Goal: Transaction & Acquisition: Purchase product/service

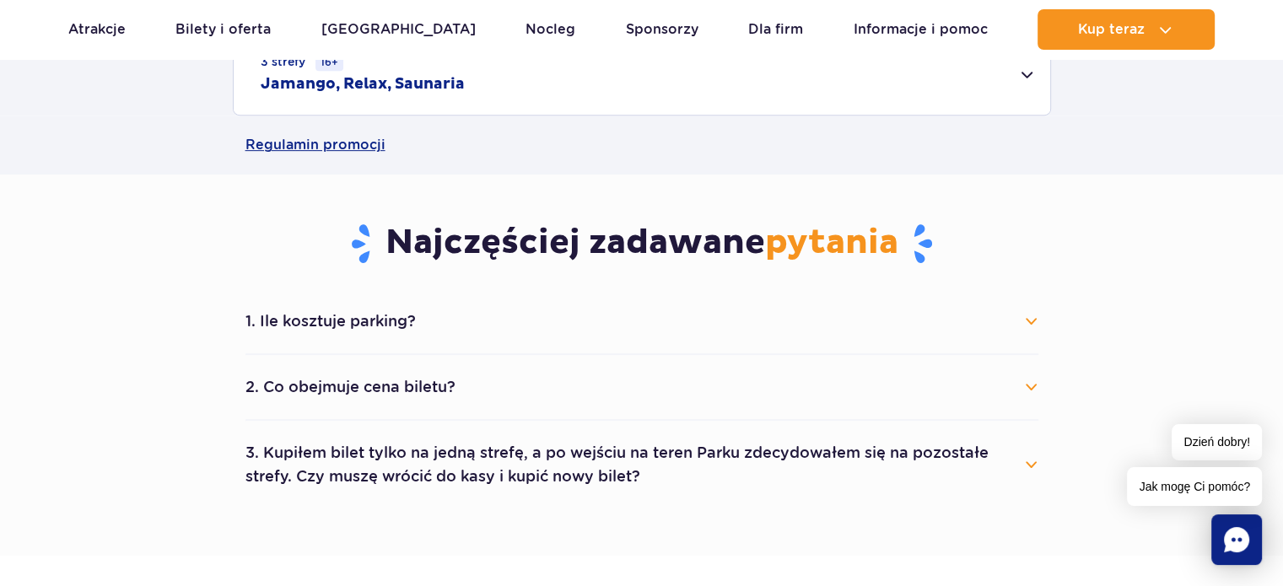
scroll to position [802, 0]
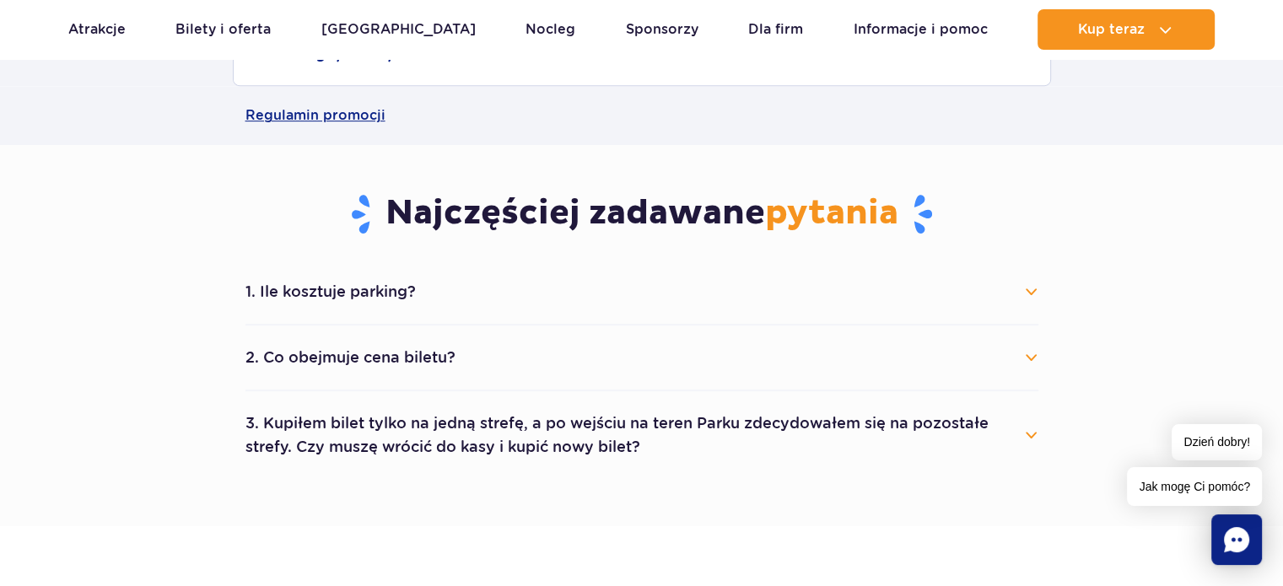
click at [371, 310] on button "1. Ile kosztuje parking?" at bounding box center [642, 291] width 793 height 37
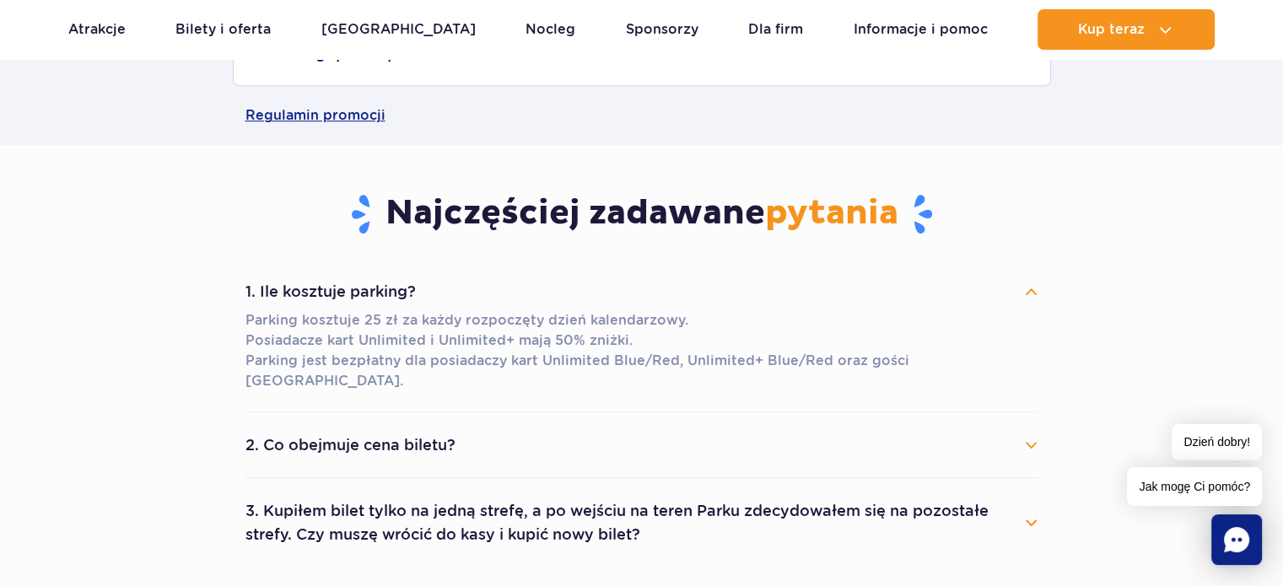
click at [395, 427] on button "2. Co obejmuje cena biletu?" at bounding box center [642, 445] width 793 height 37
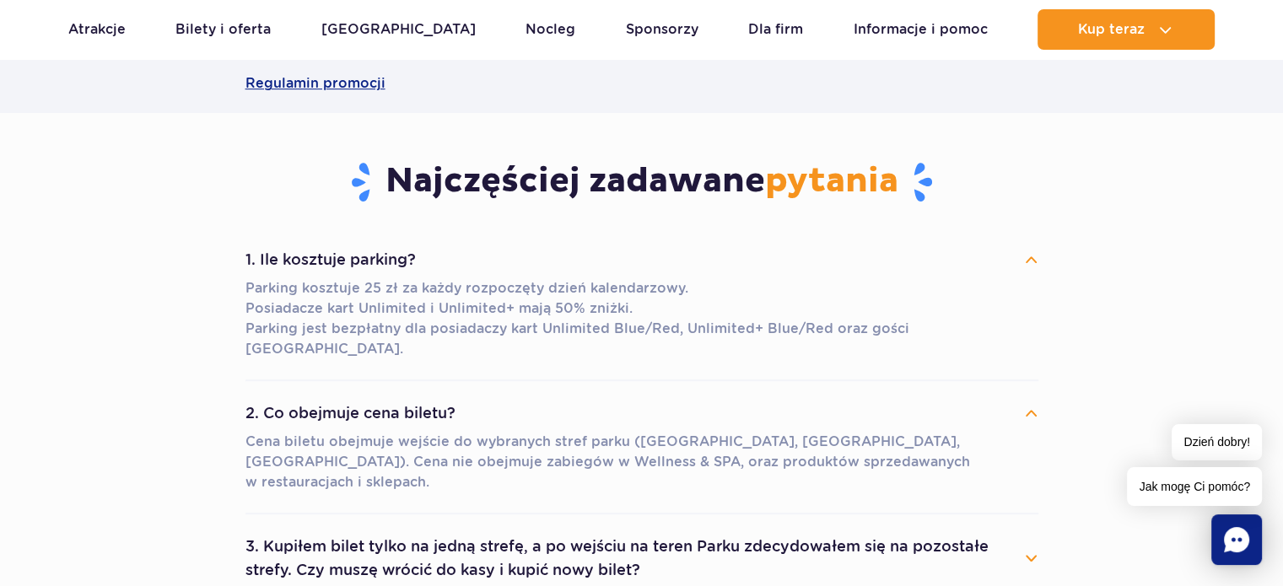
scroll to position [834, 0]
click at [415, 408] on button "2. Co obejmuje cena biletu?" at bounding box center [642, 413] width 793 height 37
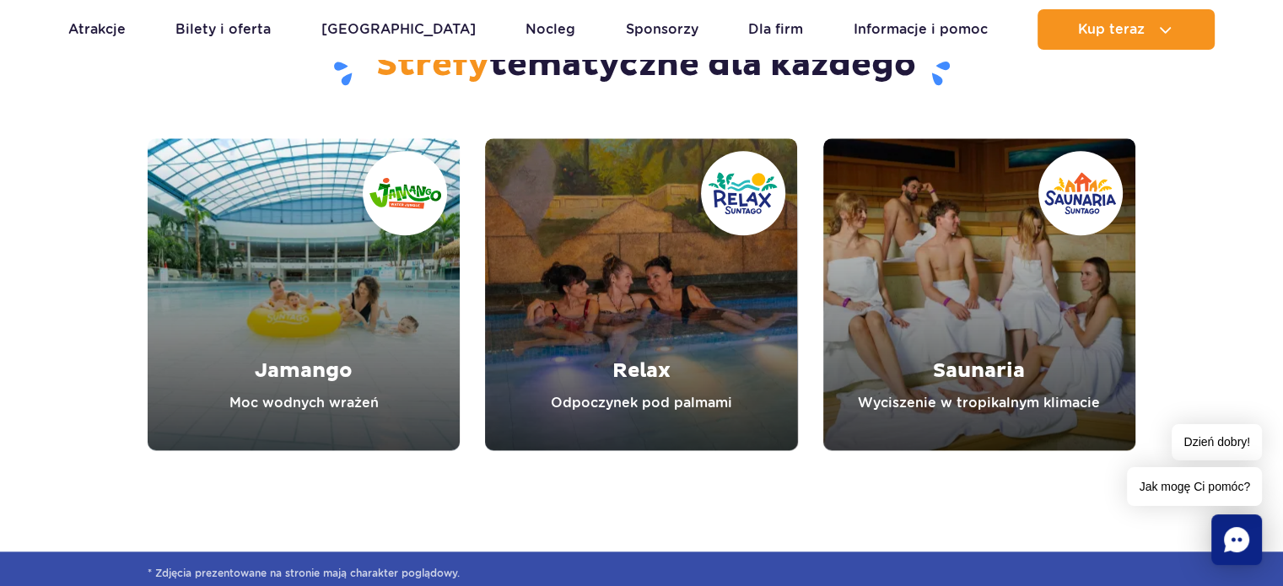
scroll to position [1981, 0]
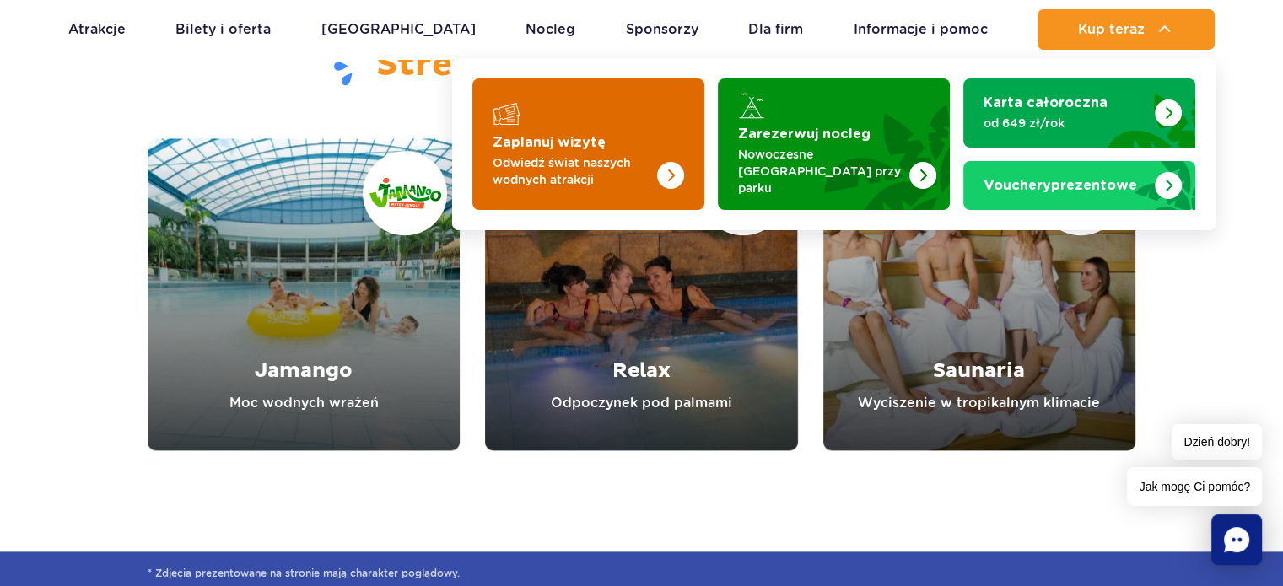
click at [640, 143] on img "Zaplanuj wizytę" at bounding box center [637, 144] width 134 height 132
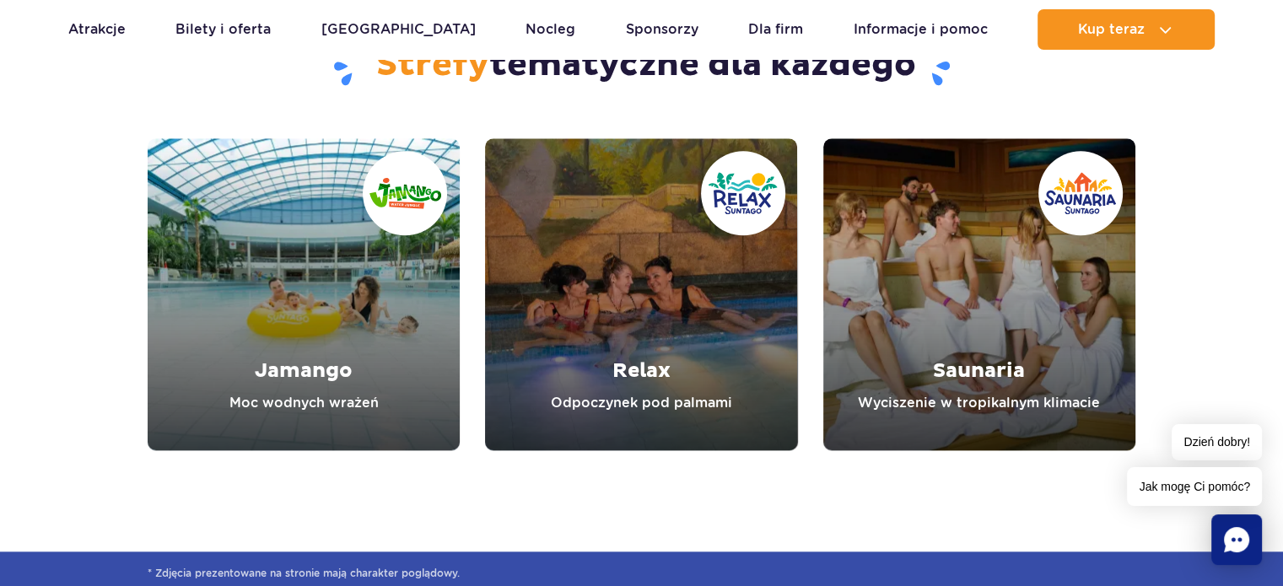
click at [624, 299] on link "Relax" at bounding box center [641, 294] width 312 height 312
click at [222, 213] on link "Jamango" at bounding box center [304, 294] width 312 height 312
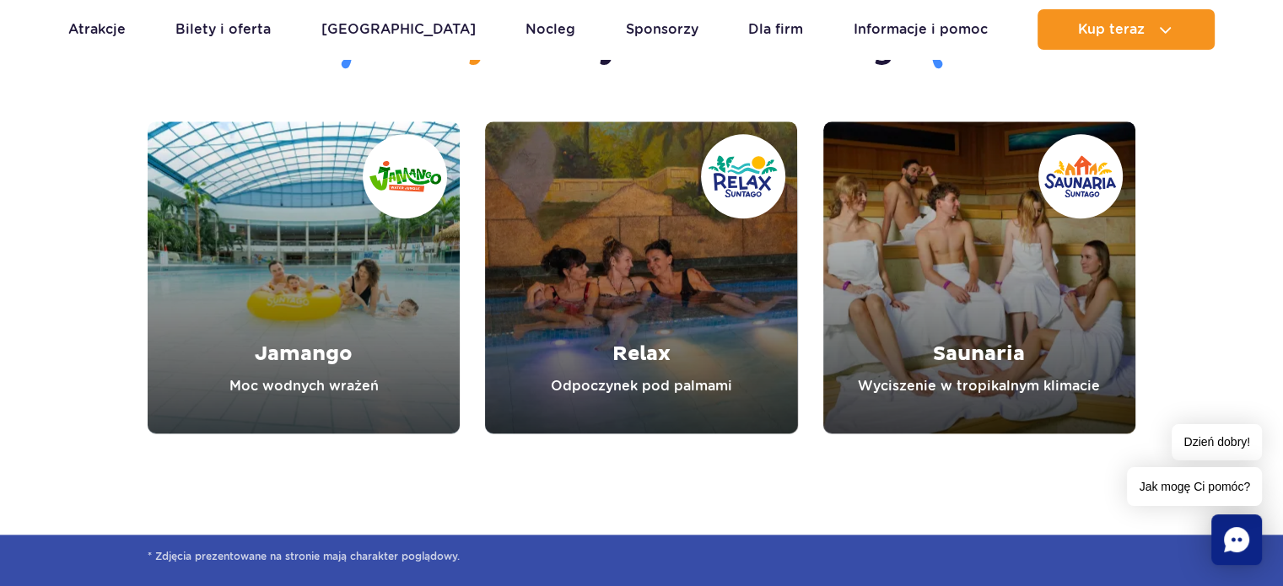
click at [347, 327] on link "Jamango" at bounding box center [304, 278] width 312 height 312
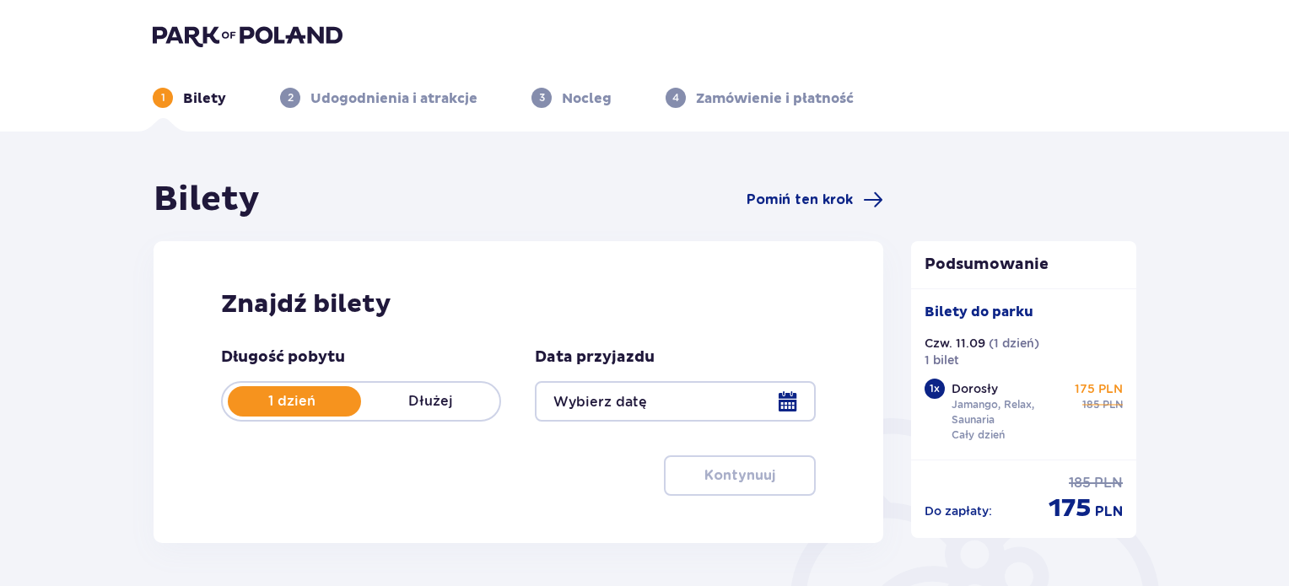
type input "[DATE]"
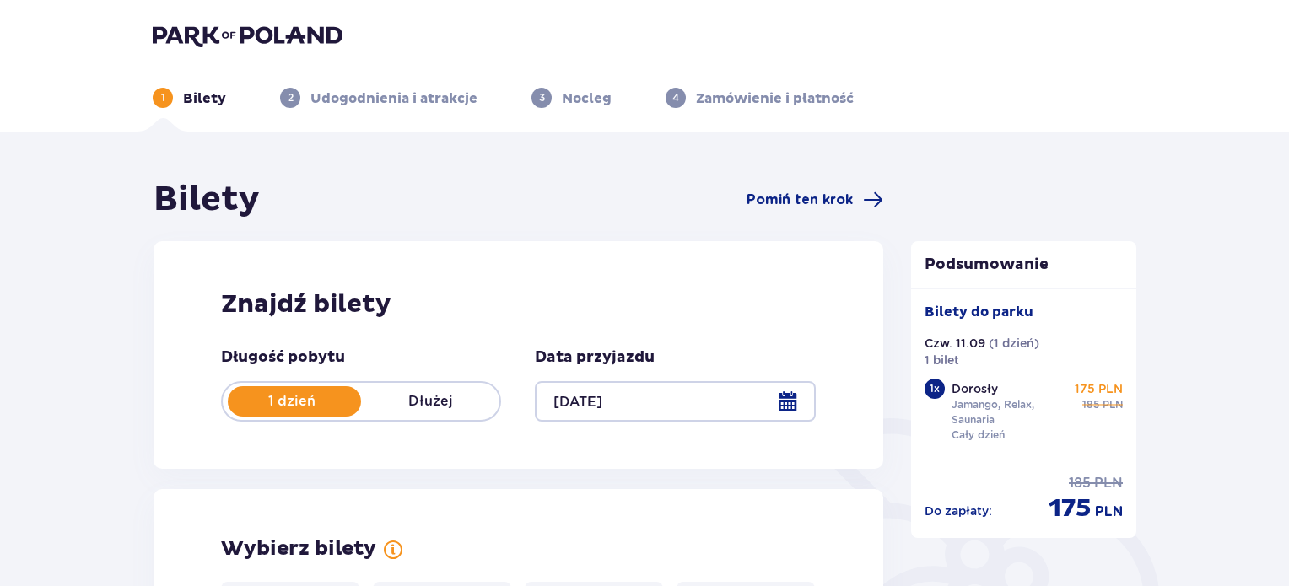
click at [665, 395] on div at bounding box center [675, 401] width 280 height 41
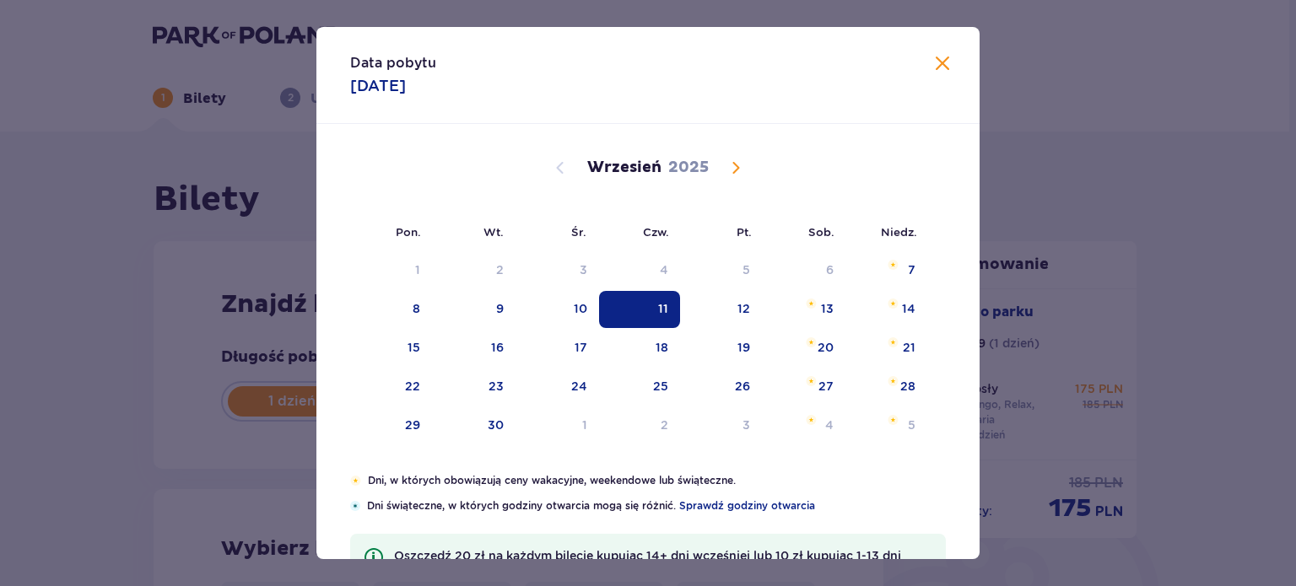
click at [1059, 192] on div "Data pobytu 11.09.2025 Pon. Wt. Śr. Czw. Pt. Sob. Niedz. Sierpień 2025 28 29 30…" at bounding box center [648, 293] width 1296 height 586
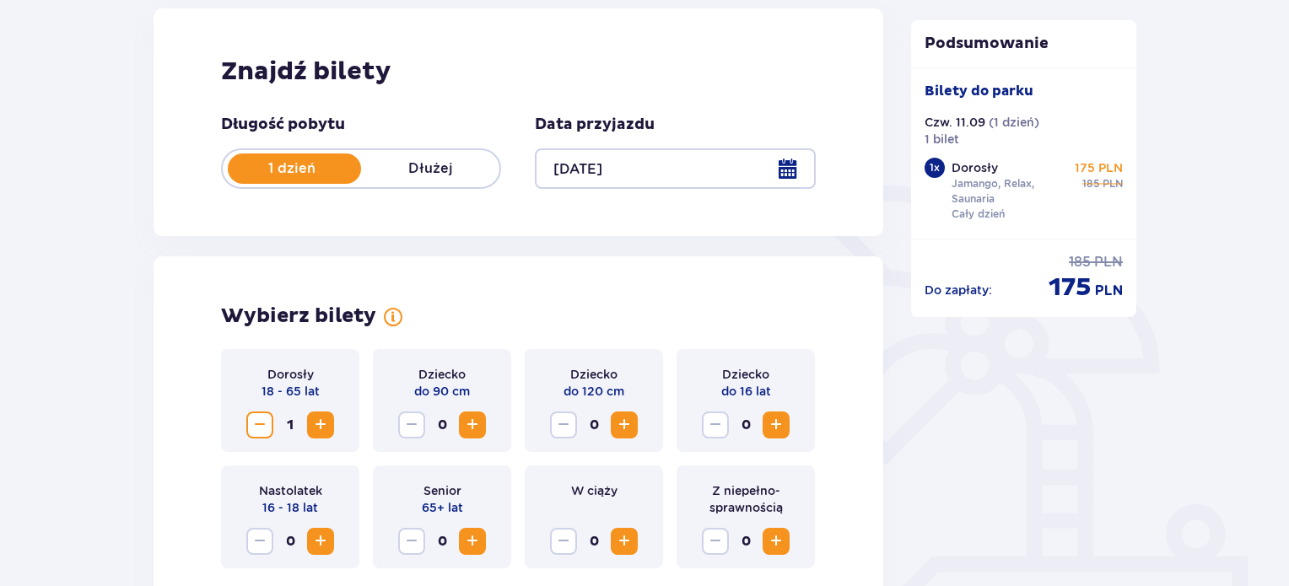
scroll to position [267, 0]
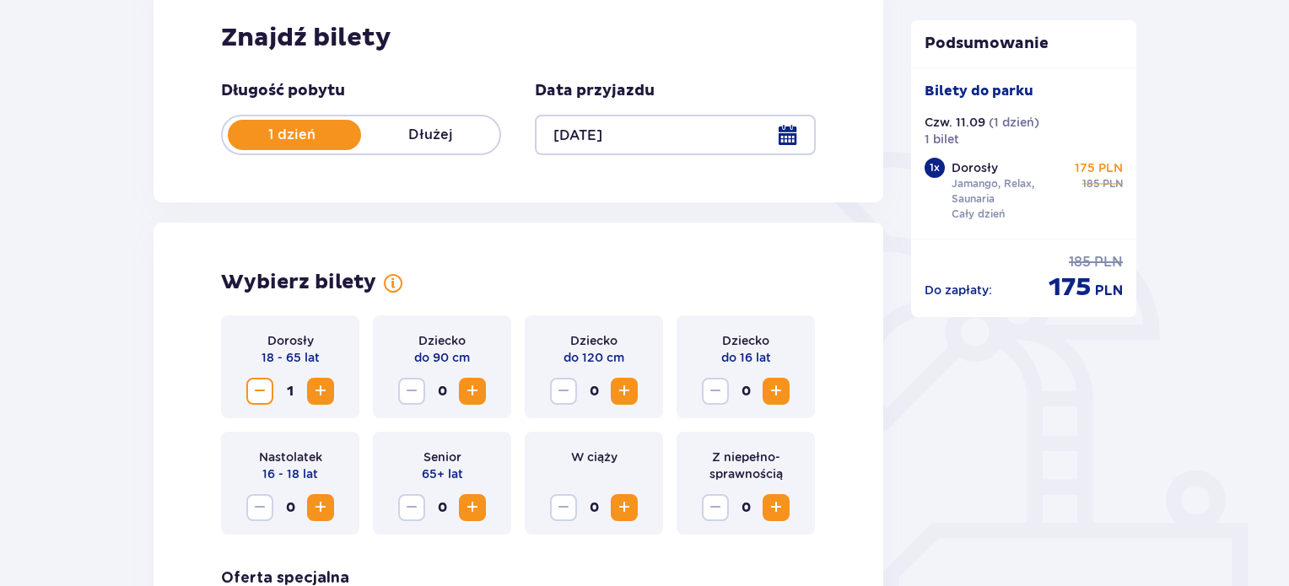
click at [322, 394] on span "Increase" at bounding box center [321, 391] width 20 height 20
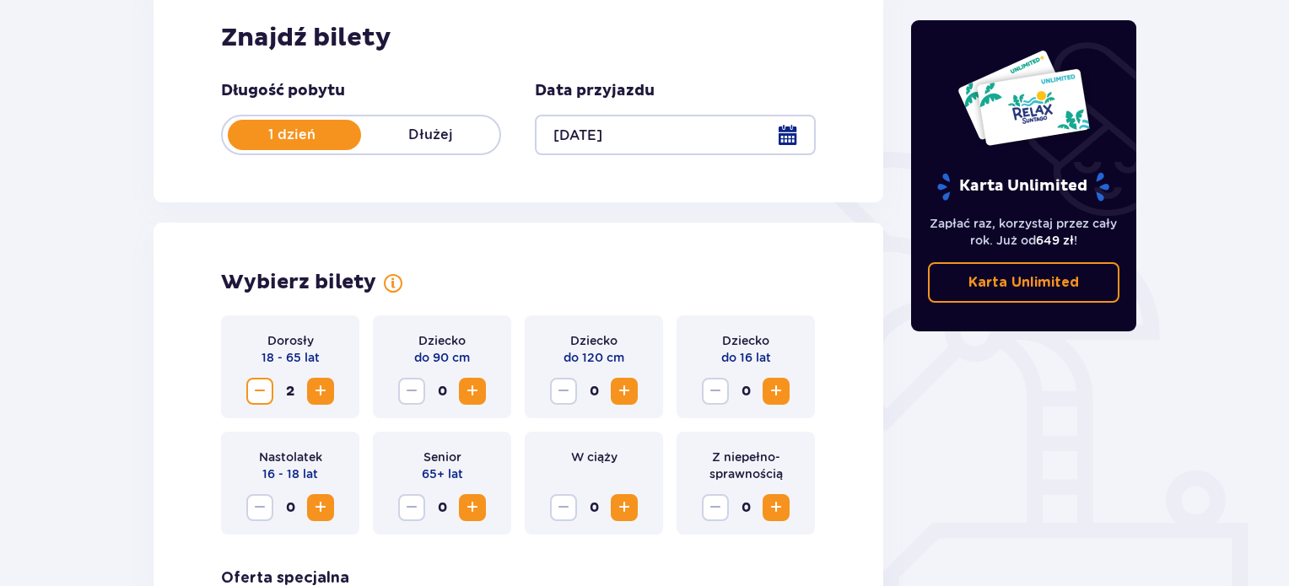
scroll to position [322, 0]
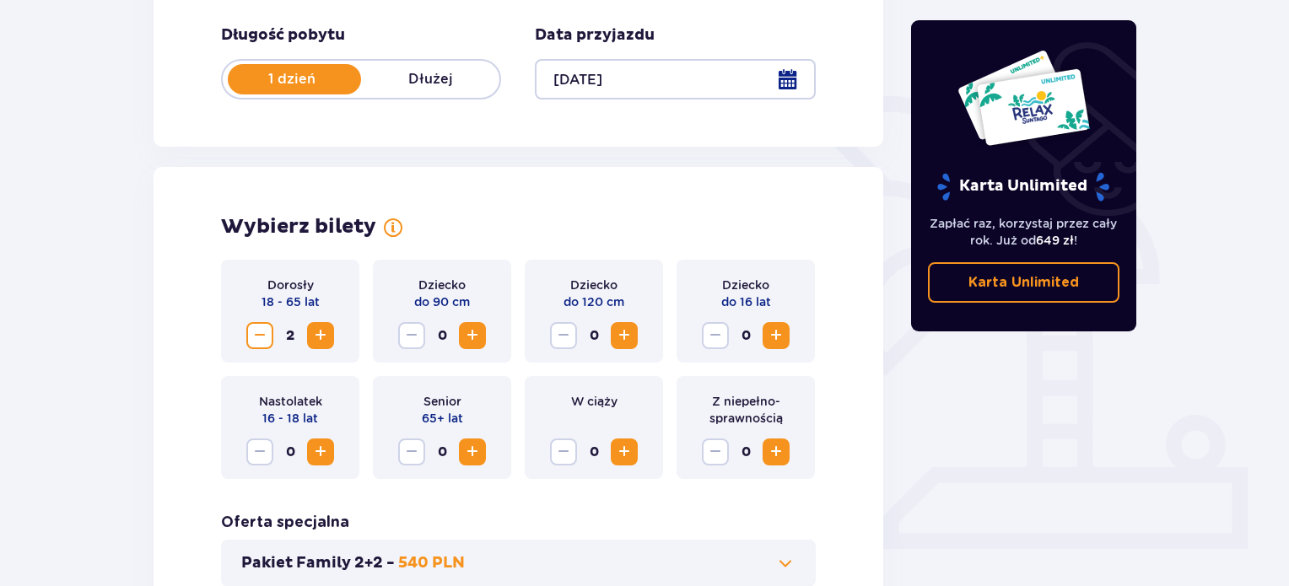
click at [252, 346] on button "Decrease" at bounding box center [259, 335] width 27 height 27
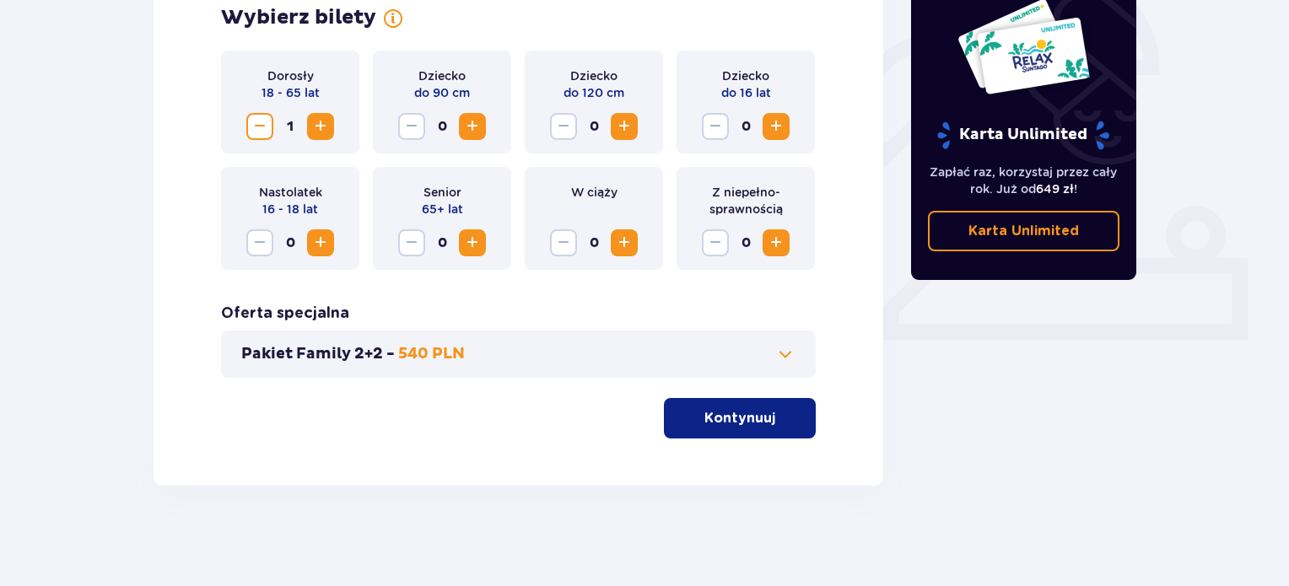
scroll to position [532, 0]
click at [708, 421] on p "Kontynuuj" at bounding box center [740, 417] width 71 height 19
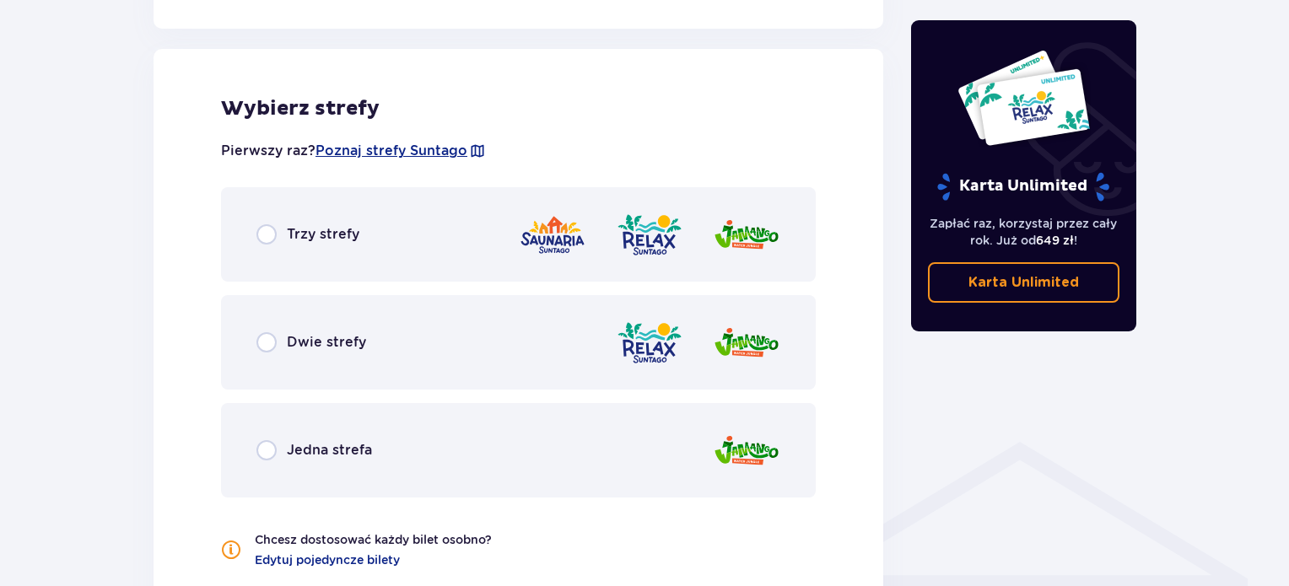
scroll to position [937, 0]
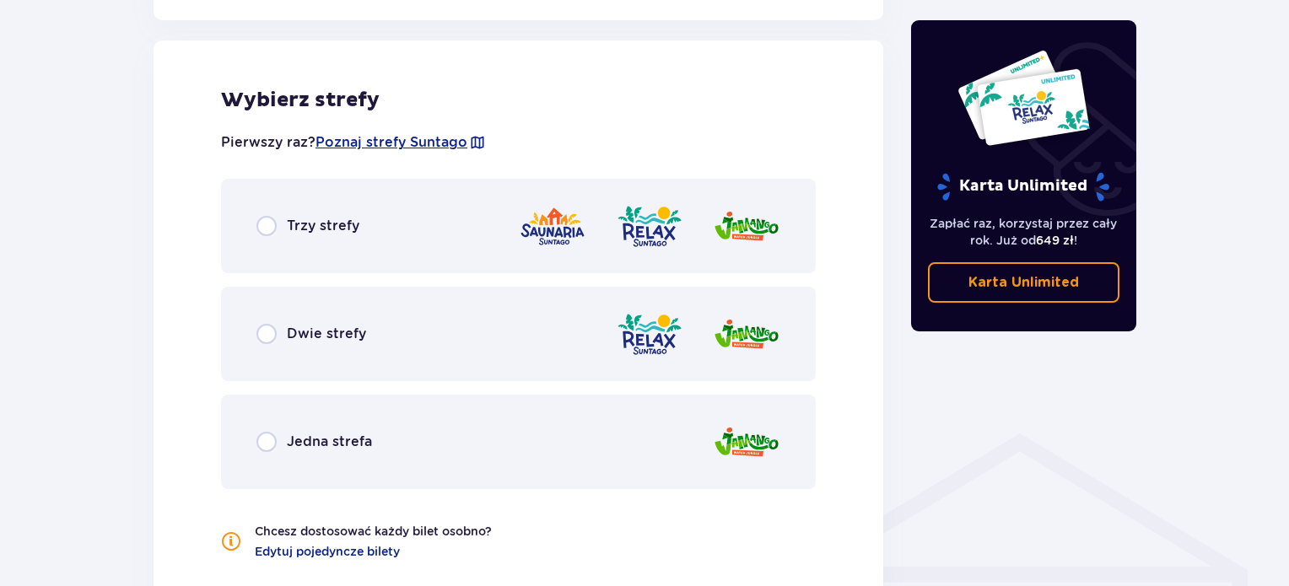
click at [308, 240] on div "Trzy strefy" at bounding box center [518, 226] width 595 height 95
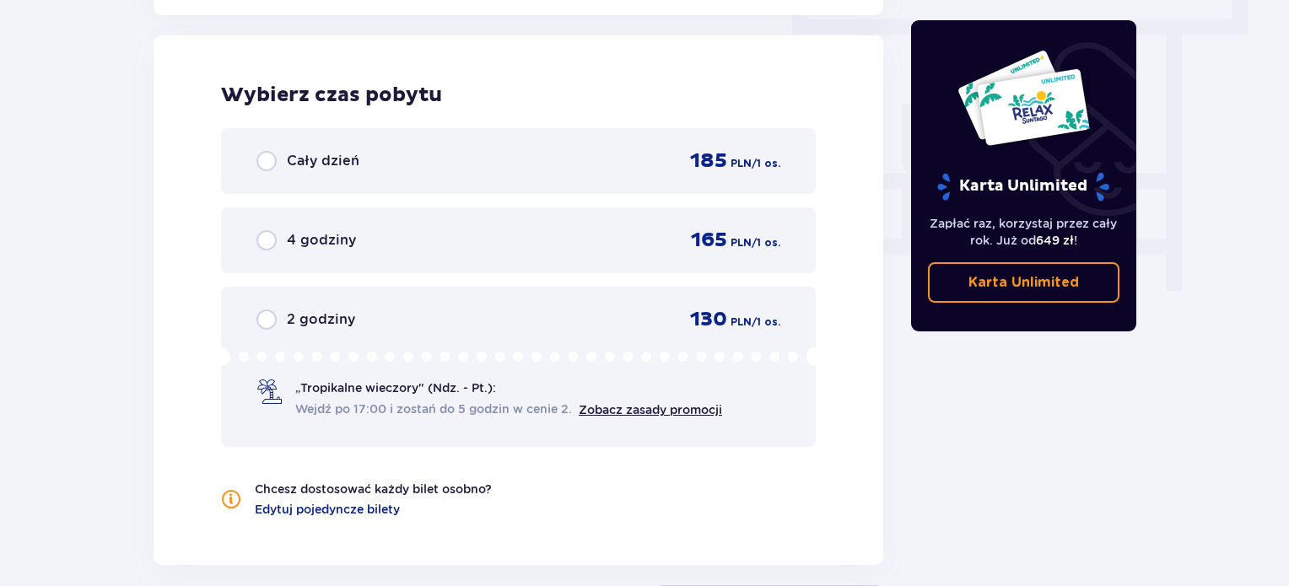
scroll to position [1541, 0]
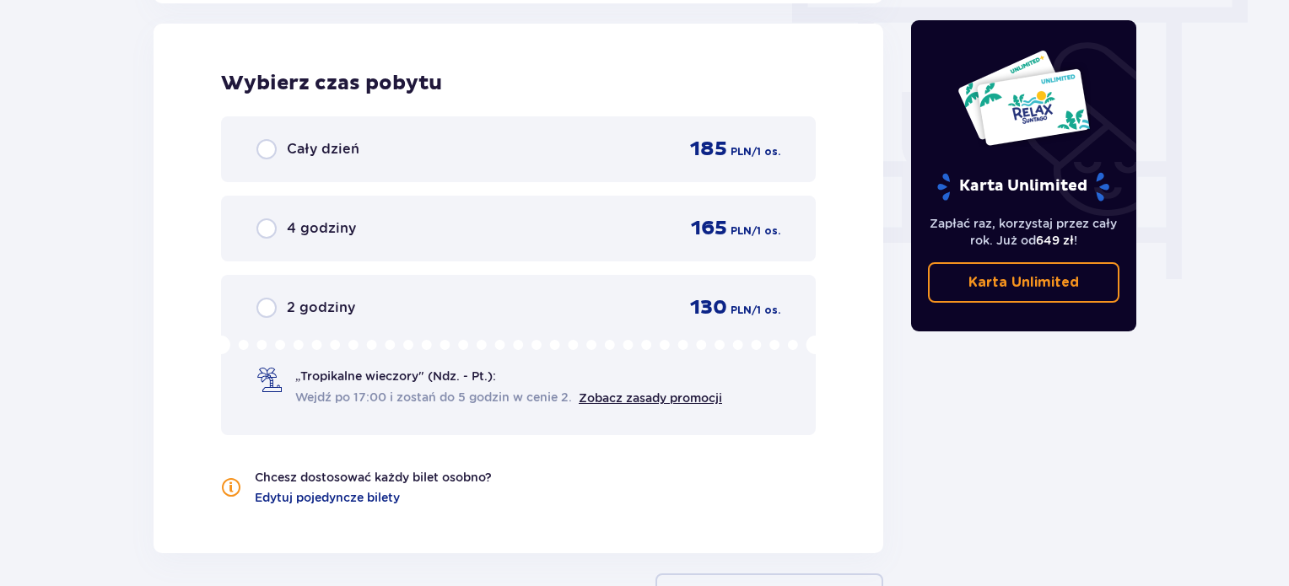
click at [279, 153] on div "Cały dzień" at bounding box center [308, 149] width 103 height 20
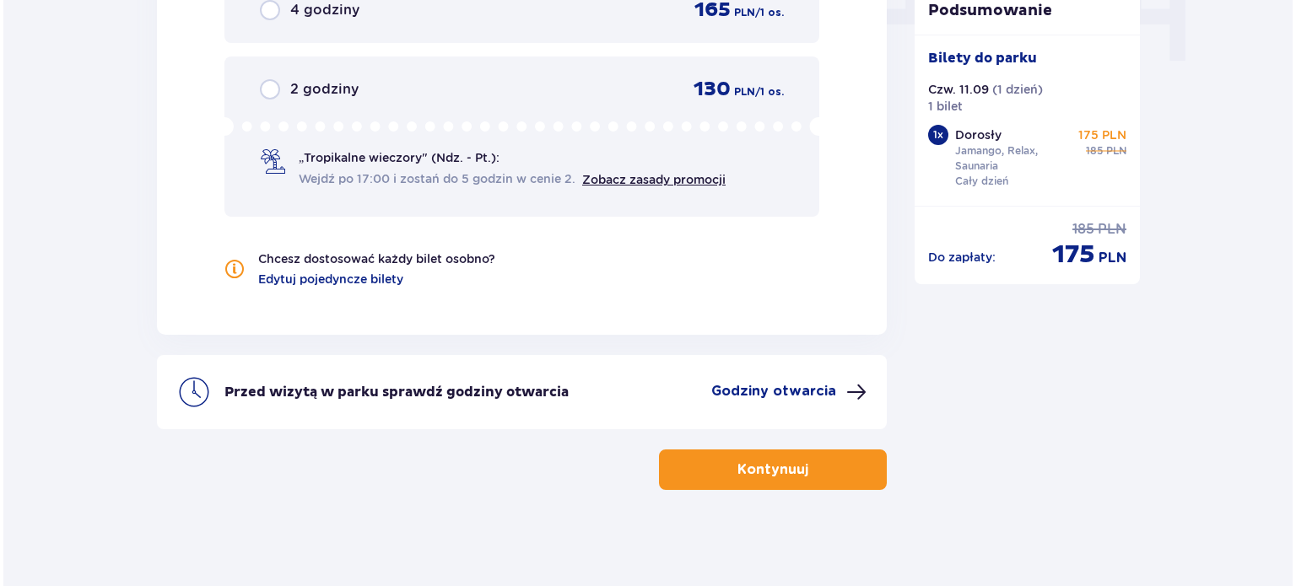
scroll to position [1762, 0]
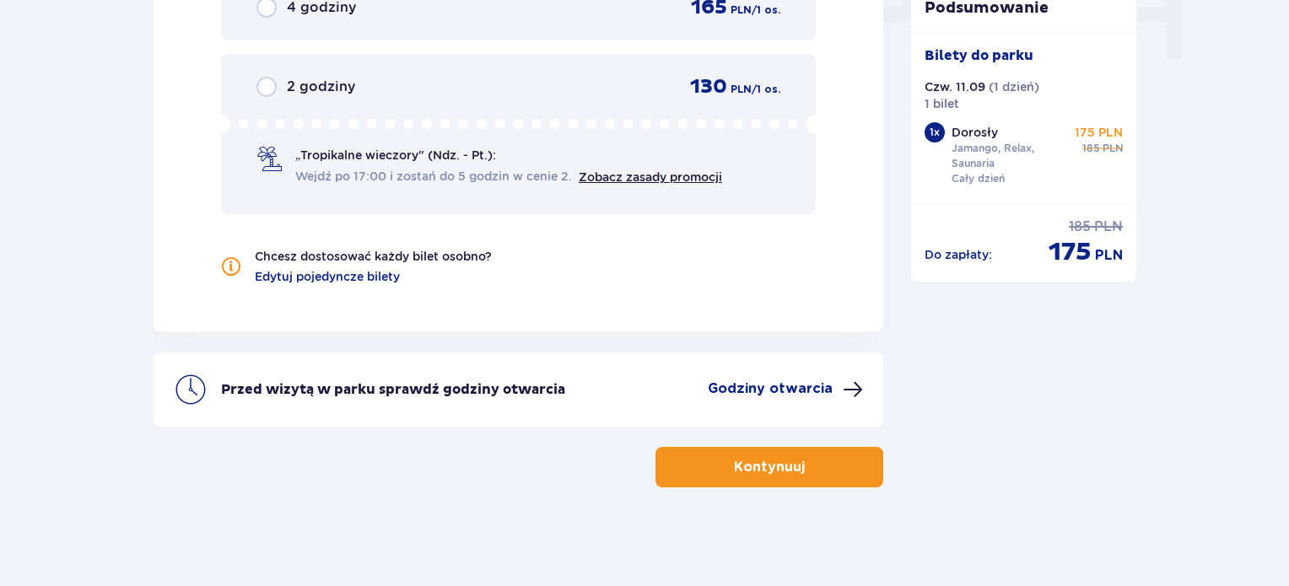
click at [796, 392] on p "Godziny otwarcia" at bounding box center [770, 389] width 125 height 19
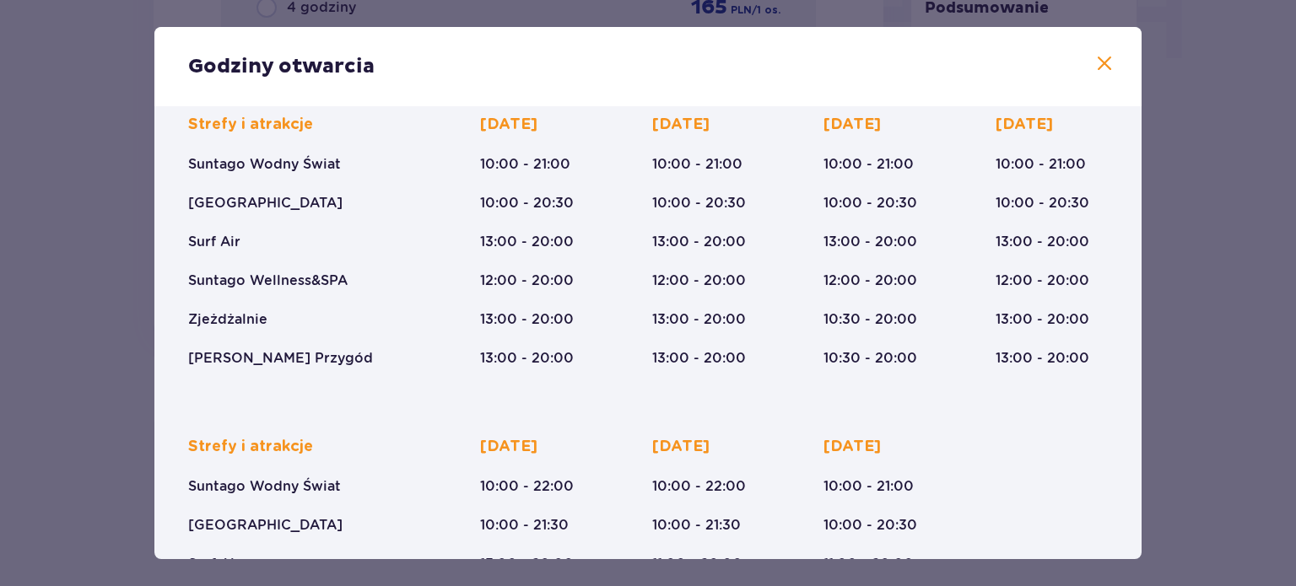
scroll to position [124, 0]
click at [964, 398] on div "Strefy i atrakcje Suntago Wodny Świat Crocodile Island Surf Air Suntago Wellnes…" at bounding box center [648, 390] width 940 height 603
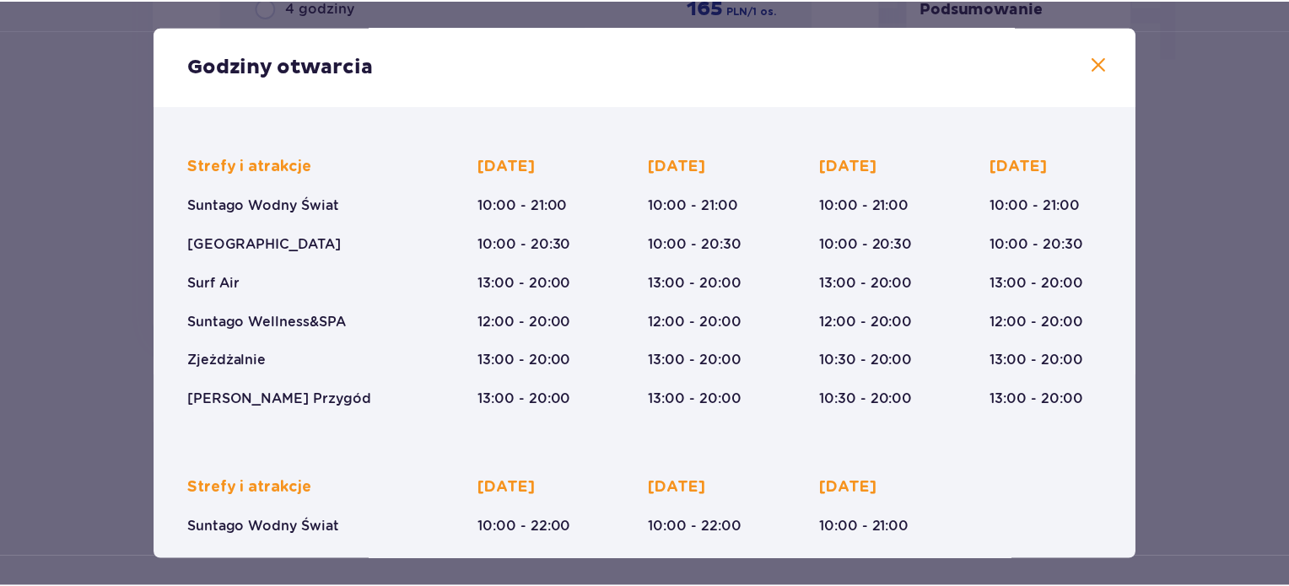
scroll to position [83, 0]
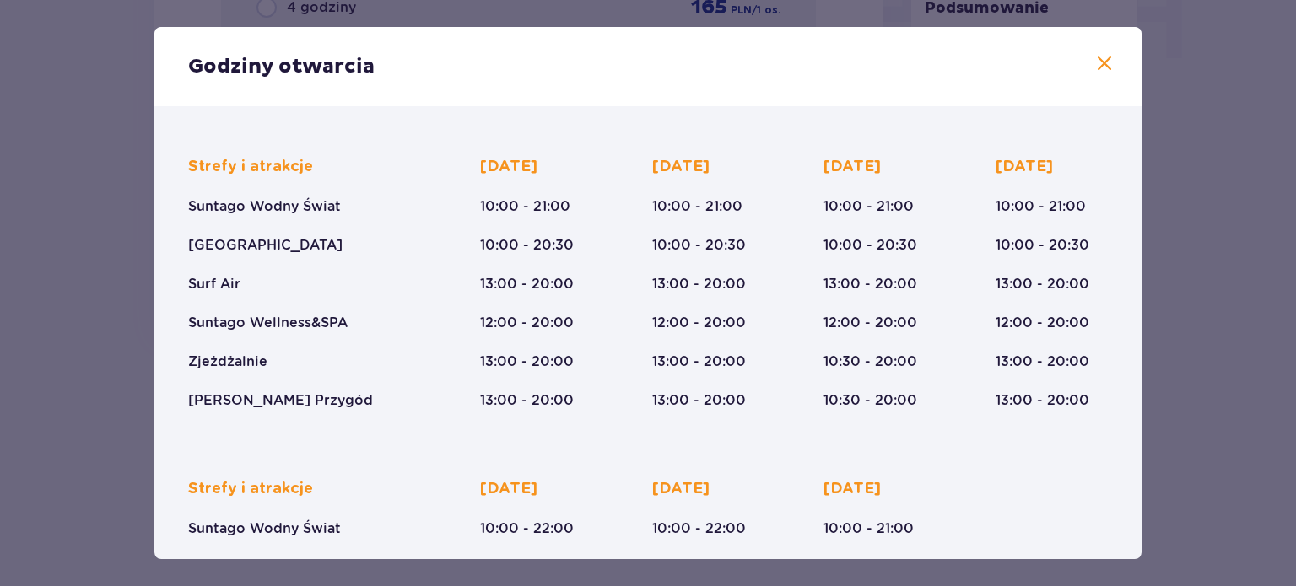
click at [1097, 62] on span at bounding box center [1104, 64] width 20 height 20
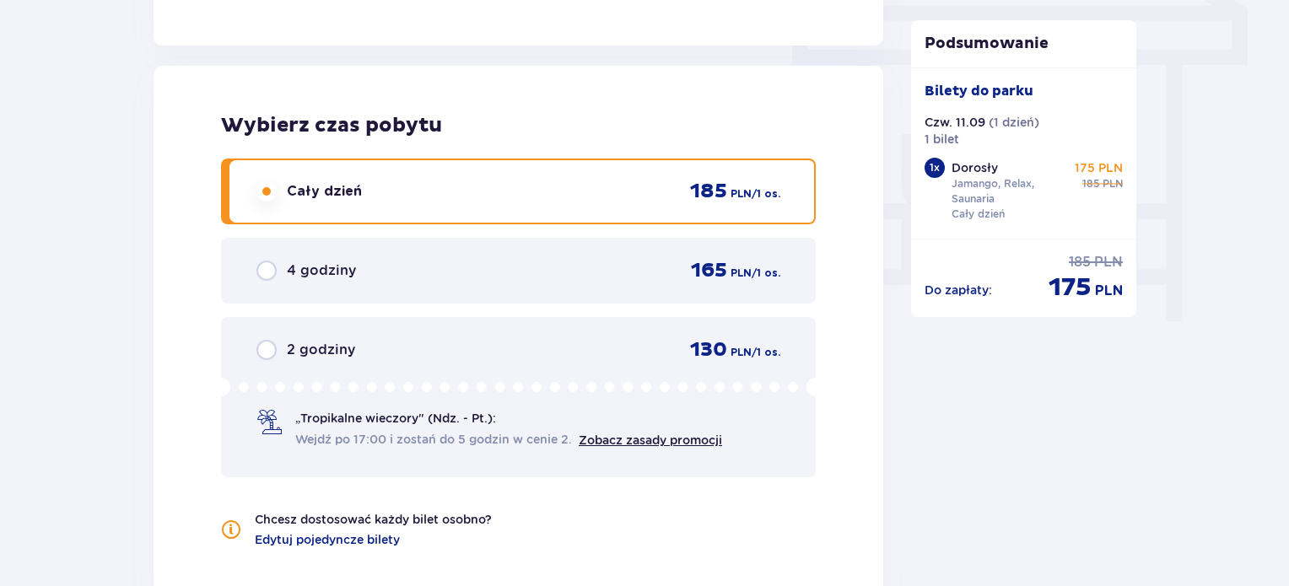
scroll to position [1762, 0]
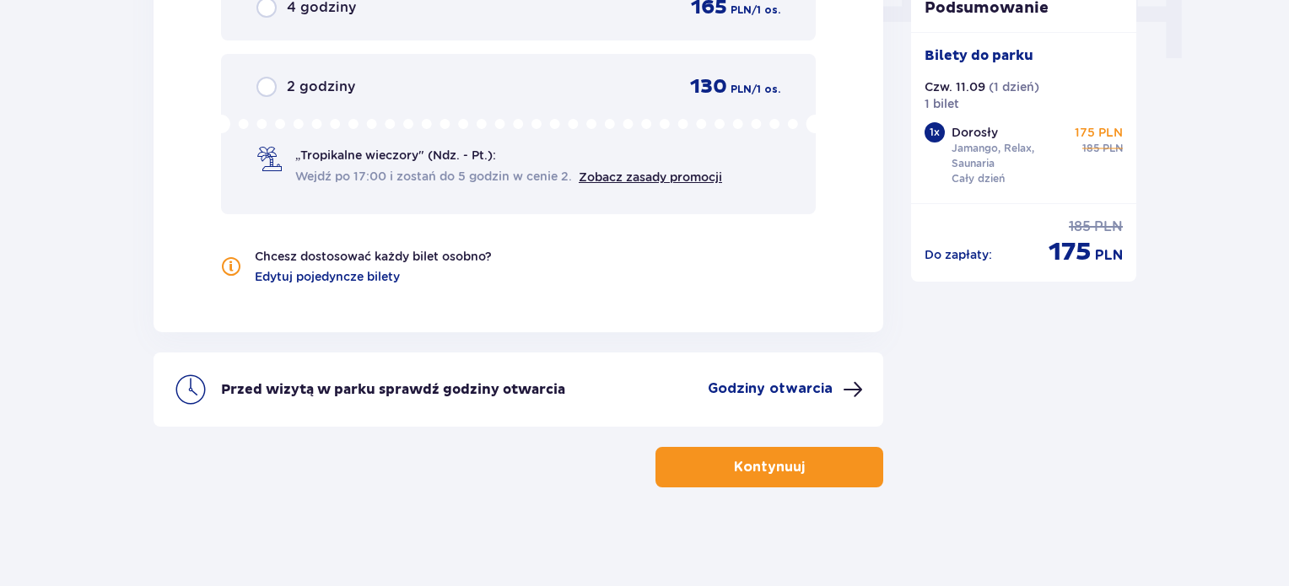
click at [763, 462] on p "Kontynuuj" at bounding box center [769, 467] width 71 height 19
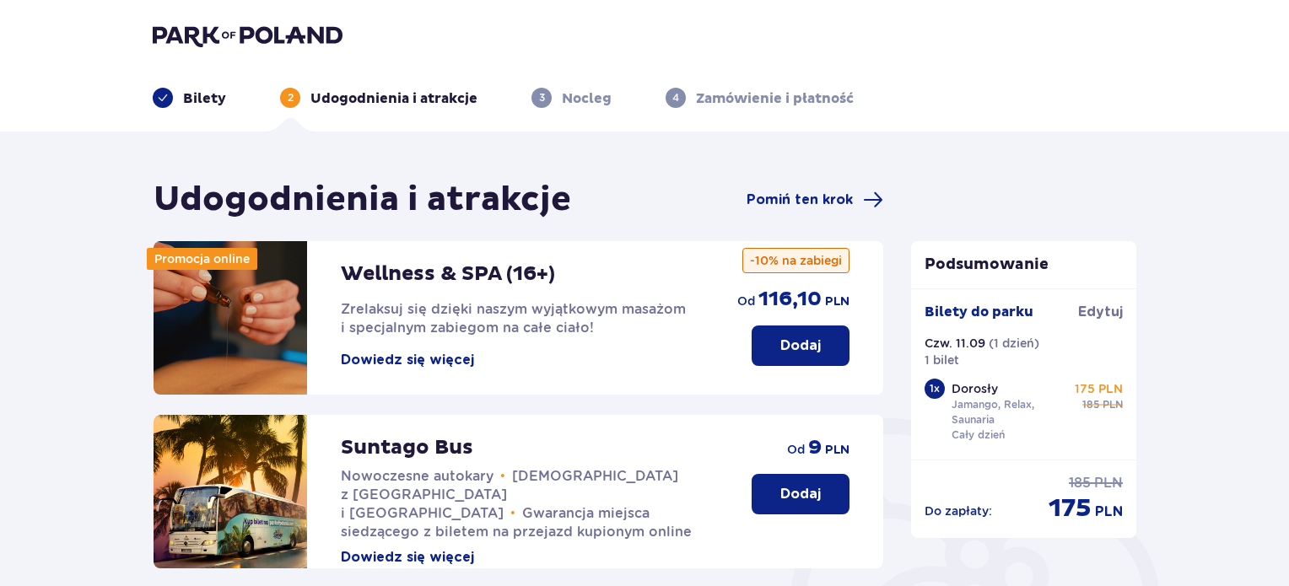
click at [800, 355] on button "Dodaj" at bounding box center [801, 346] width 98 height 41
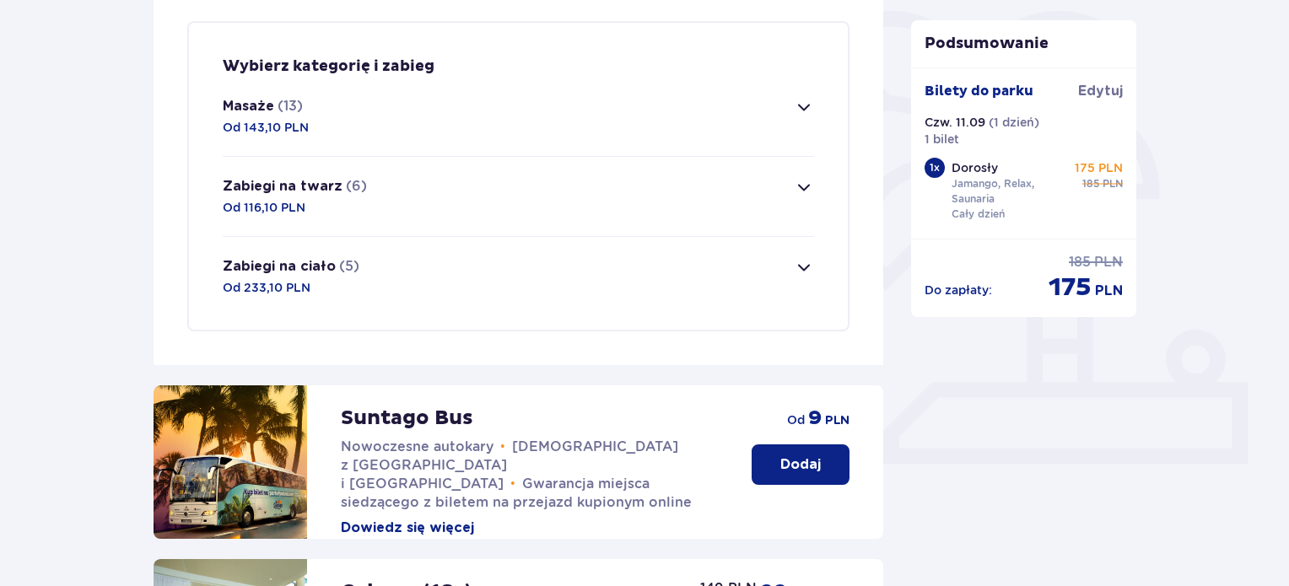
scroll to position [408, 0]
click at [462, 108] on button "Masaże (13) Od 143,10 PLN" at bounding box center [519, 115] width 592 height 79
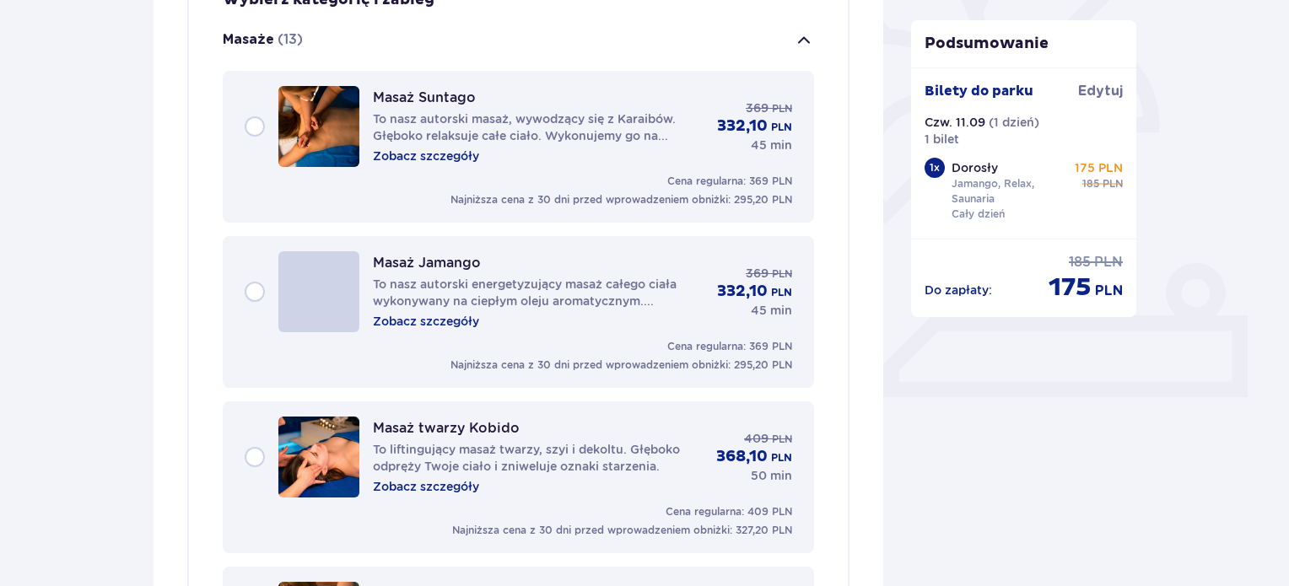
scroll to position [484, 0]
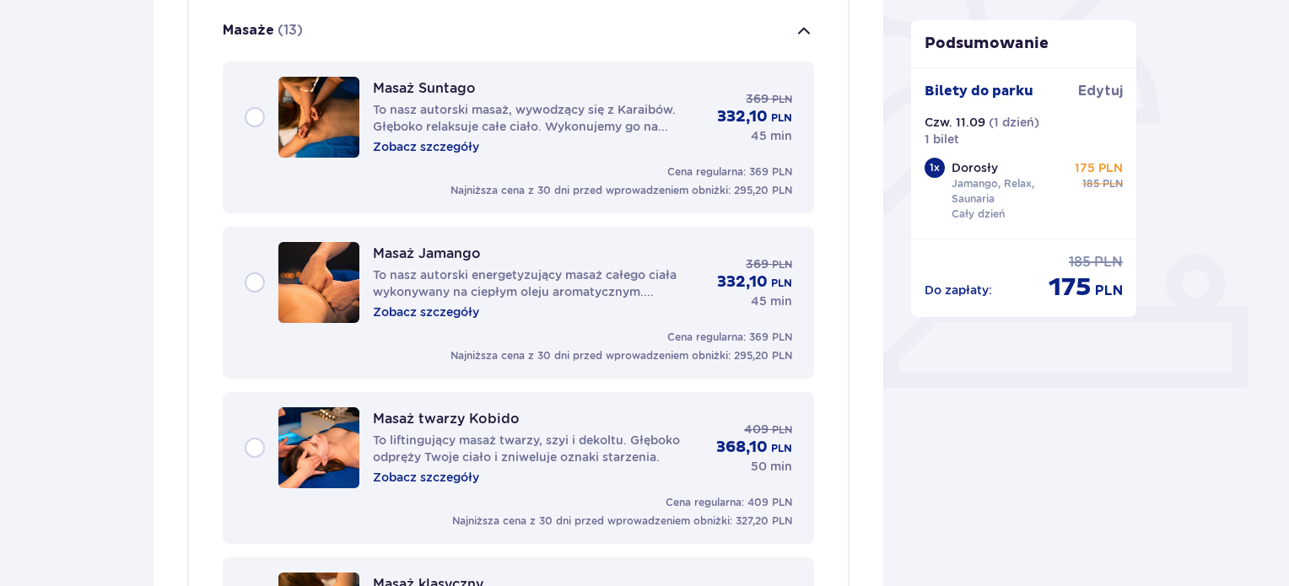
click at [462, 108] on p "To nasz autorski masaż, wywodzący się z Karaibów. Głęboko relaksuje całe ciało.…" at bounding box center [538, 118] width 331 height 34
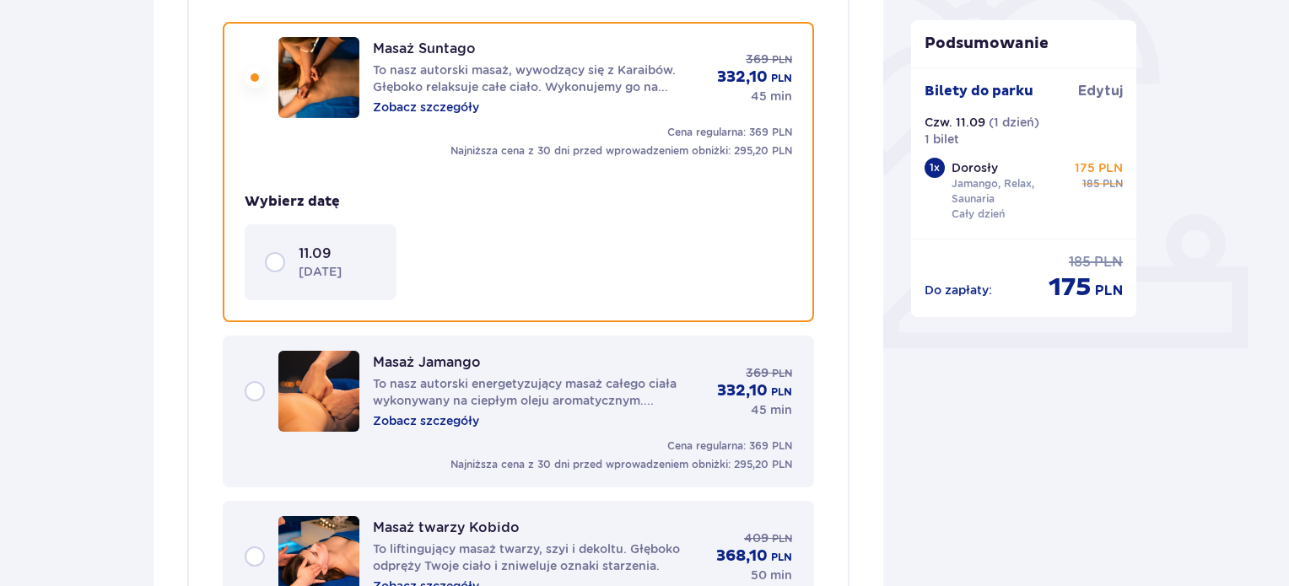
scroll to position [524, 0]
click at [321, 262] on p "czwartek" at bounding box center [320, 270] width 43 height 17
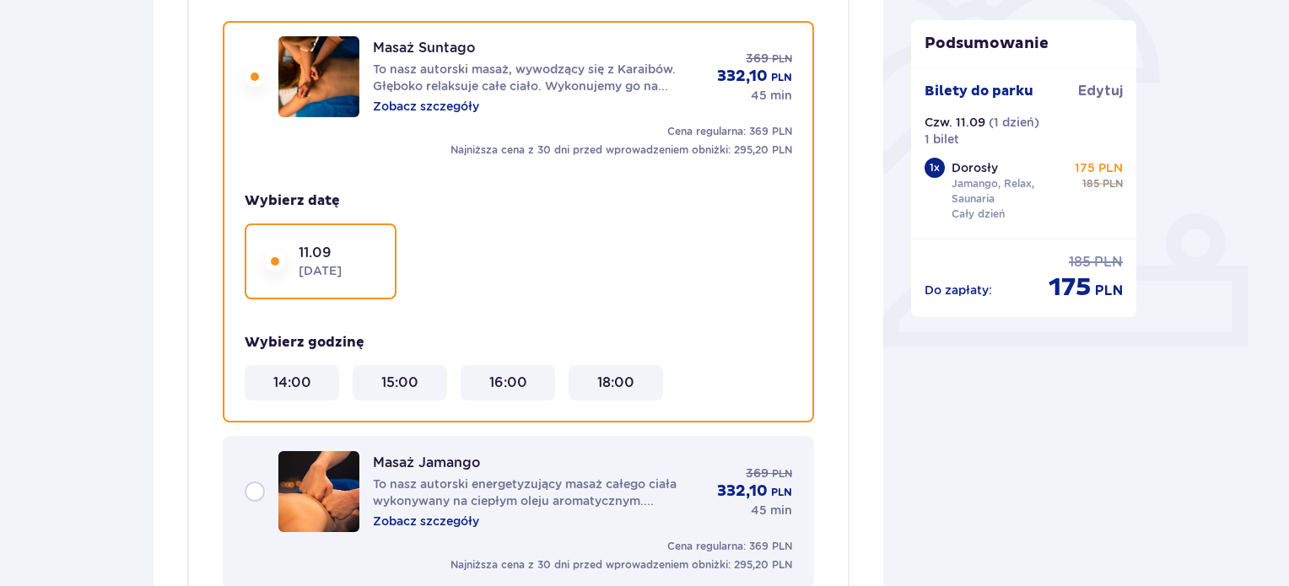
click at [497, 383] on 16\ "16:00" at bounding box center [508, 383] width 38 height 19
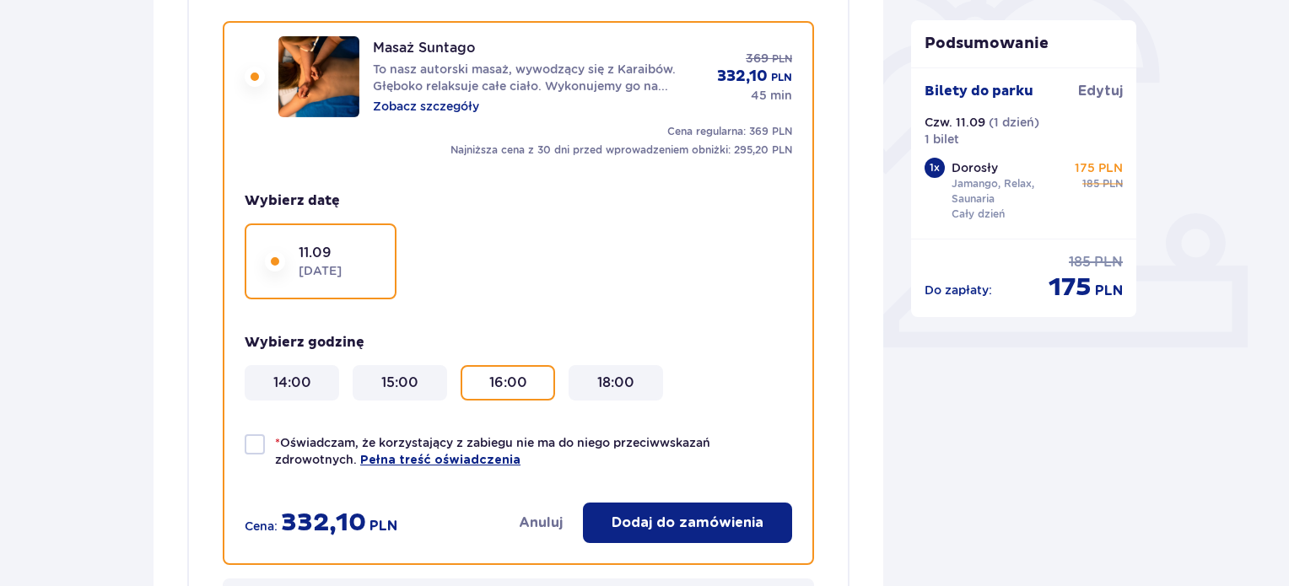
scroll to position [565, 0]
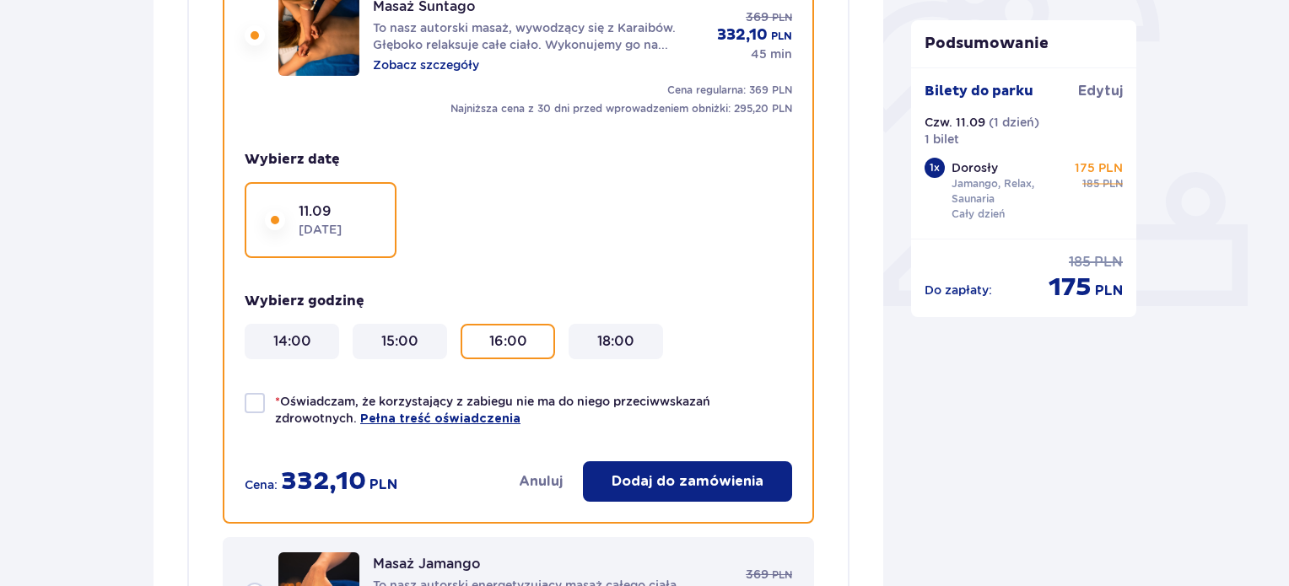
click at [324, 399] on p "* Oświadczam, że korzystający z zabiegu nie ma do niego przeciwwskazań zdrowotn…" at bounding box center [533, 410] width 517 height 35
checkbox input "true"
click at [618, 489] on button "Dodaj do zamówienia" at bounding box center [687, 482] width 209 height 41
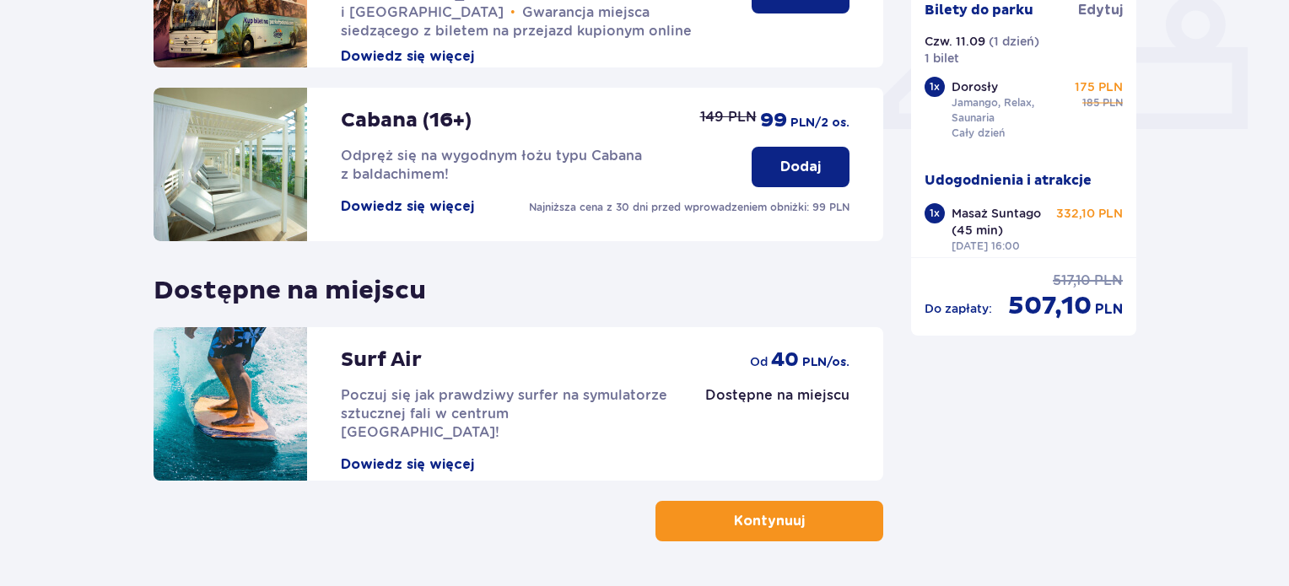
scroll to position [797, 0]
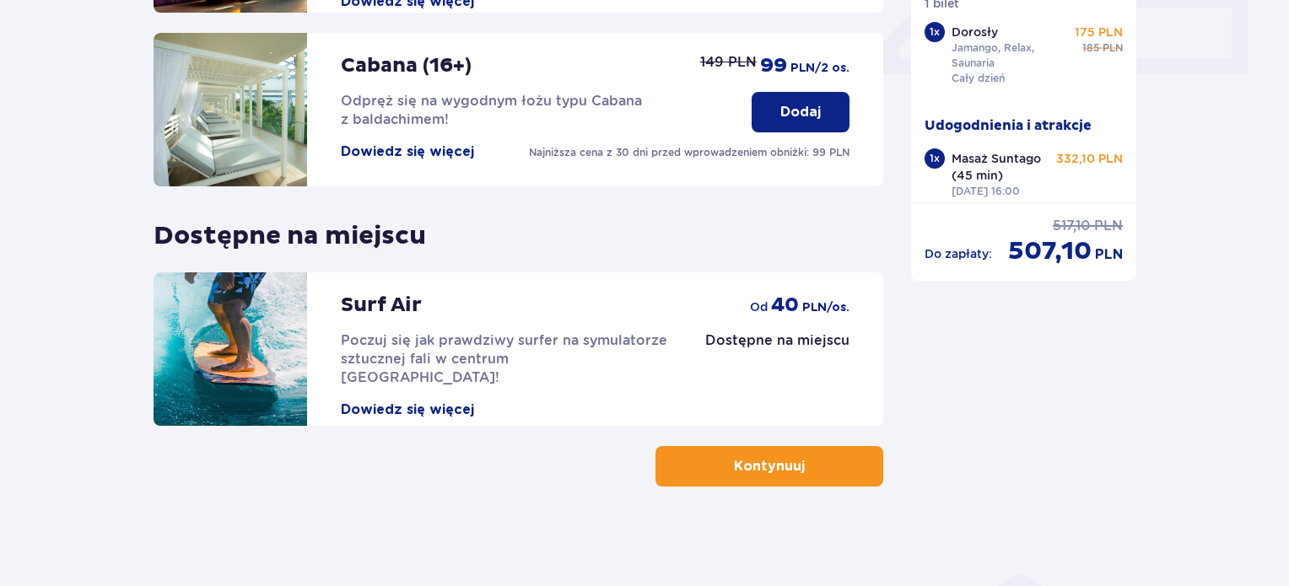
click at [641, 337] on span "Poczuj się jak prawdziwy surfer na symulatorze sztucznej fali w centrum Polski!" at bounding box center [504, 358] width 327 height 53
click at [747, 467] on p "Kontynuuj" at bounding box center [769, 466] width 71 height 19
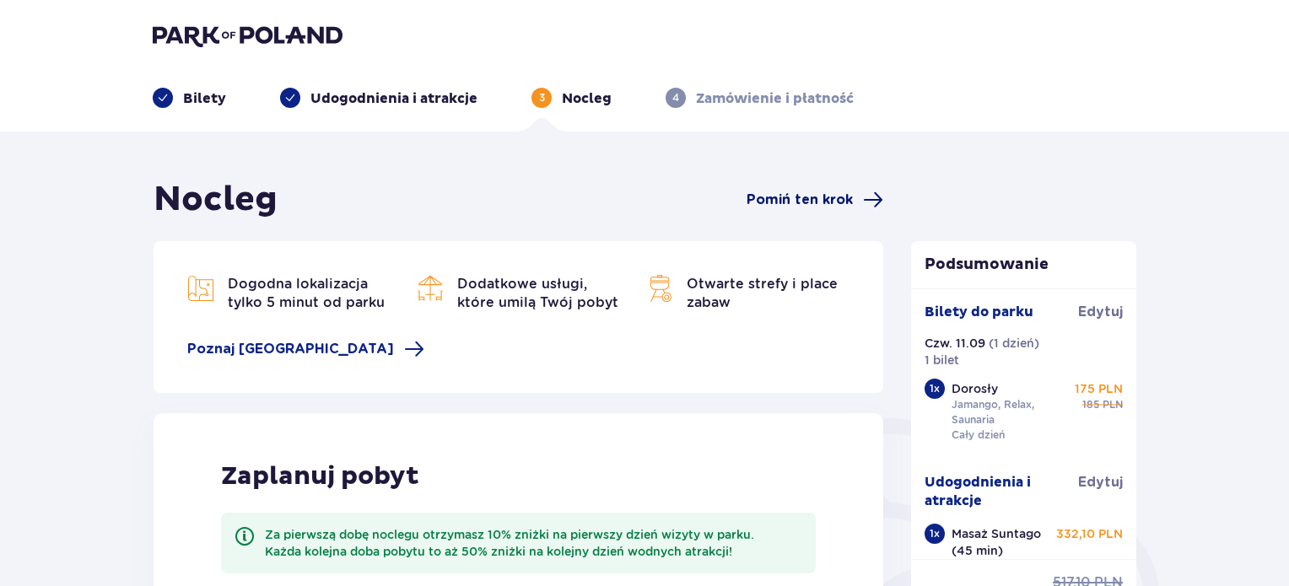
click at [830, 193] on span "Pomiń ten krok" at bounding box center [800, 200] width 106 height 19
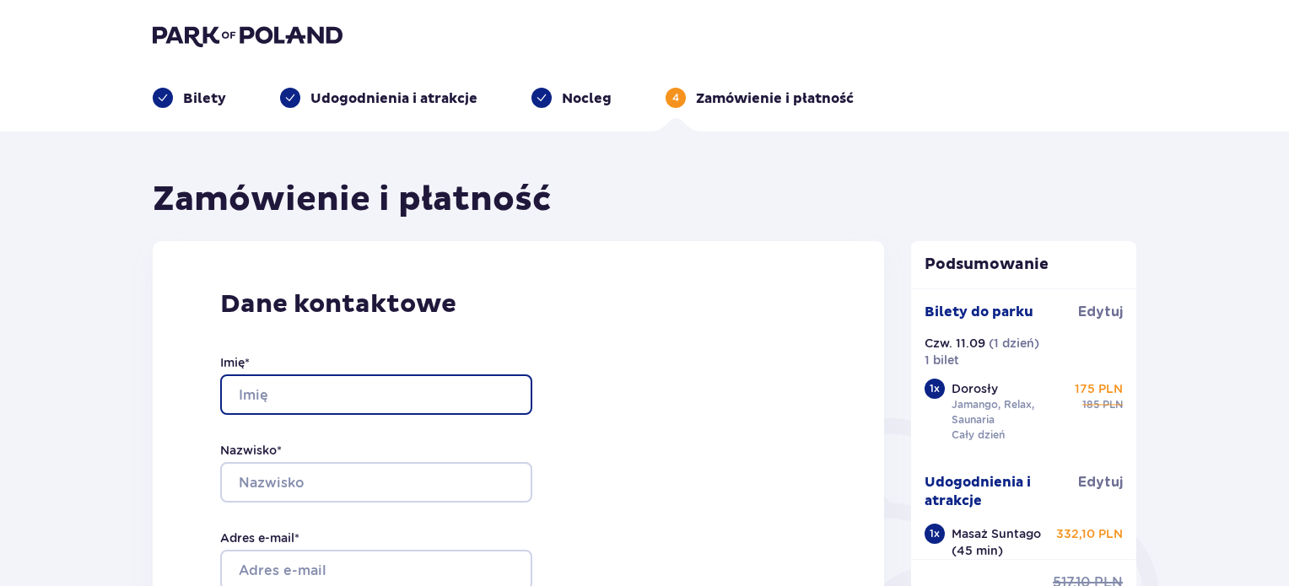
click at [437, 398] on input "Imię *" at bounding box center [376, 395] width 312 height 41
type input "Wiktoria"
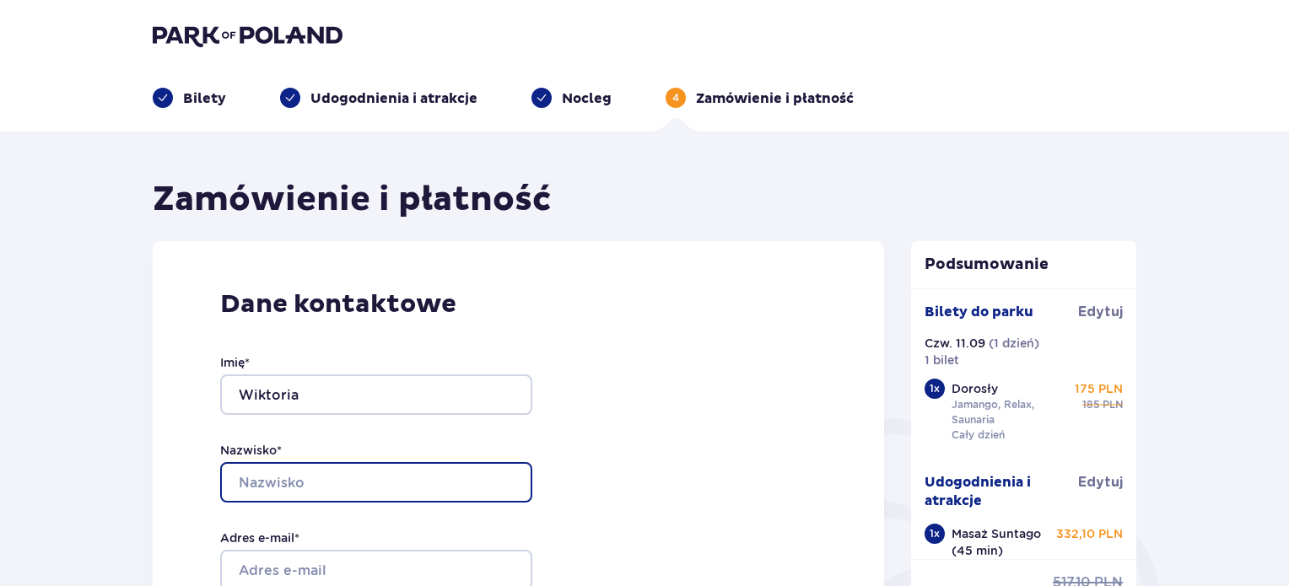
type input "Głowacka"
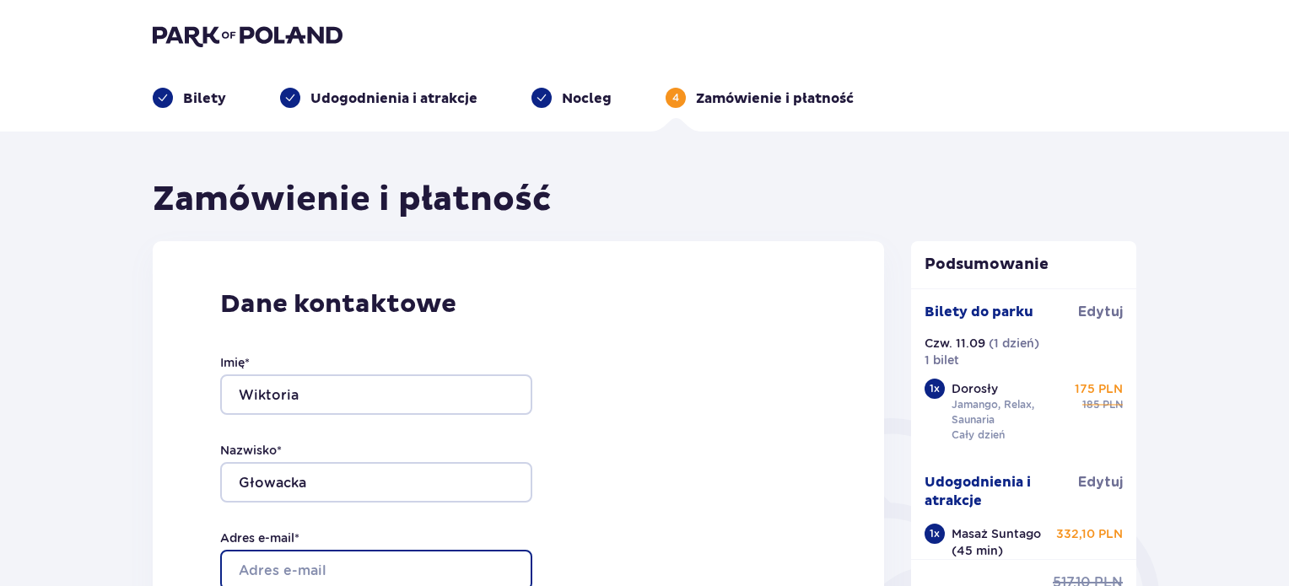
type input "wika_glowa@o2.pl"
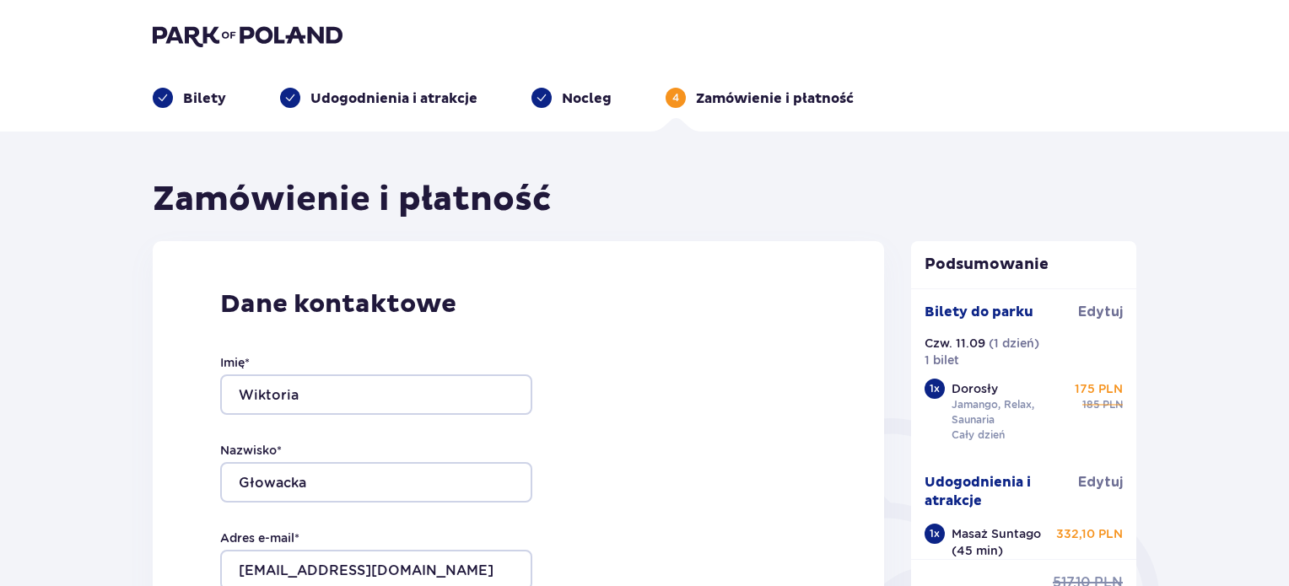
type input "wika_glowa@o2.pl"
type input "530325245"
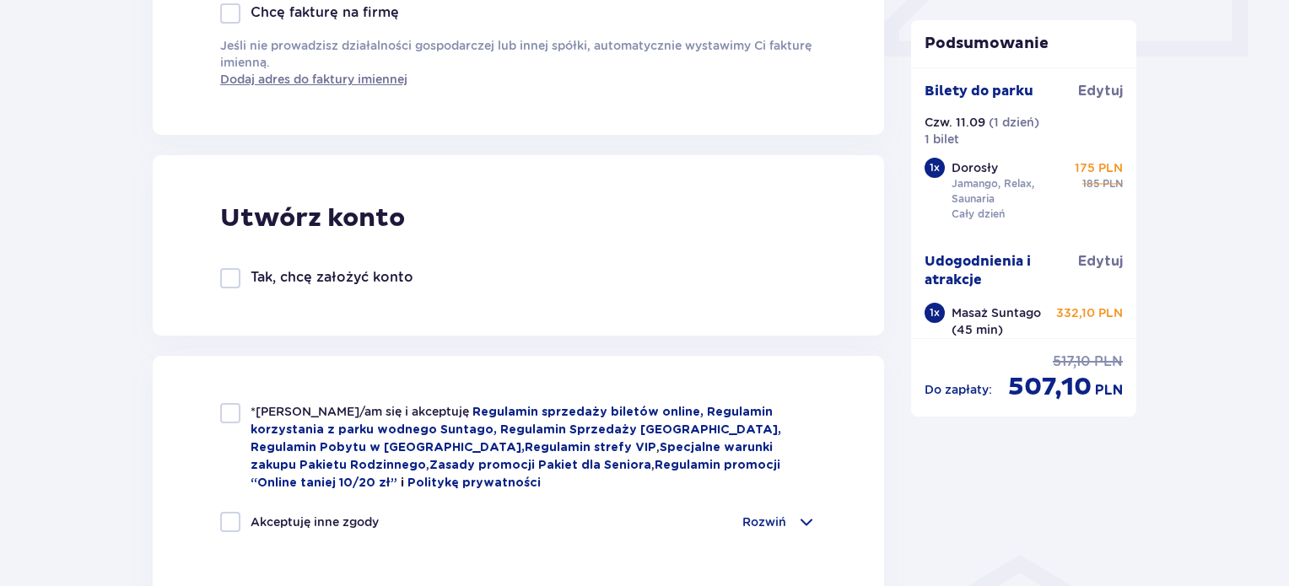
scroll to position [832, 0]
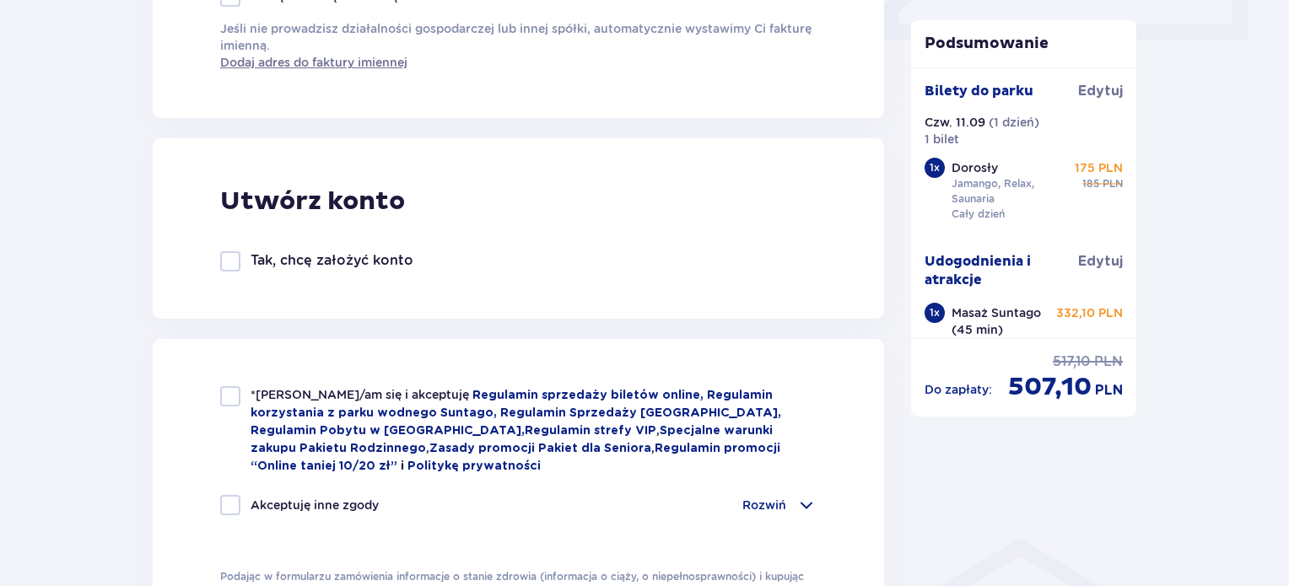
click at [226, 407] on div "*Zapoznałem/am się i akceptuję Regulamin sprzedaży biletów online, Regulamin ko…" at bounding box center [518, 430] width 597 height 89
checkbox input "true"
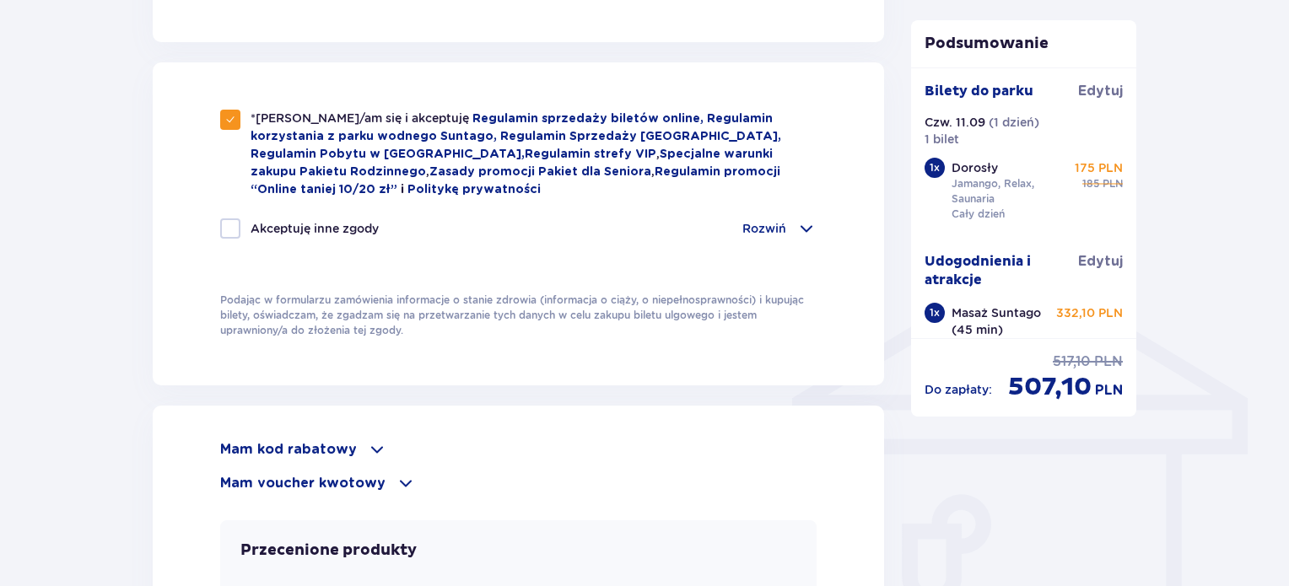
scroll to position [1110, 0]
click at [781, 222] on p "Rozwiń" at bounding box center [765, 227] width 44 height 17
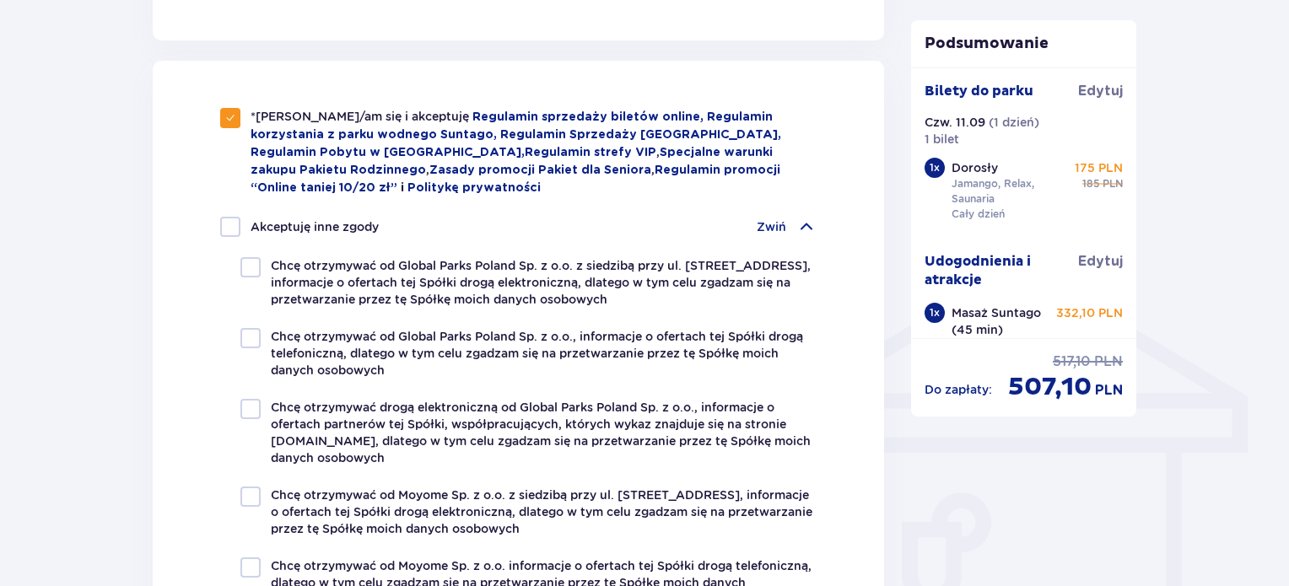
click at [781, 222] on p "Zwiń" at bounding box center [772, 227] width 30 height 17
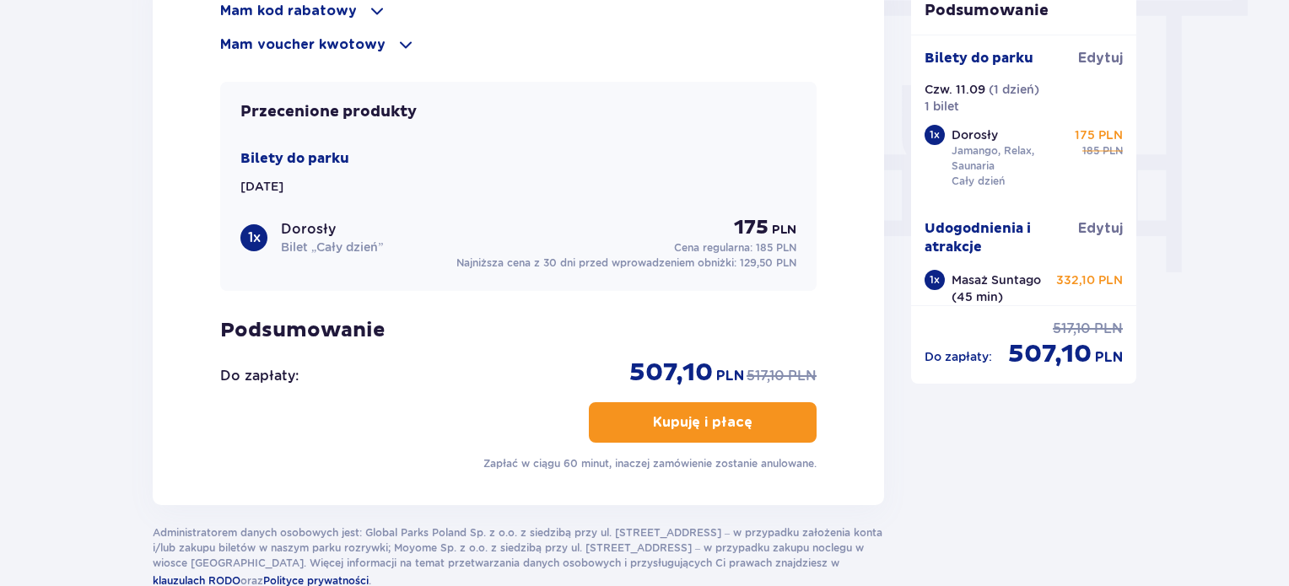
scroll to position [1548, 0]
click at [706, 435] on button "Kupuję i płacę" at bounding box center [703, 422] width 228 height 41
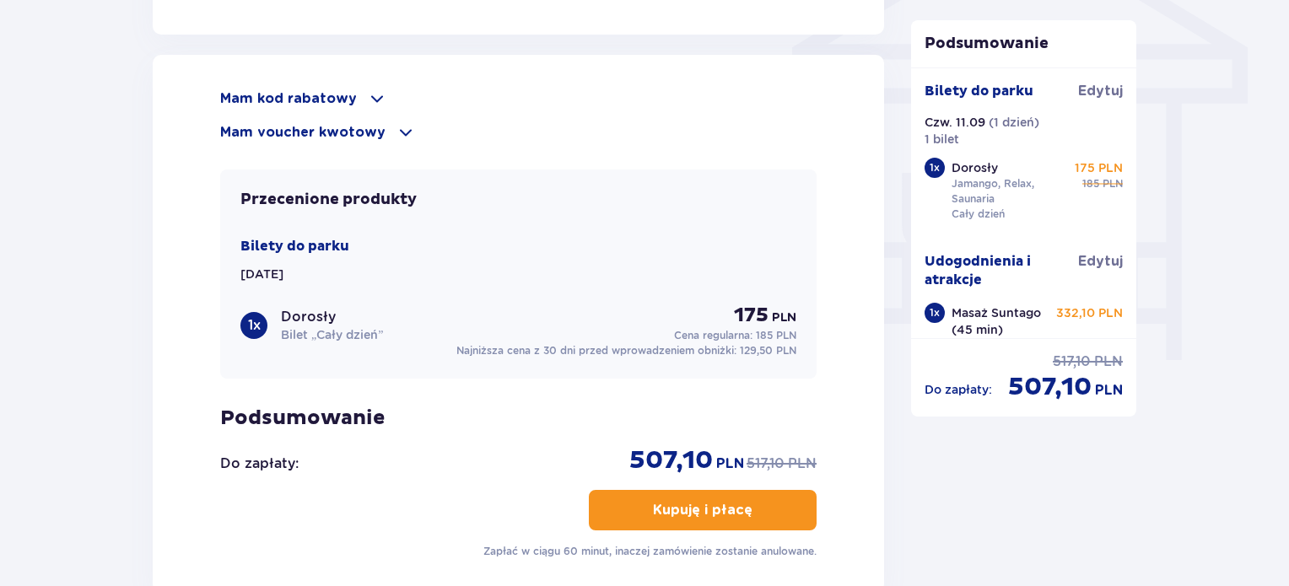
scroll to position [1458, 0]
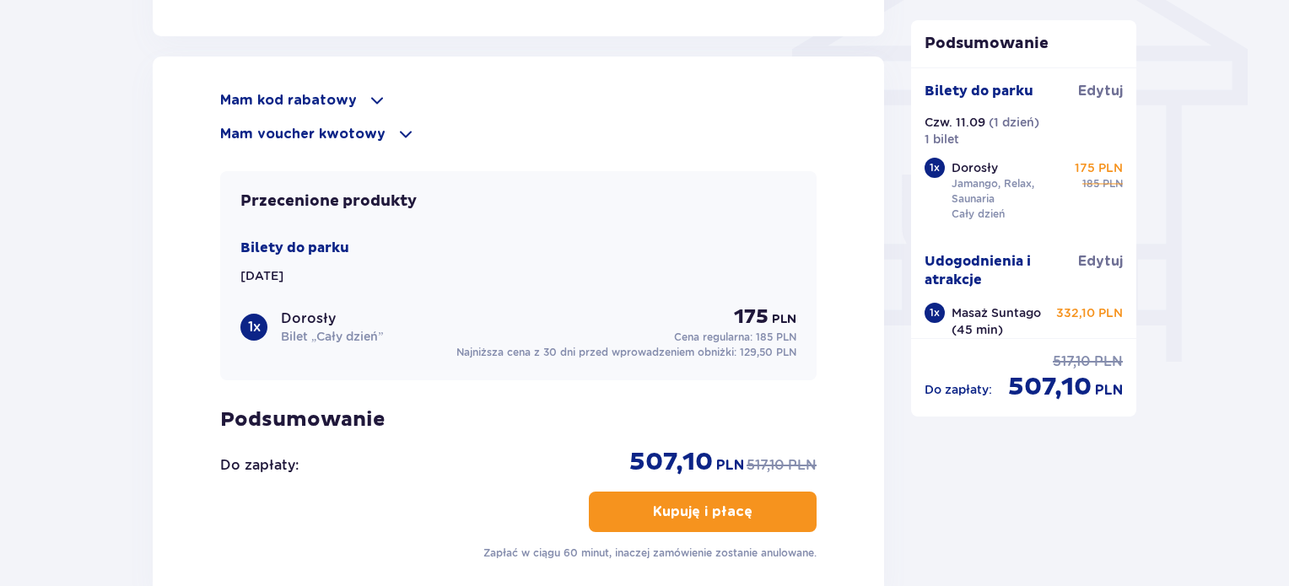
click at [330, 97] on p "Mam kod rabatowy" at bounding box center [288, 100] width 137 height 19
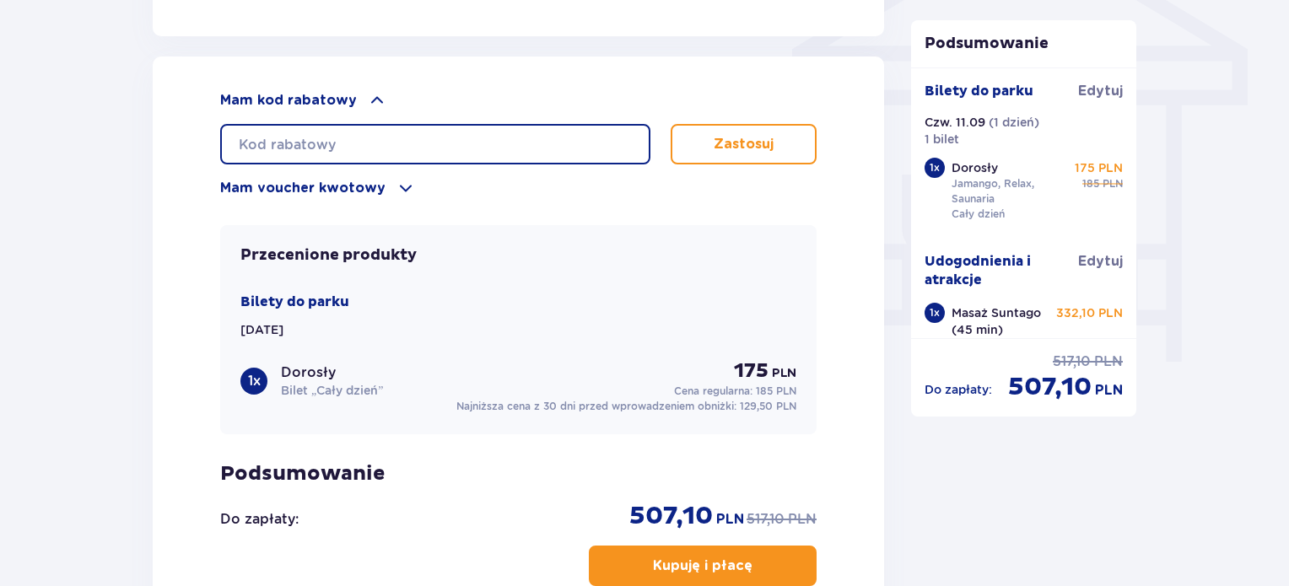
click at [407, 129] on input "text" at bounding box center [435, 144] width 430 height 41
paste input "ZN538U1IZXN"
type input "ZN538U1IZXN"
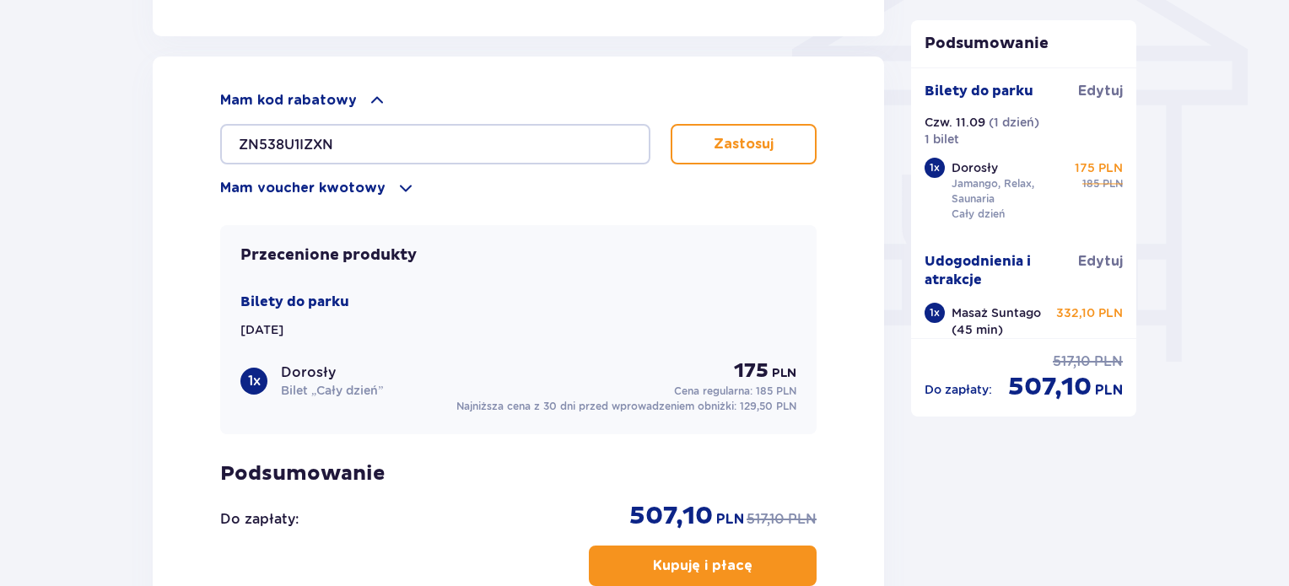
click at [749, 124] on button "Zastosuj" at bounding box center [744, 144] width 146 height 41
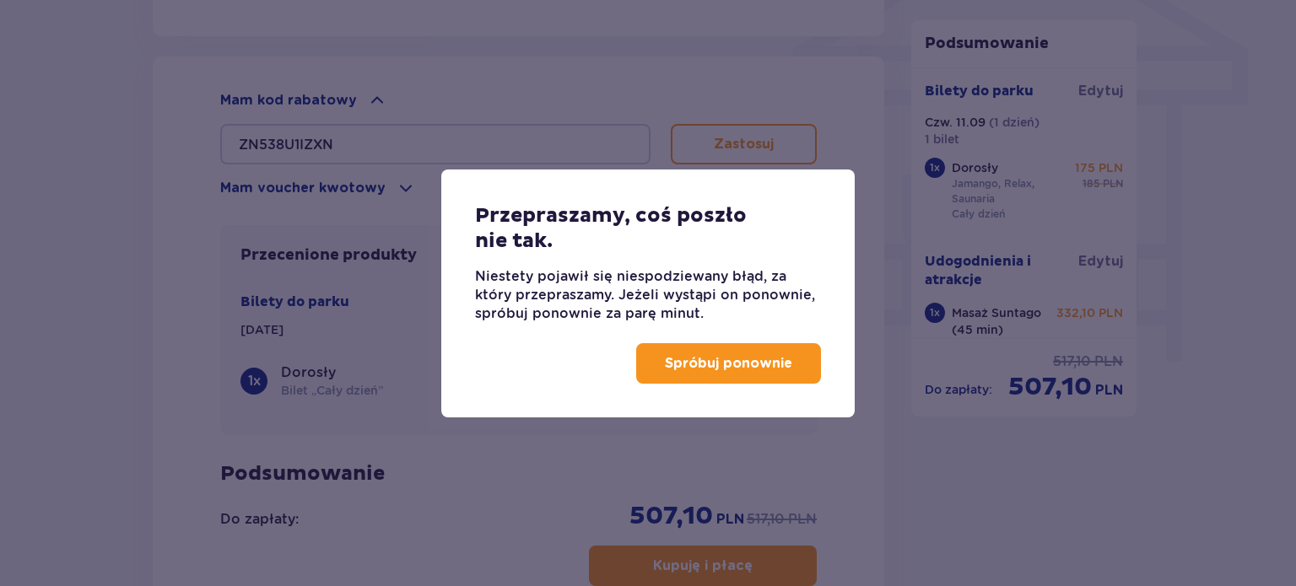
click at [716, 350] on button "Spróbuj ponownie" at bounding box center [728, 363] width 185 height 41
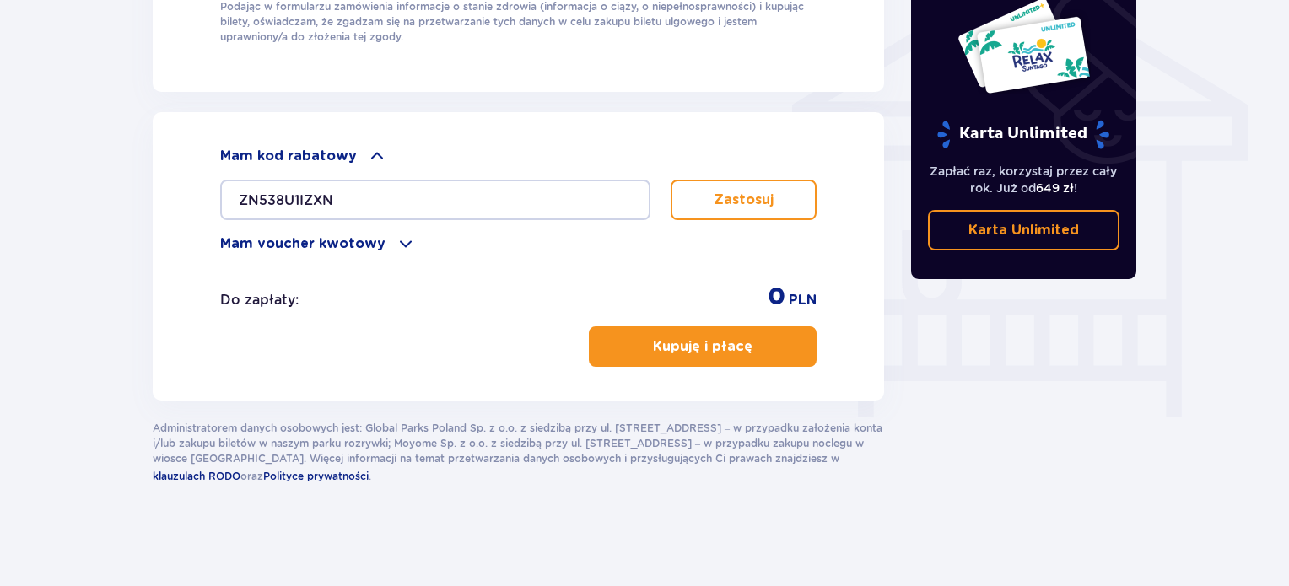
scroll to position [1397, 0]
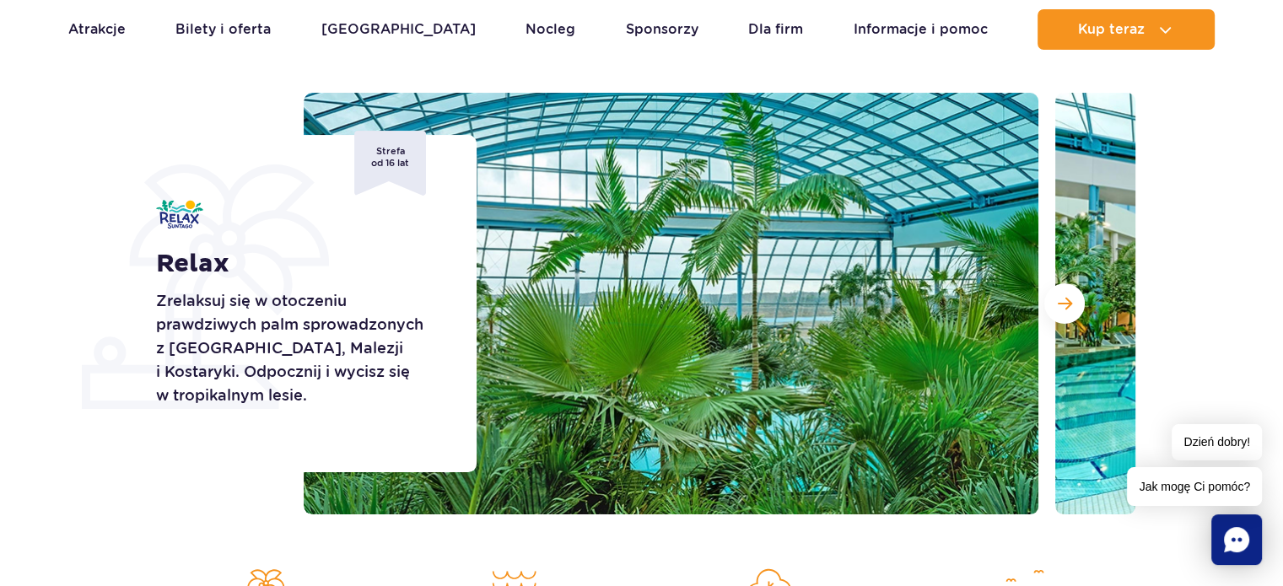
scroll to position [178, 0]
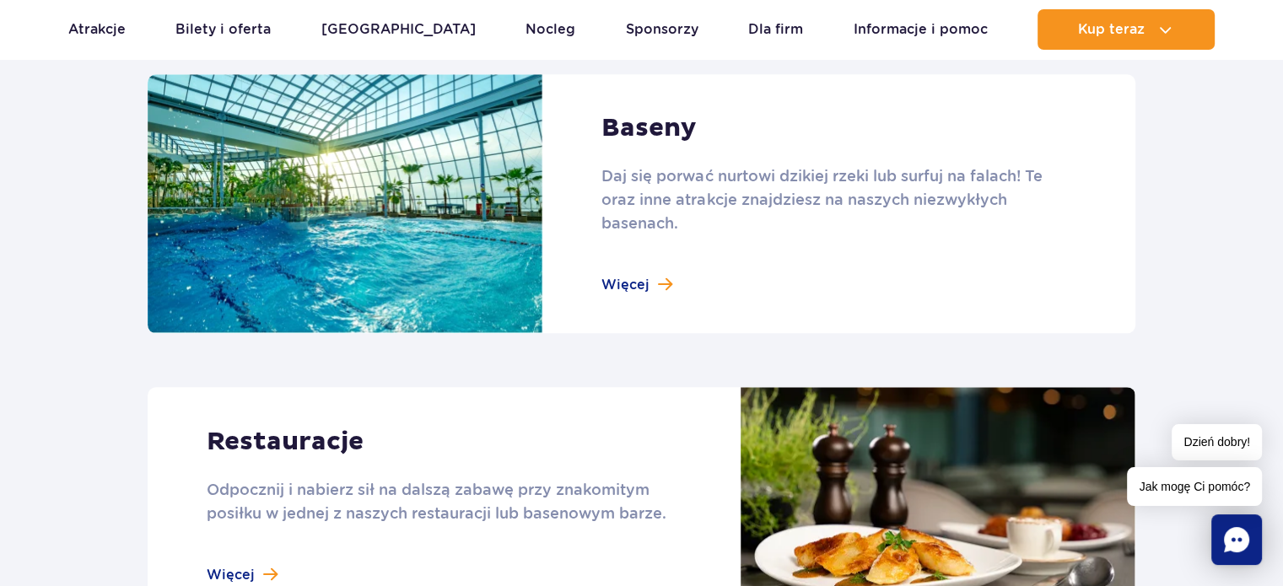
scroll to position [1804, 0]
click at [632, 290] on link at bounding box center [642, 205] width 988 height 260
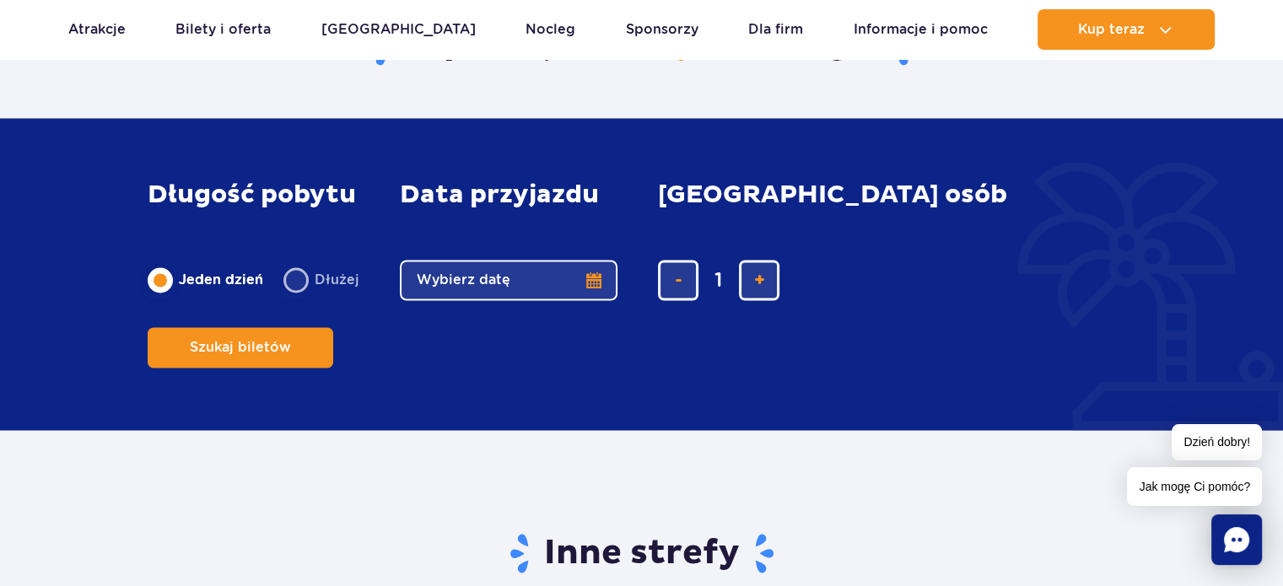
scroll to position [2872, 0]
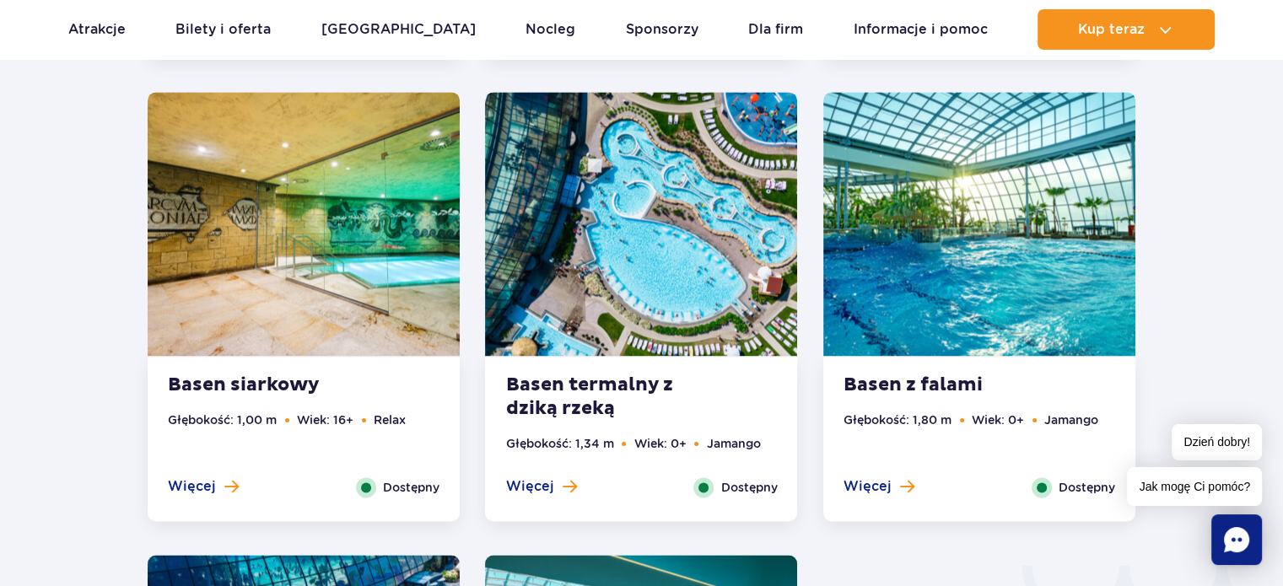
scroll to position [2349, 0]
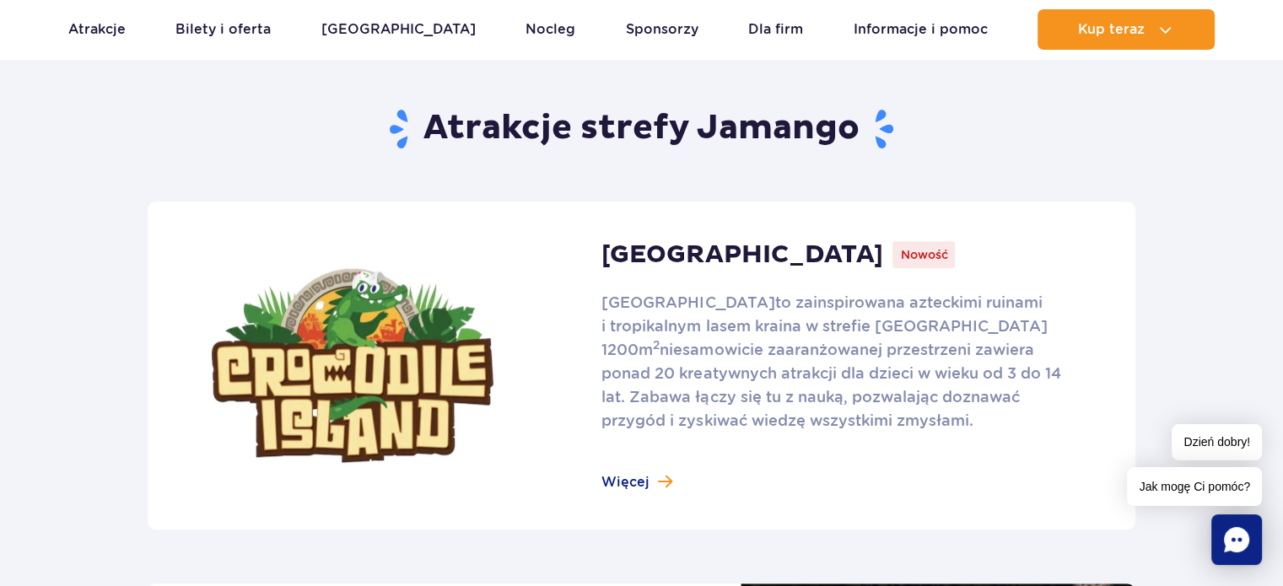
scroll to position [1073, 0]
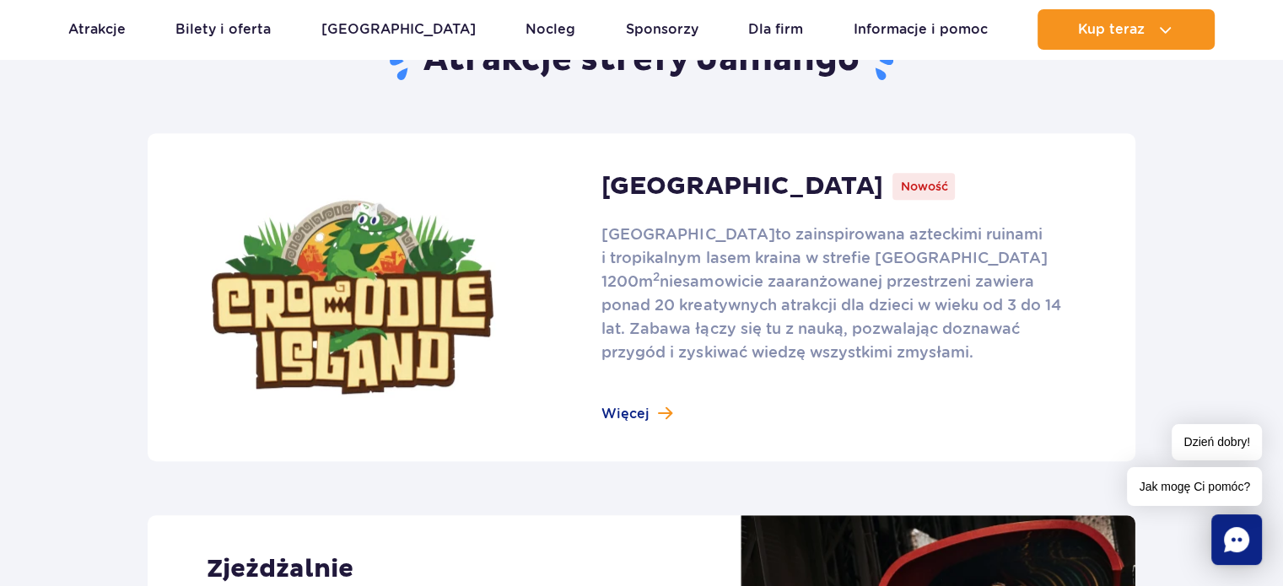
click at [636, 423] on link at bounding box center [642, 297] width 988 height 328
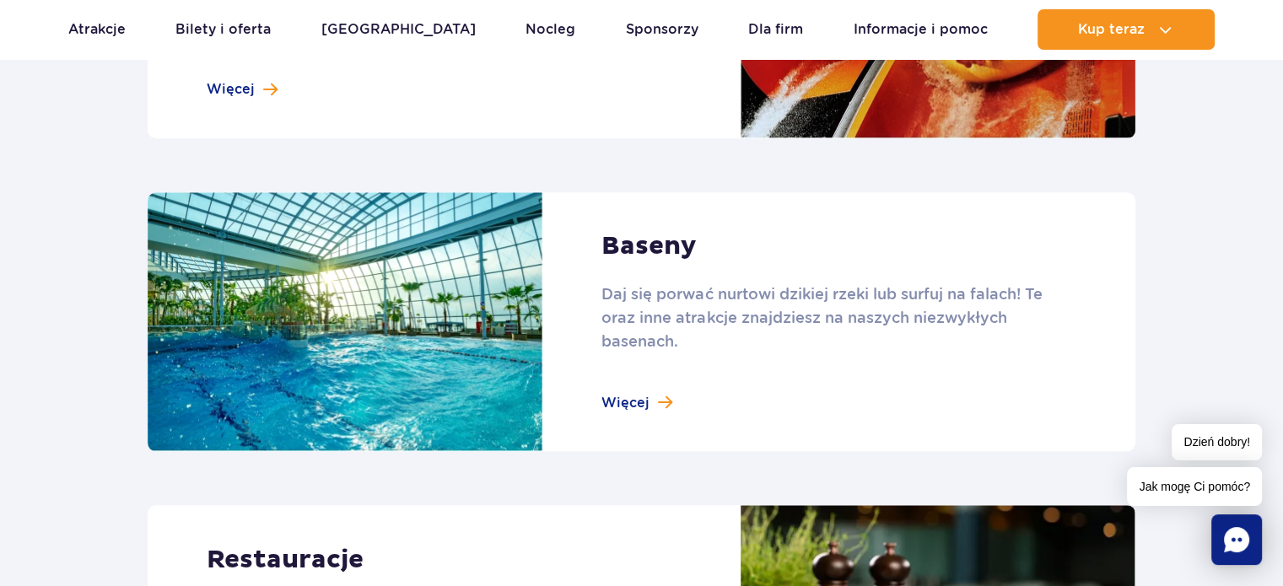
scroll to position [1689, 0]
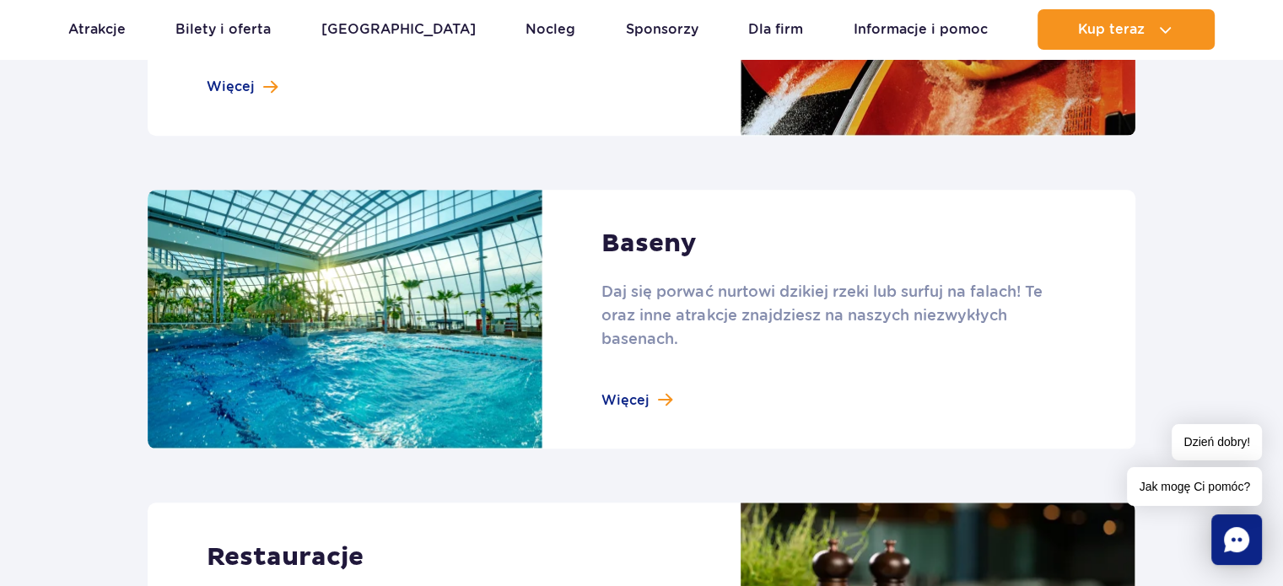
click at [640, 402] on link at bounding box center [642, 320] width 988 height 260
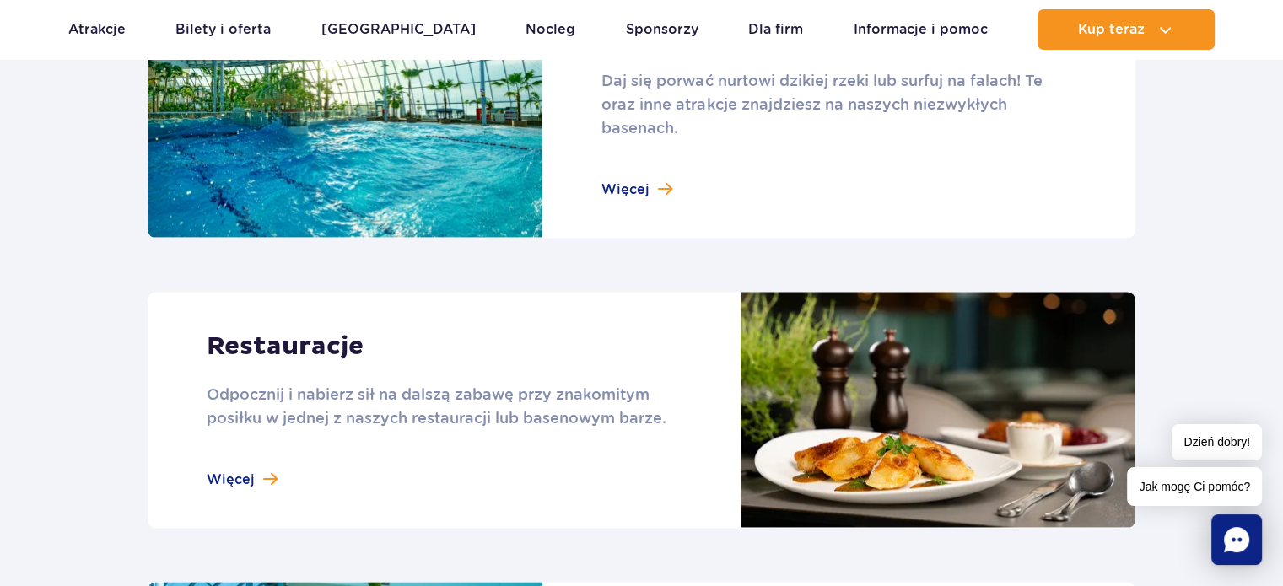
scroll to position [1894, 0]
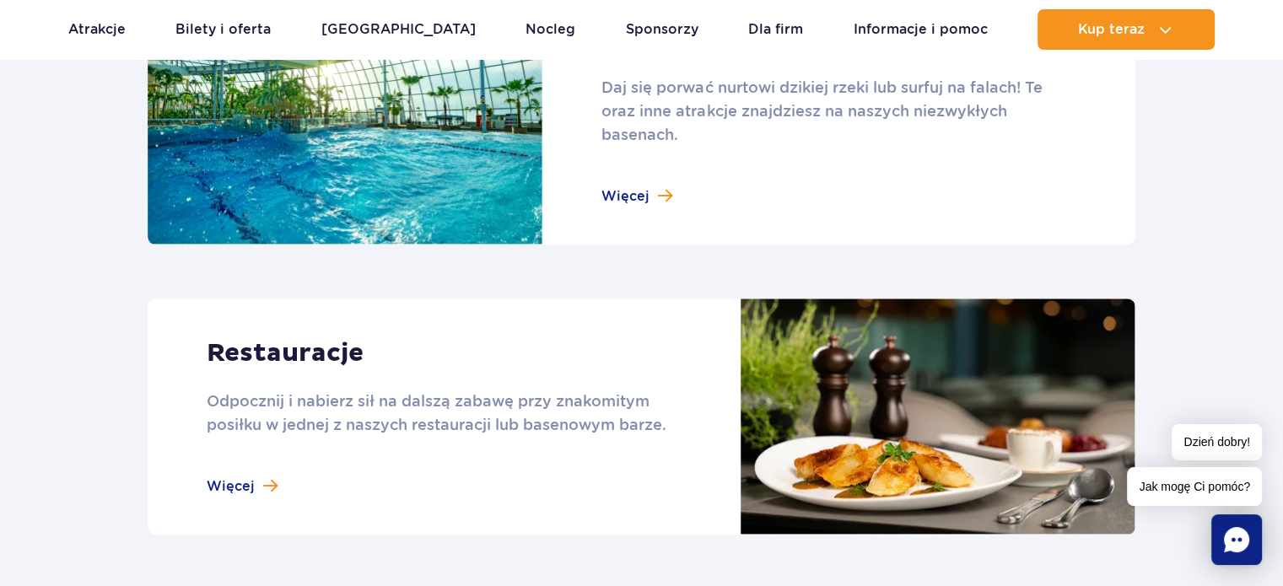
click at [618, 183] on link at bounding box center [642, 116] width 988 height 260
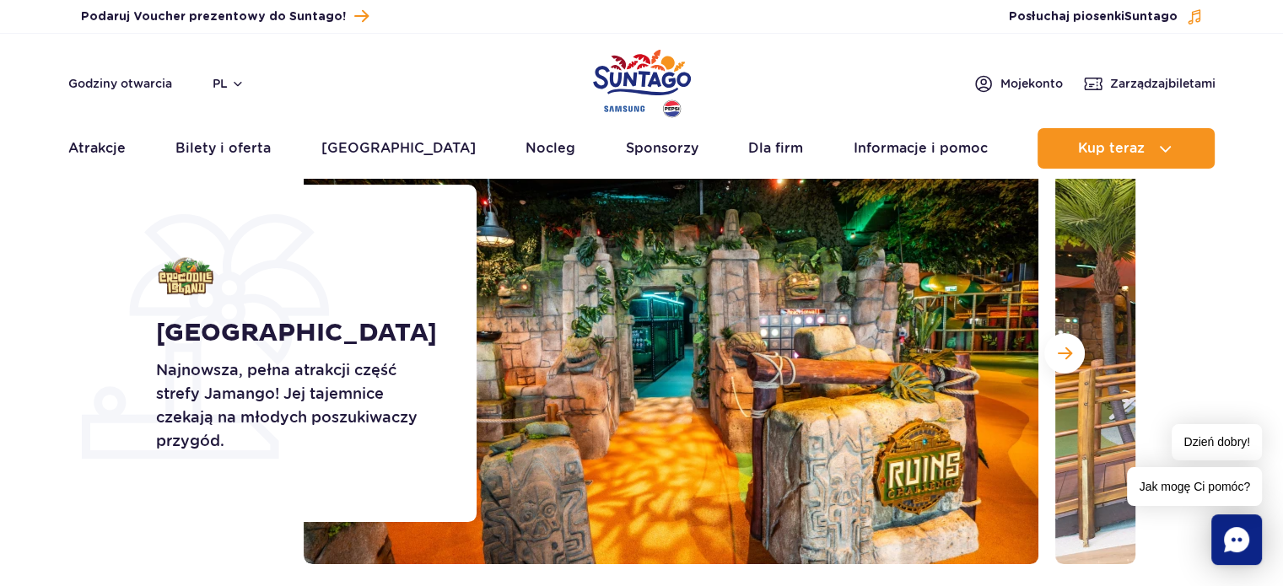
scroll to position [130, 0]
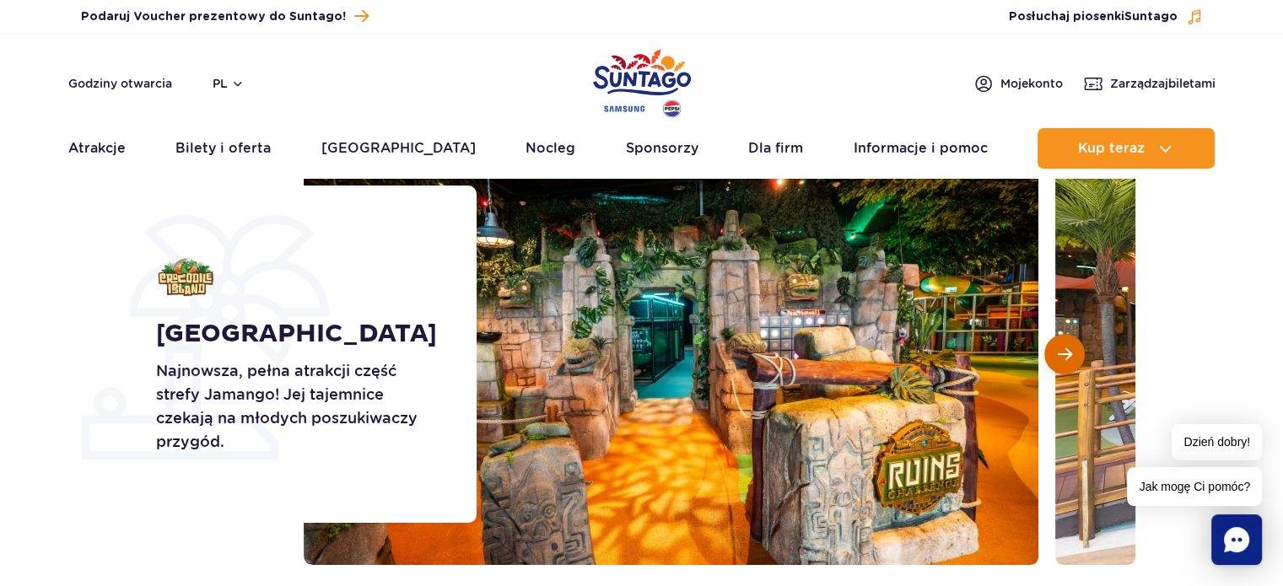
click at [1076, 358] on button "Następny slajd" at bounding box center [1065, 354] width 41 height 41
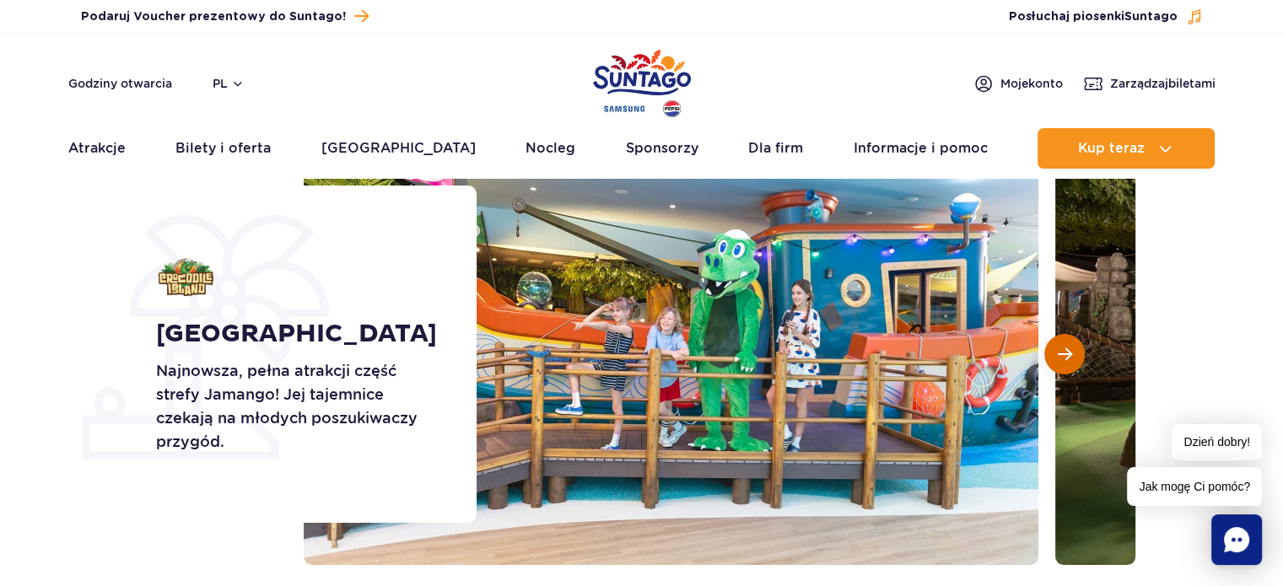
click at [1076, 358] on button "Następny slajd" at bounding box center [1065, 354] width 41 height 41
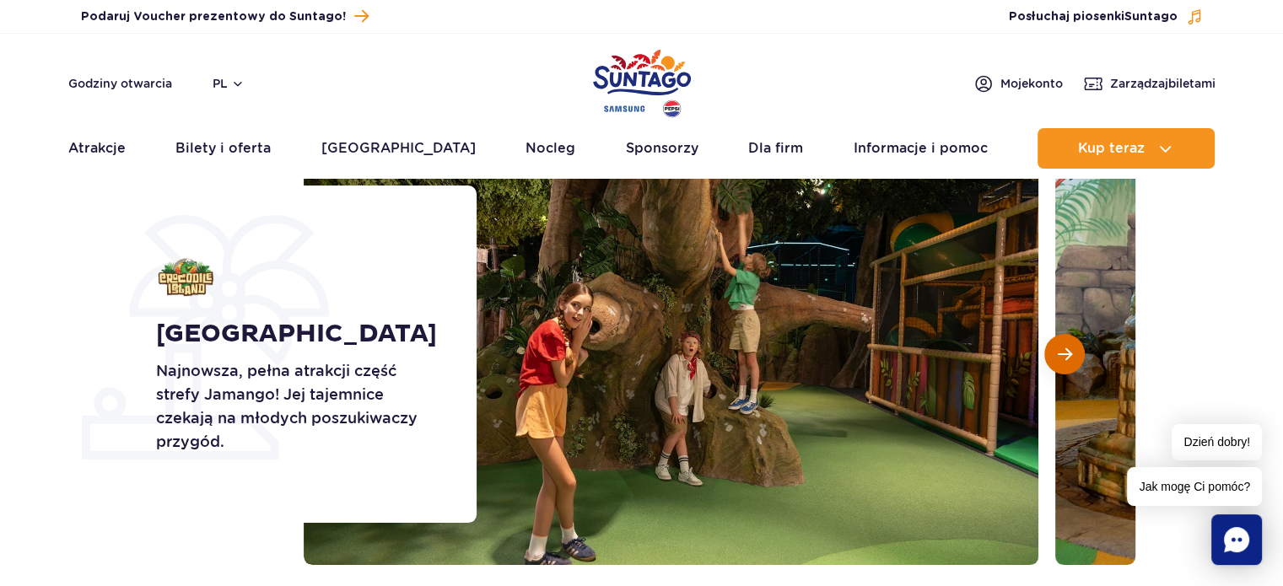
click at [1076, 358] on button "Następny slajd" at bounding box center [1065, 354] width 41 height 41
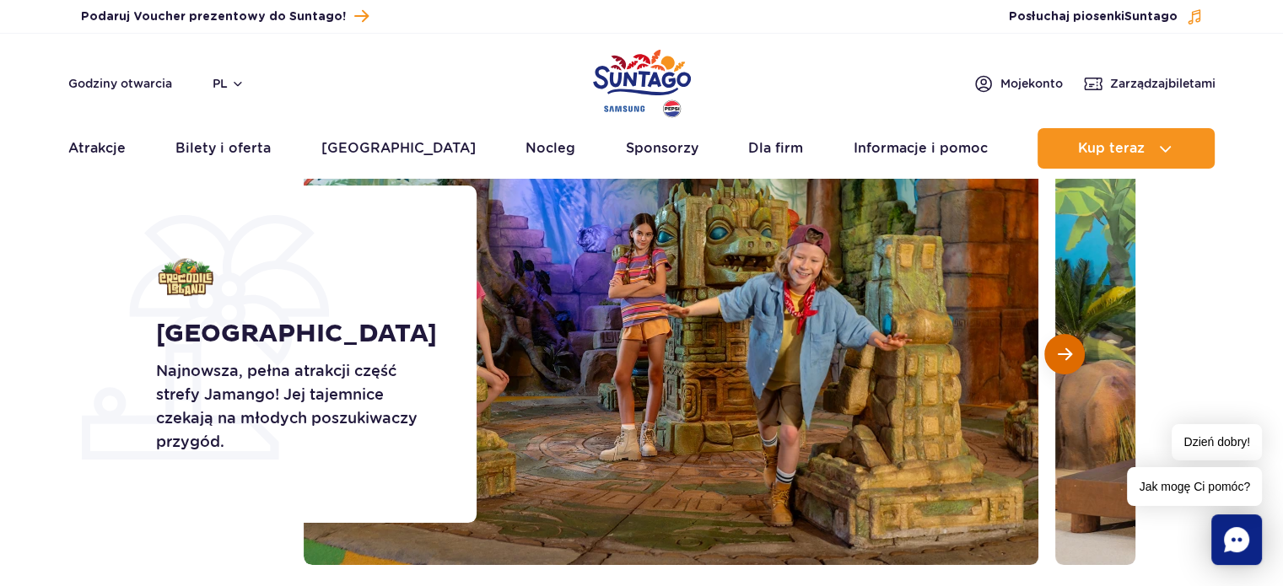
click at [1076, 358] on button "Następny slajd" at bounding box center [1065, 354] width 41 height 41
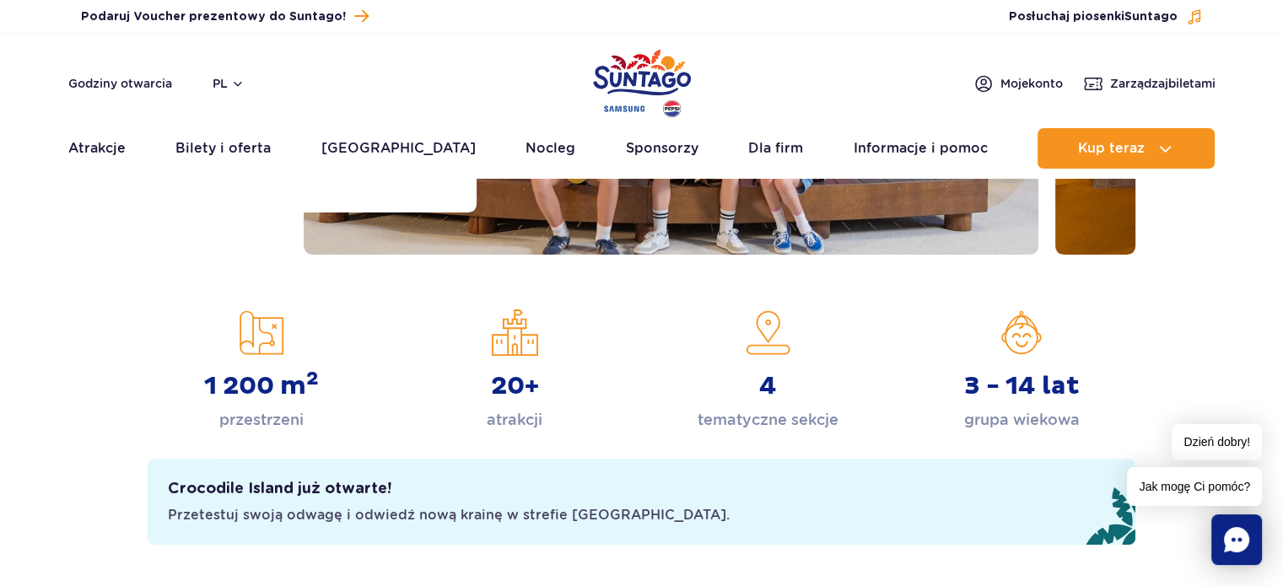
scroll to position [0, 0]
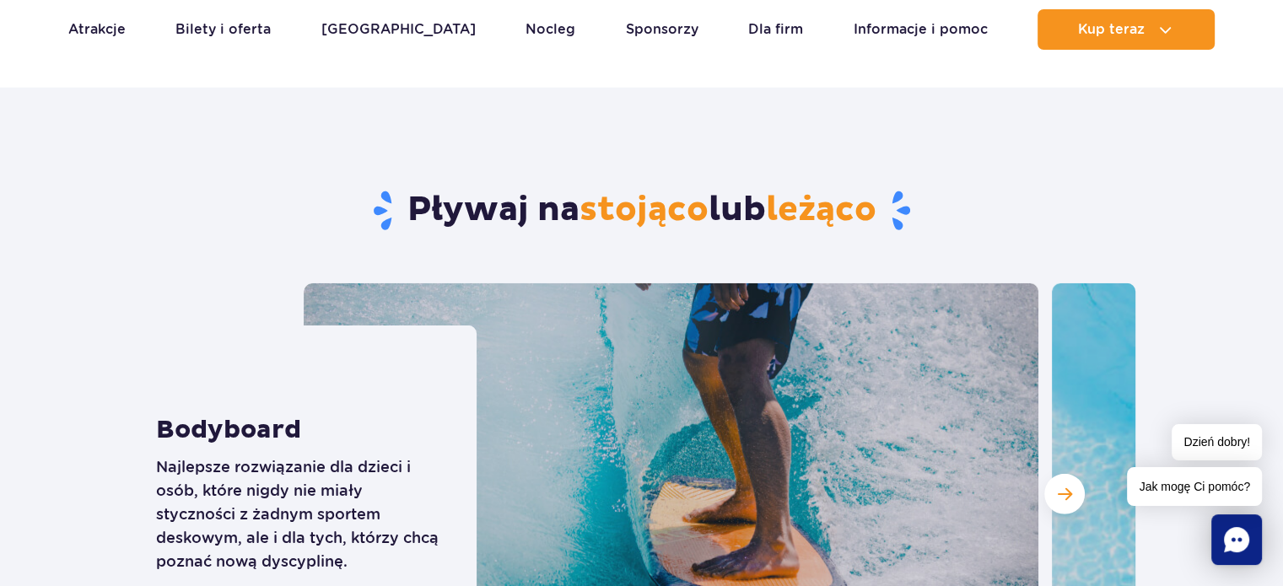
scroll to position [4806, 0]
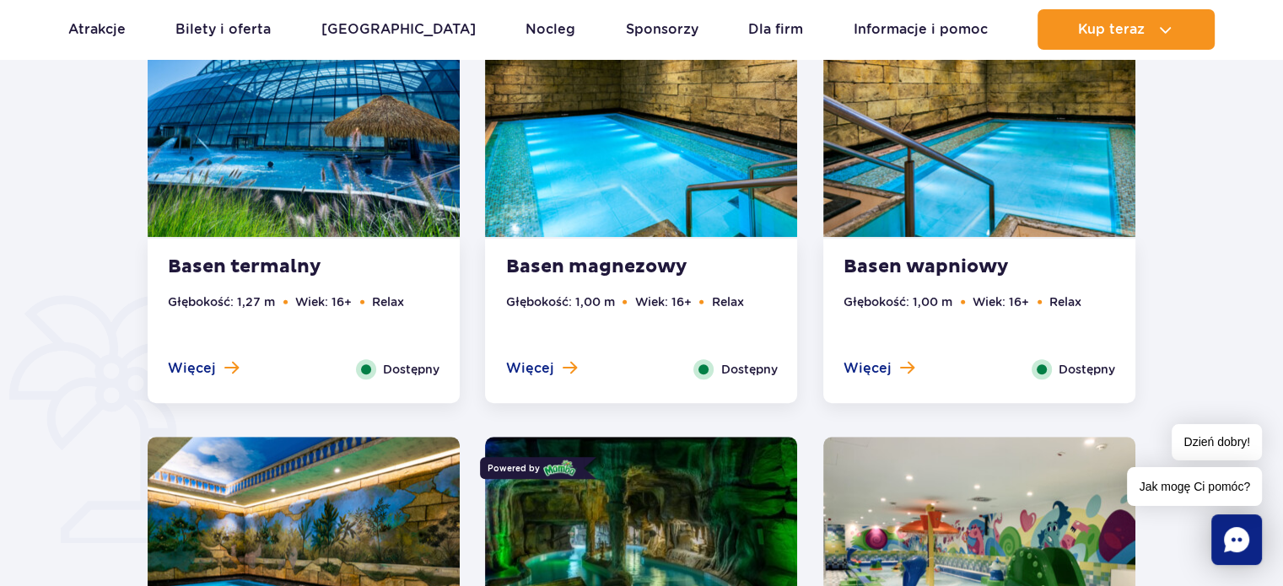
scroll to position [1073, 0]
click at [338, 181] on img at bounding box center [304, 106] width 312 height 264
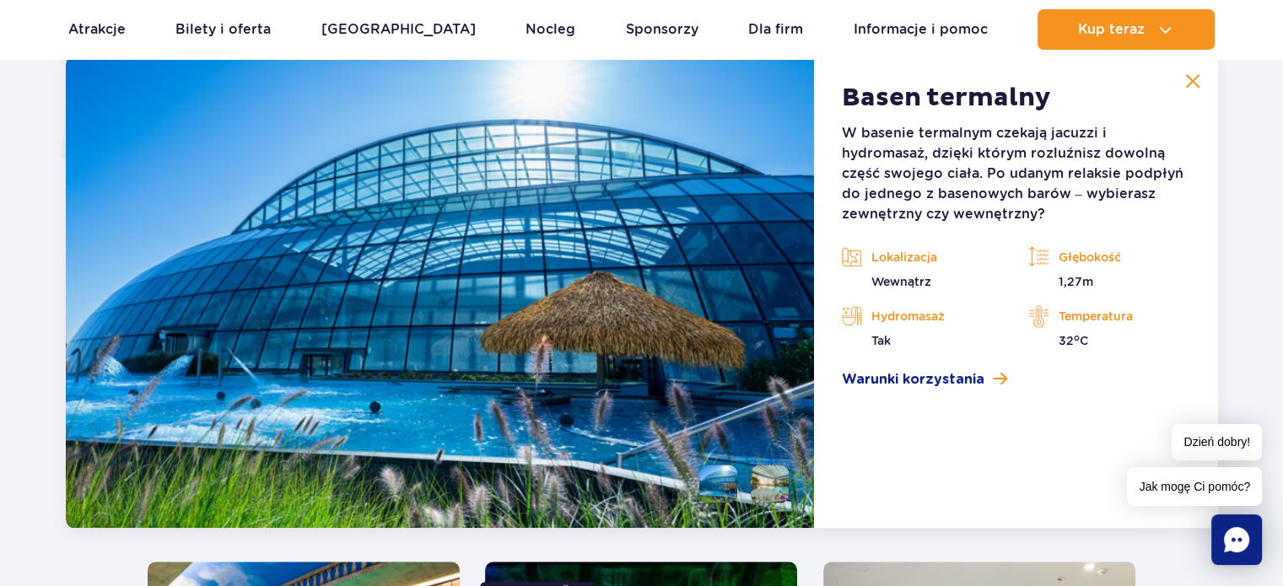
scroll to position [1458, 0]
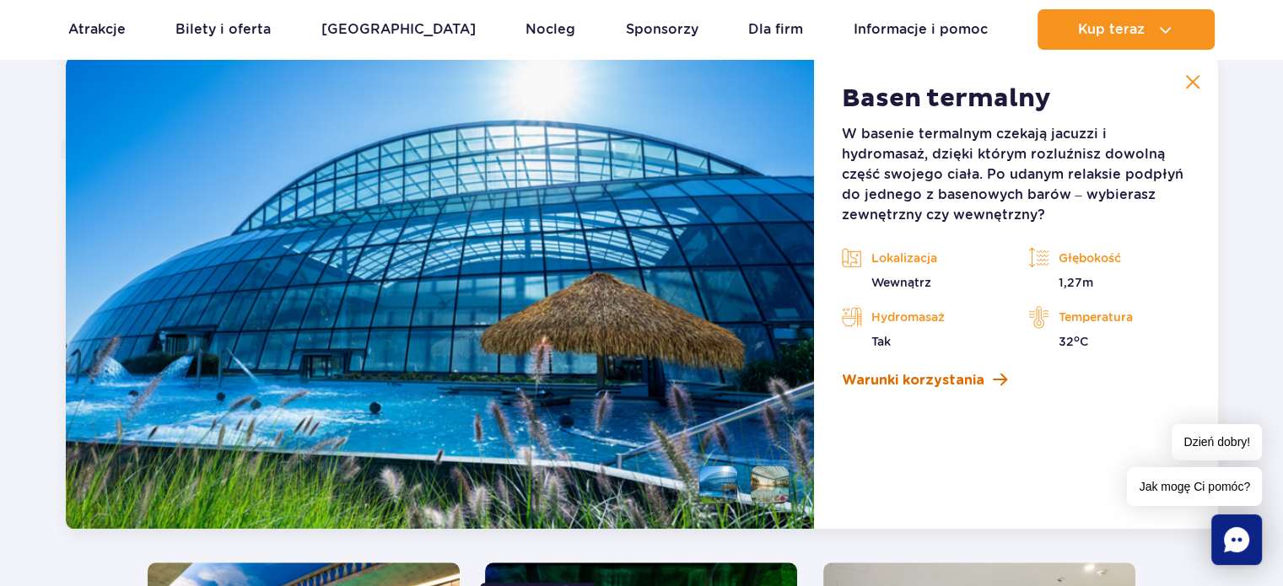
click at [967, 384] on span "Warunki korzystania" at bounding box center [912, 380] width 143 height 20
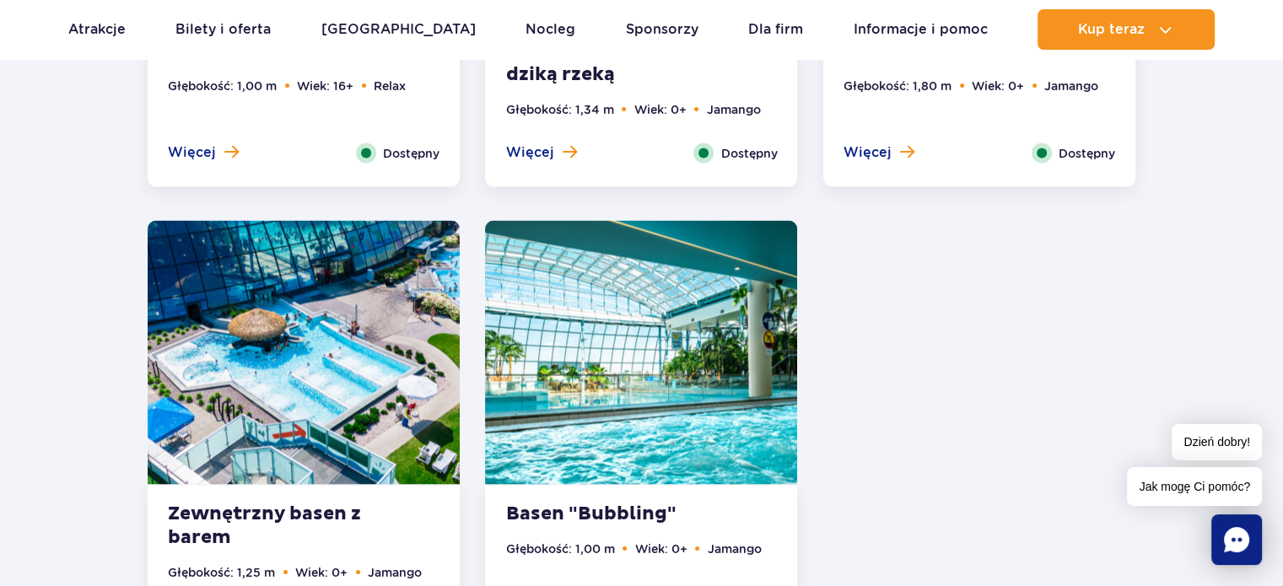
scroll to position [3198, 0]
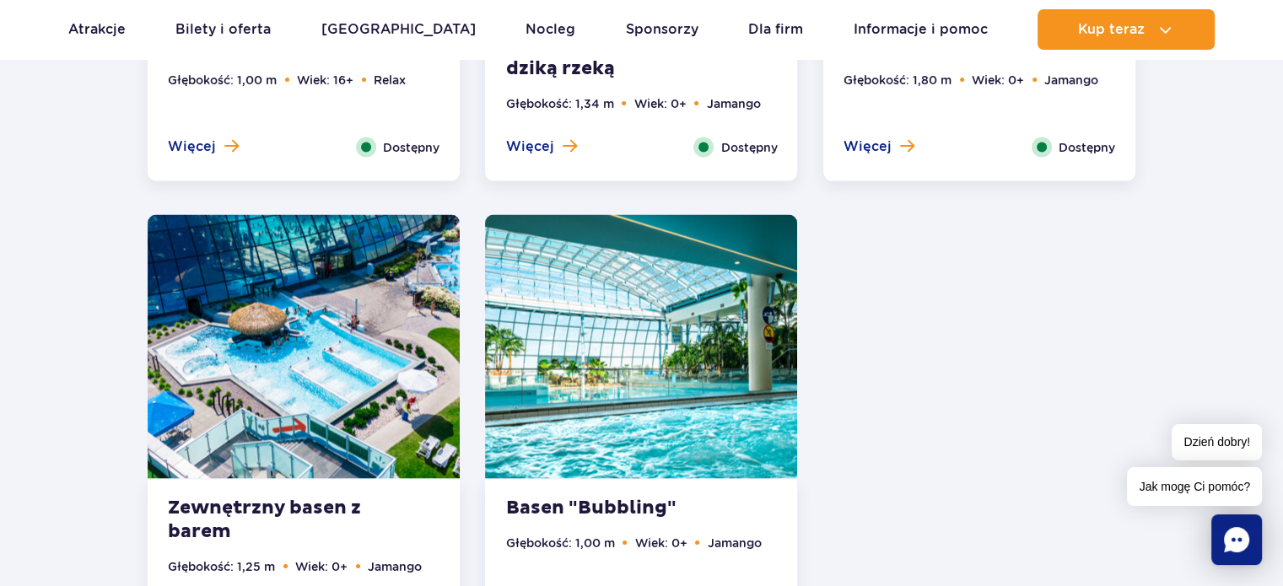
click at [719, 147] on div "Dostępny" at bounding box center [736, 147] width 84 height 20
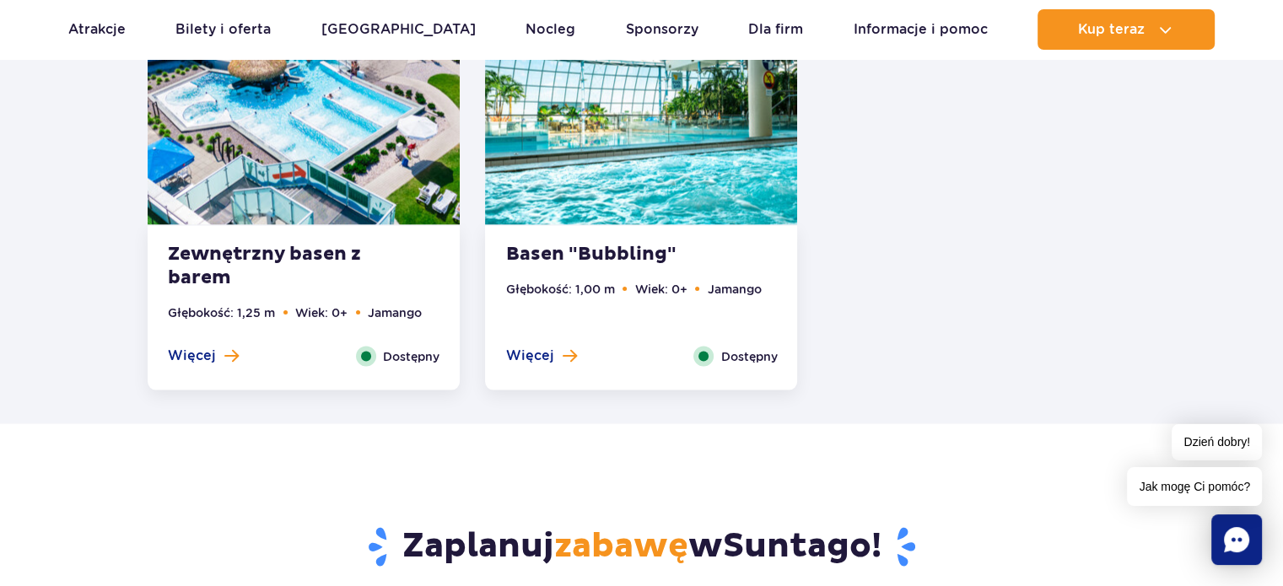
scroll to position [3449, 0]
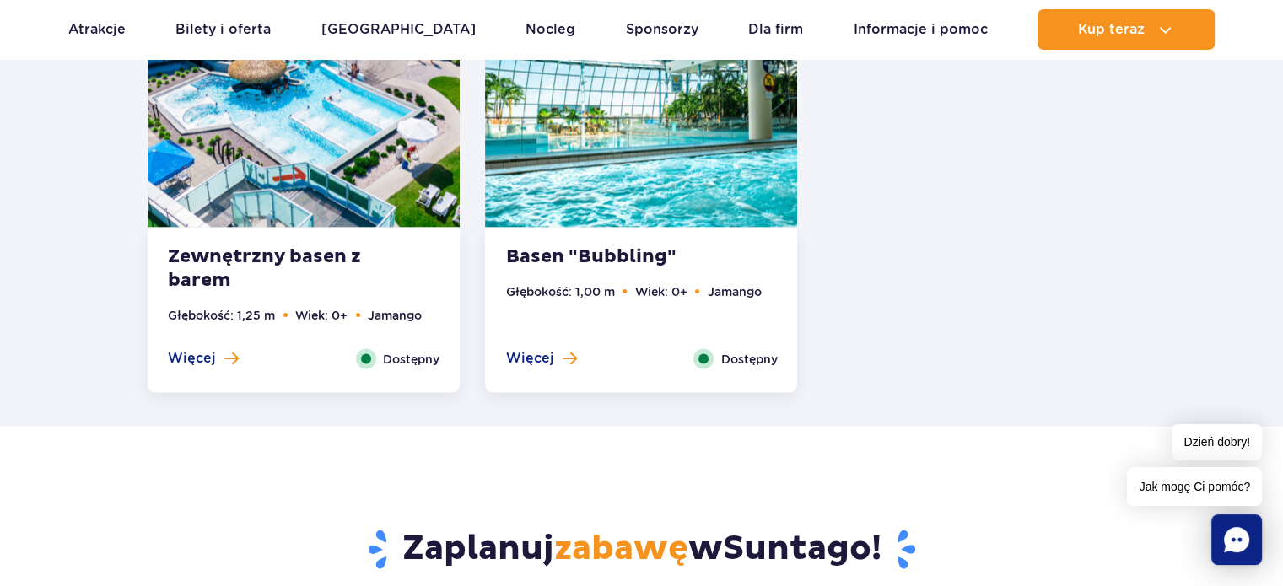
click at [745, 365] on span "Dostępny" at bounding box center [749, 359] width 57 height 19
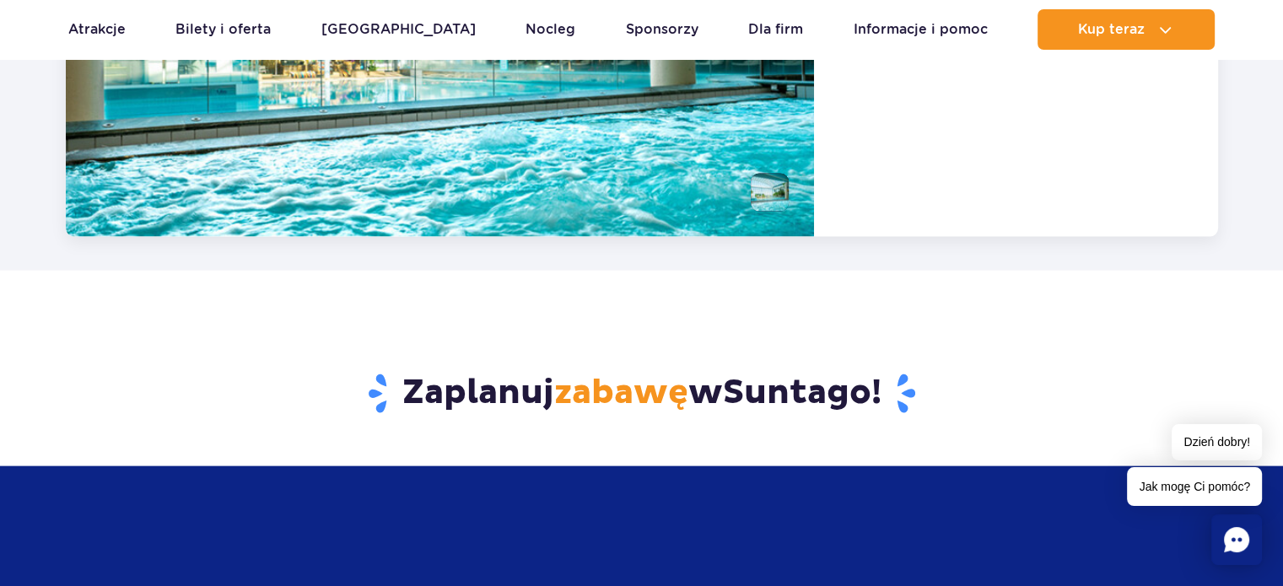
scroll to position [3605, 0]
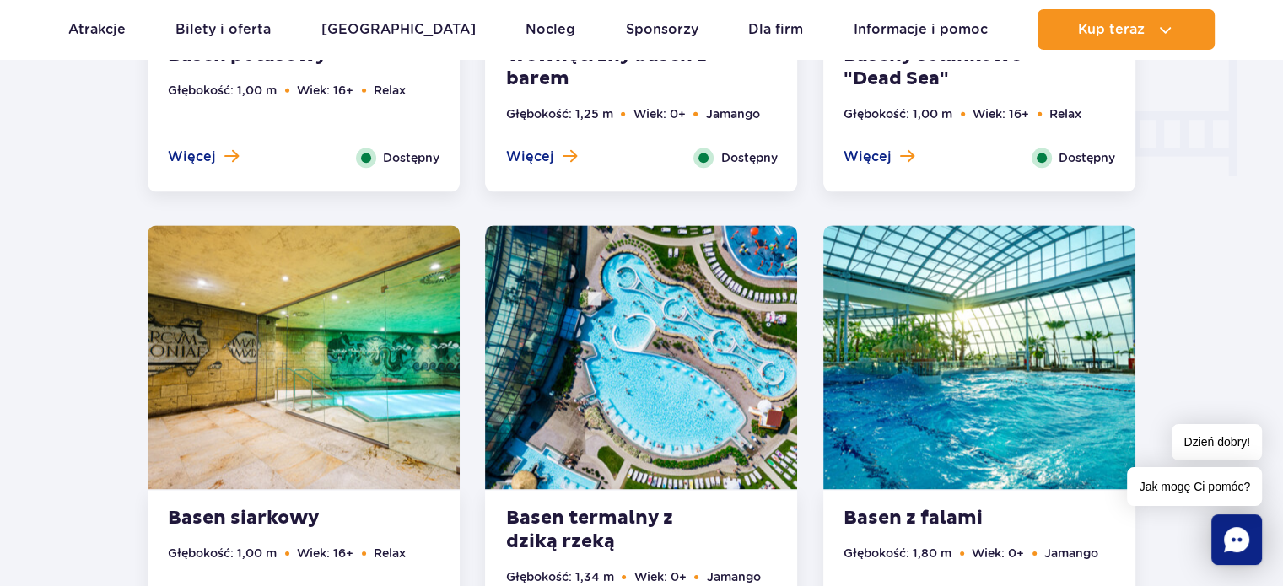
scroll to position [2308, 0]
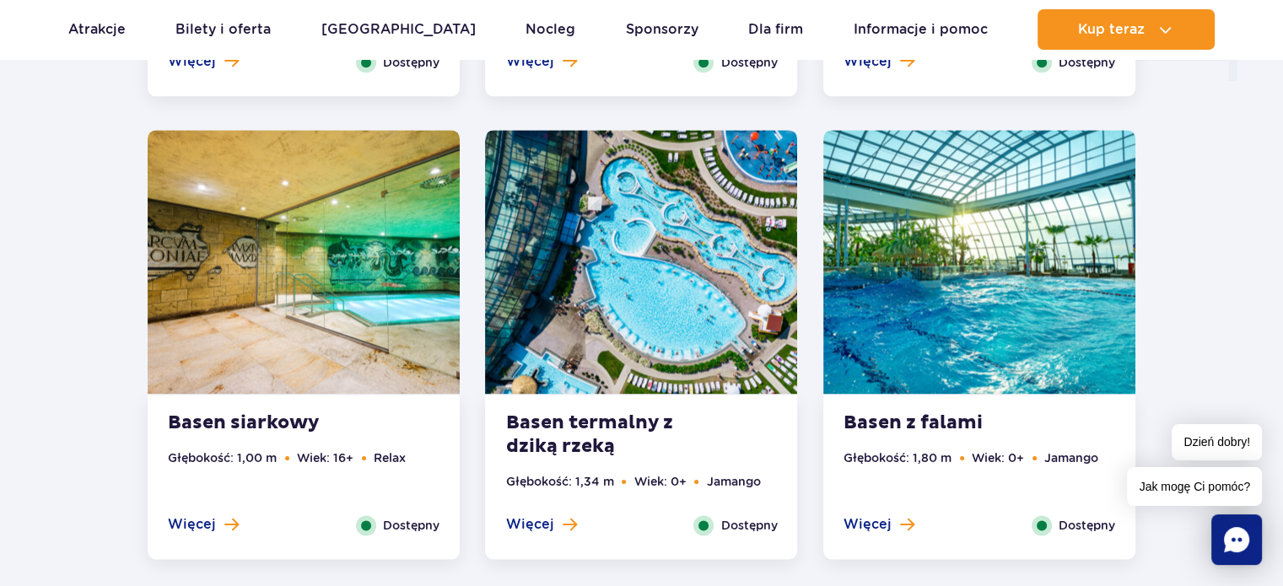
click at [884, 475] on ul "Głębokość: 1,80 m Wiek: 0+ Jamango" at bounding box center [980, 482] width 272 height 67
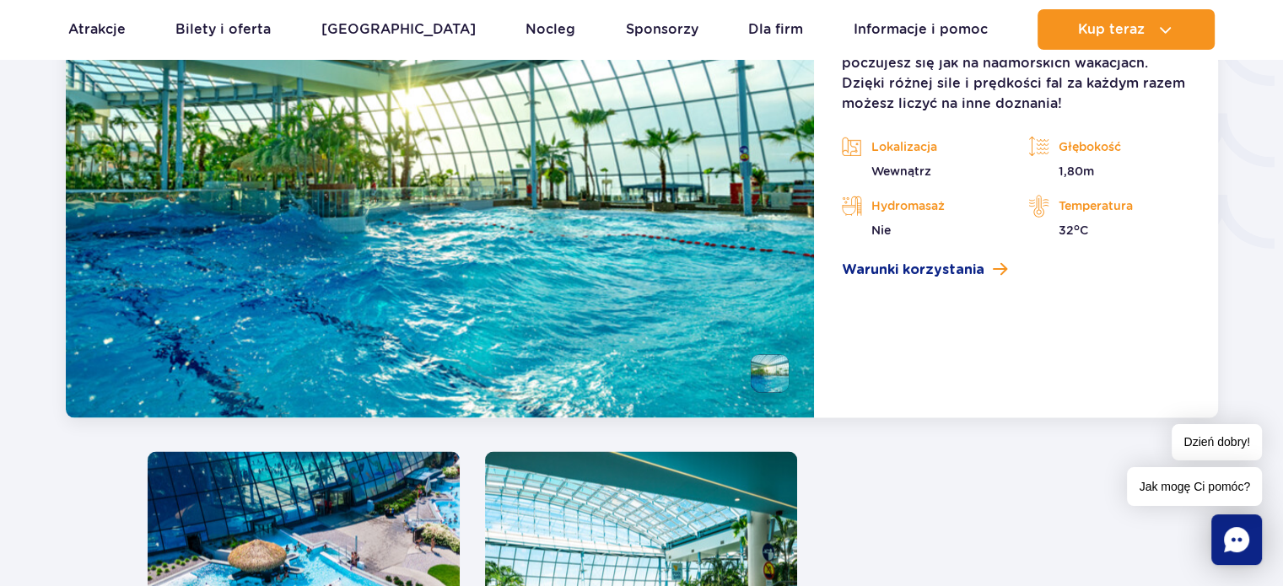
scroll to position [2960, 0]
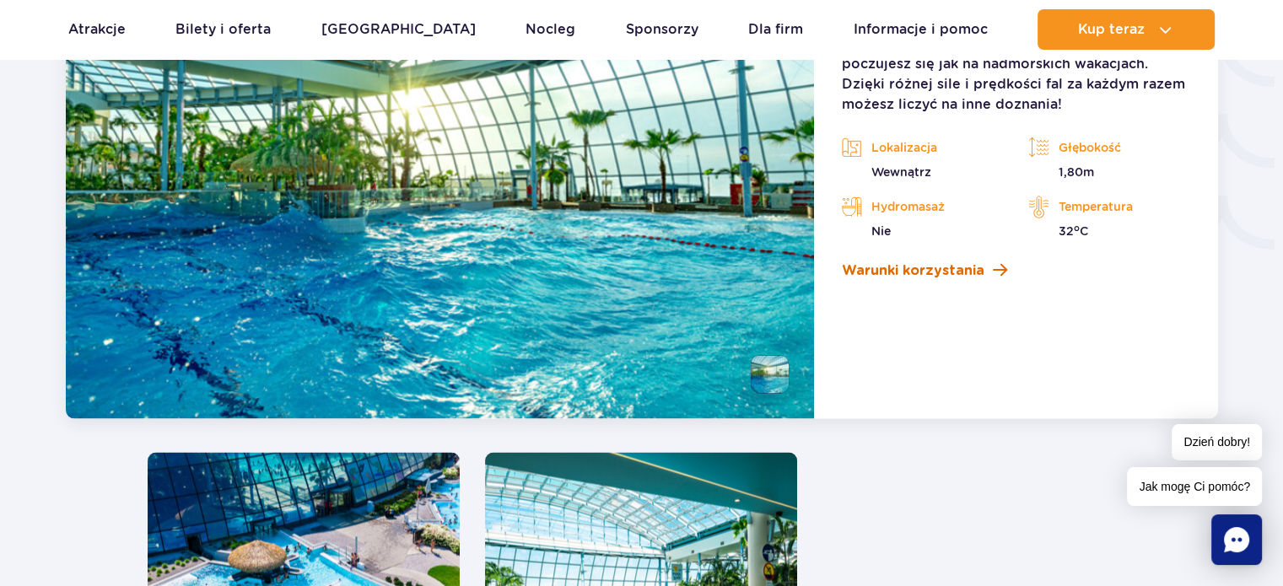
click at [917, 273] on span "Warunki korzystania" at bounding box center [912, 270] width 143 height 20
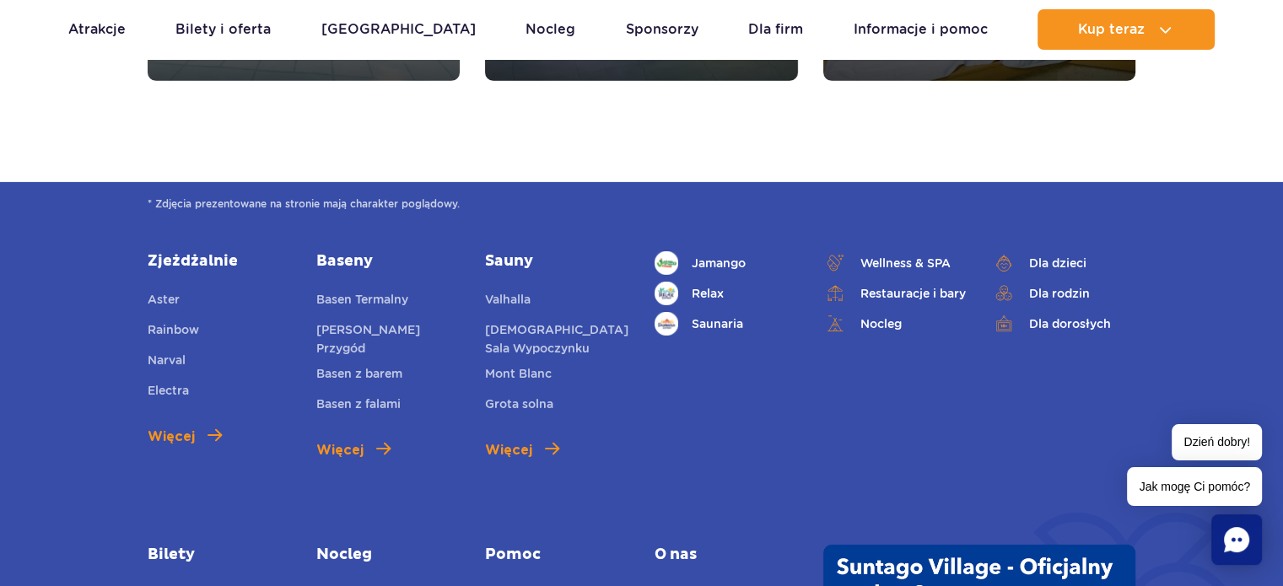
scroll to position [5465, 0]
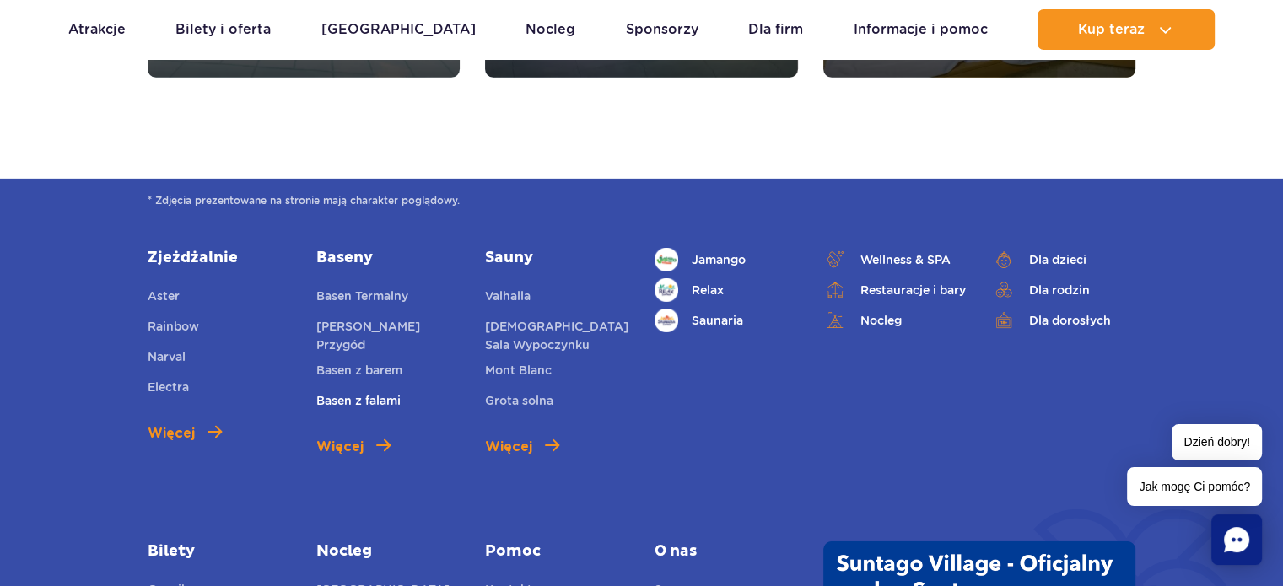
click at [368, 392] on link "Basen z falami" at bounding box center [358, 404] width 84 height 24
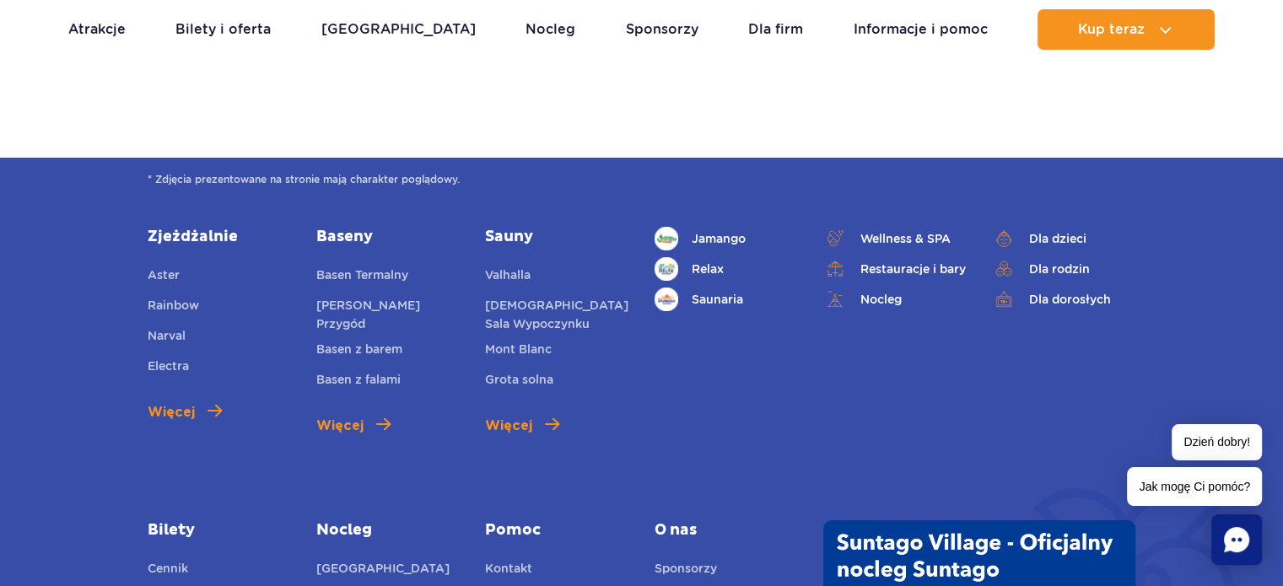
scroll to position [6275, 0]
click at [372, 340] on link "Basen z barem" at bounding box center [359, 352] width 86 height 24
click at [353, 340] on link "Basen z barem" at bounding box center [359, 352] width 86 height 24
click at [357, 416] on span "Więcej" at bounding box center [339, 426] width 47 height 20
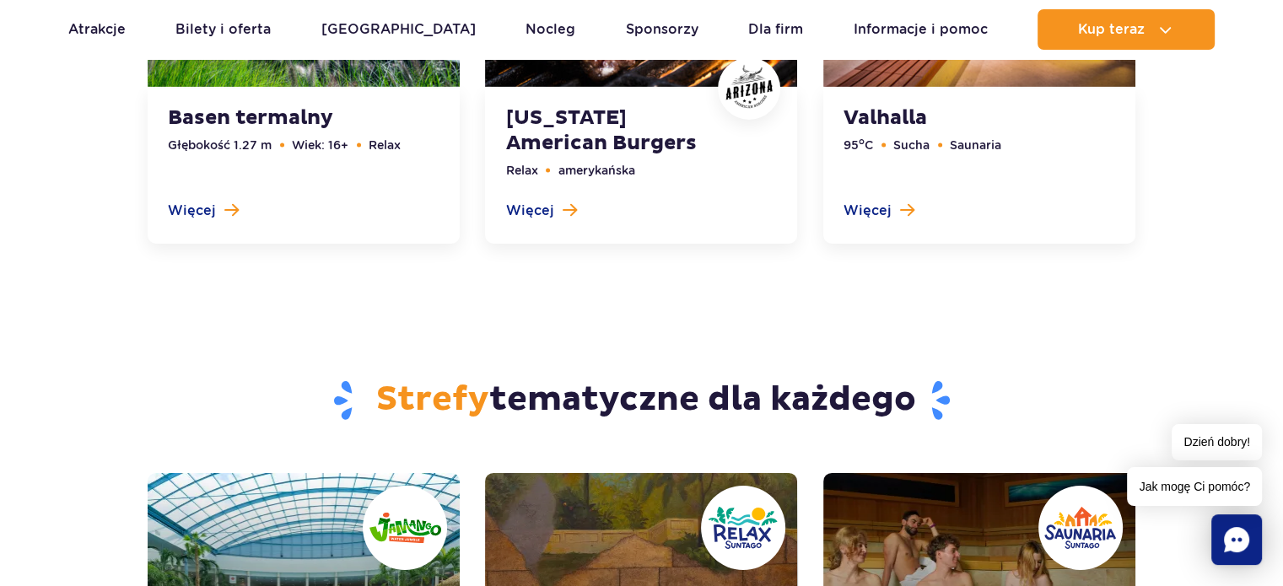
scroll to position [5413, 0]
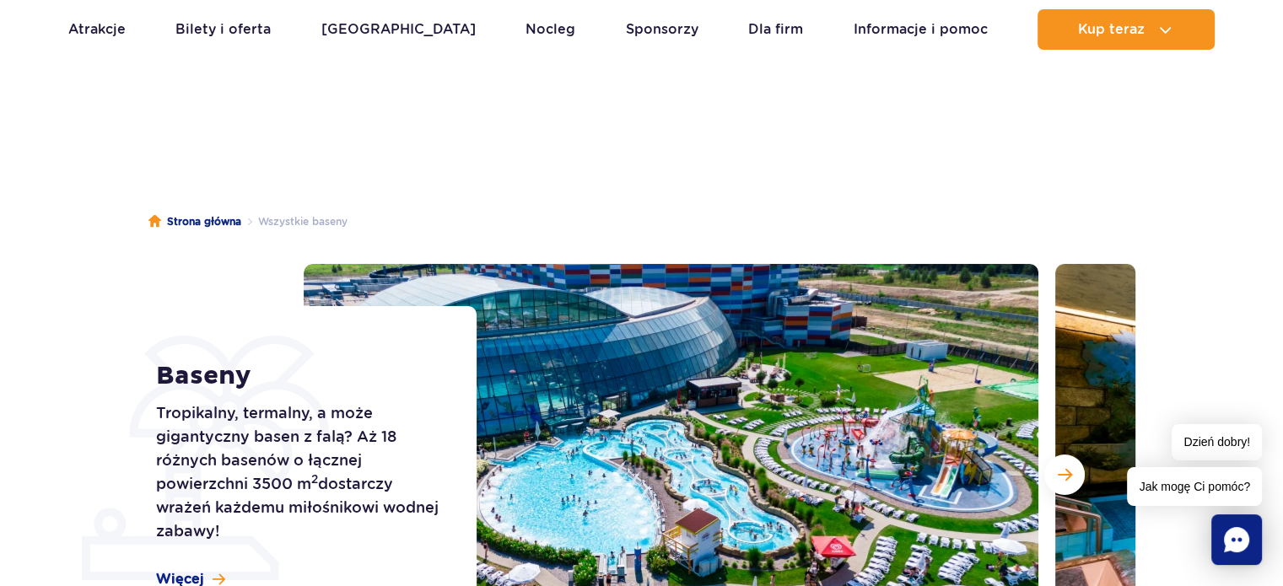
scroll to position [7, 0]
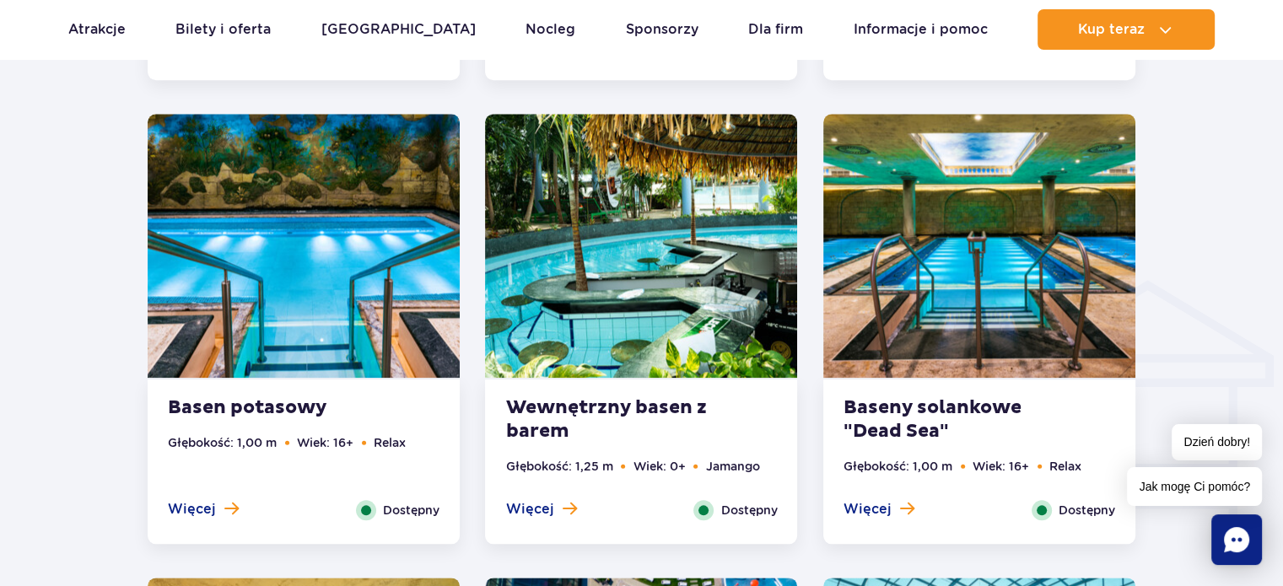
scroll to position [1860, 0]
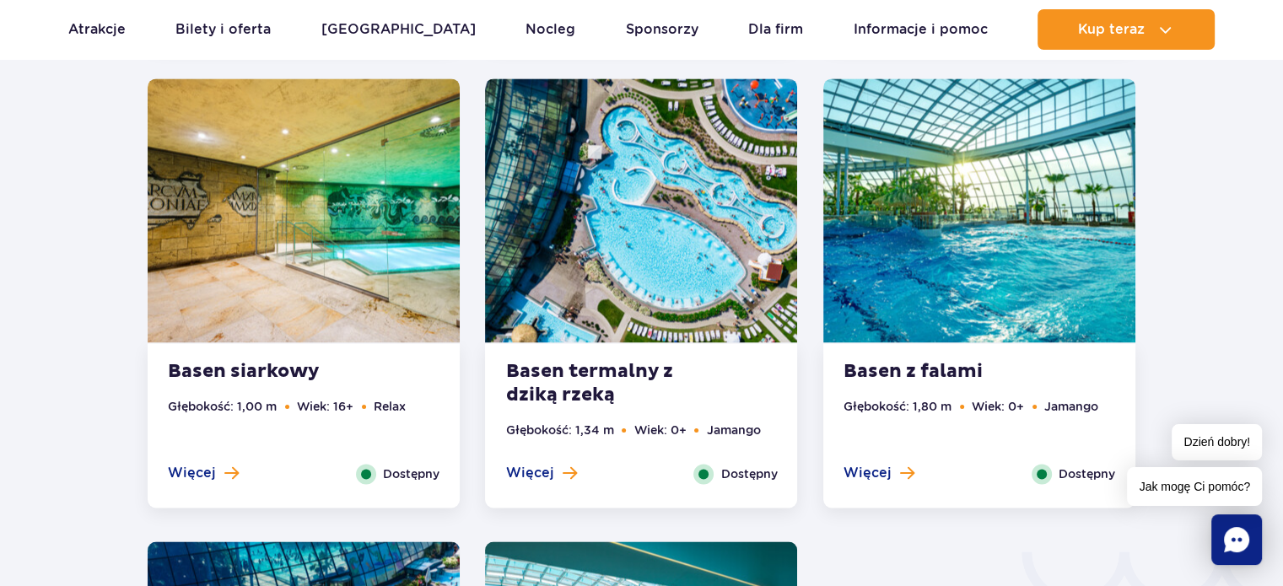
click at [888, 267] on img at bounding box center [980, 210] width 312 height 264
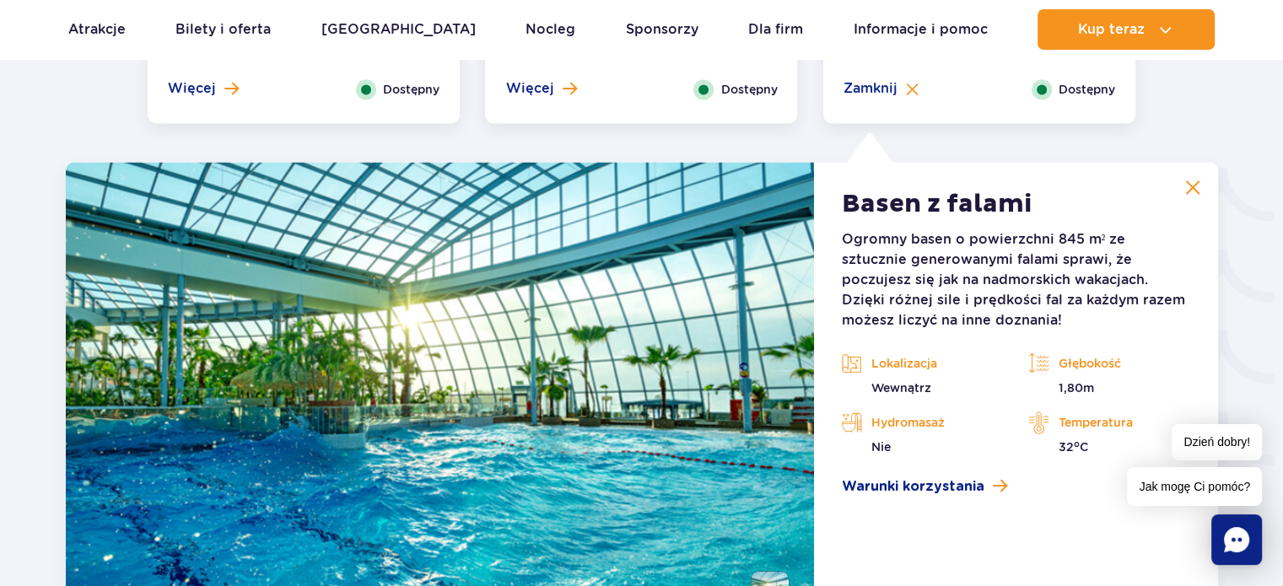
scroll to position [2804, 0]
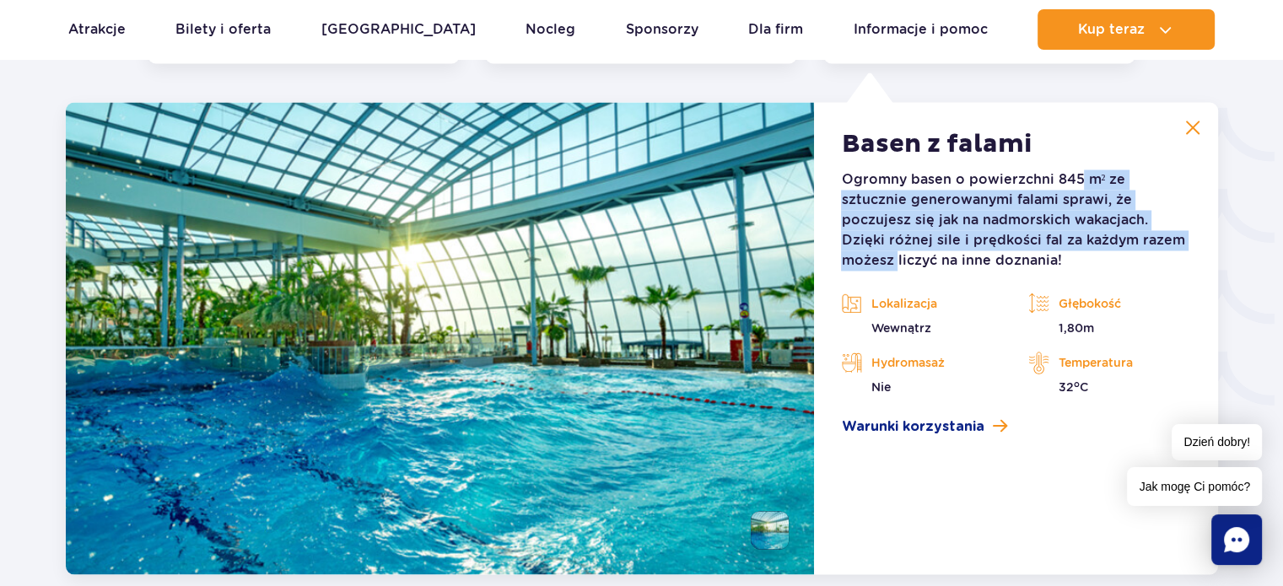
drag, startPoint x: 1077, startPoint y: 169, endPoint x: 1109, endPoint y: 237, distance: 75.5
click at [1109, 237] on p "Ogromny basen o powierzchni 845 m² ze sztucznie generowanymi falami sprawi, że …" at bounding box center [1015, 220] width 349 height 101
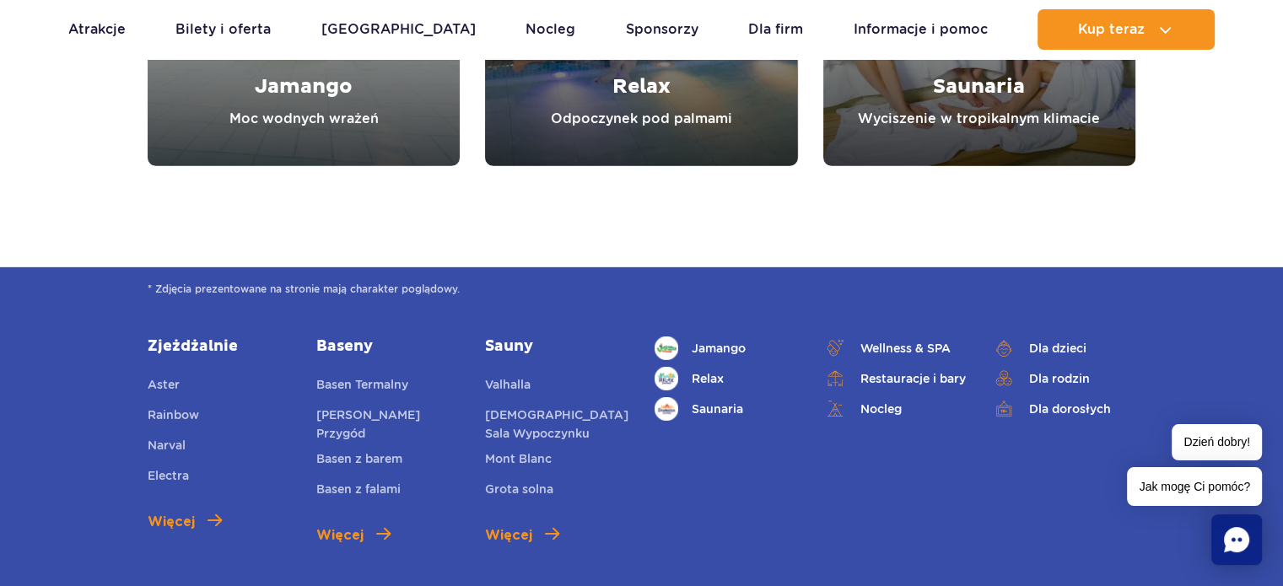
scroll to position [5378, 0]
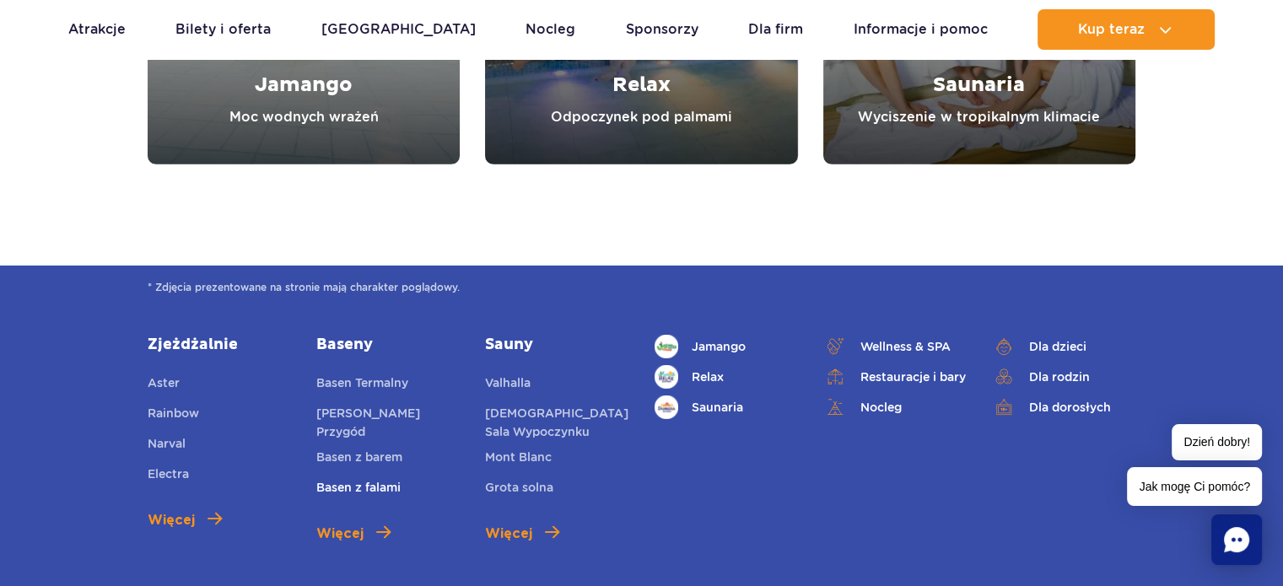
click at [356, 478] on link "Basen z falami" at bounding box center [358, 490] width 84 height 24
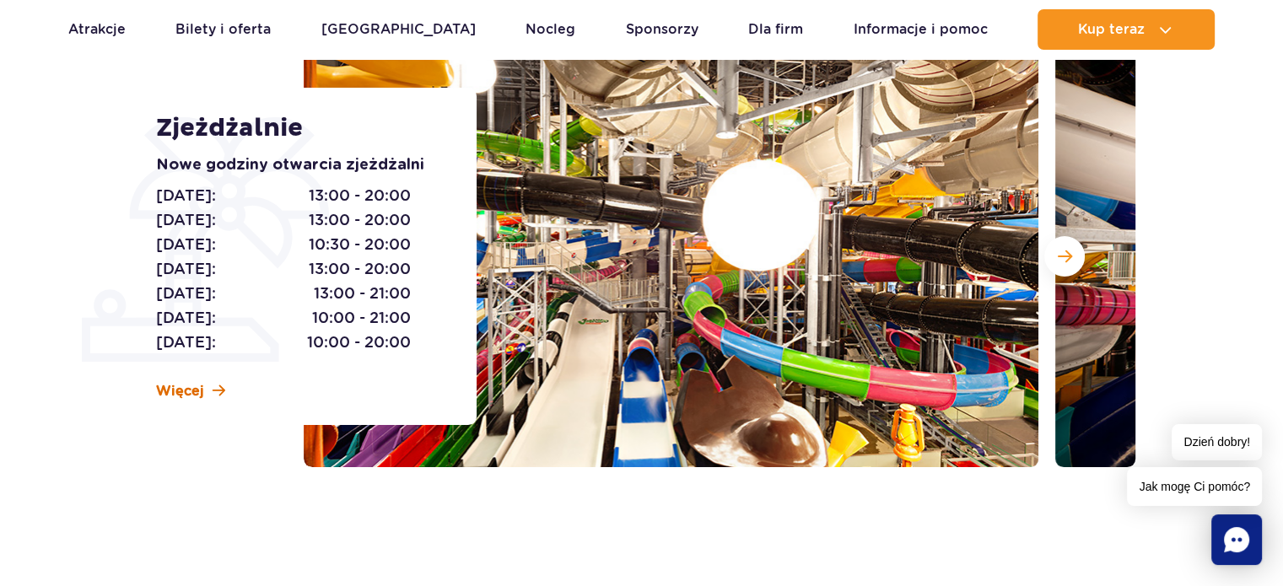
click at [197, 386] on span "Więcej" at bounding box center [180, 391] width 48 height 19
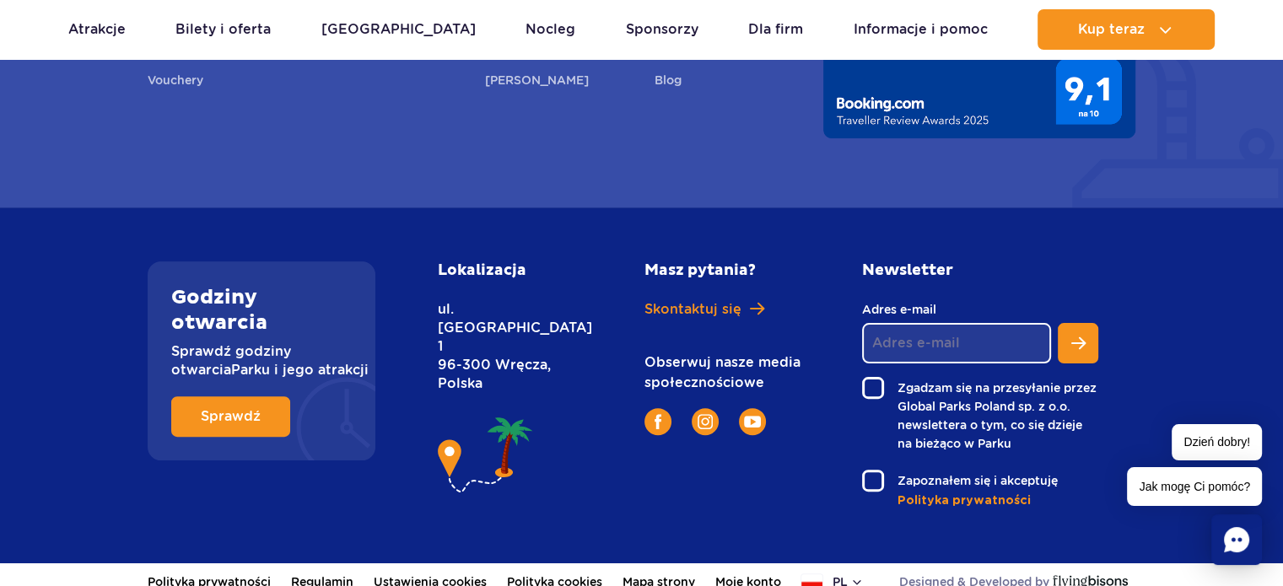
scroll to position [6815, 0]
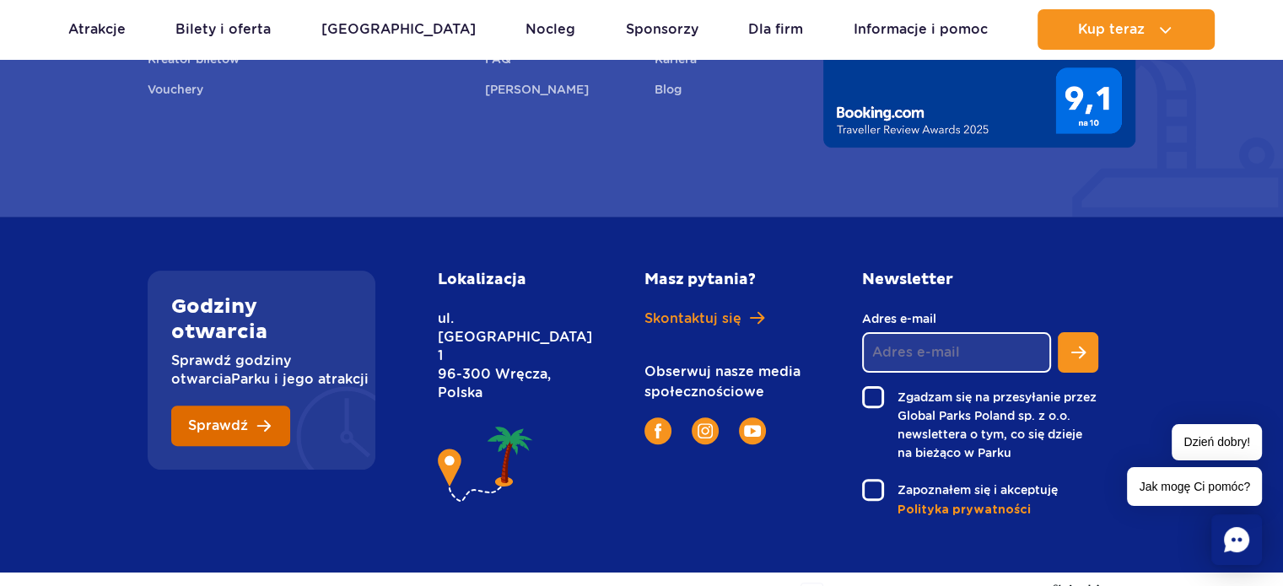
click at [223, 428] on span "Sprawdź" at bounding box center [218, 426] width 60 height 14
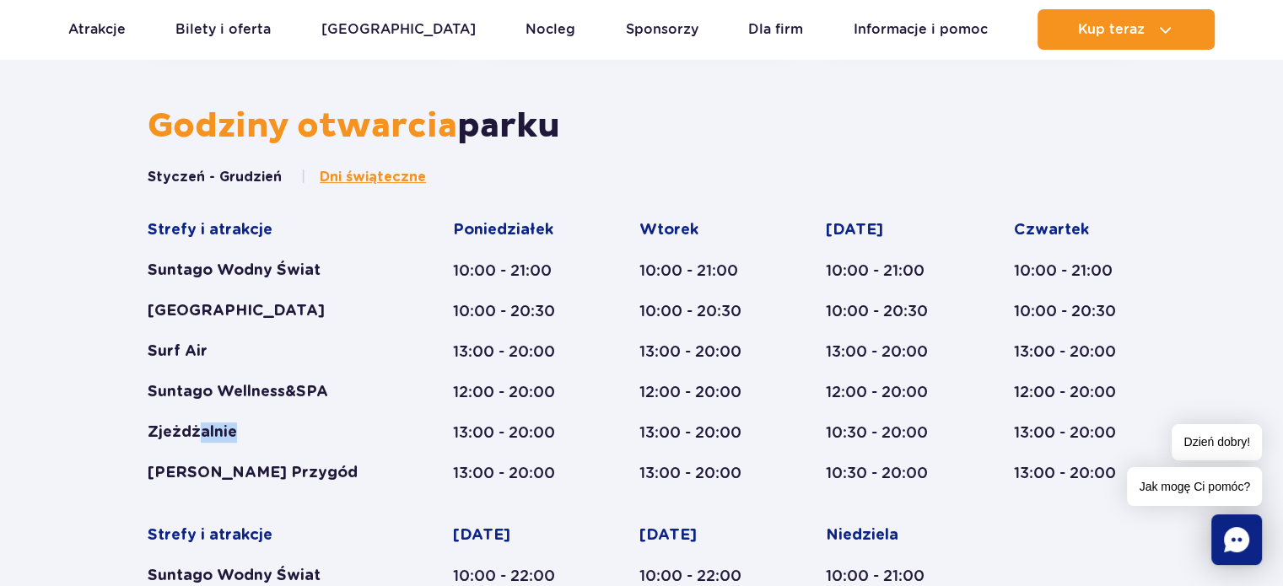
drag, startPoint x: 199, startPoint y: 428, endPoint x: 245, endPoint y: 435, distance: 46.2
click at [245, 435] on div "Zjeżdżalnie" at bounding box center [268, 433] width 240 height 20
click at [375, 181] on span "Dni świąteczne" at bounding box center [373, 177] width 106 height 19
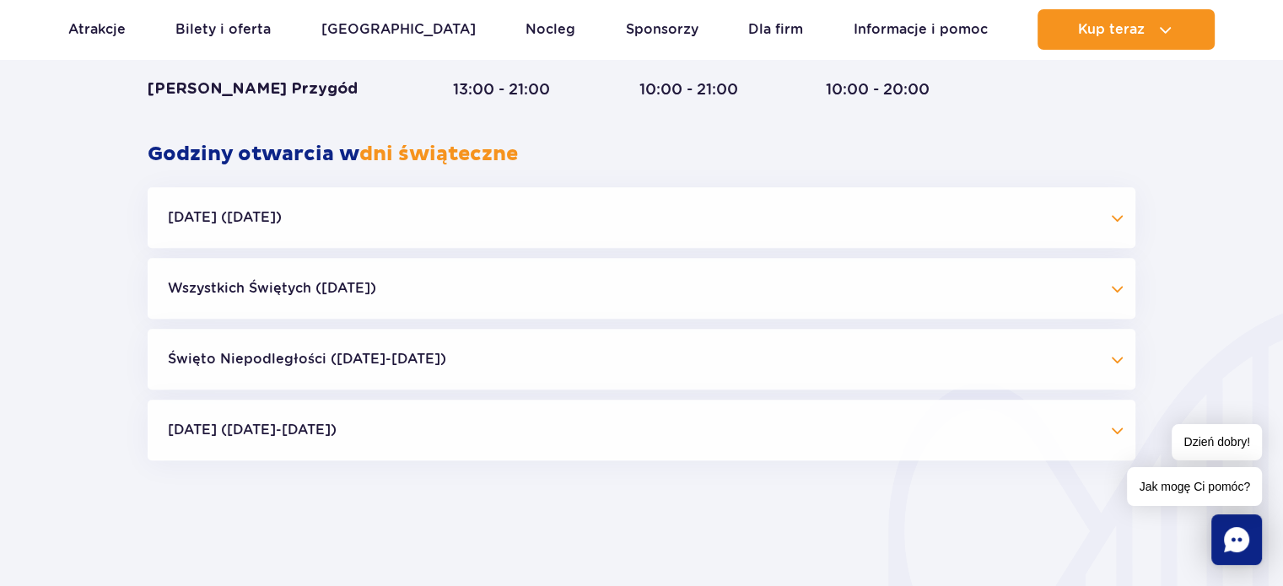
scroll to position [1387, 0]
click at [358, 229] on button "Halloween (31.10.25)" at bounding box center [642, 217] width 988 height 61
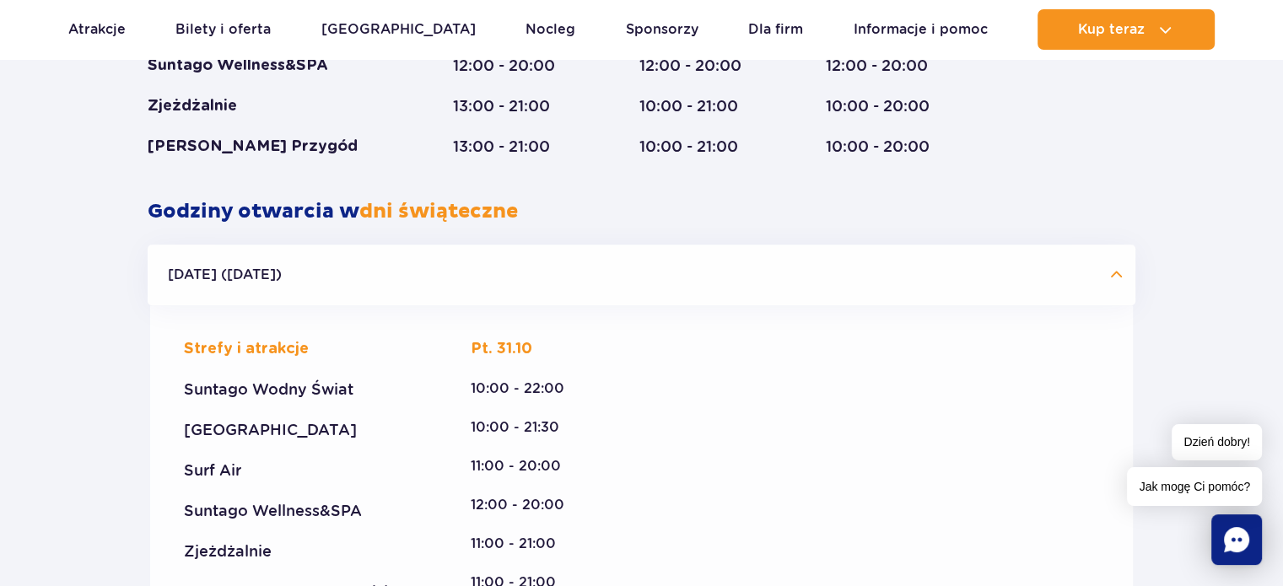
scroll to position [1320, 0]
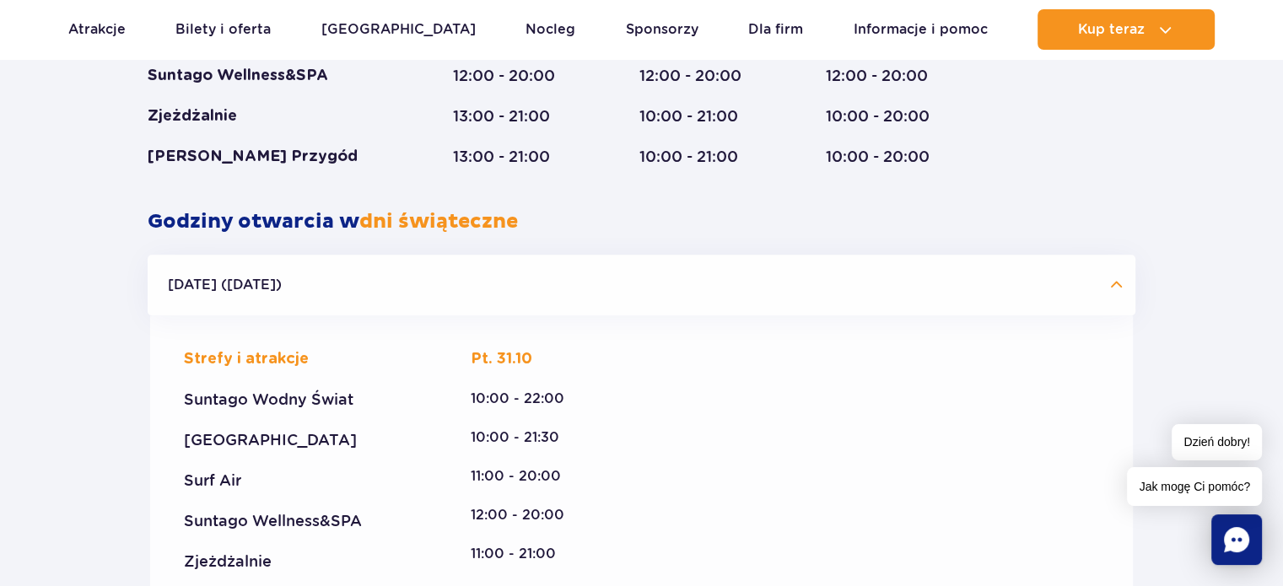
click at [238, 404] on div "Suntago Wodny Świat" at bounding box center [298, 400] width 228 height 20
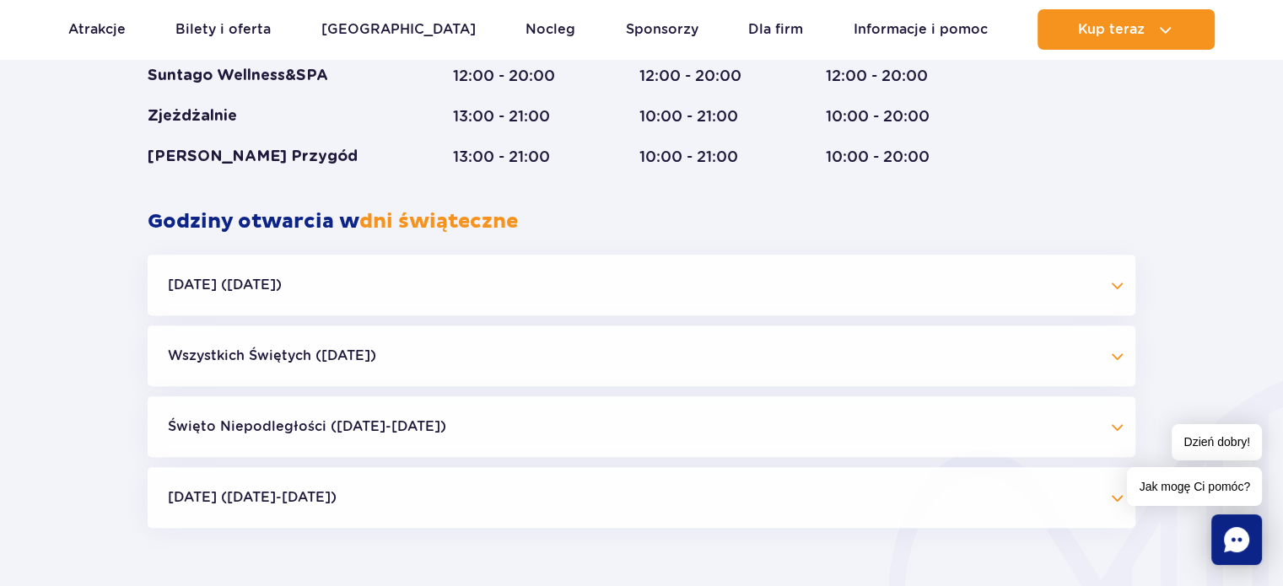
drag, startPoint x: 238, startPoint y: 404, endPoint x: 271, endPoint y: 414, distance: 34.4
click at [271, 414] on div "Halloween (31.10.25) Strefy i atrakcje Suntago Wodny Świat Crocodile Island Sur…" at bounding box center [642, 391] width 988 height 273
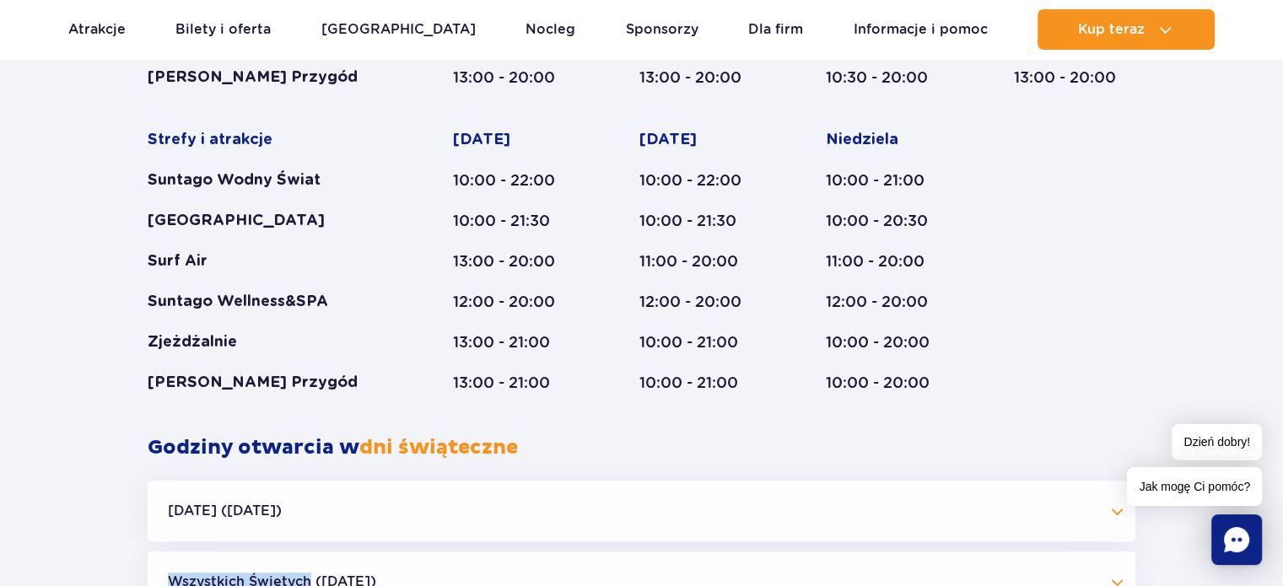
scroll to position [1090, 0]
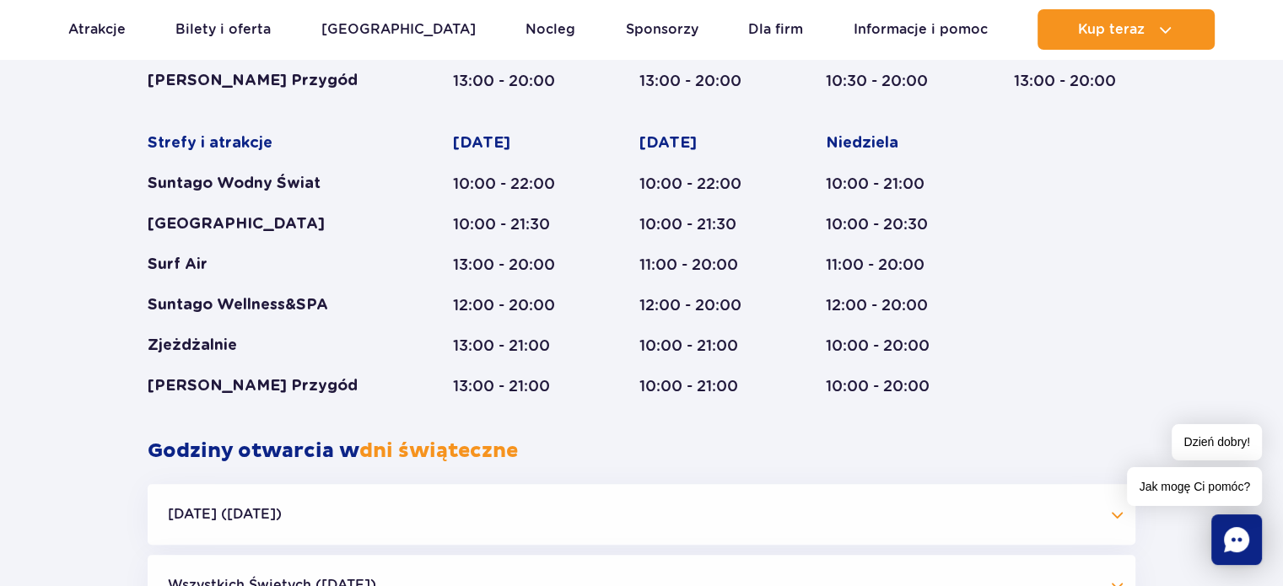
click at [327, 298] on div "Suntago Wellness&SPA" at bounding box center [268, 305] width 240 height 20
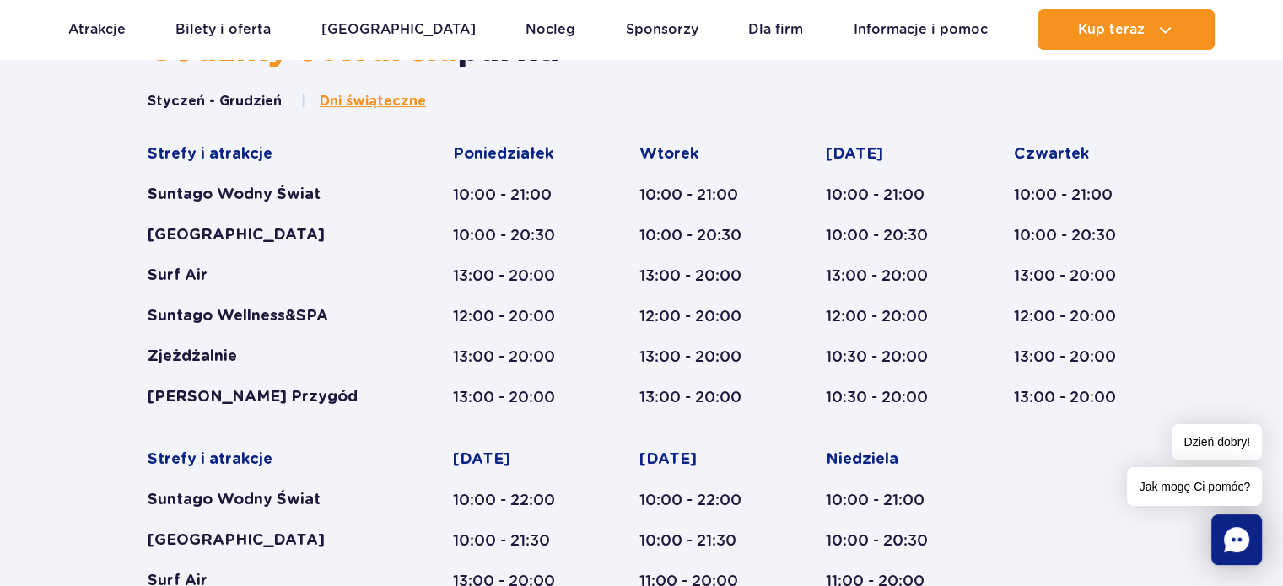
scroll to position [765, 0]
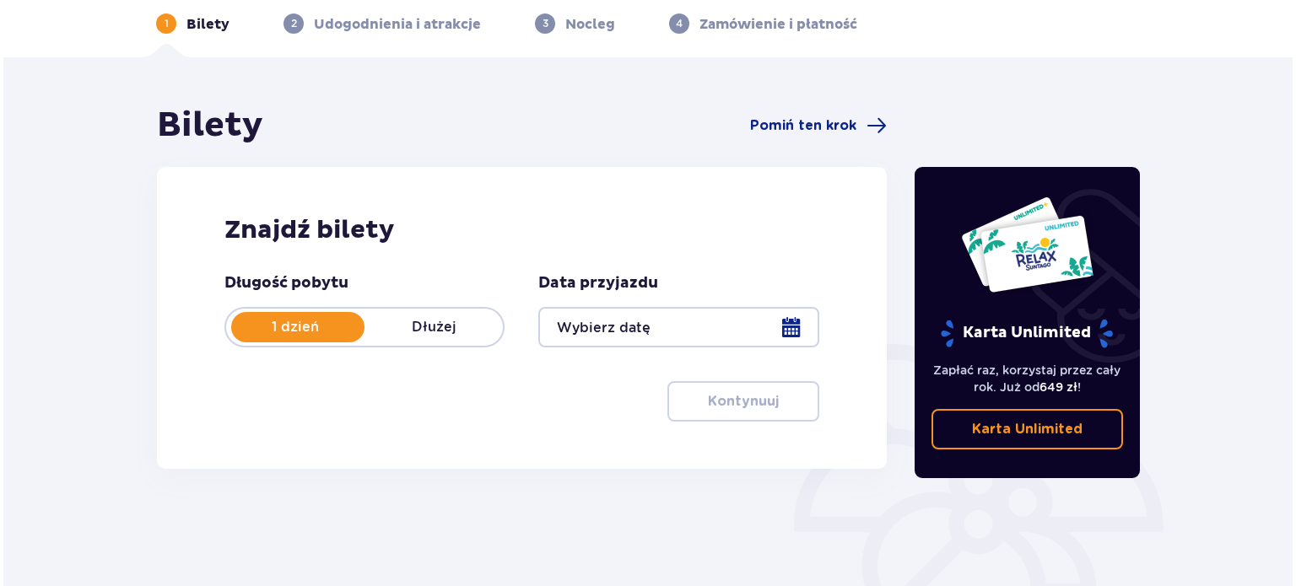
scroll to position [66, 0]
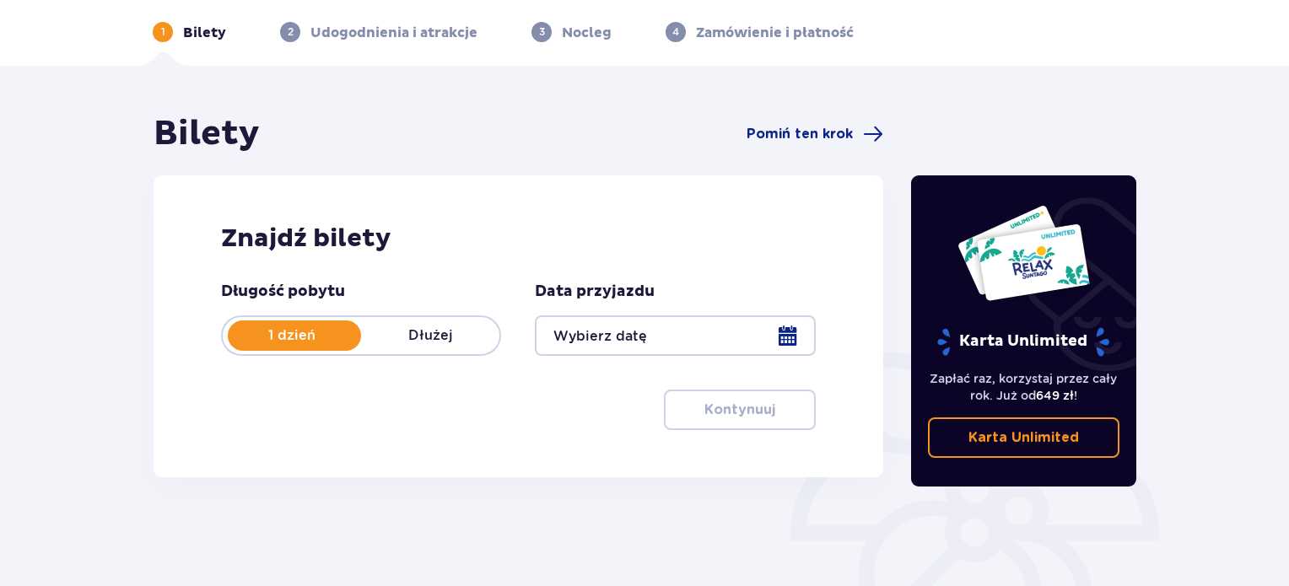
click at [689, 349] on div at bounding box center [675, 336] width 280 height 41
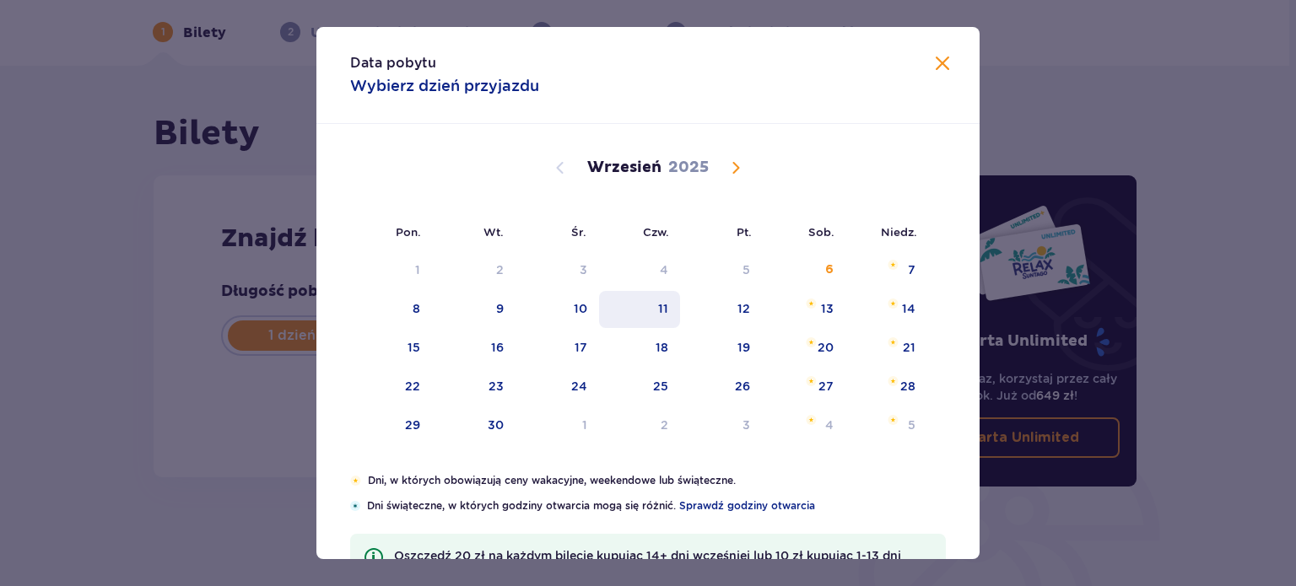
click at [670, 299] on div "11" at bounding box center [640, 309] width 82 height 37
type input "[DATE]"
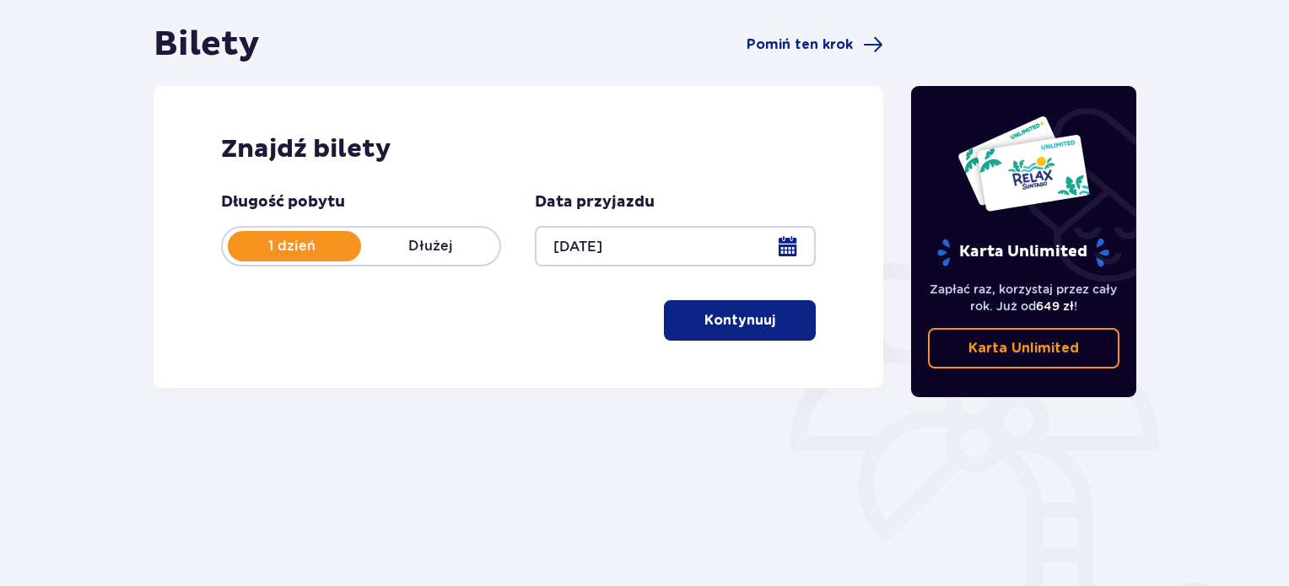
scroll to position [170, 0]
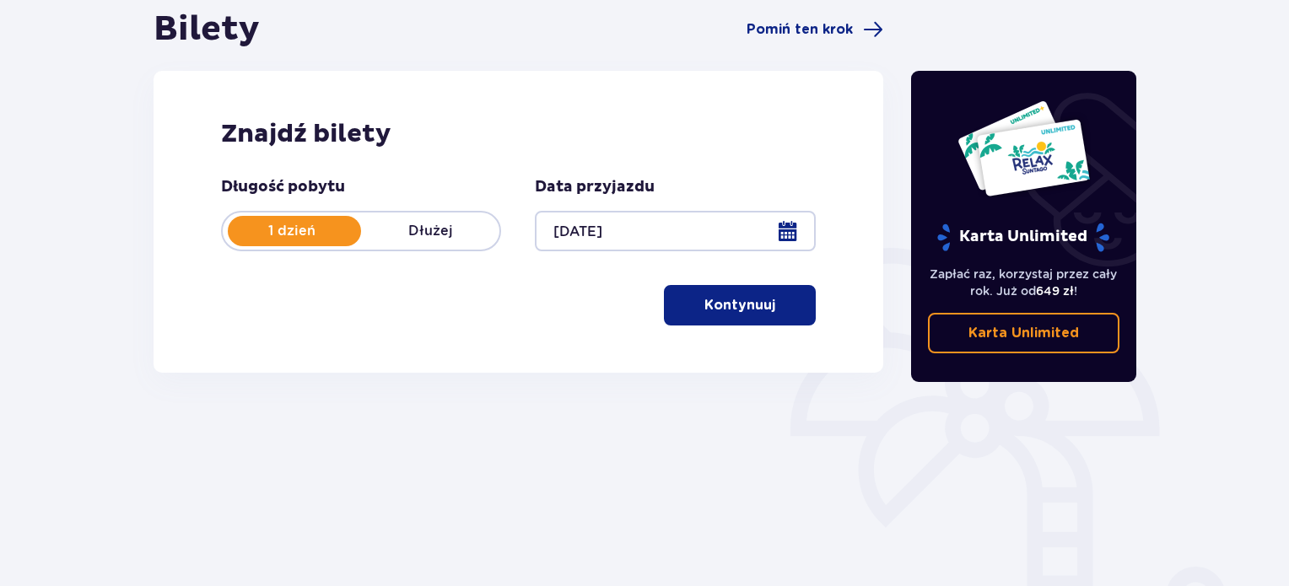
click at [712, 307] on p "Kontynuuj" at bounding box center [740, 305] width 71 height 19
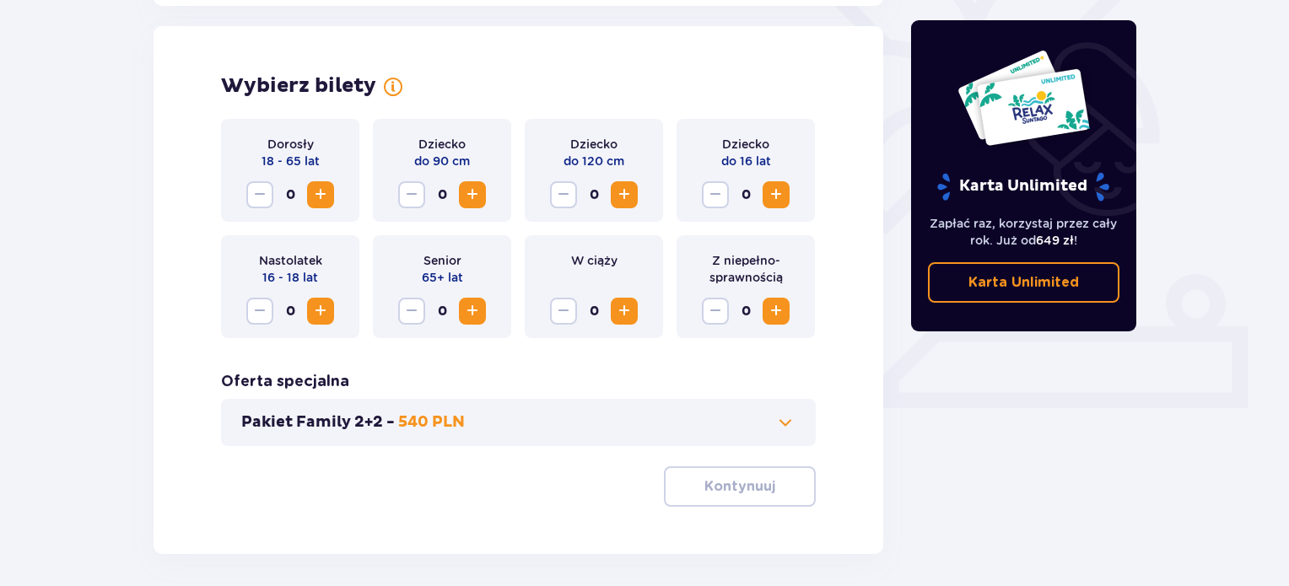
scroll to position [469, 0]
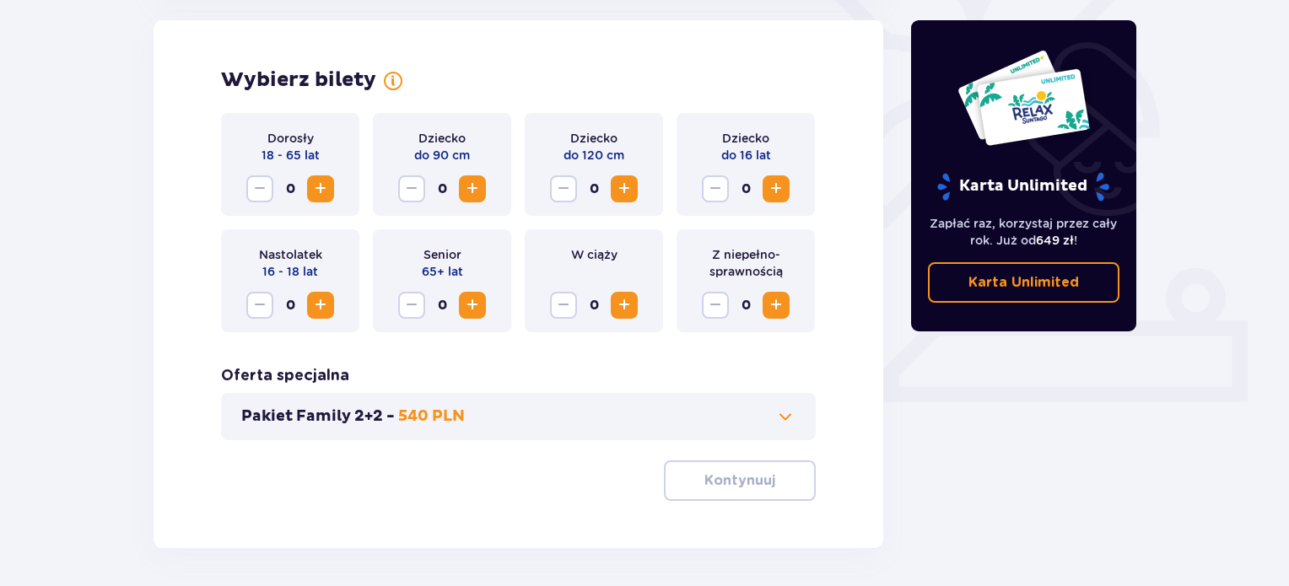
click at [324, 179] on span "Increase" at bounding box center [321, 189] width 20 height 20
click at [714, 482] on p "Kontynuuj" at bounding box center [740, 481] width 71 height 19
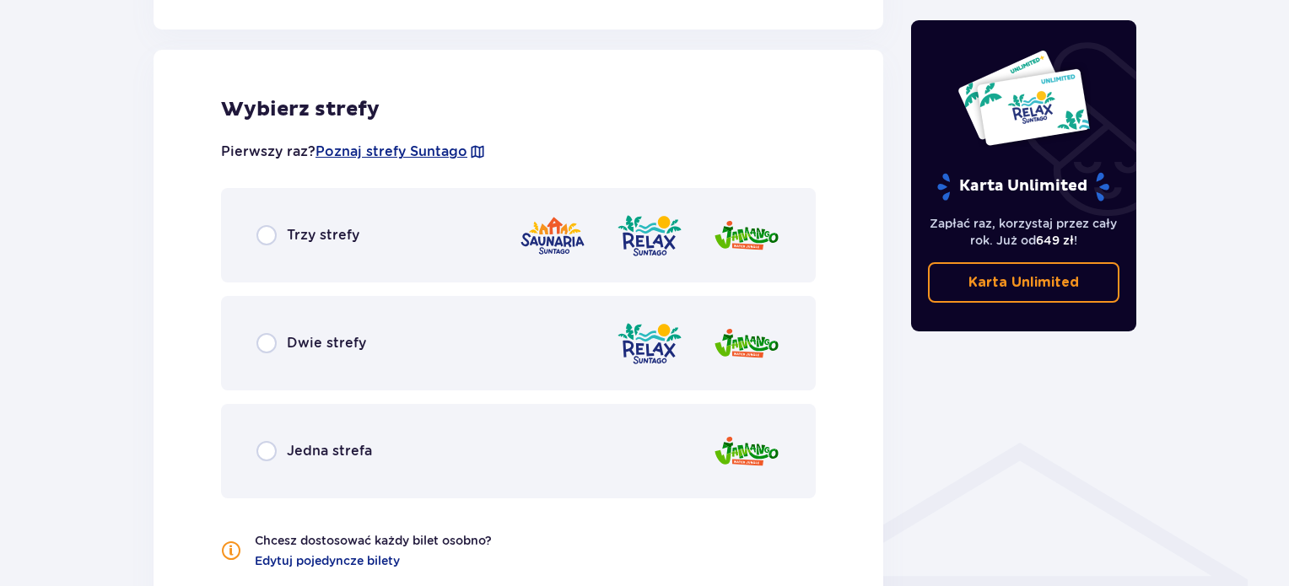
scroll to position [937, 0]
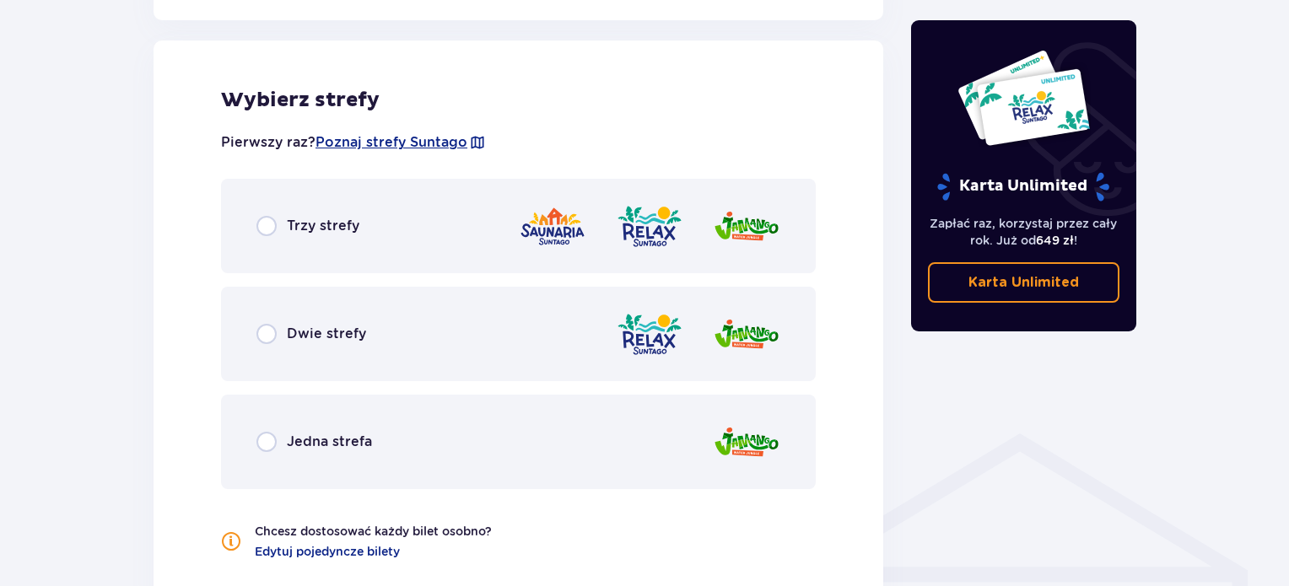
click at [327, 209] on div "Trzy strefy" at bounding box center [518, 226] width 595 height 95
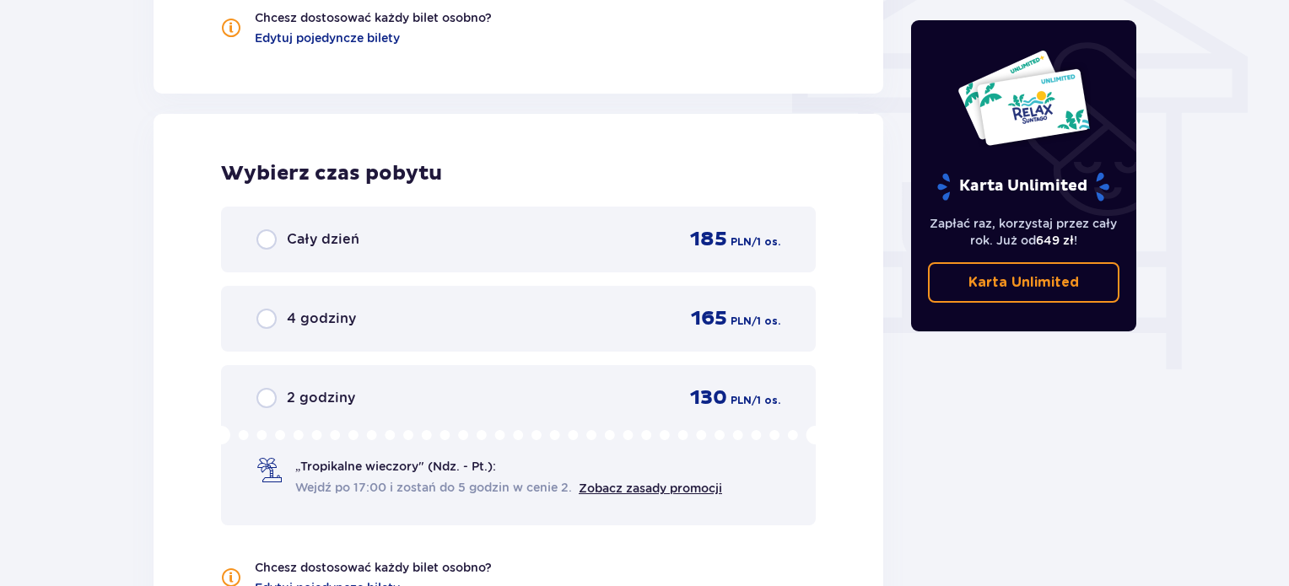
scroll to position [1524, 0]
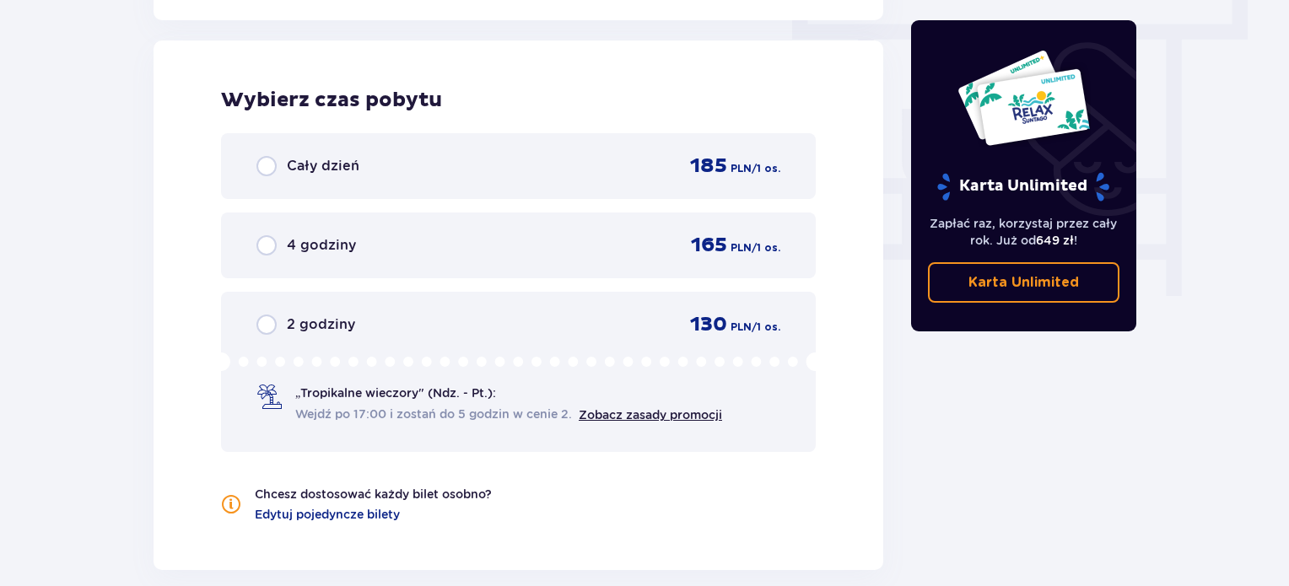
click at [293, 175] on p "Cały dzień" at bounding box center [323, 166] width 73 height 19
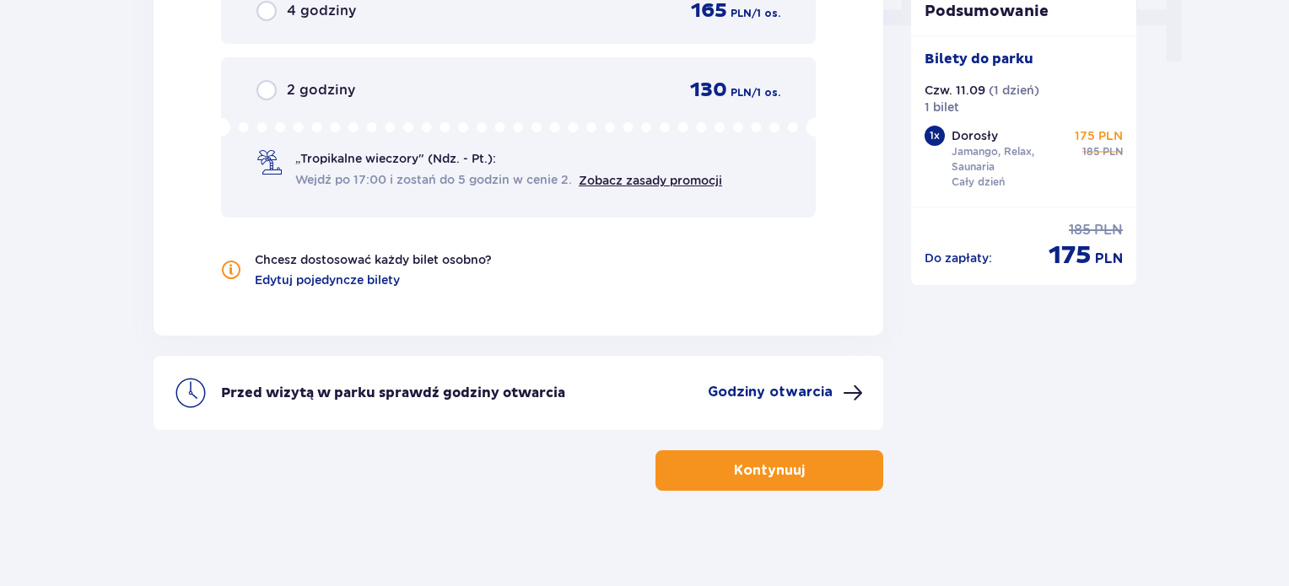
scroll to position [1762, 0]
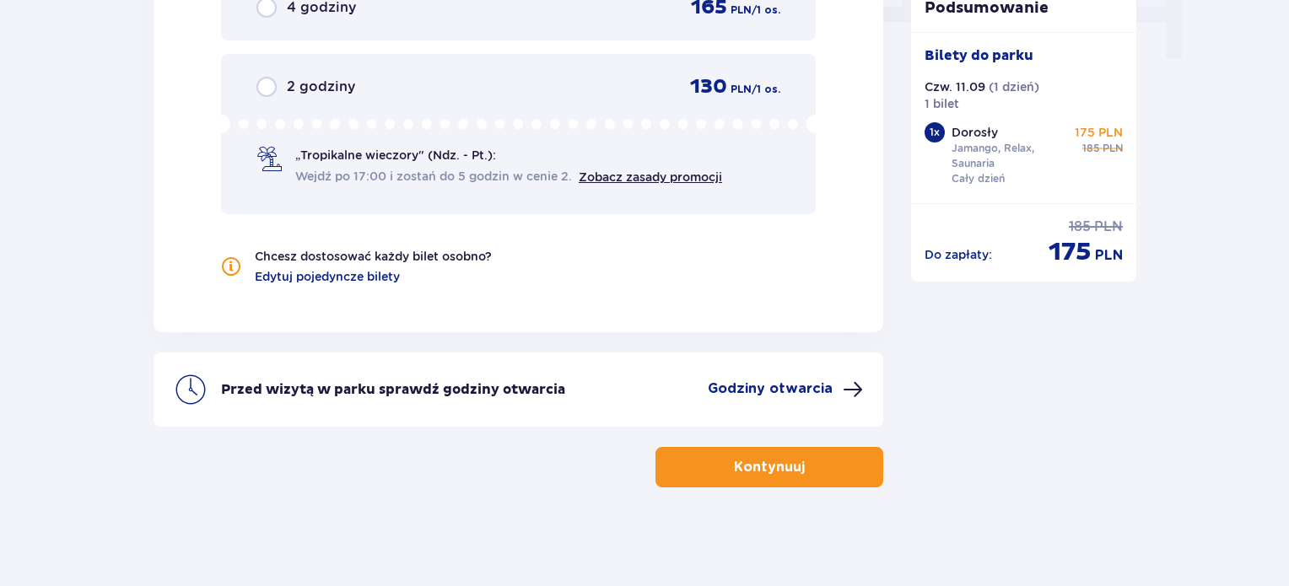
click at [712, 451] on button "Kontynuuj" at bounding box center [770, 467] width 228 height 41
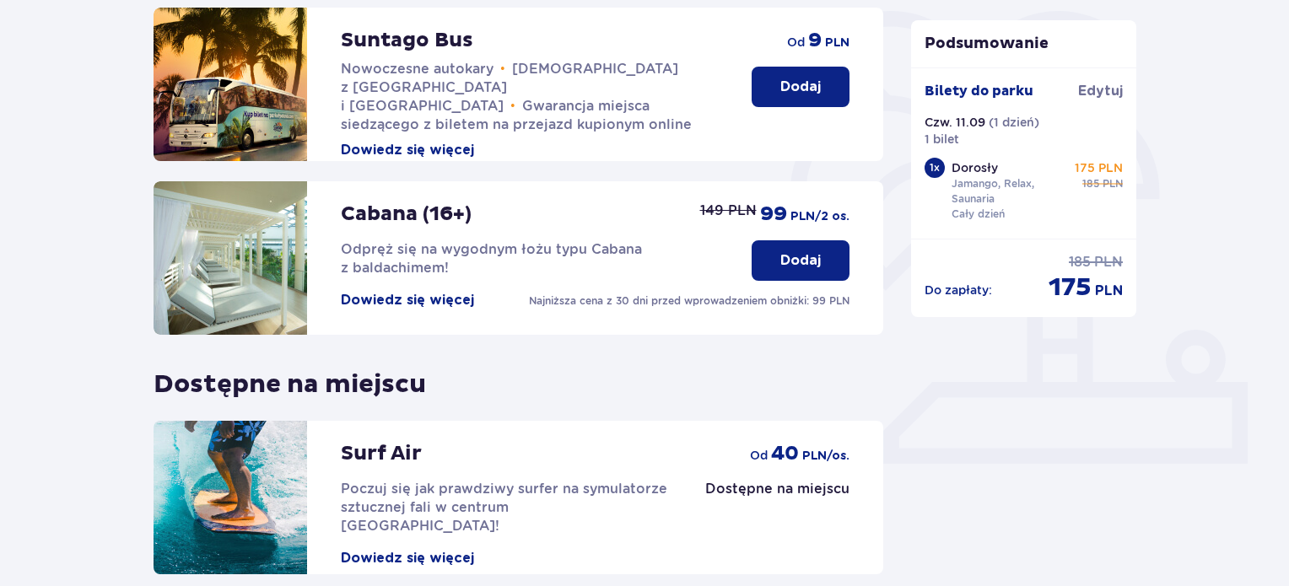
scroll to position [557, 0]
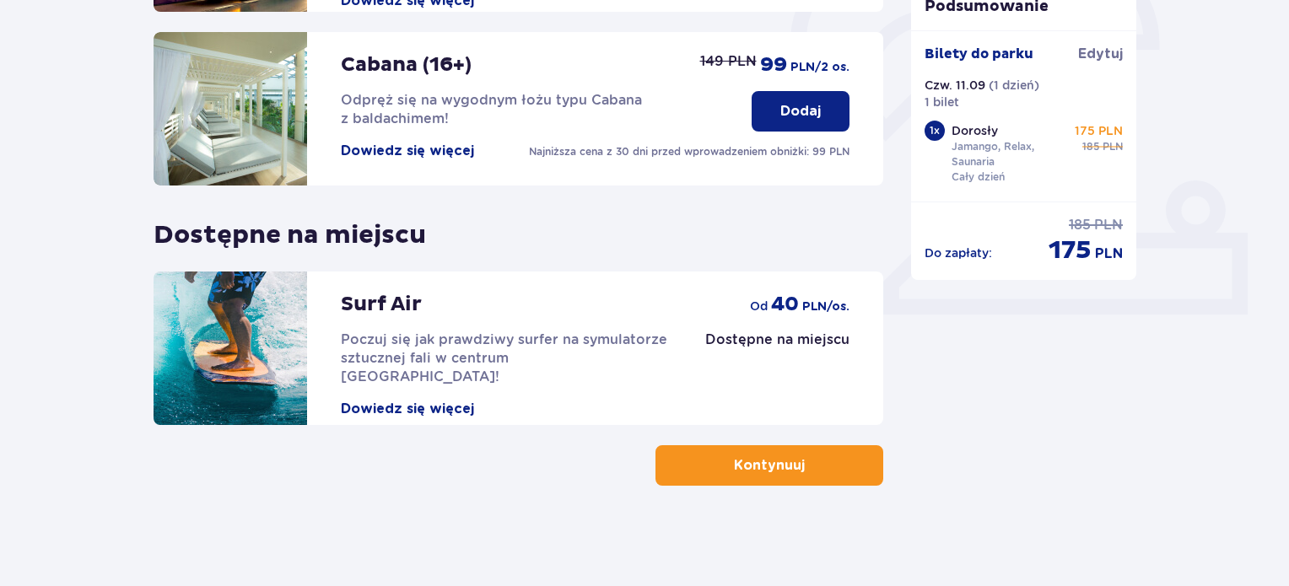
click at [749, 469] on p "Kontynuuj" at bounding box center [769, 466] width 71 height 19
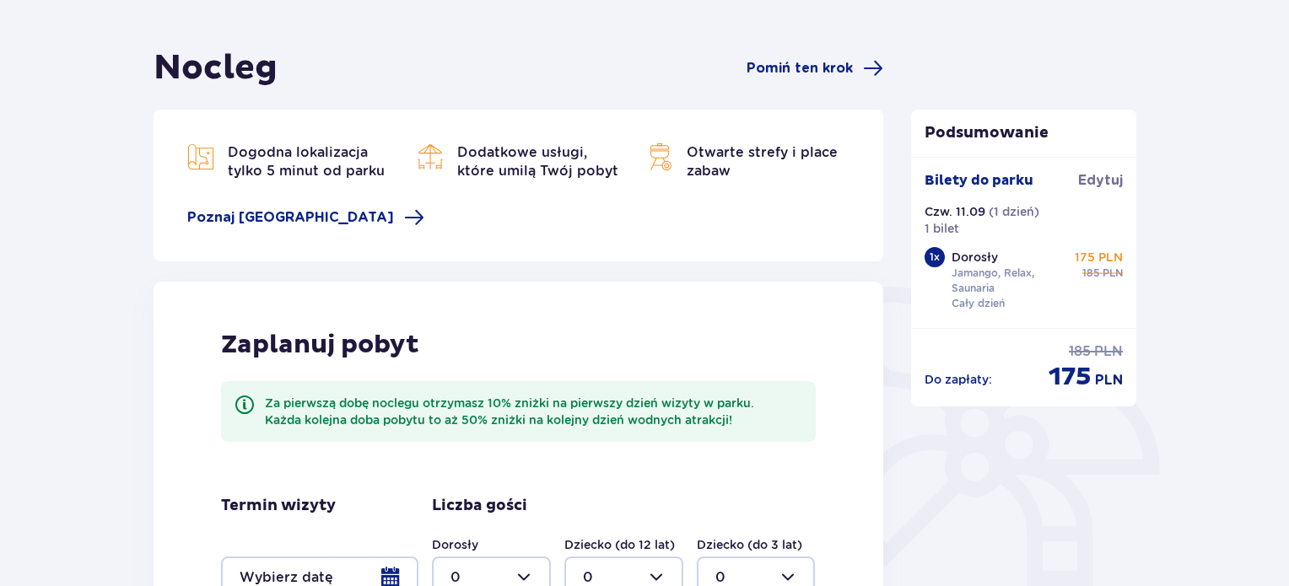
scroll to position [127, 0]
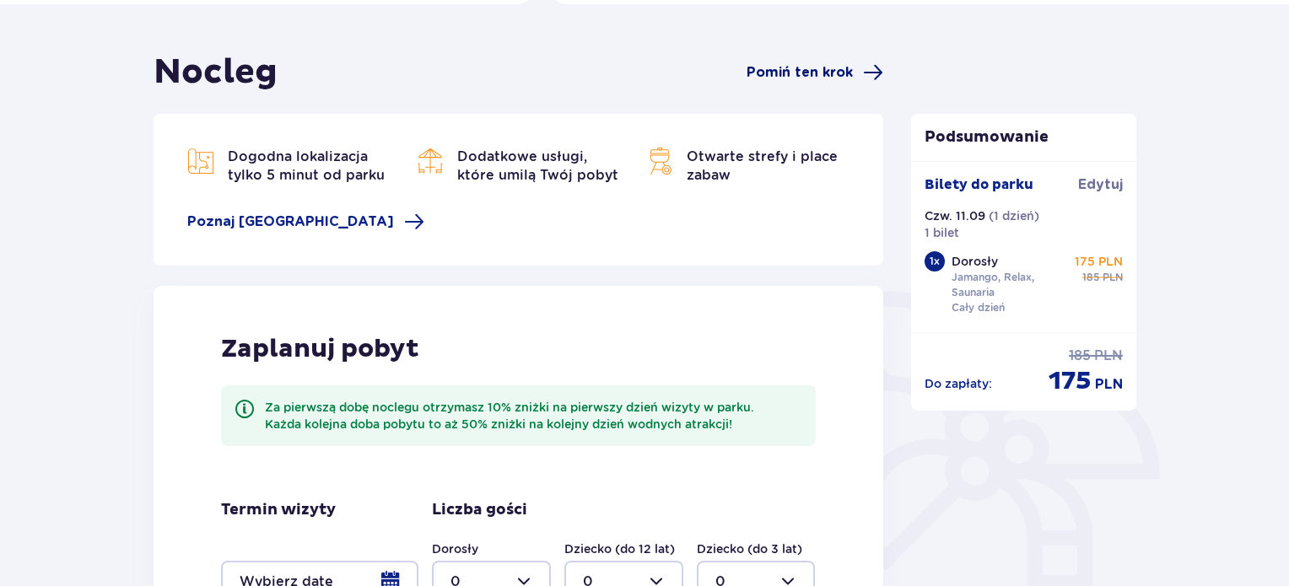
click at [827, 72] on span "Pomiń ten krok" at bounding box center [800, 72] width 106 height 19
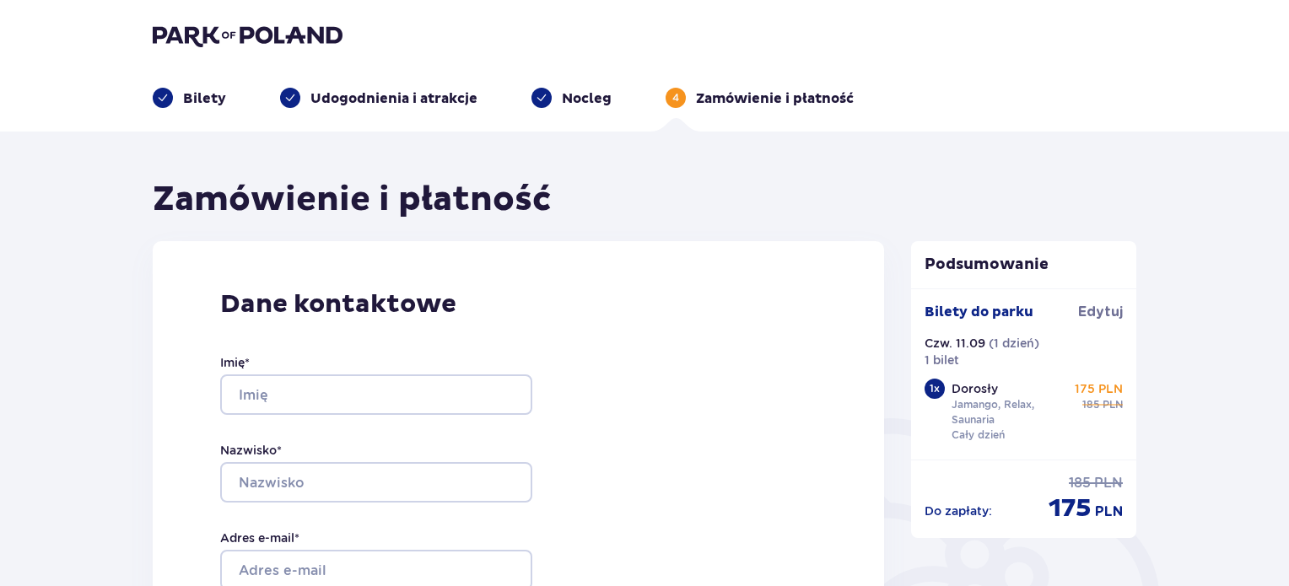
click at [445, 370] on div "Imię *" at bounding box center [376, 384] width 312 height 61
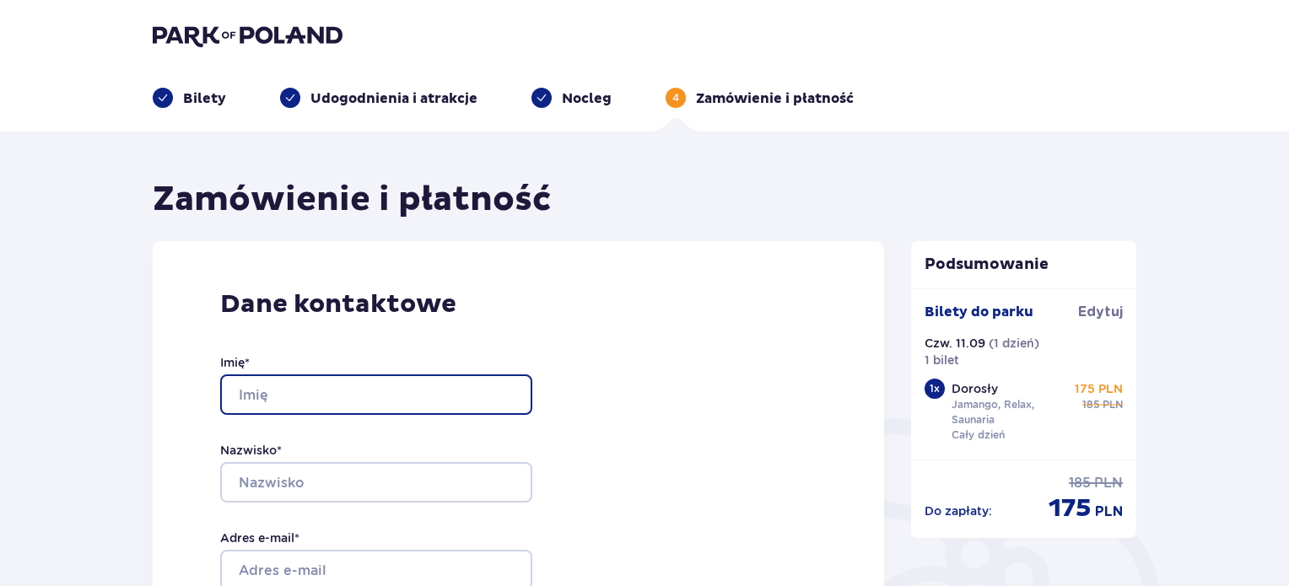
click at [445, 391] on input "Imię *" at bounding box center [376, 395] width 312 height 41
type input "Wiktoria"
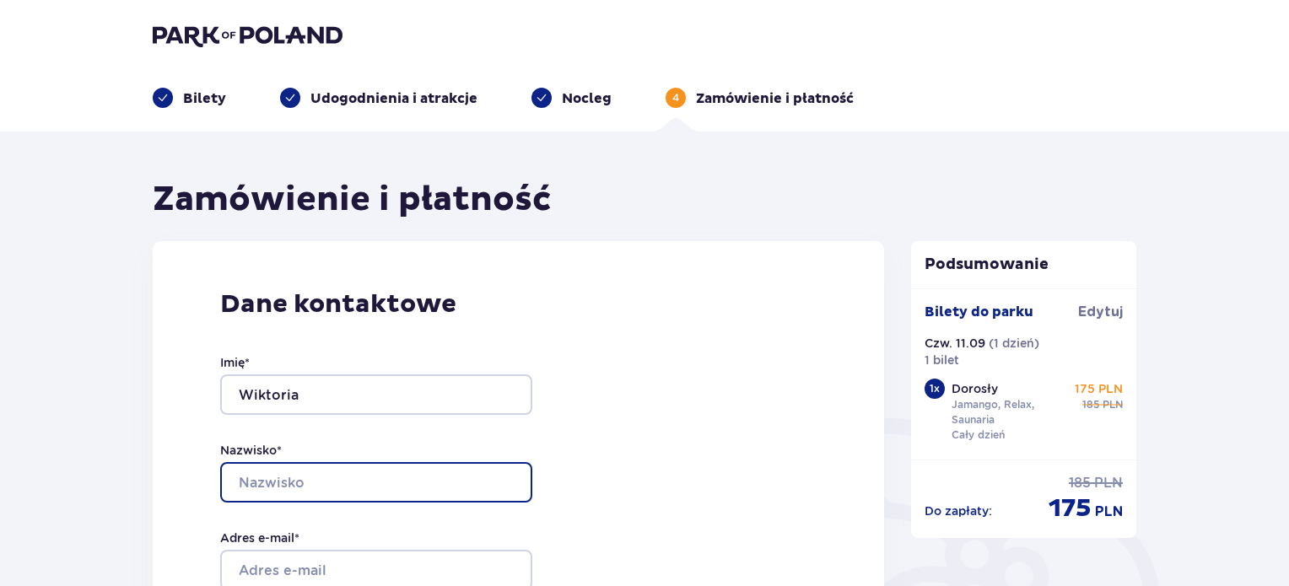
type input "Głowacka"
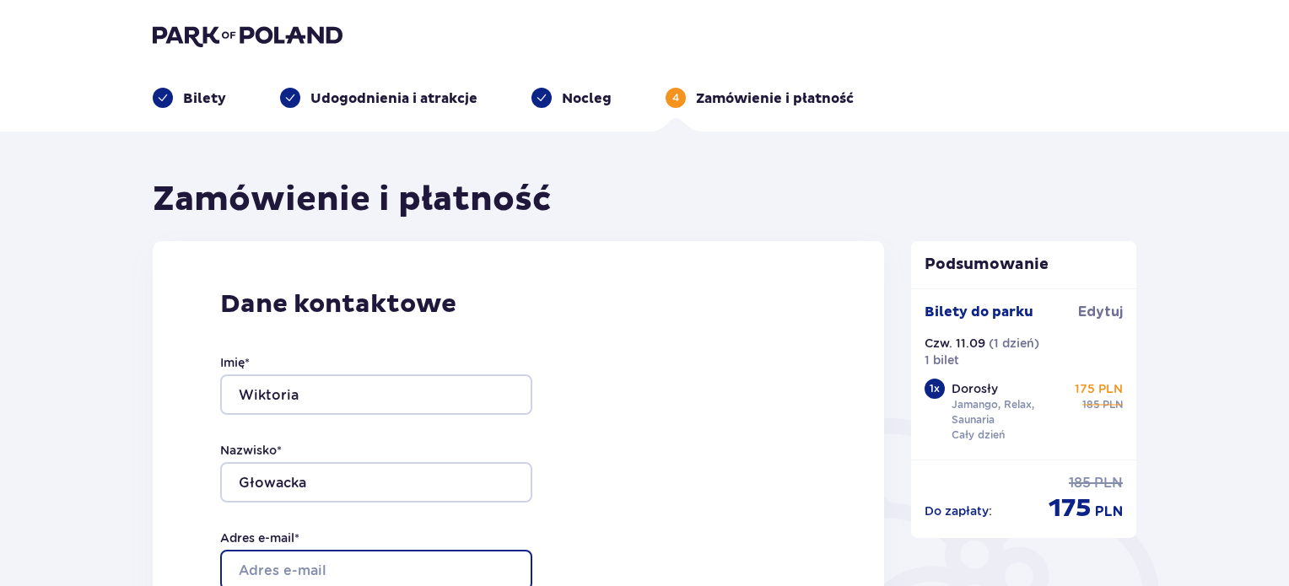
type input "[EMAIL_ADDRESS][DOMAIN_NAME]"
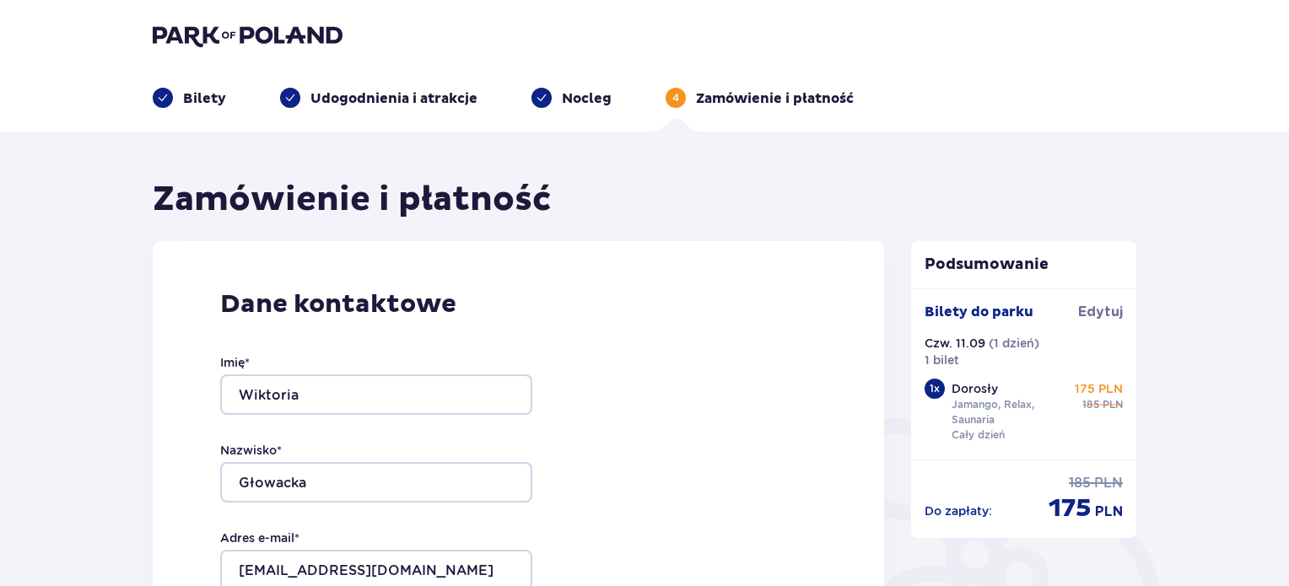
type input "[EMAIL_ADDRESS][DOMAIN_NAME]"
type input "530325245"
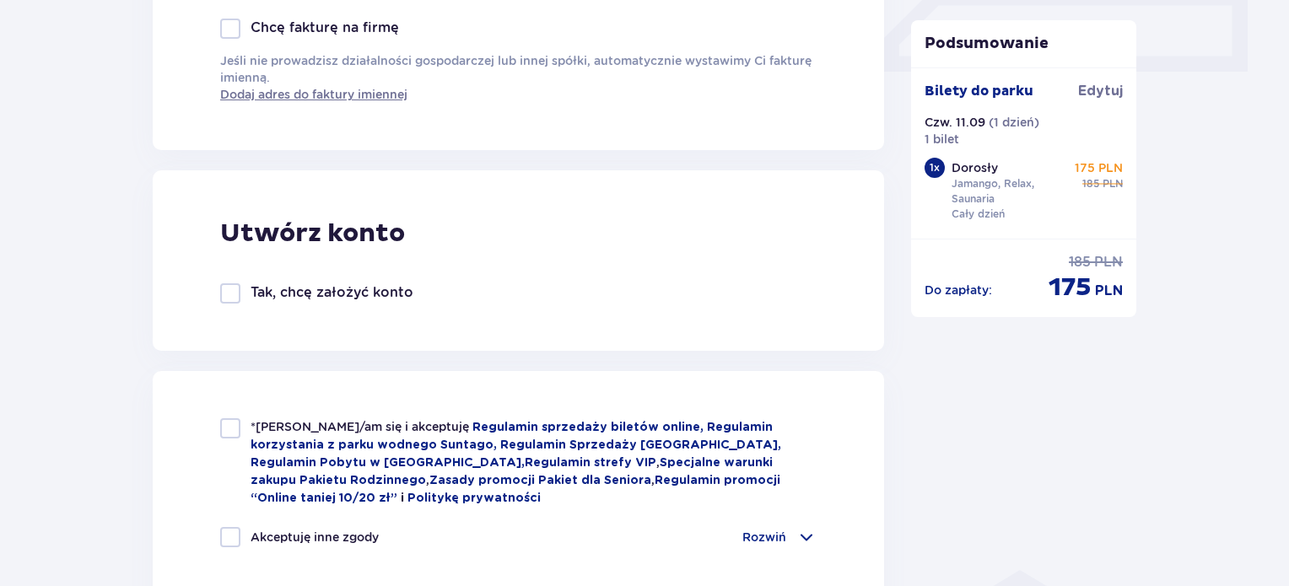
scroll to position [911, 0]
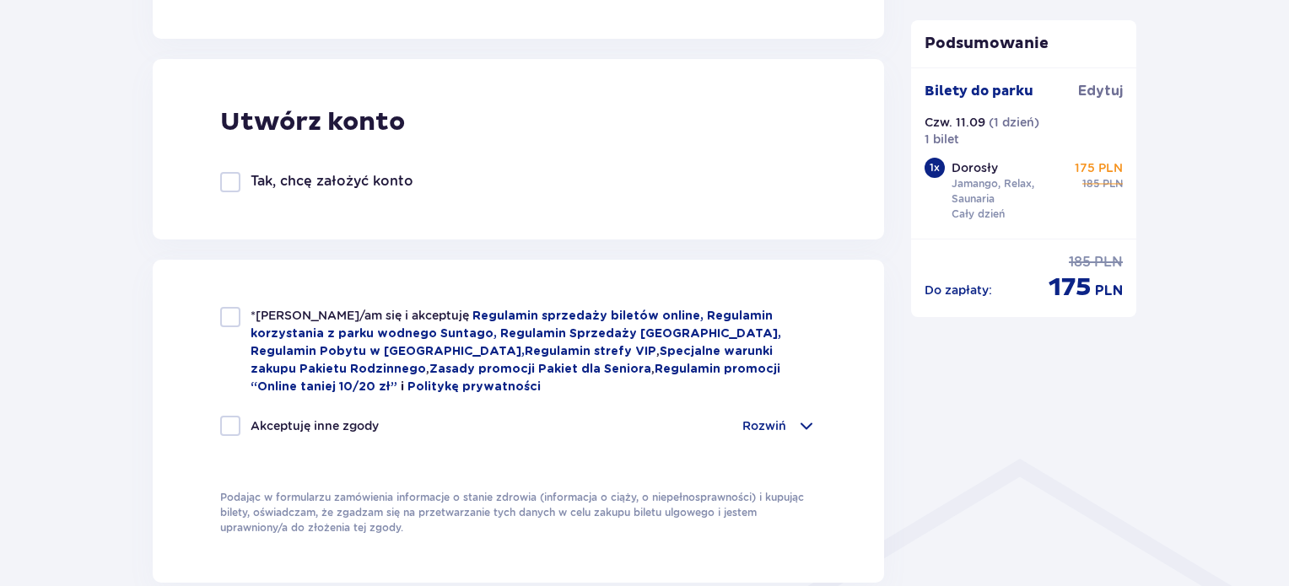
click at [233, 321] on div at bounding box center [230, 317] width 20 height 20
checkbox input "true"
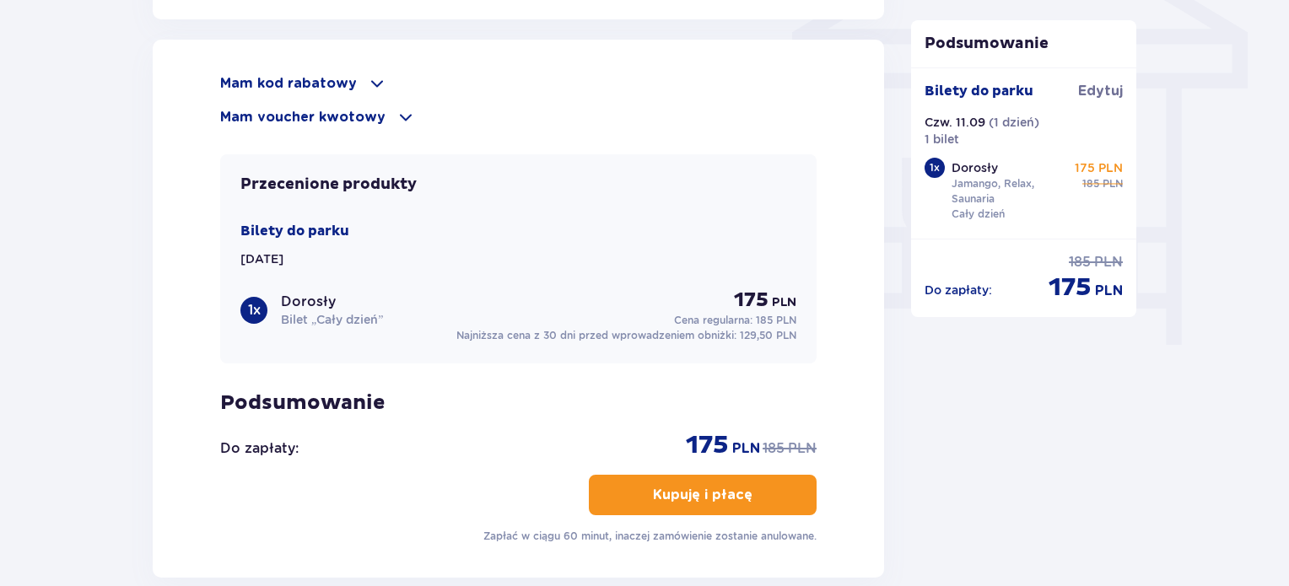
scroll to position [1456, 0]
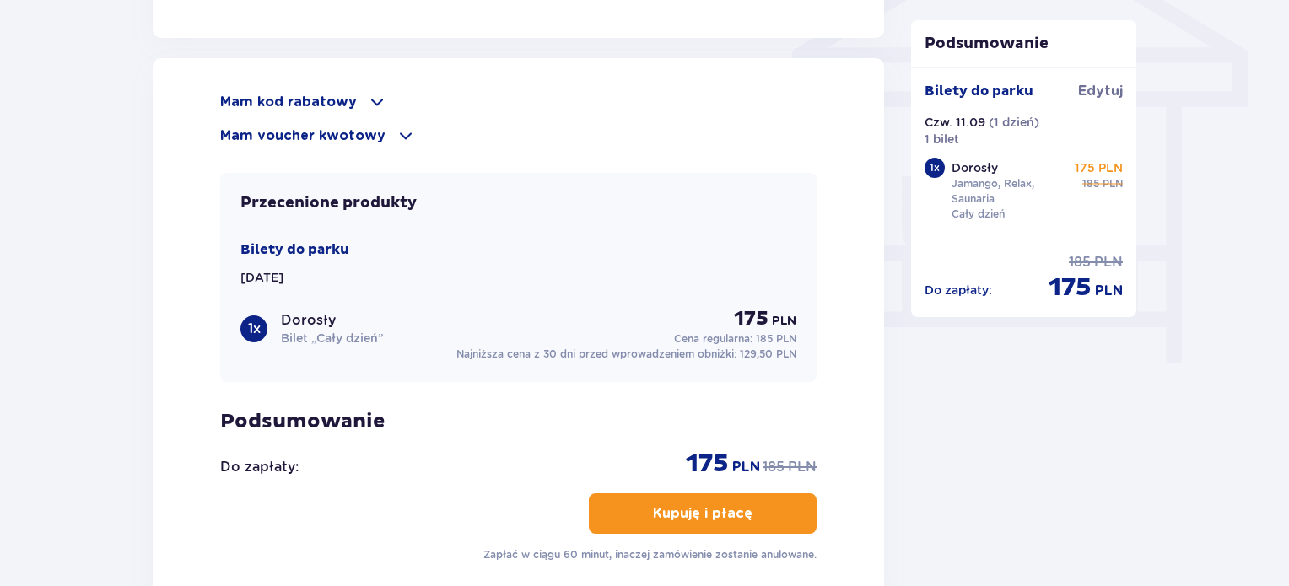
click at [344, 104] on p "Mam kod rabatowy" at bounding box center [288, 102] width 137 height 19
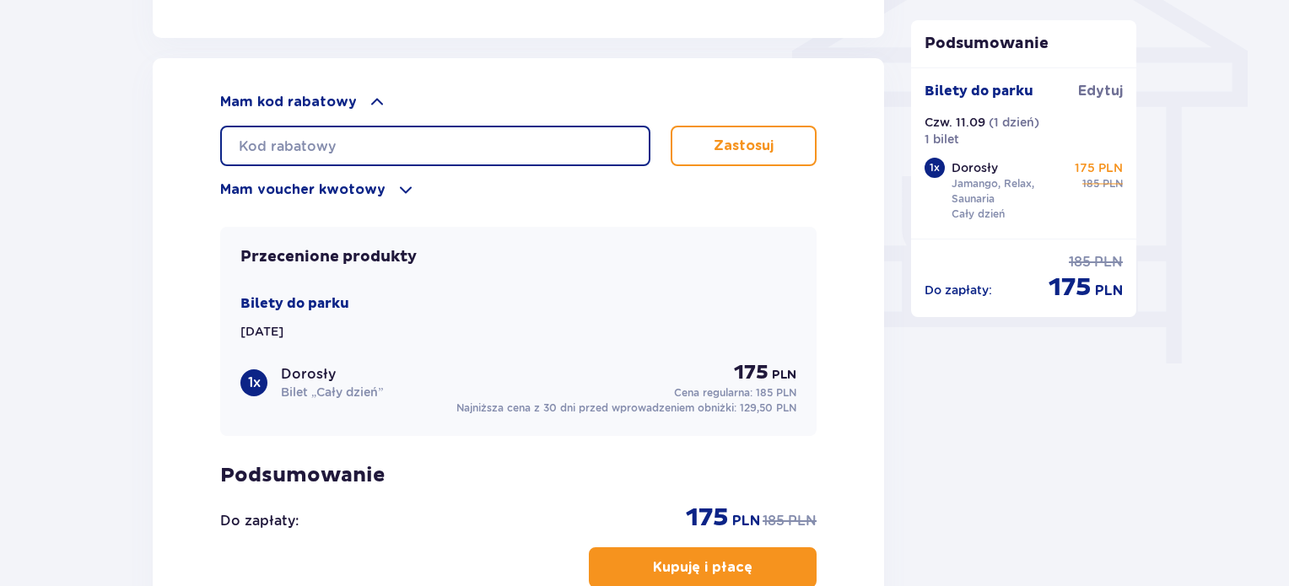
click at [338, 143] on input "text" at bounding box center [435, 146] width 430 height 41
paste input "ZN538U1IZXN"
type input "ZN538U1IZXN"
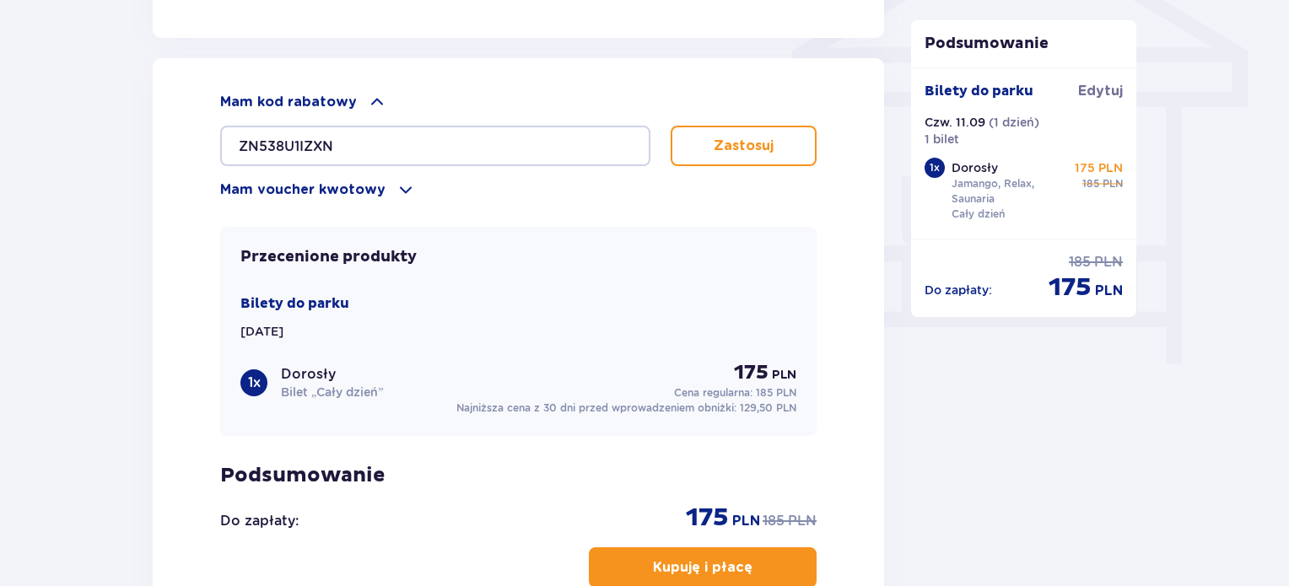
click at [732, 128] on button "Zastosuj" at bounding box center [744, 146] width 146 height 41
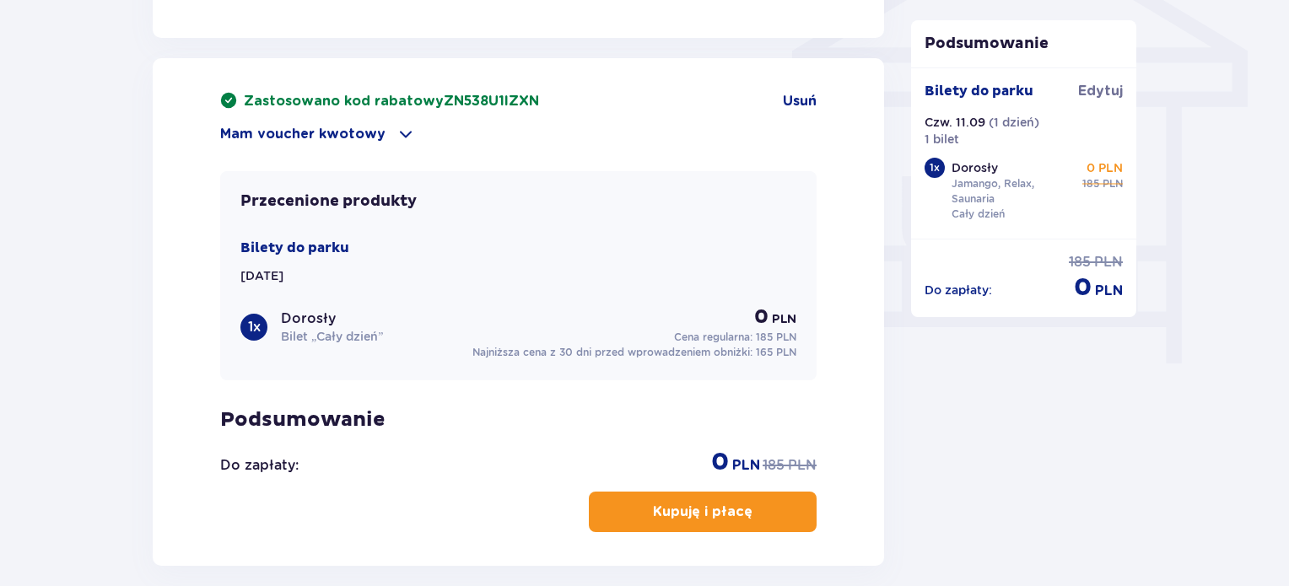
click at [778, 492] on button "Kupuję i płacę" at bounding box center [703, 512] width 228 height 41
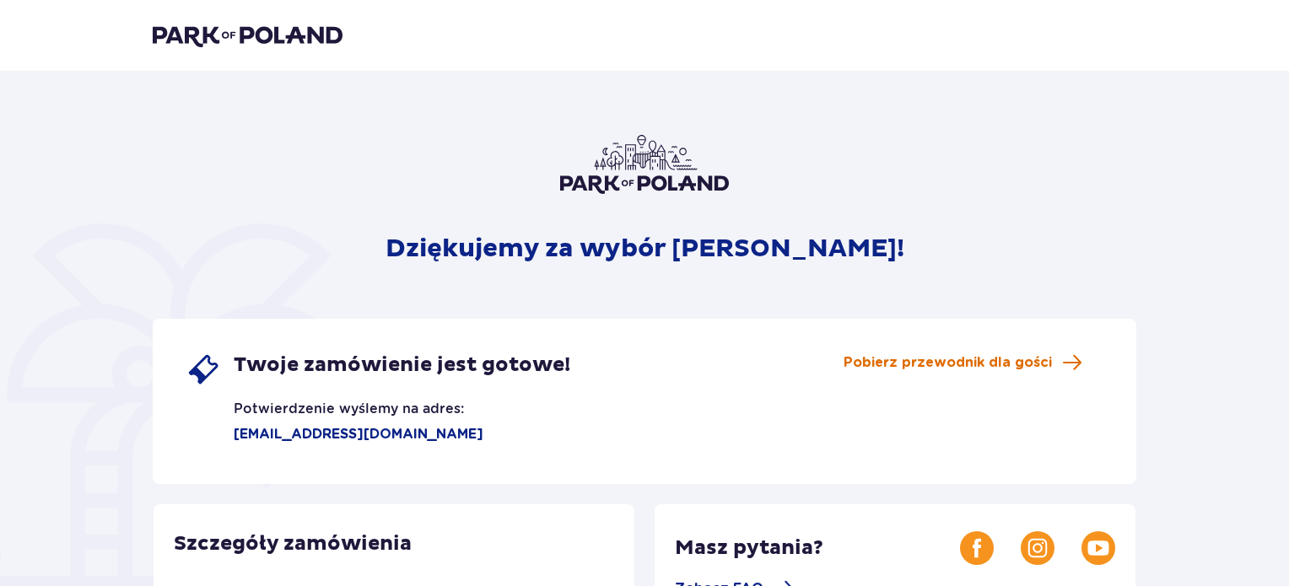
click at [986, 364] on span "Pobierz przewodnik dla gości" at bounding box center [948, 363] width 208 height 19
click at [241, 33] on img at bounding box center [248, 36] width 190 height 24
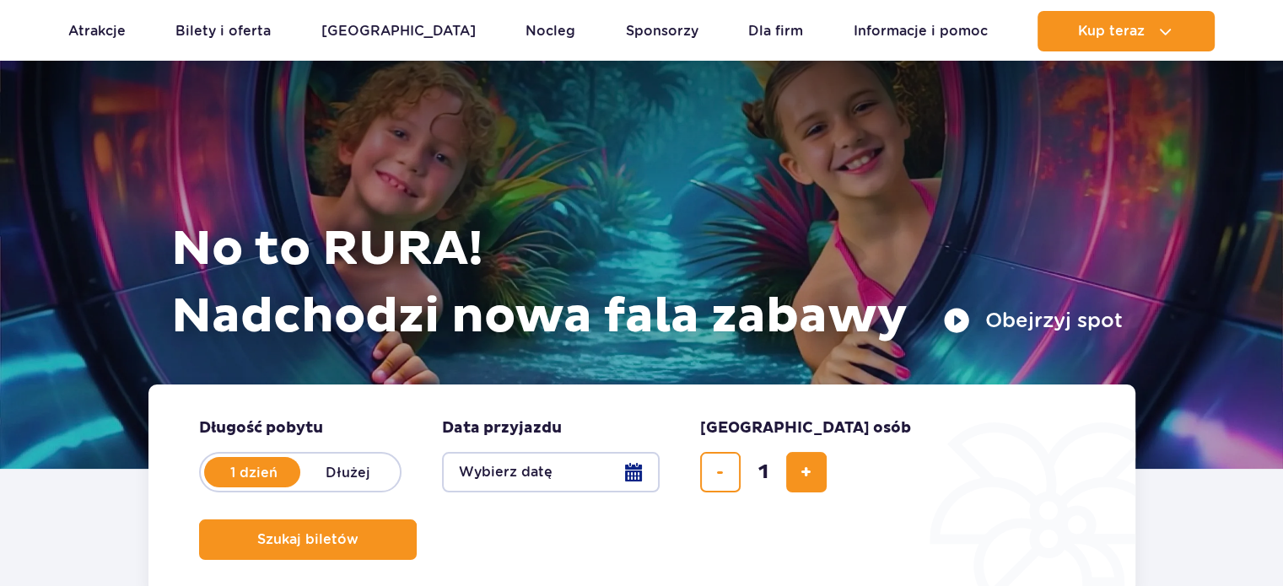
scroll to position [62, 0]
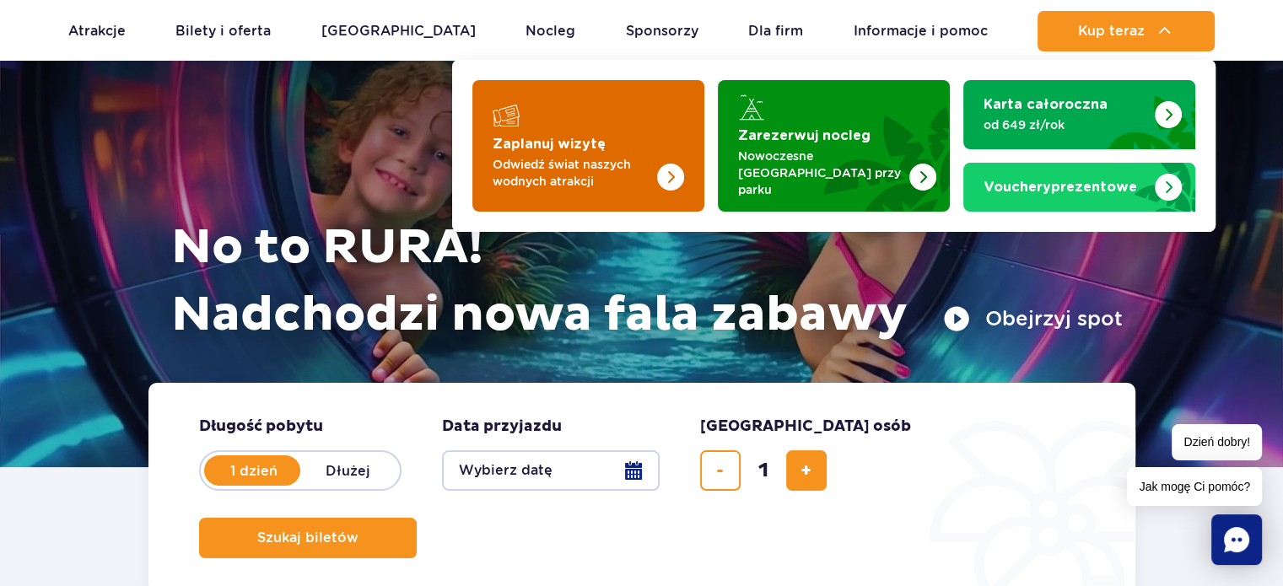
click at [608, 148] on img "Zaplanuj wizytę" at bounding box center [637, 146] width 134 height 132
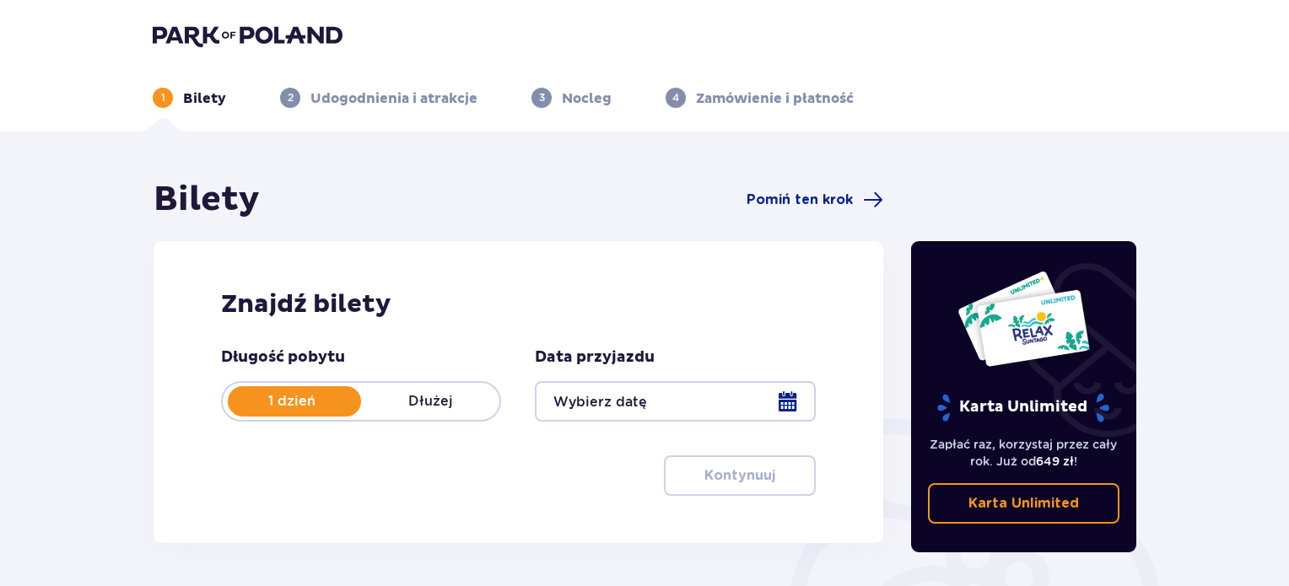
click at [706, 408] on div at bounding box center [675, 401] width 280 height 41
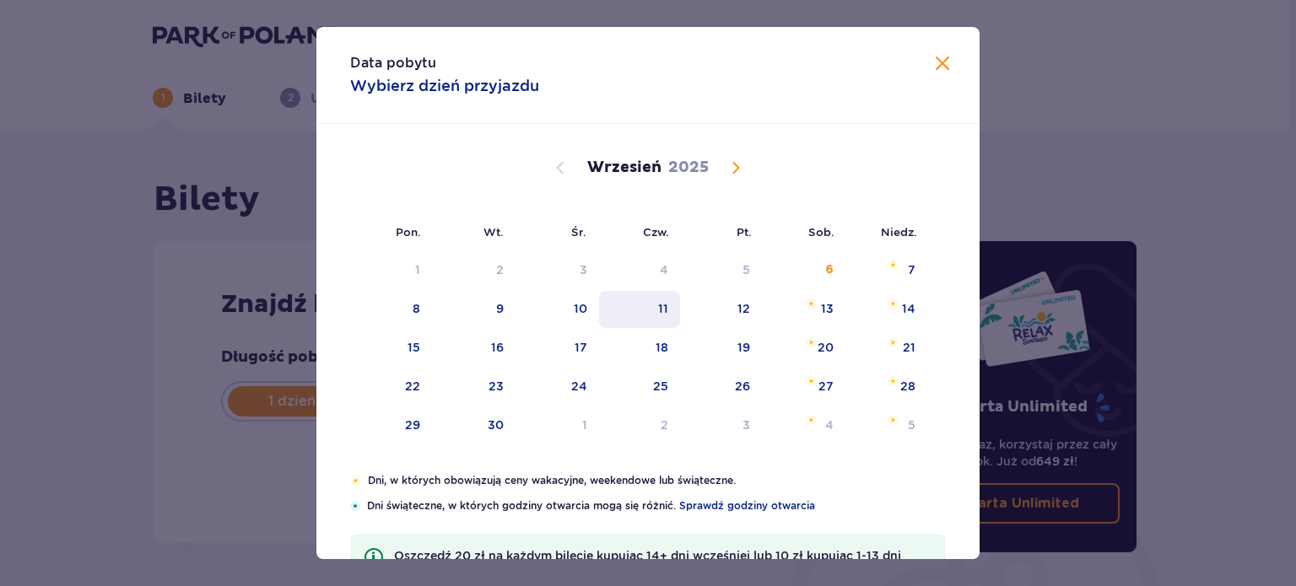
click at [676, 317] on div "11" at bounding box center [640, 309] width 82 height 37
type input "[DATE]"
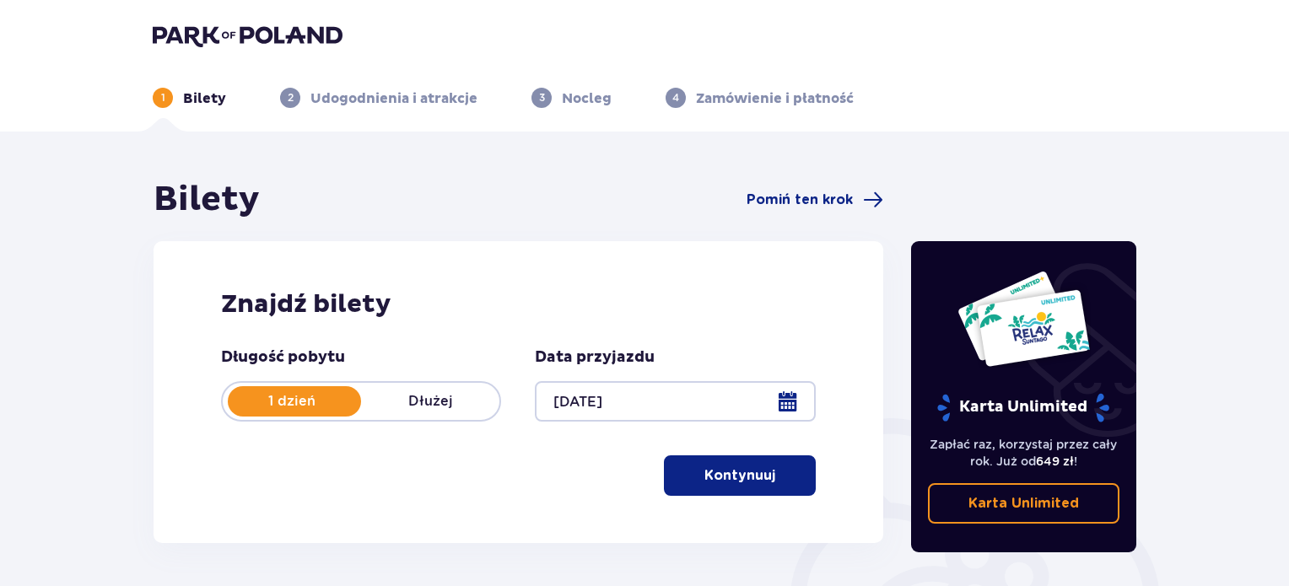
click at [776, 489] on button "Kontynuuj" at bounding box center [740, 476] width 152 height 41
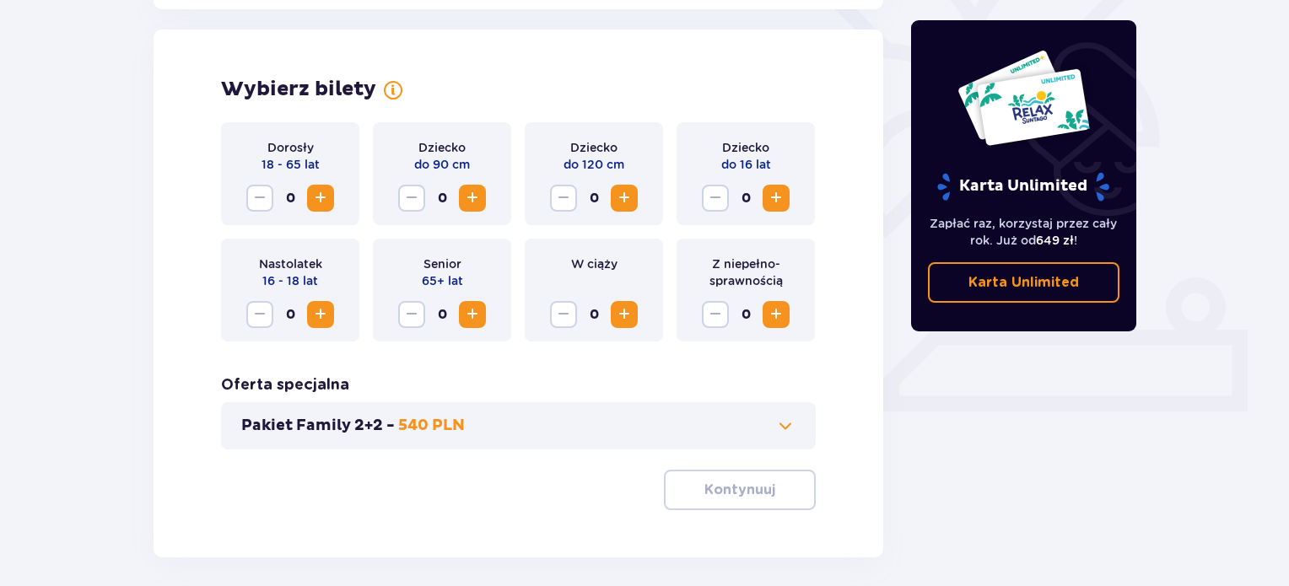
scroll to position [469, 0]
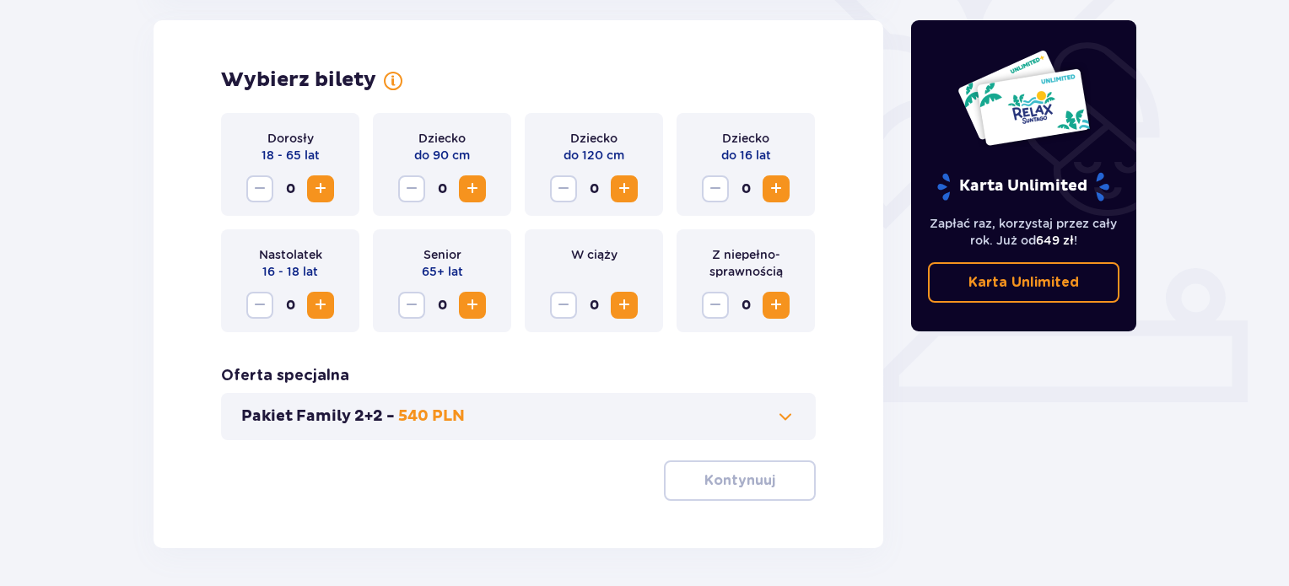
click at [328, 188] on span "Increase" at bounding box center [321, 189] width 20 height 20
click at [716, 473] on p "Kontynuuj" at bounding box center [740, 481] width 71 height 19
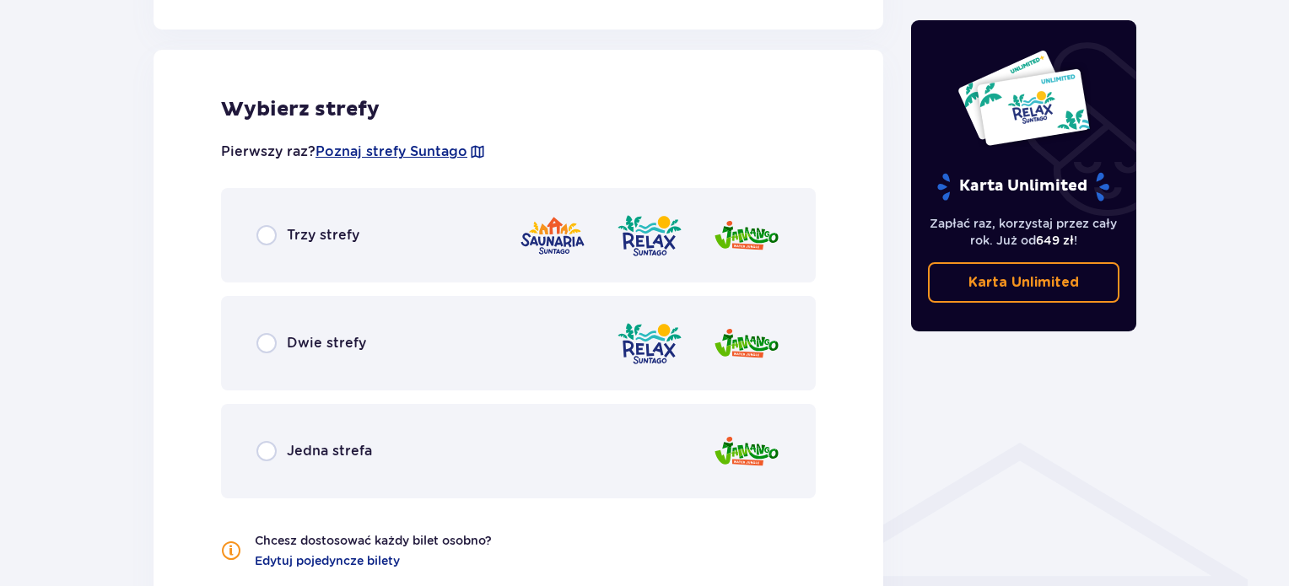
scroll to position [937, 0]
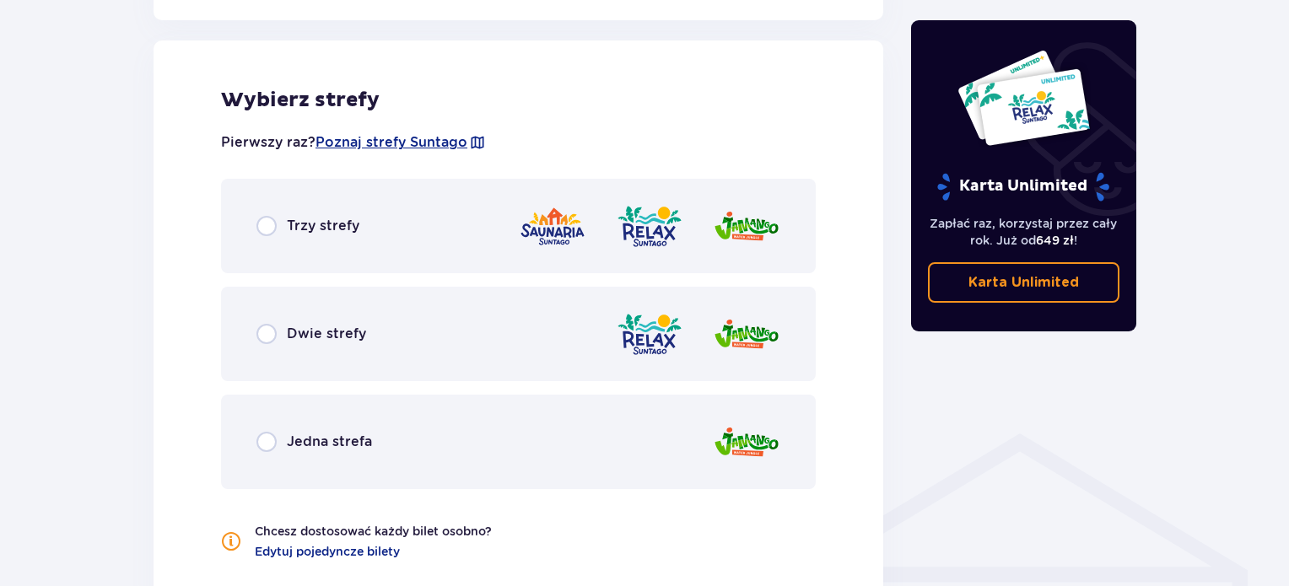
click at [301, 230] on p "Trzy strefy" at bounding box center [323, 226] width 73 height 19
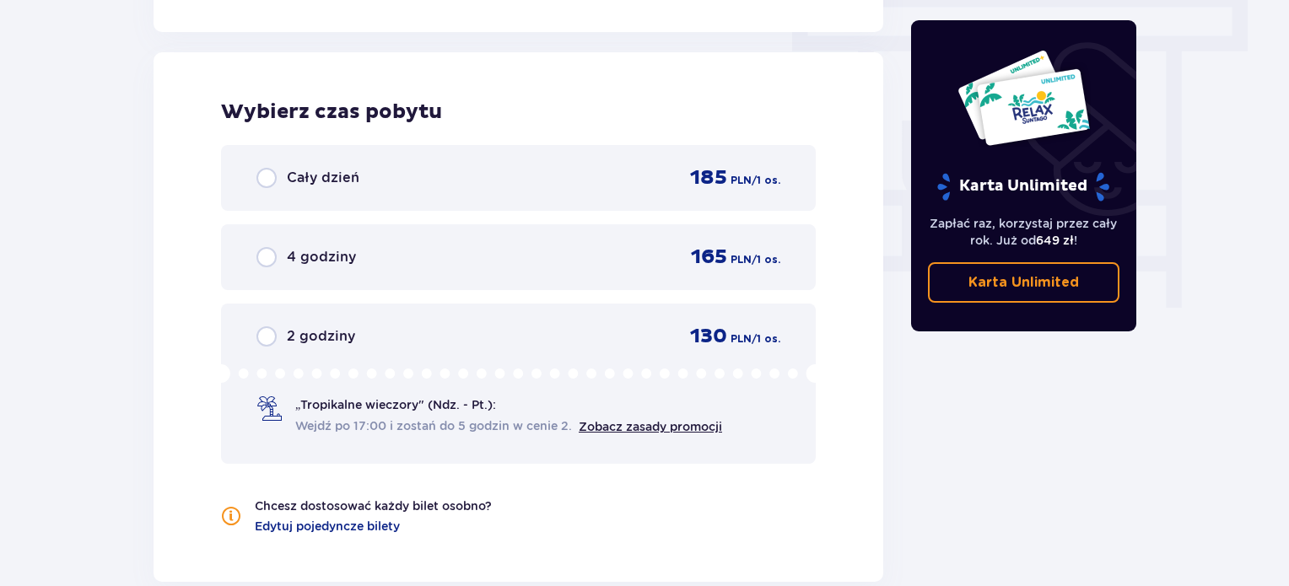
scroll to position [1524, 0]
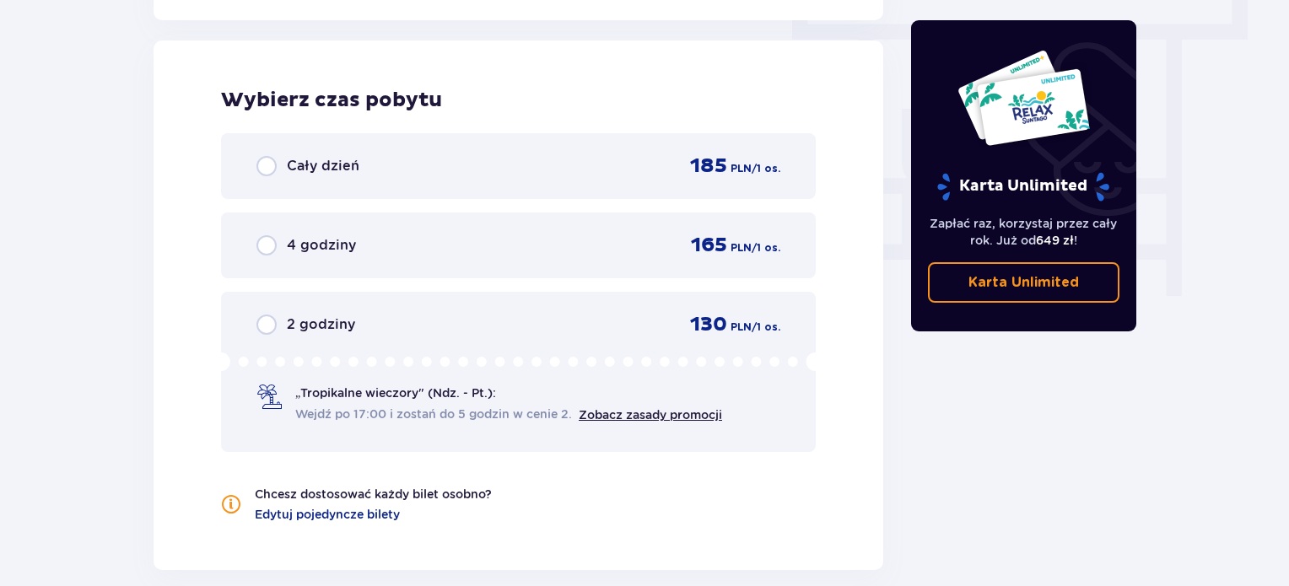
click at [325, 161] on p "Cały dzień" at bounding box center [323, 166] width 73 height 19
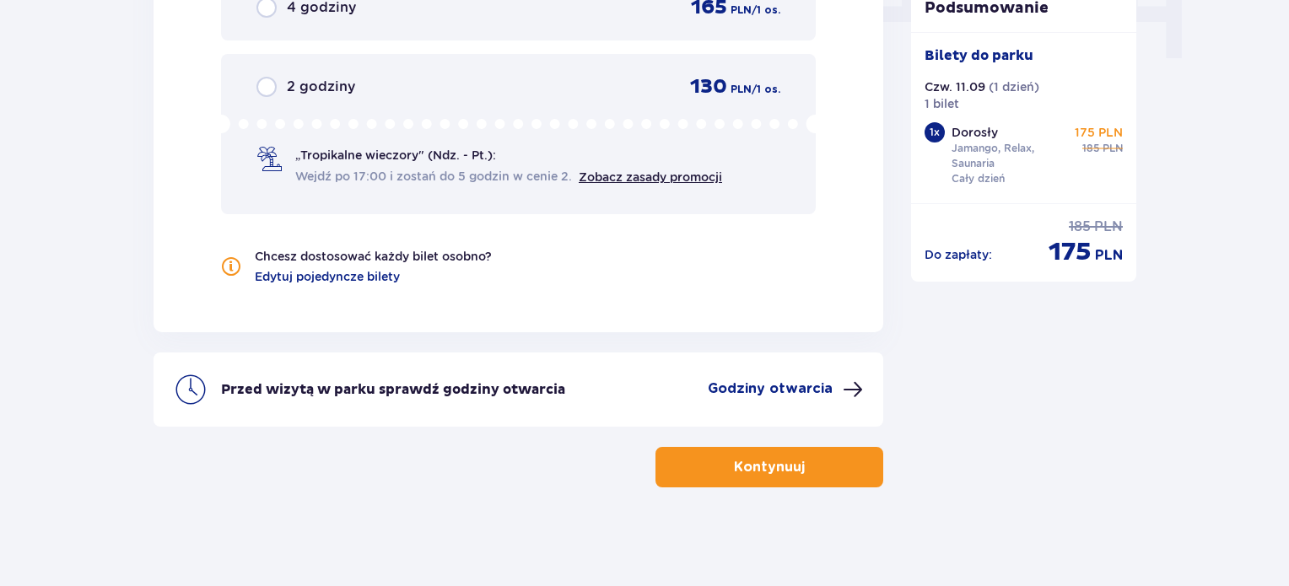
scroll to position [1762, 0]
click at [737, 464] on p "Kontynuuj" at bounding box center [769, 467] width 71 height 19
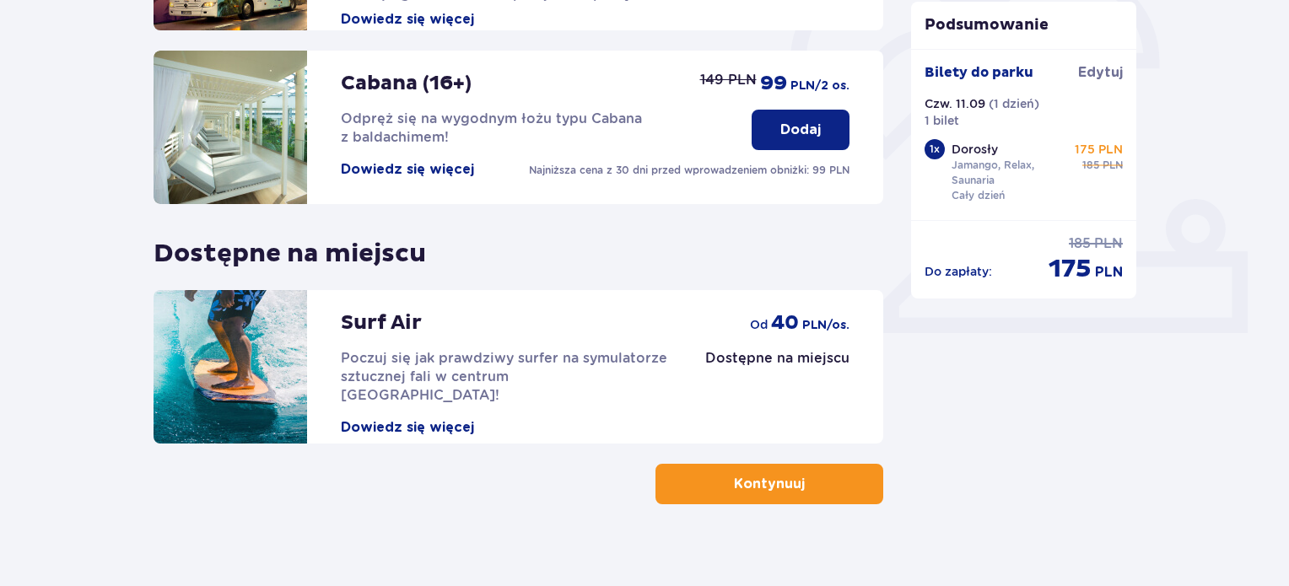
scroll to position [557, 0]
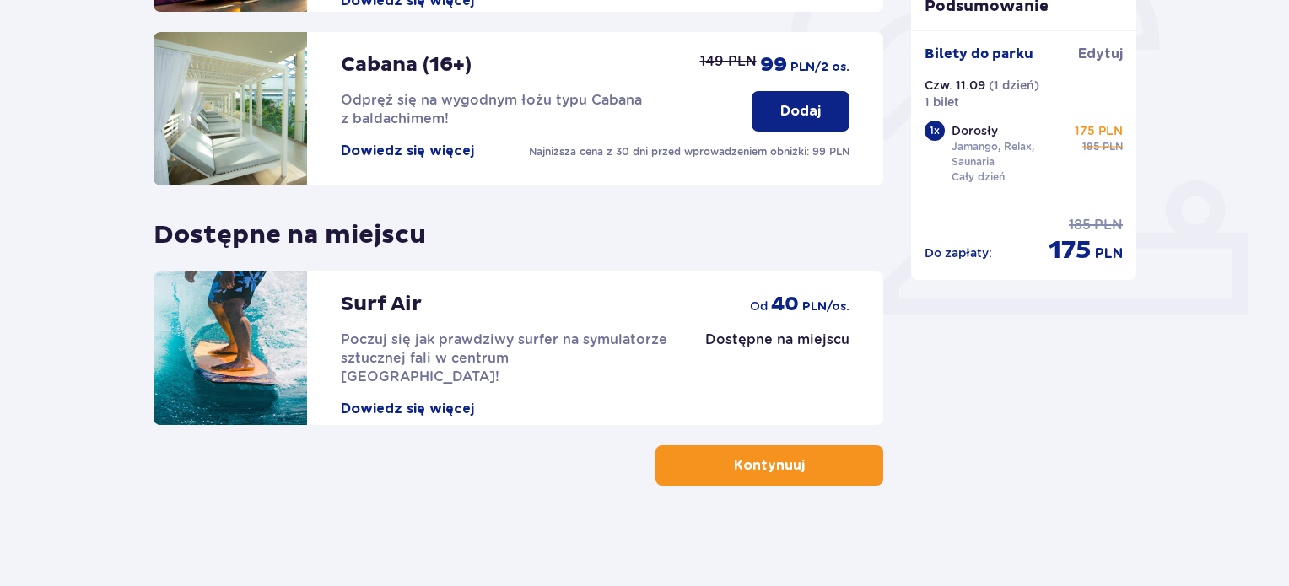
click at [749, 443] on div "Udogodnienia i atrakcje Pomiń ten krok Promocja online Wellness & SPA (16+) Zre…" at bounding box center [519, 54] width 730 height 864
click at [754, 465] on p "Kontynuuj" at bounding box center [769, 466] width 71 height 19
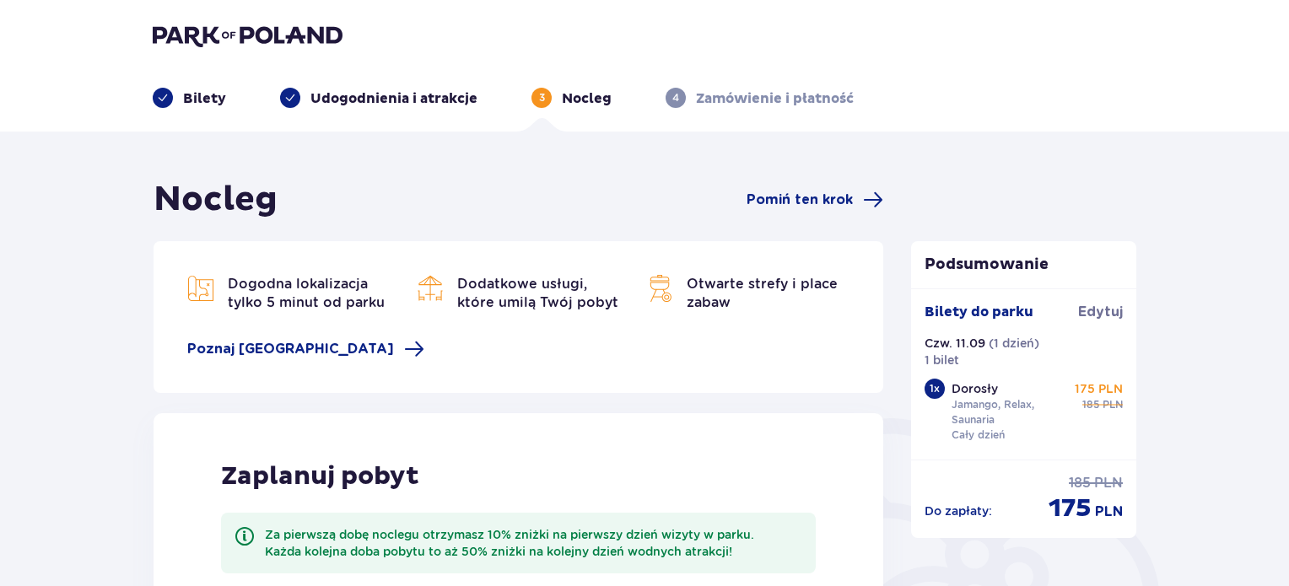
scroll to position [170, 0]
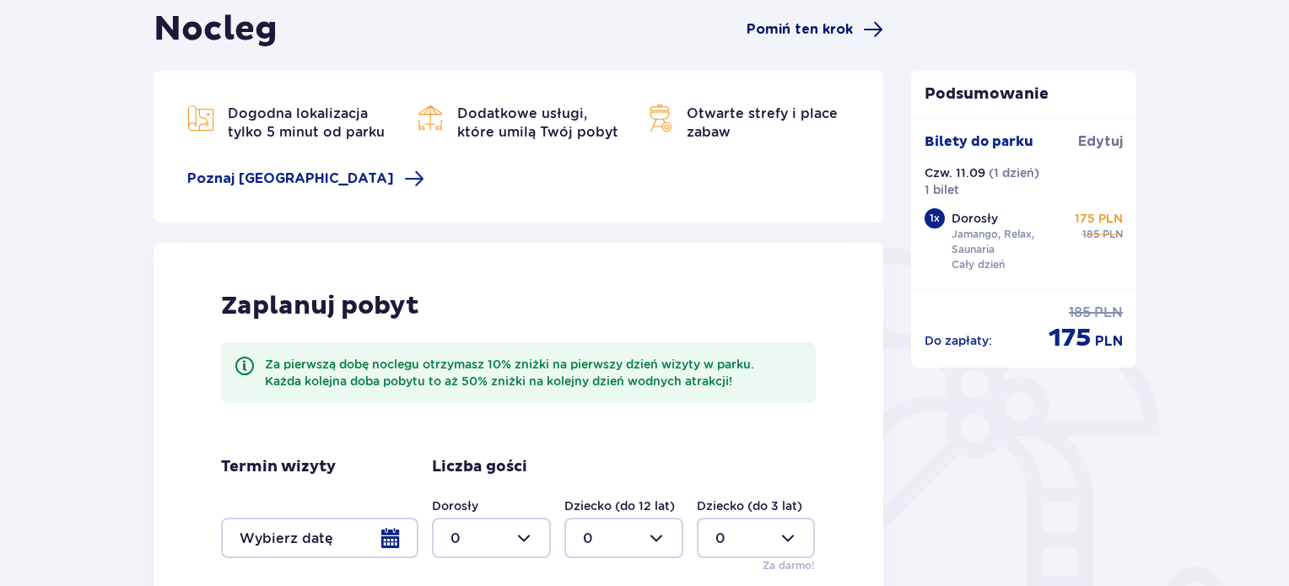
click at [787, 35] on span "Pomiń ten krok" at bounding box center [800, 29] width 106 height 19
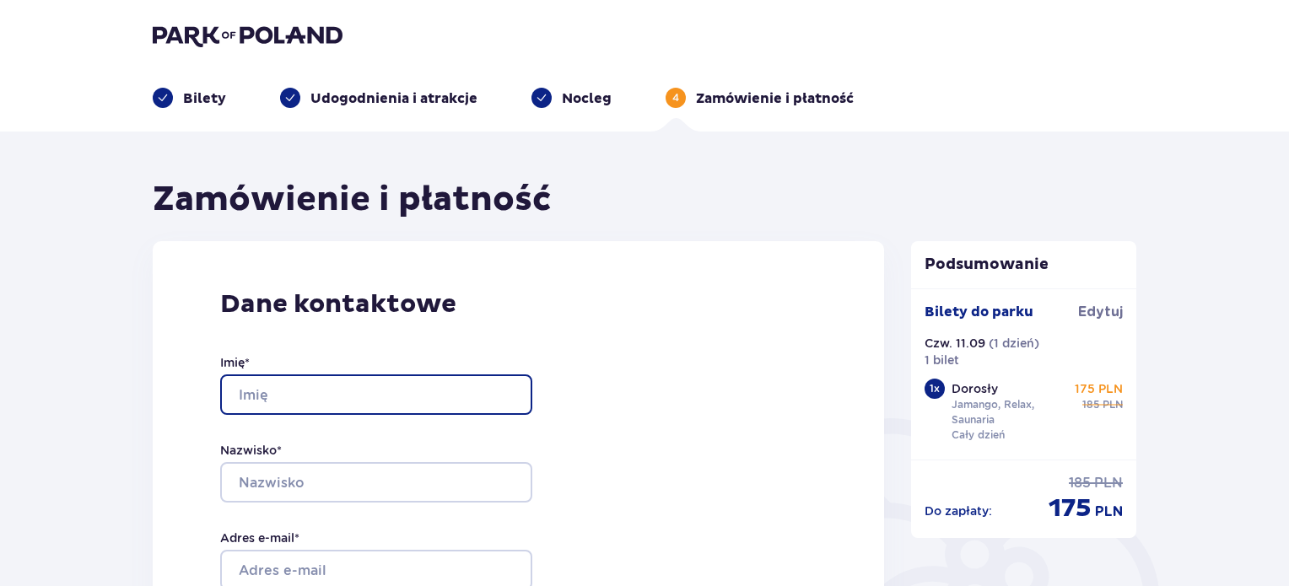
click at [441, 381] on input "Imię *" at bounding box center [376, 395] width 312 height 41
type input "Wiktoria"
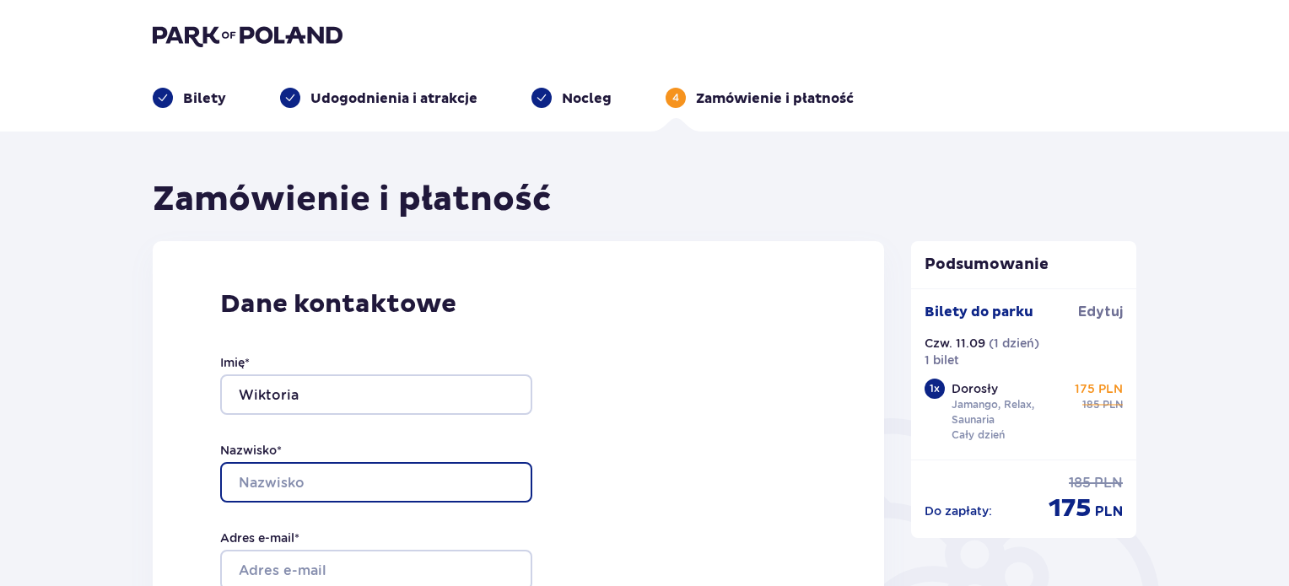
type input "Głowacka"
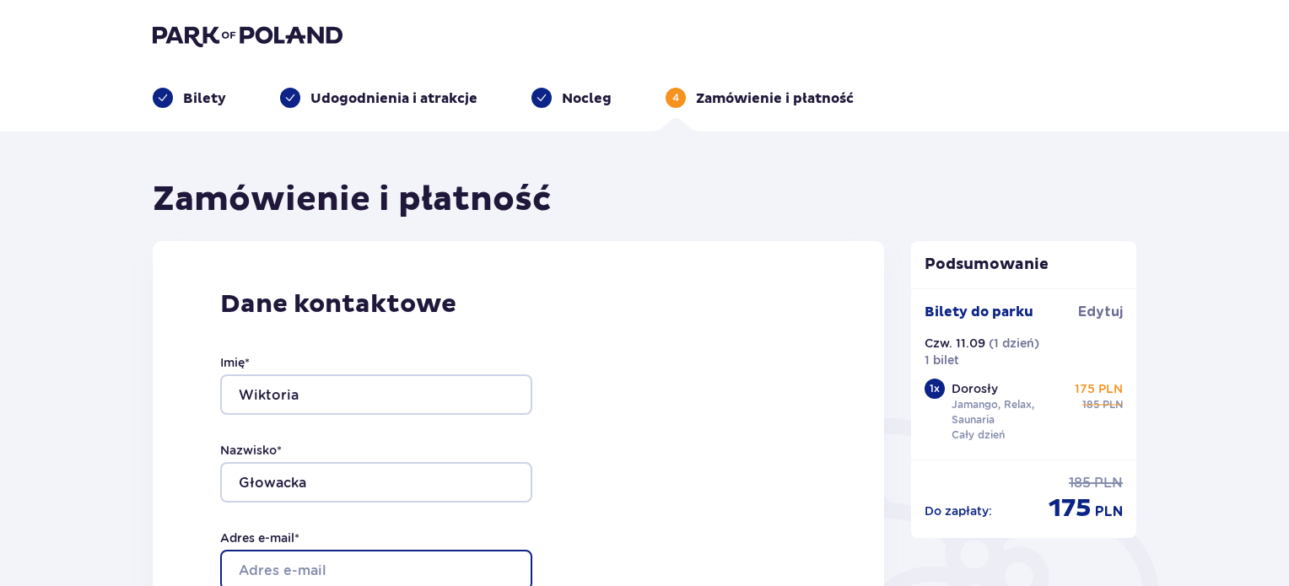
type input "[EMAIL_ADDRESS][DOMAIN_NAME]"
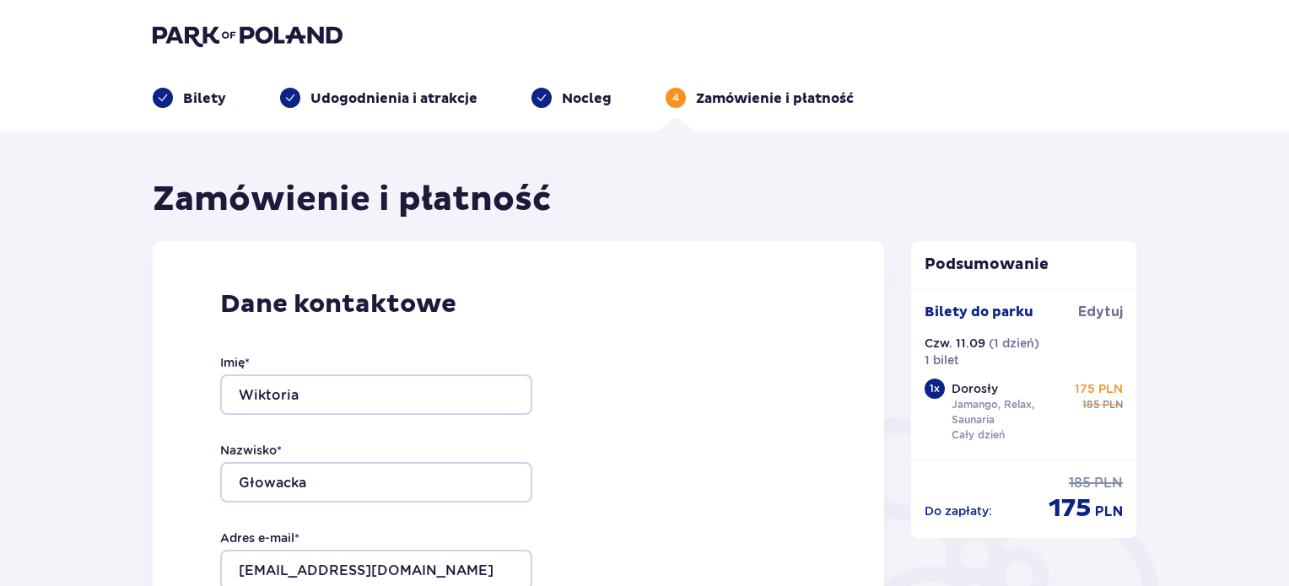
type input "[EMAIL_ADDRESS][DOMAIN_NAME]"
type input "530325245"
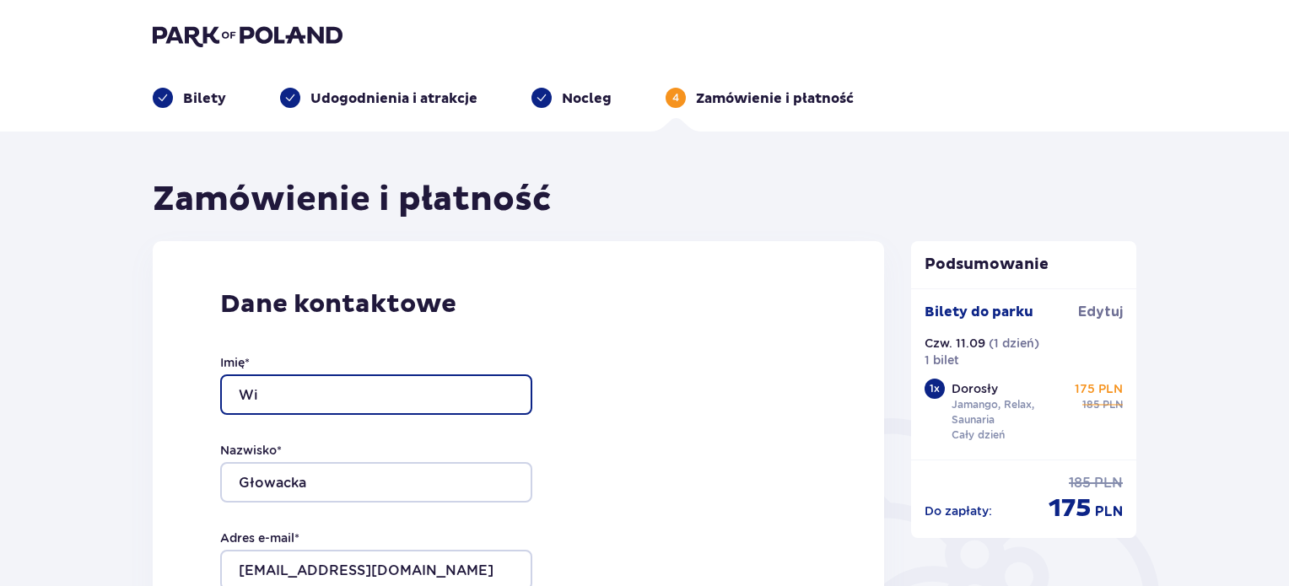
type input "W"
type input "Michał"
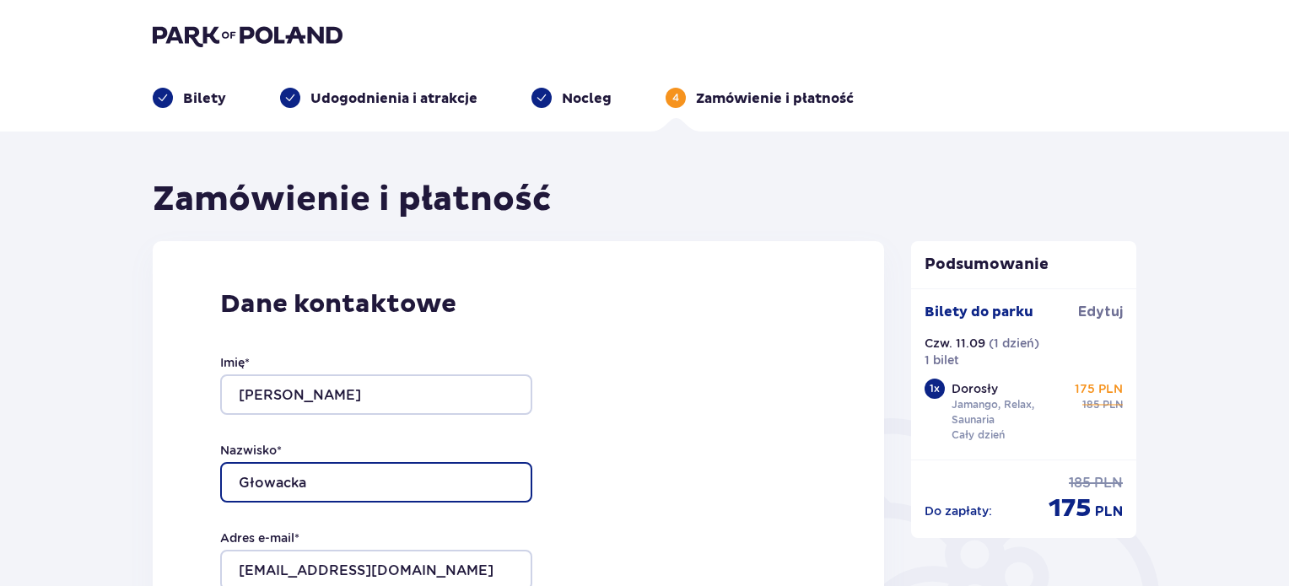
click at [380, 482] on input "Głowacka" at bounding box center [376, 482] width 312 height 41
type input "G"
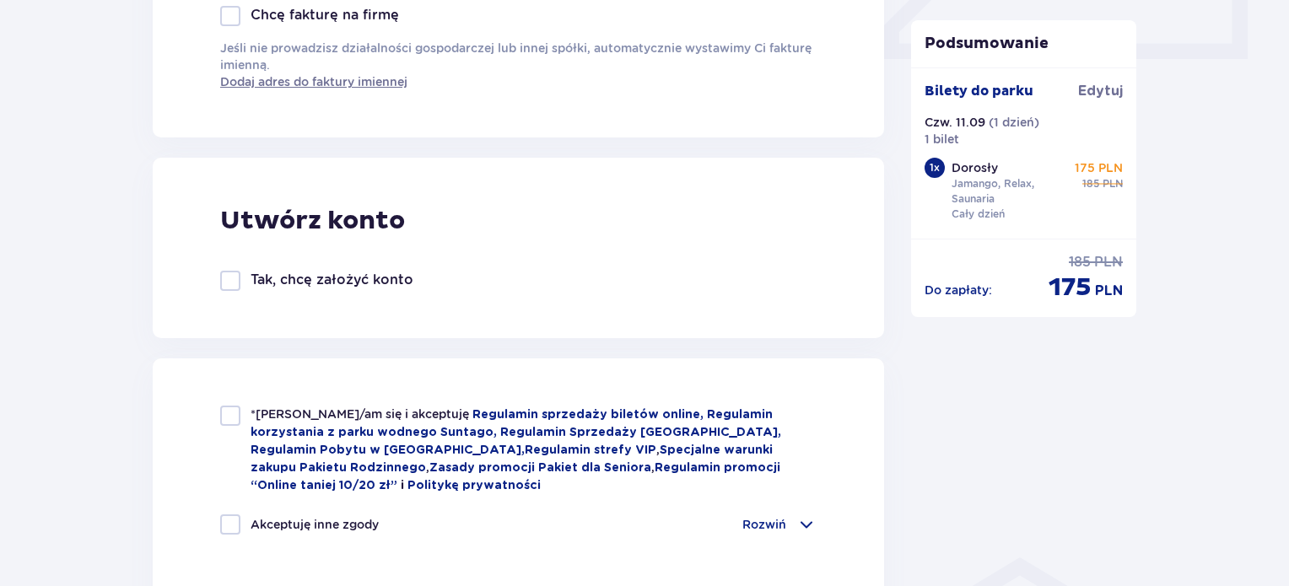
scroll to position [820, 0]
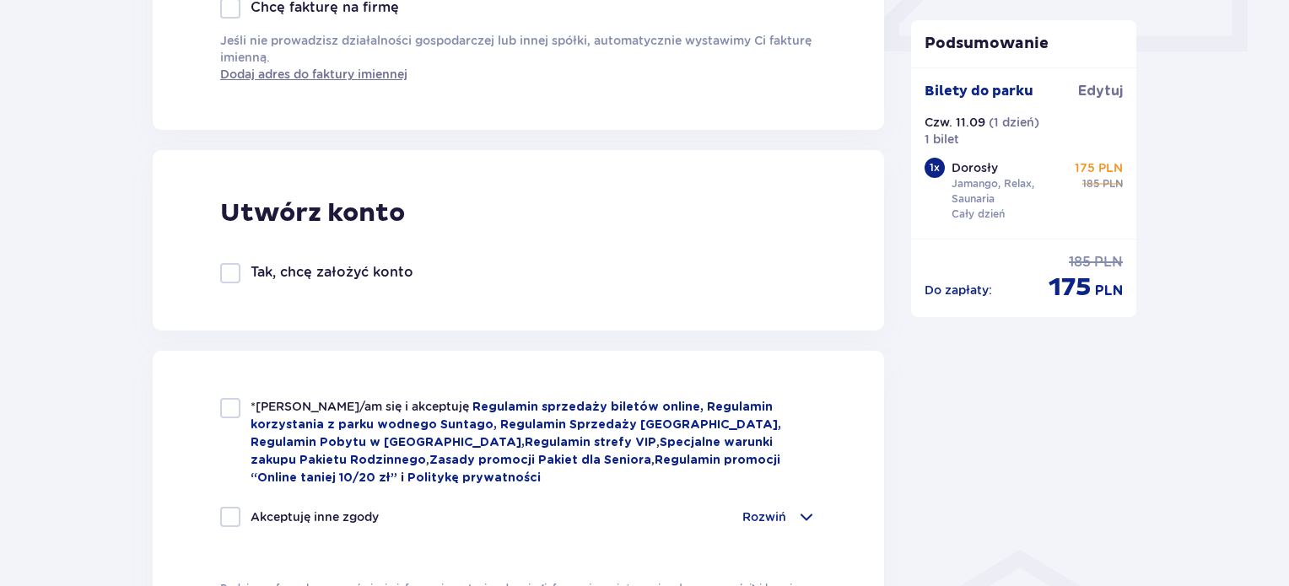
type input "Mączyński"
click at [214, 404] on div "*Zapoznałem/am się i akceptuję Regulamin sprzedaży biletów online, Regulamin ko…" at bounding box center [519, 512] width 732 height 323
click at [222, 407] on div at bounding box center [230, 408] width 20 height 20
checkbox input "true"
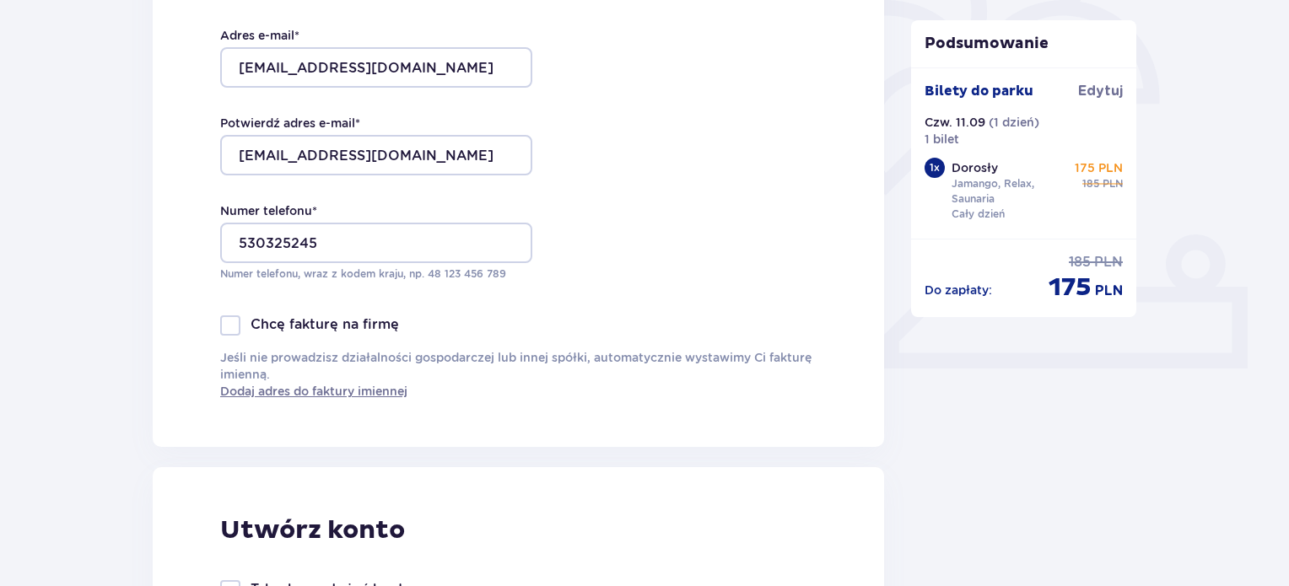
scroll to position [500, 0]
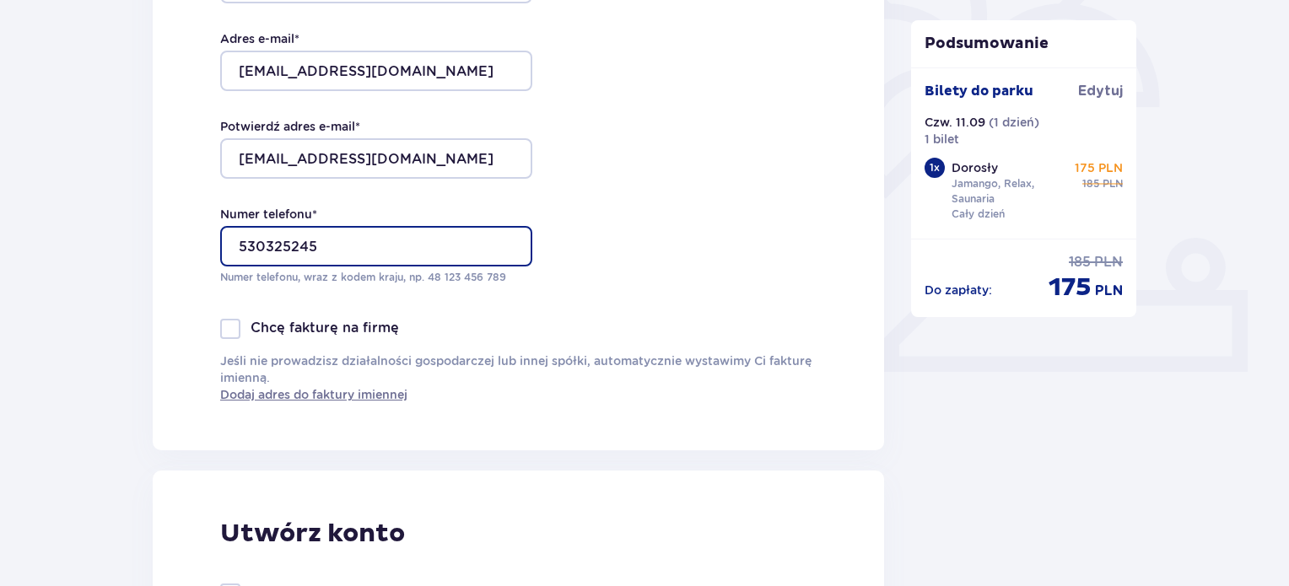
drag, startPoint x: 366, startPoint y: 249, endPoint x: 129, endPoint y: 249, distance: 237.1
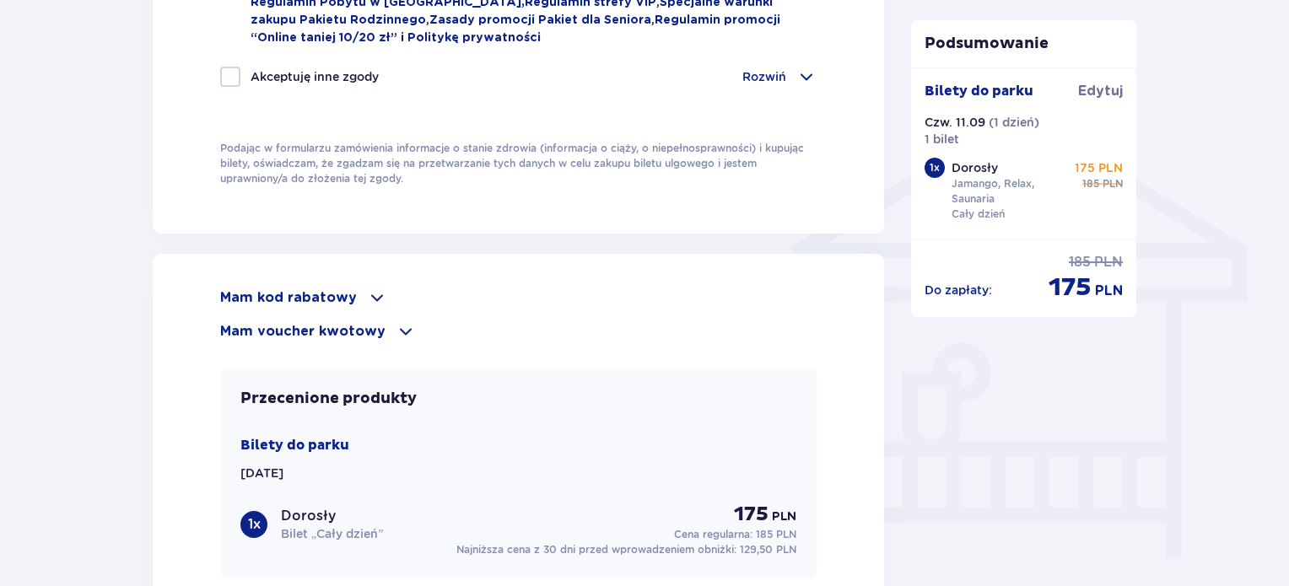
scroll to position [1296, 0]
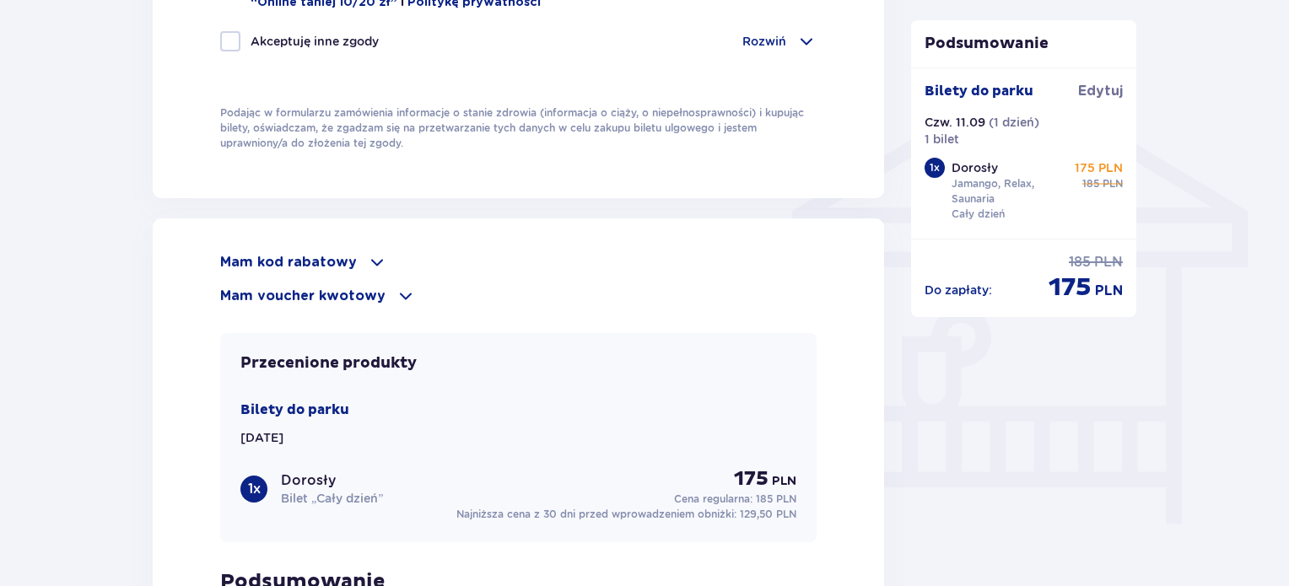
type input "571359311"
drag, startPoint x: 344, startPoint y: 239, endPoint x: 344, endPoint y: 255, distance: 16.0
click at [344, 255] on div "Mam kod rabatowy Zastosuj Mam voucher kwotowy Zastosuj Przecenione produkty Bil…" at bounding box center [519, 488] width 732 height 538
click at [344, 255] on p "Mam kod rabatowy" at bounding box center [288, 262] width 137 height 19
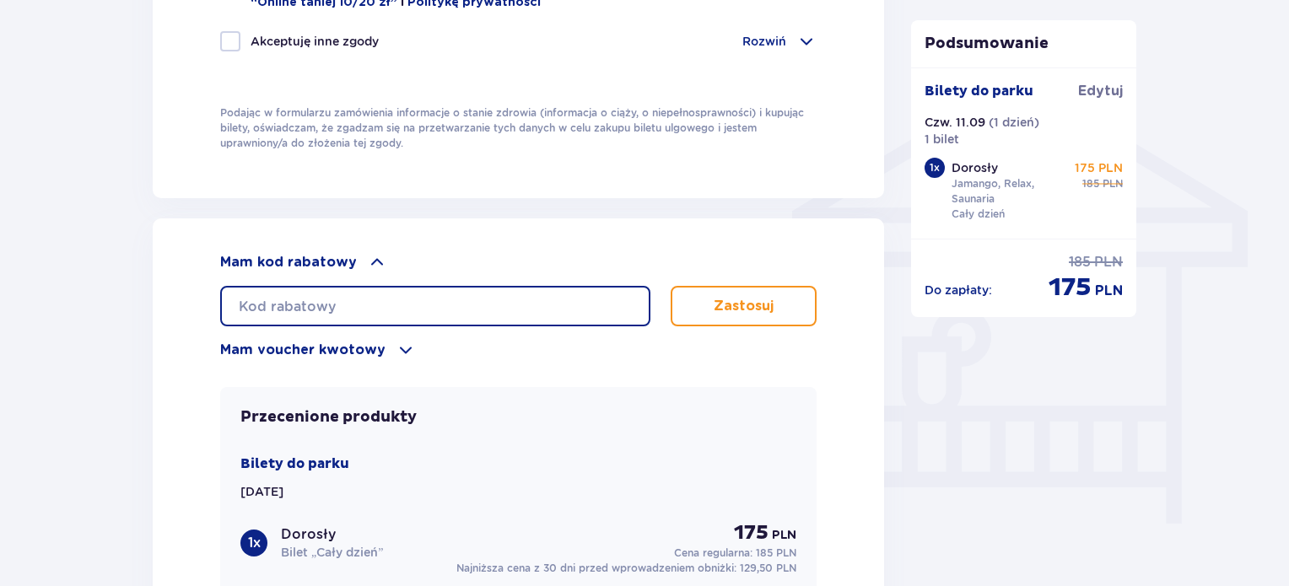
click at [463, 295] on input "text" at bounding box center [435, 306] width 430 height 41
paste input "ZN538U1IZXN"
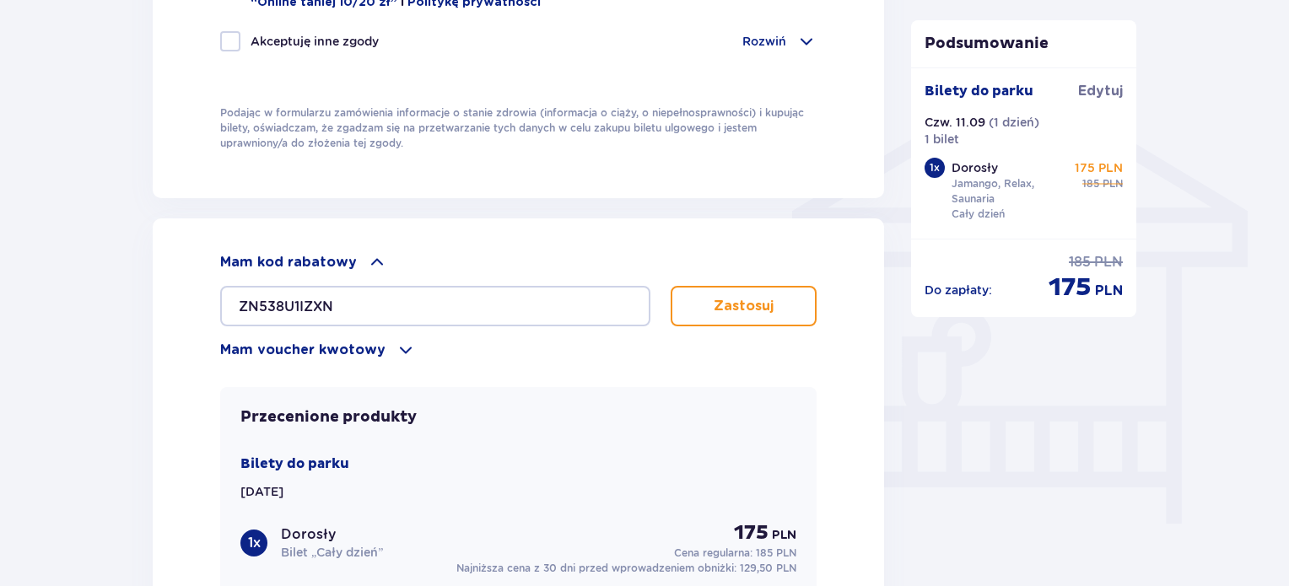
click at [791, 292] on button "Zastosuj" at bounding box center [744, 306] width 146 height 41
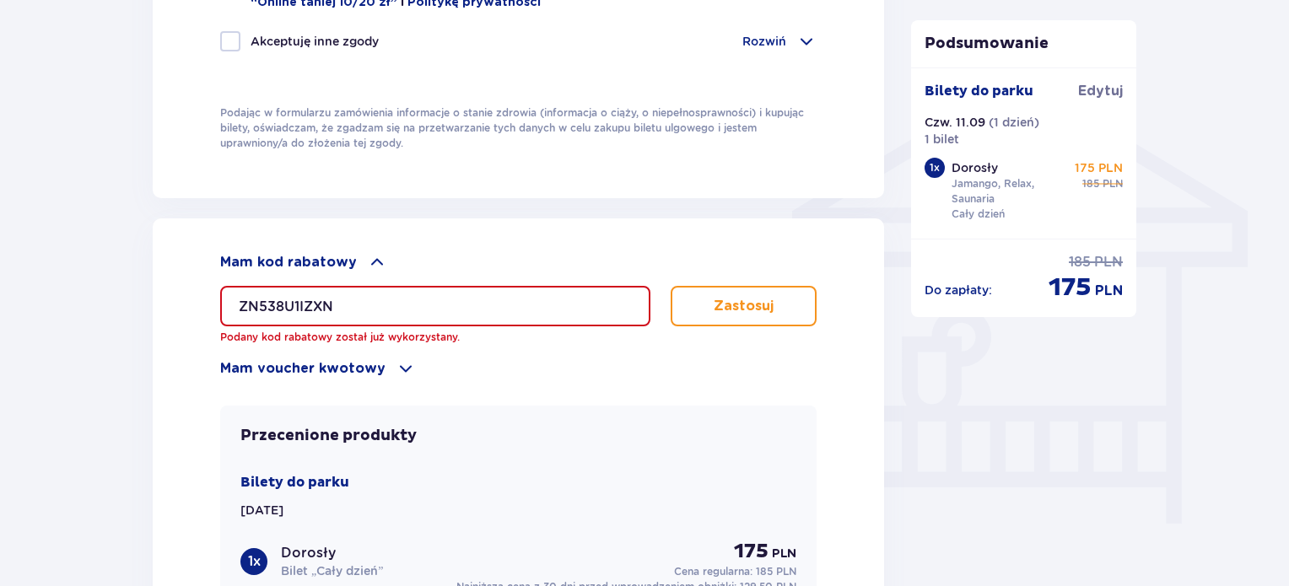
drag, startPoint x: 374, startPoint y: 311, endPoint x: 127, endPoint y: 309, distance: 247.3
paste input "2K3PD1J7"
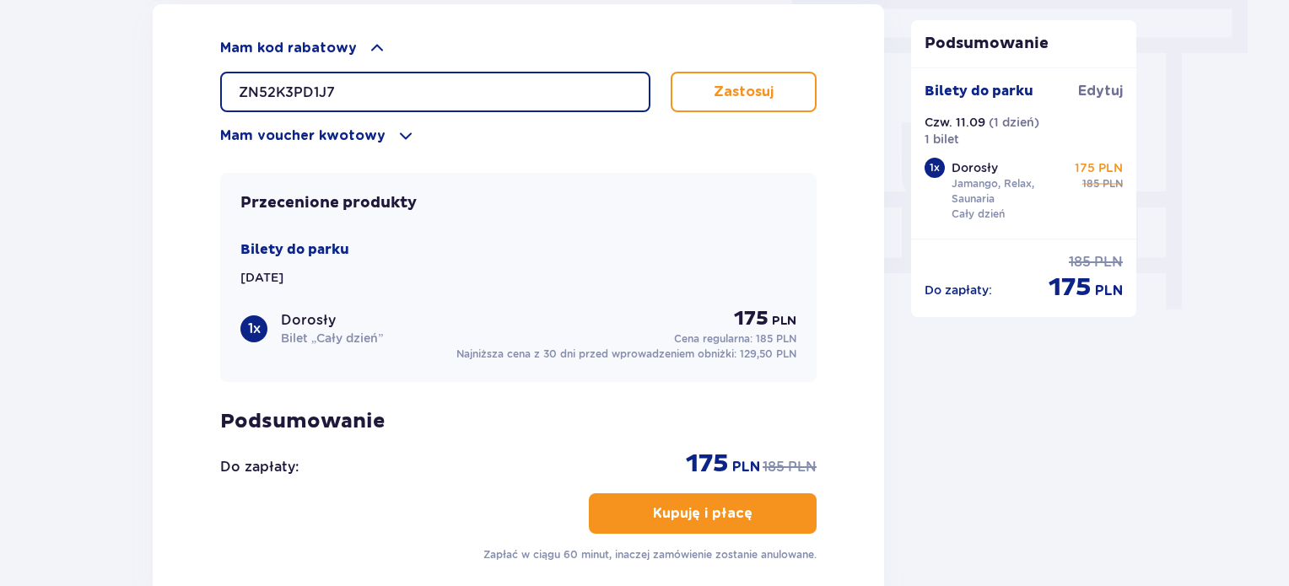
scroll to position [1511, 0]
type input "ZN52K3PD1J7"
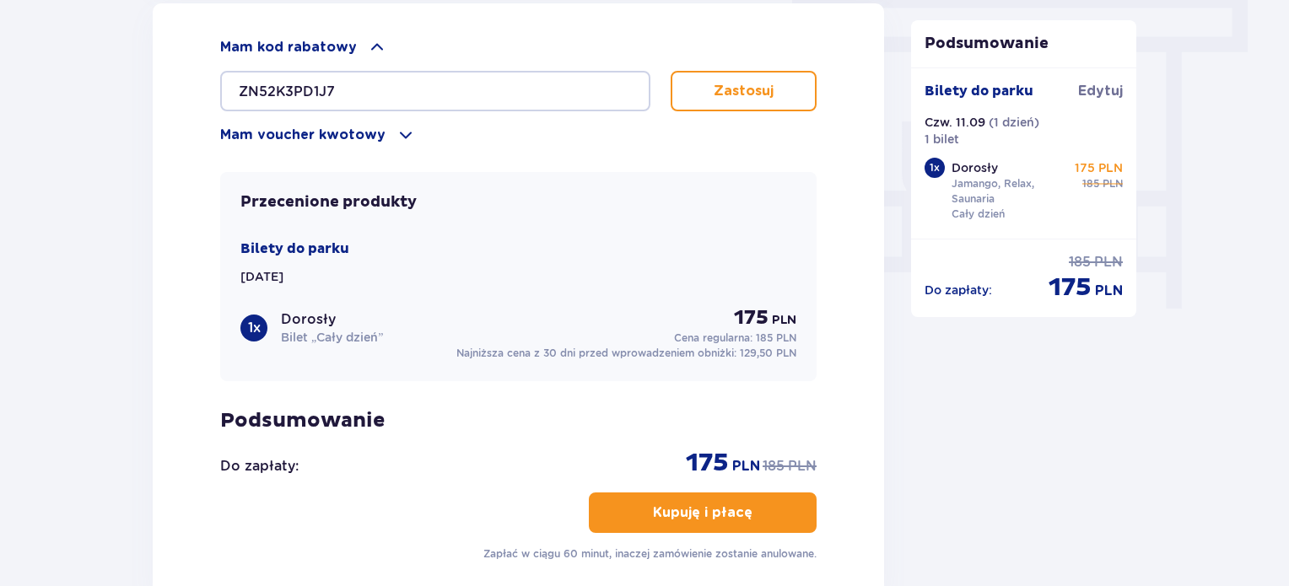
click at [684, 494] on button "Kupuję i płacę" at bounding box center [703, 513] width 228 height 41
click at [763, 86] on p "Zastosuj" at bounding box center [744, 91] width 60 height 19
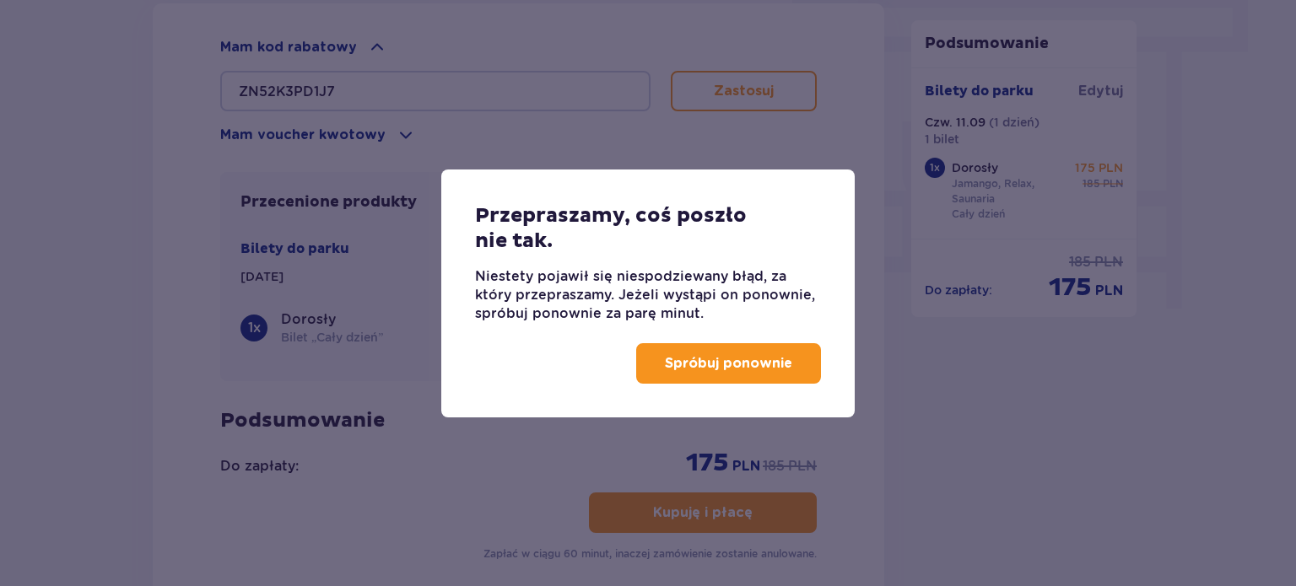
click at [700, 367] on p "Spróbuj ponownie" at bounding box center [728, 363] width 127 height 19
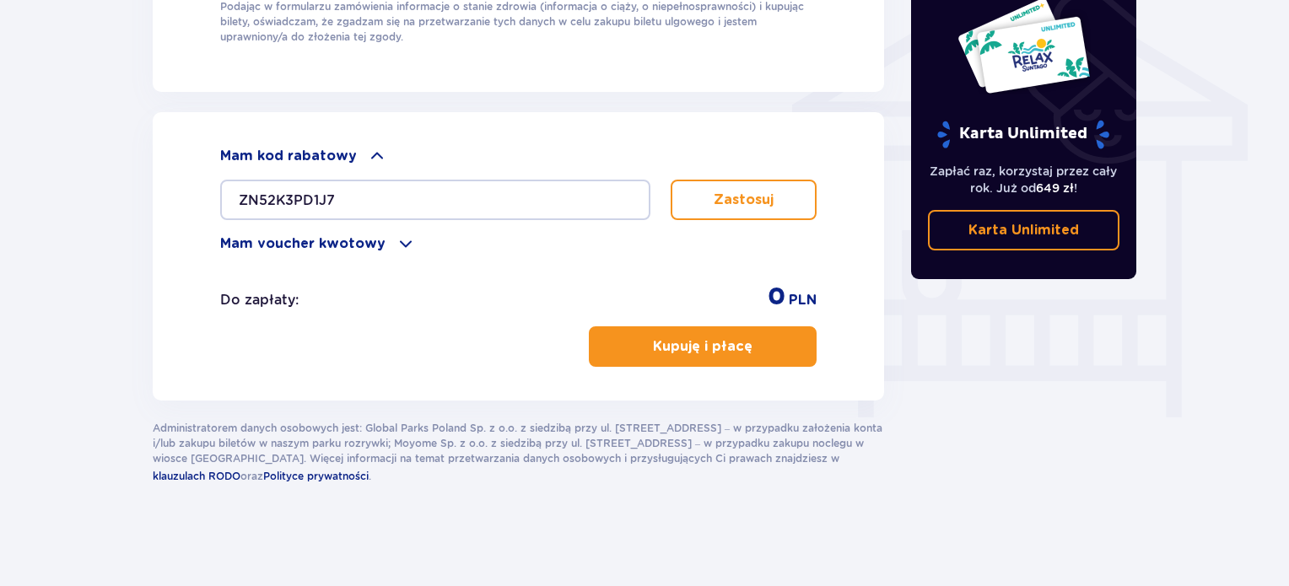
scroll to position [1397, 0]
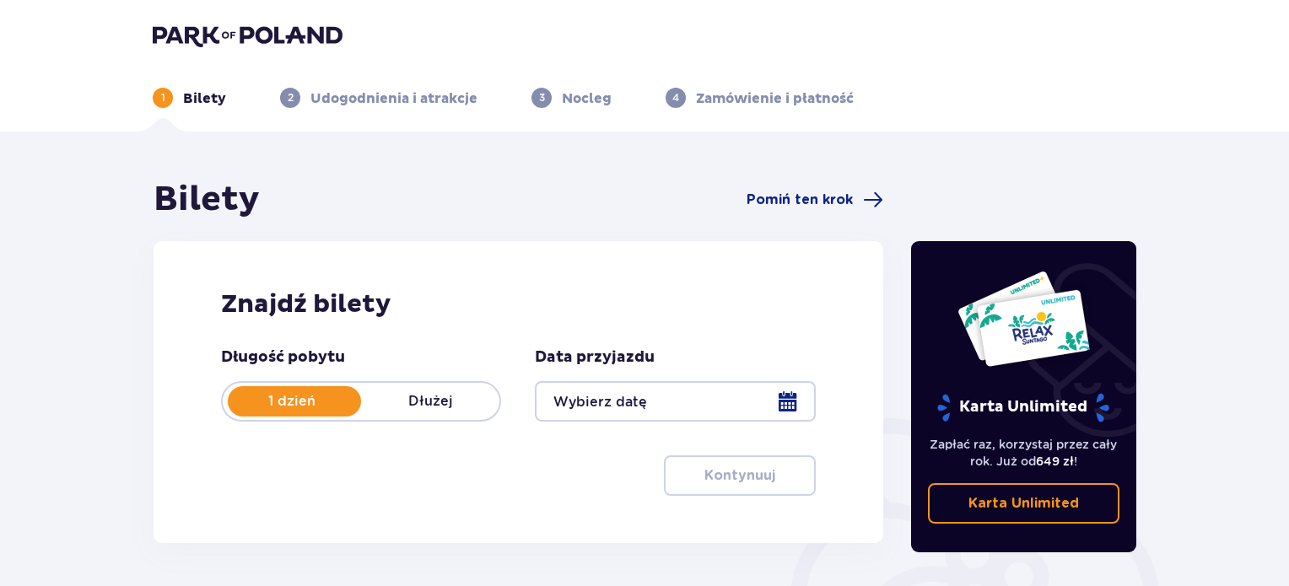
click at [627, 395] on div at bounding box center [675, 401] width 280 height 41
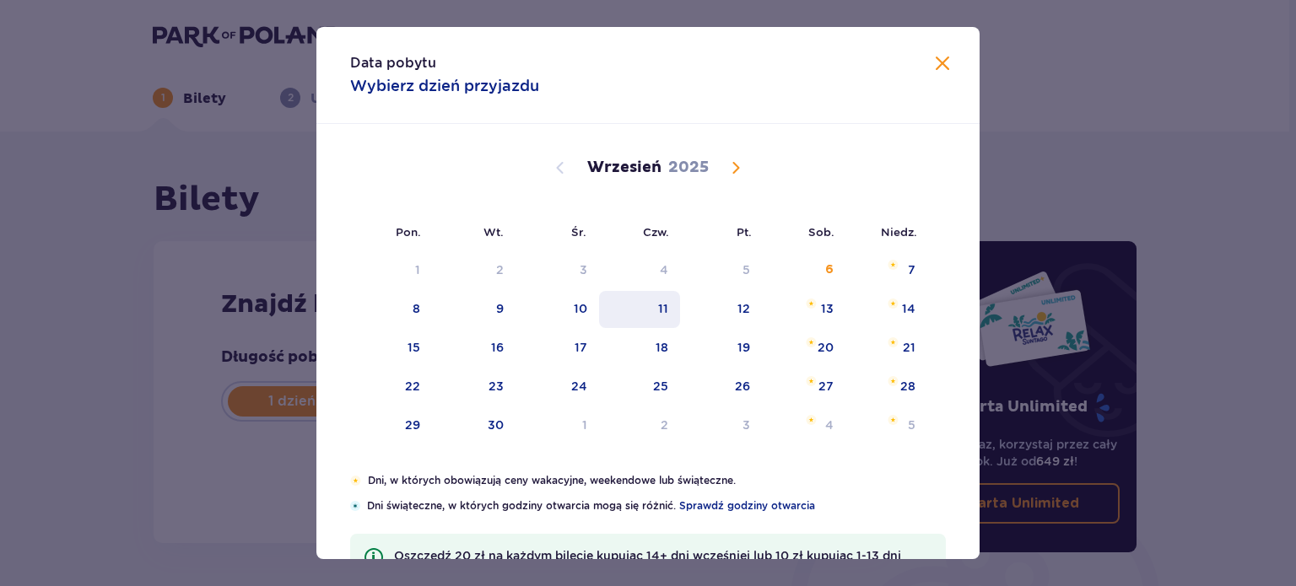
click at [648, 295] on div "11" at bounding box center [640, 309] width 82 height 37
type input "[DATE]"
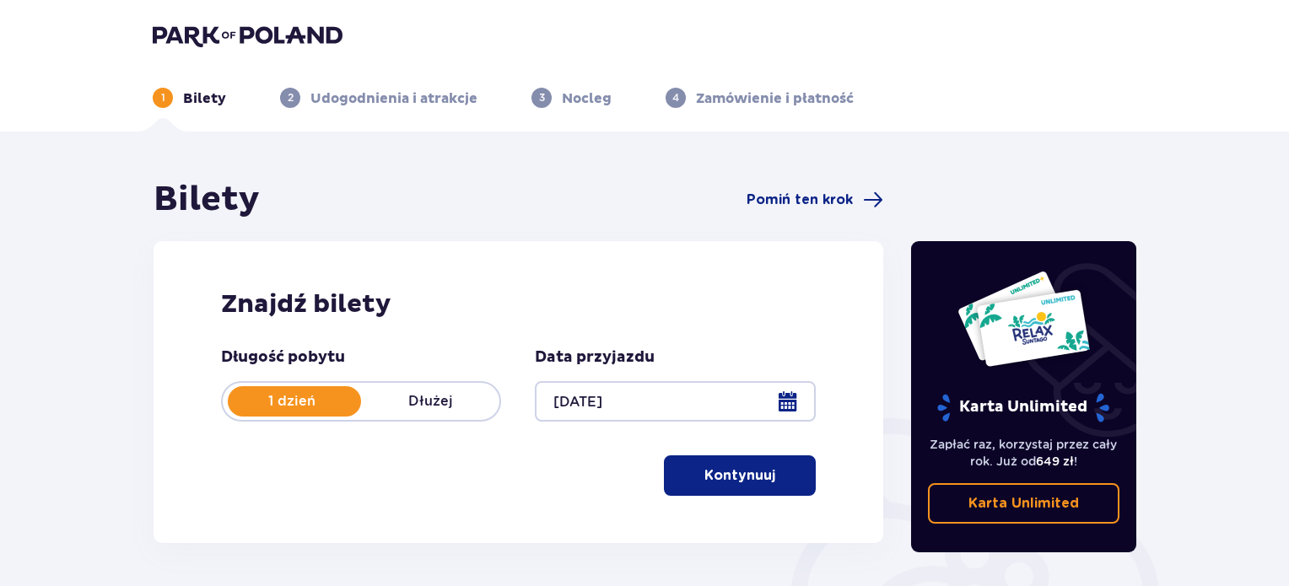
click at [726, 475] on p "Kontynuuj" at bounding box center [740, 476] width 71 height 19
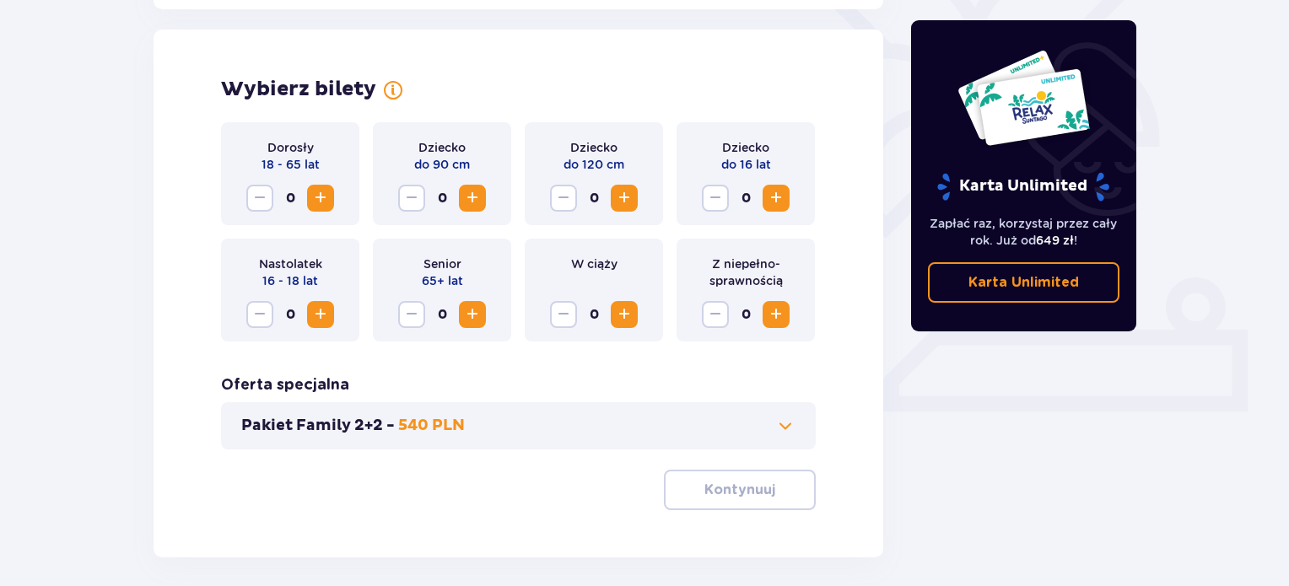
scroll to position [469, 0]
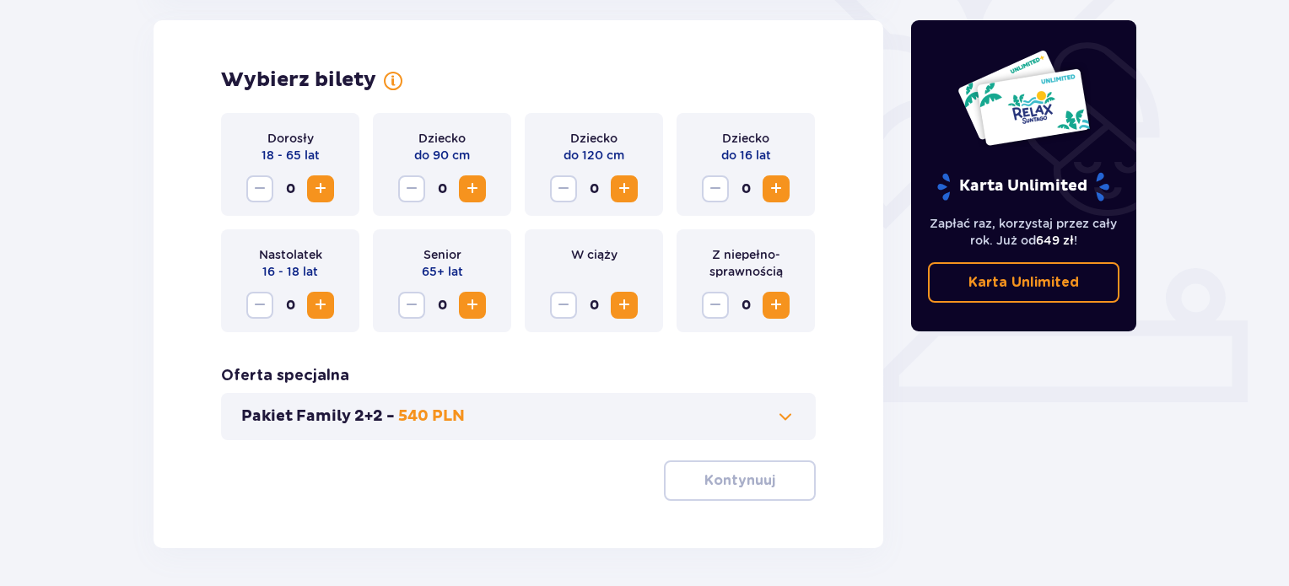
click at [323, 191] on span "Increase" at bounding box center [321, 189] width 20 height 20
click at [705, 473] on p "Kontynuuj" at bounding box center [740, 481] width 71 height 19
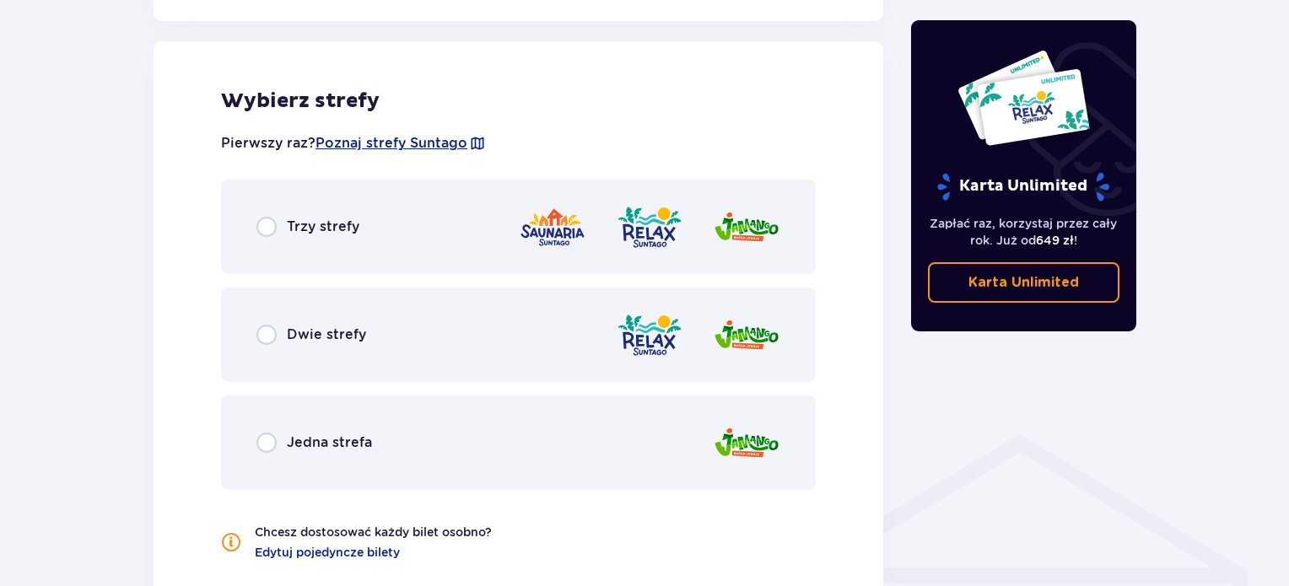
scroll to position [937, 0]
click at [343, 242] on div "Trzy strefy" at bounding box center [518, 226] width 595 height 95
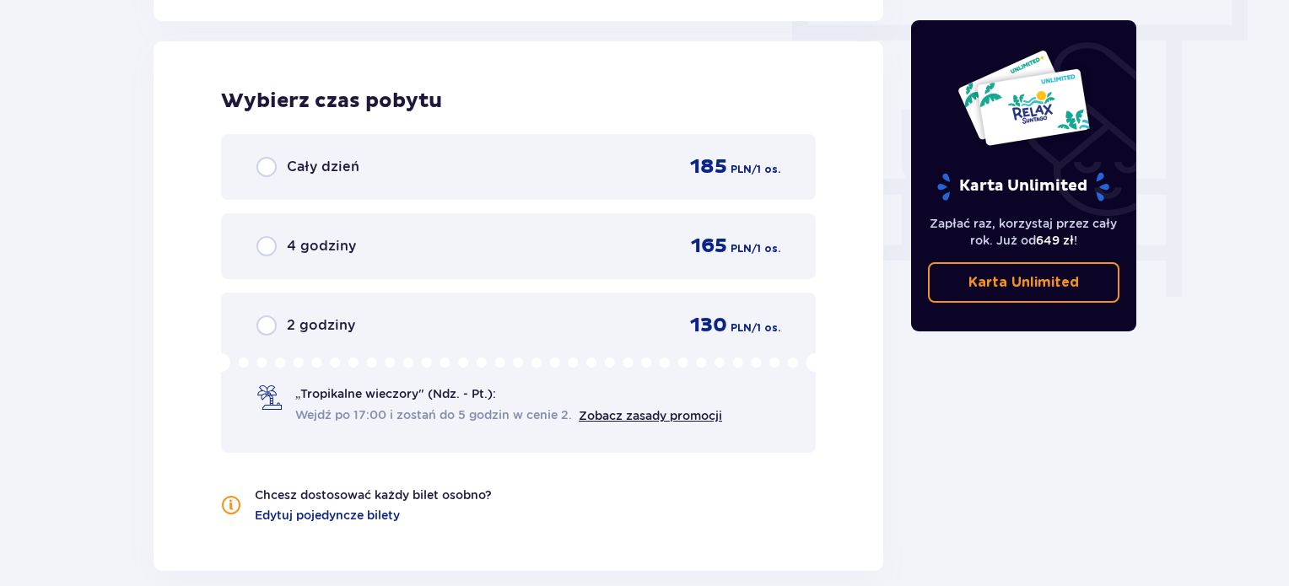
scroll to position [1524, 0]
click at [314, 174] on p "Cały dzień" at bounding box center [323, 166] width 73 height 19
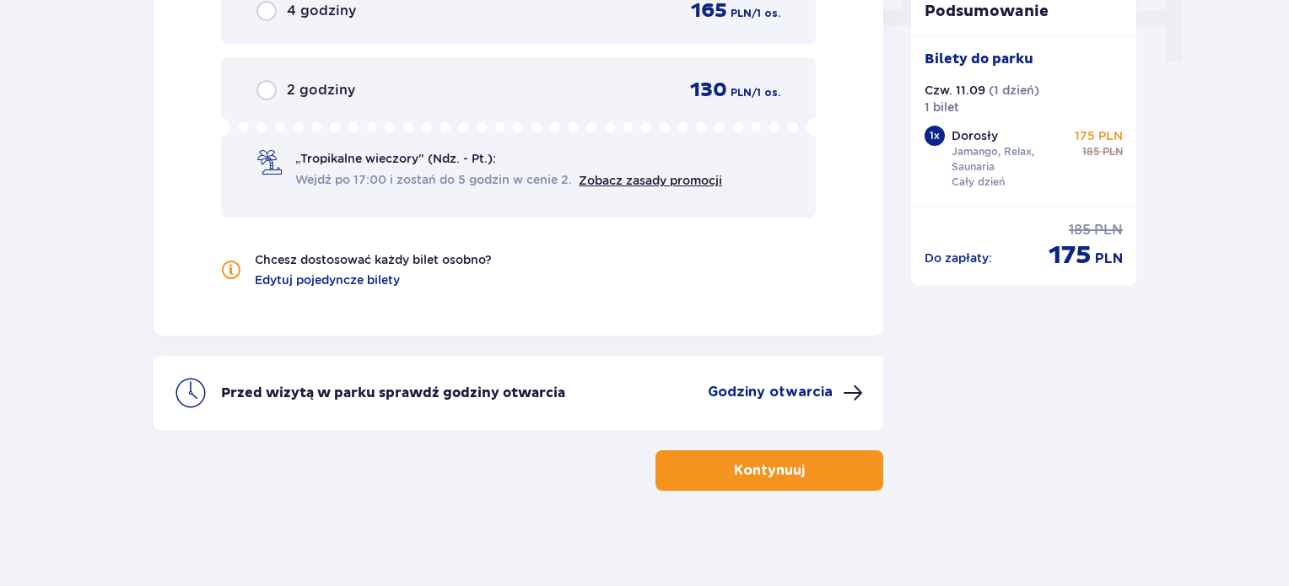
scroll to position [1762, 0]
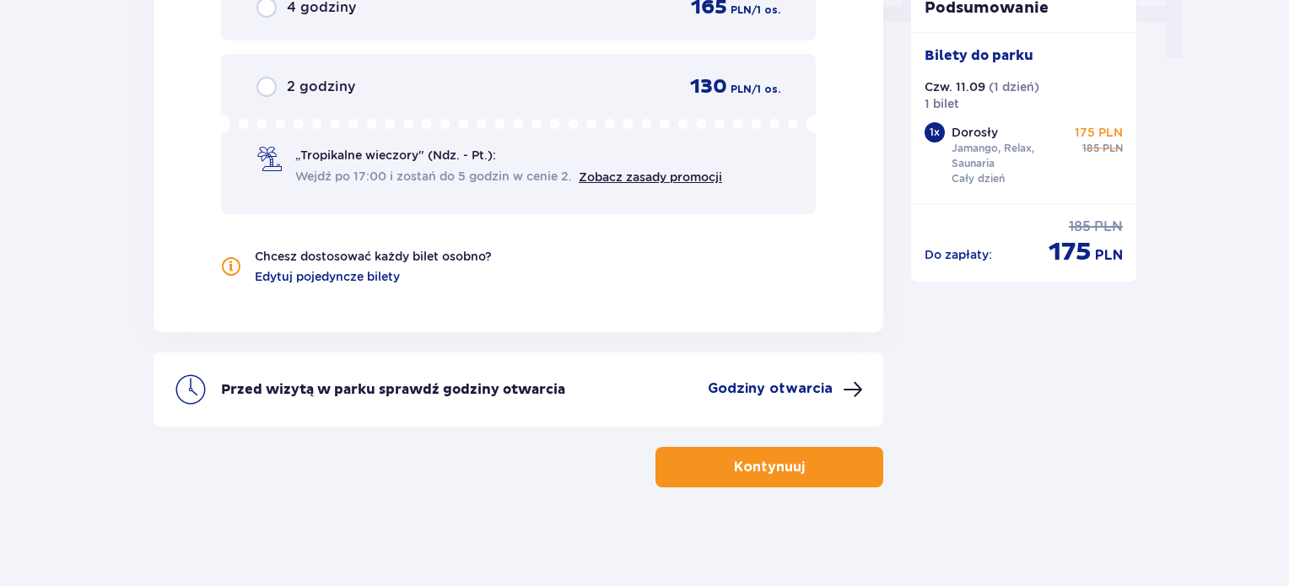
click at [779, 469] on p "Kontynuuj" at bounding box center [769, 467] width 71 height 19
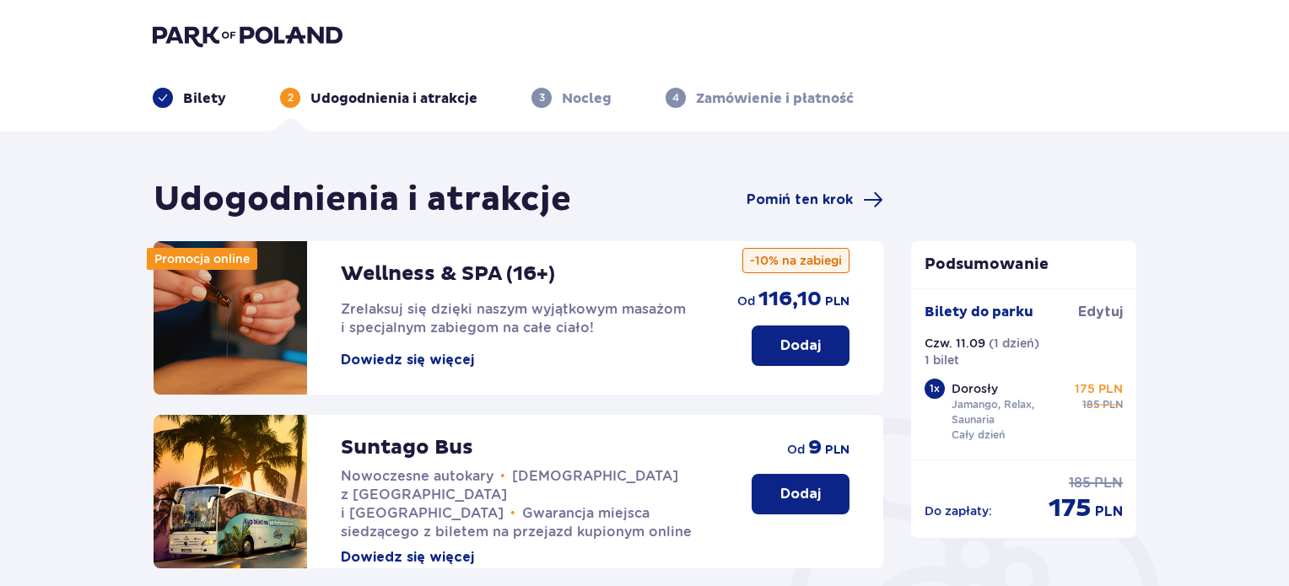
click at [843, 187] on div "Udogodnienia i atrakcje Pomiń ten krok" at bounding box center [519, 200] width 730 height 42
click at [838, 196] on span "Pomiń ten krok" at bounding box center [800, 200] width 106 height 19
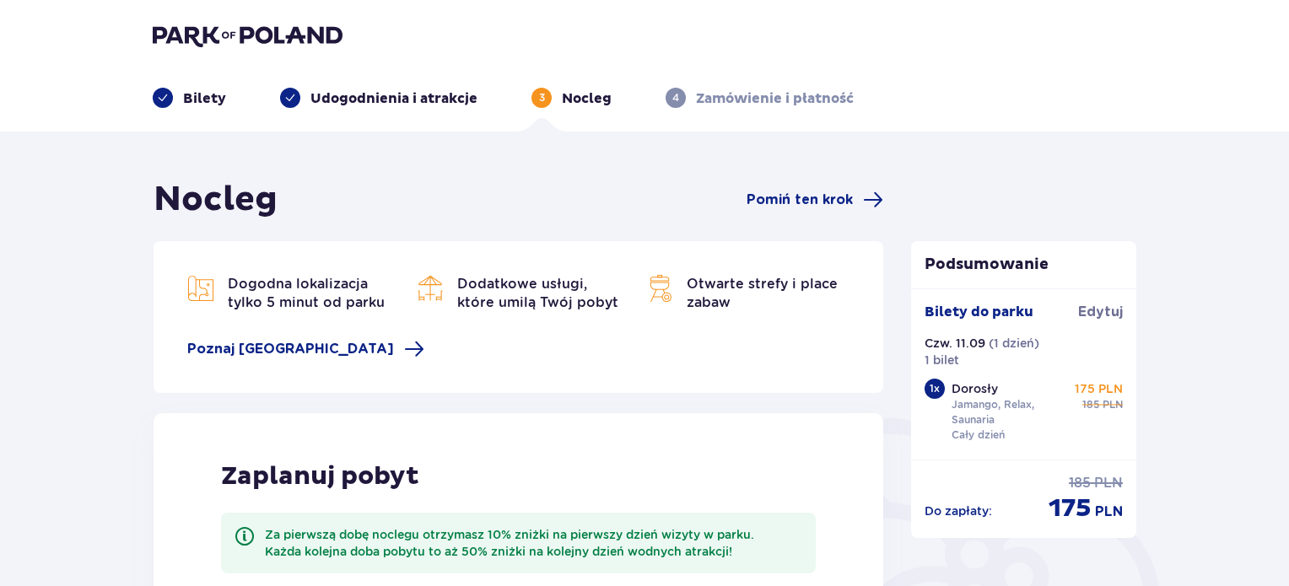
click at [838, 196] on span "Pomiń ten krok" at bounding box center [800, 200] width 106 height 19
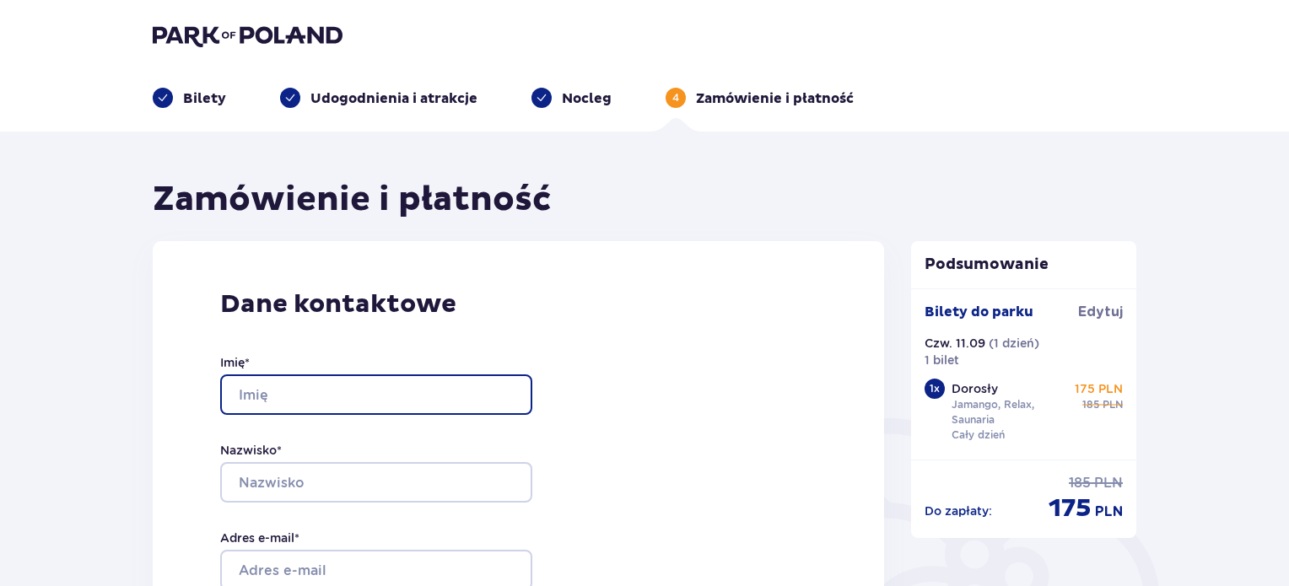
click at [408, 395] on input "Imię *" at bounding box center [376, 395] width 312 height 41
type input "Michał"
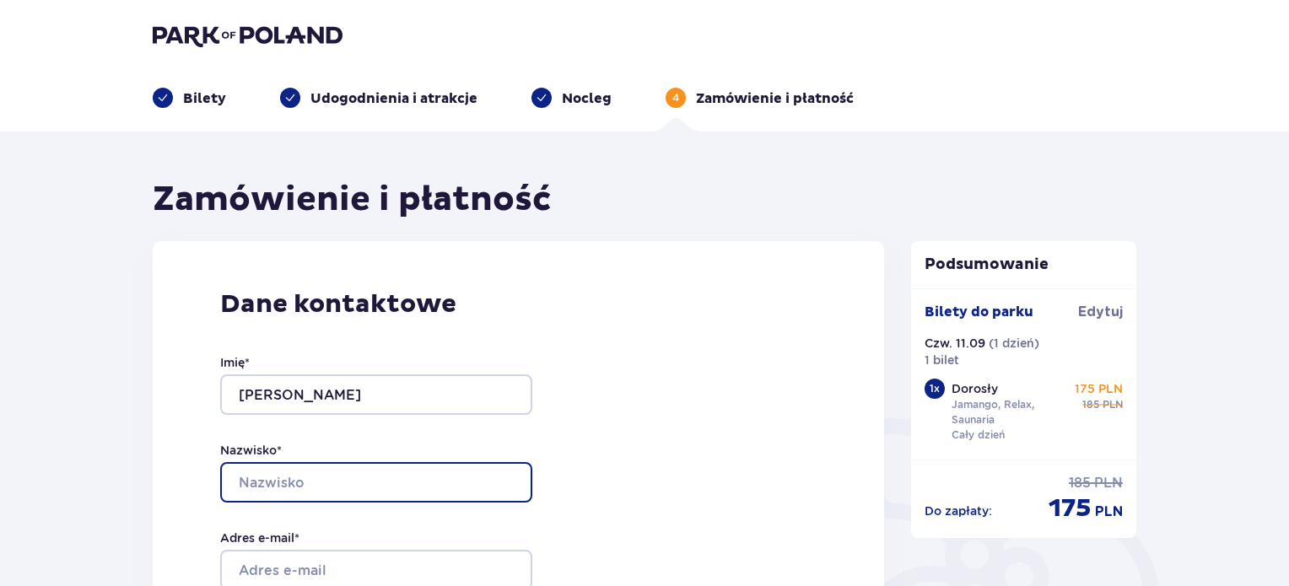
click at [325, 480] on input "Nazwisko *" at bounding box center [376, 482] width 312 height 41
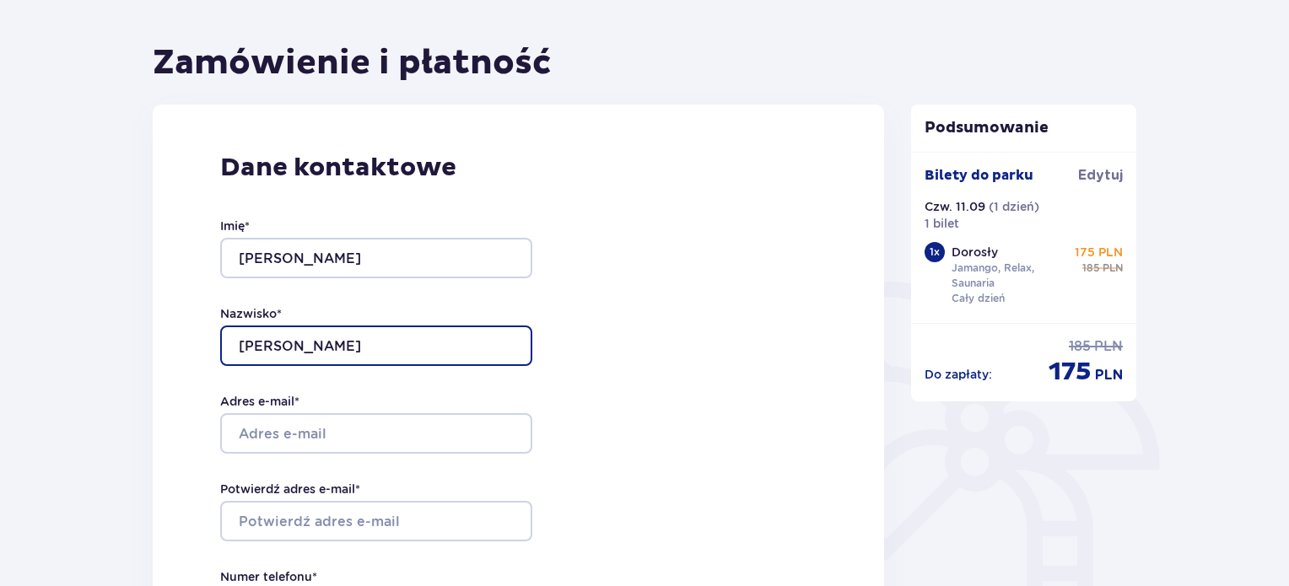
scroll to position [147, 0]
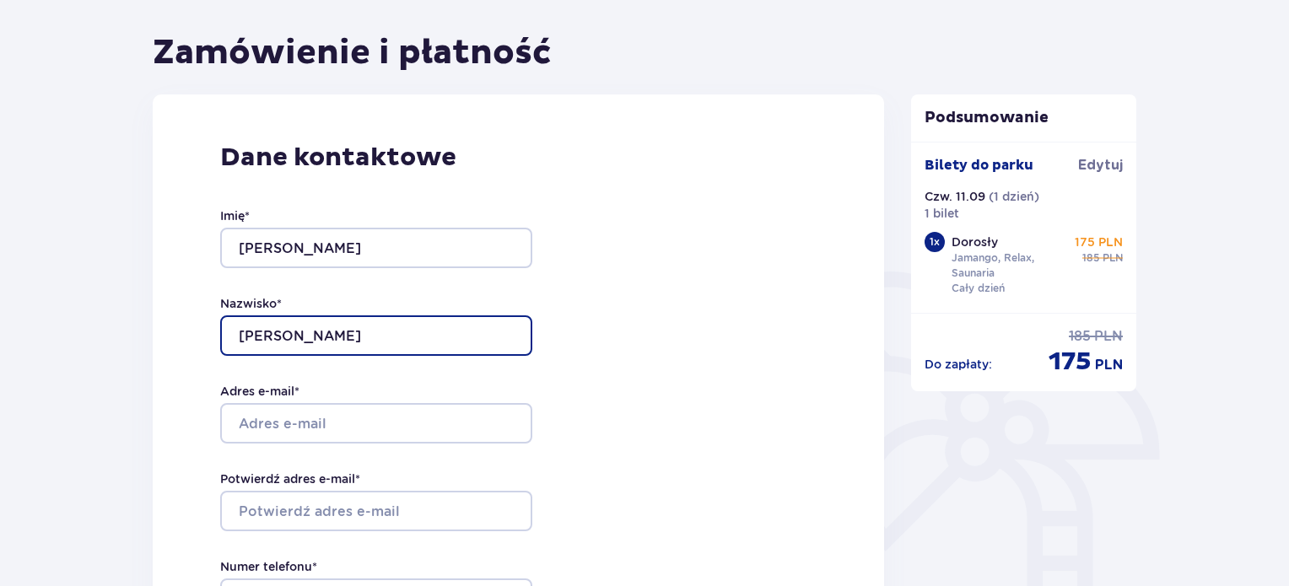
type input "Mączyński"
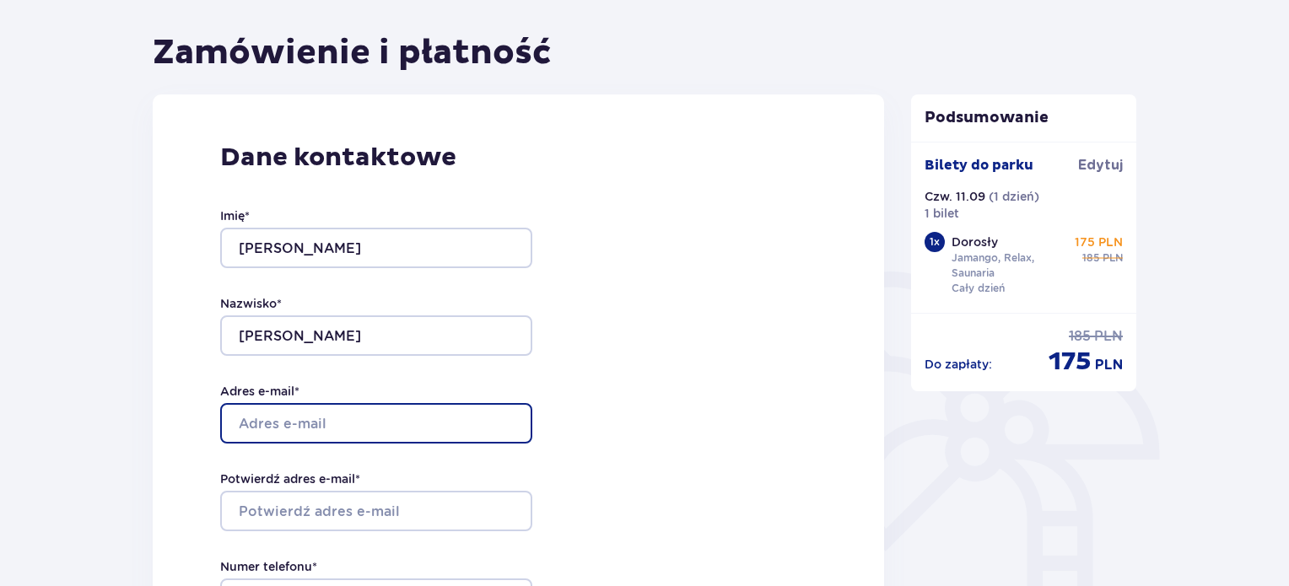
click at [321, 426] on input "Adres e-mail *" at bounding box center [376, 423] width 312 height 41
type input "[EMAIL_ADDRESS][DOMAIN_NAME]"
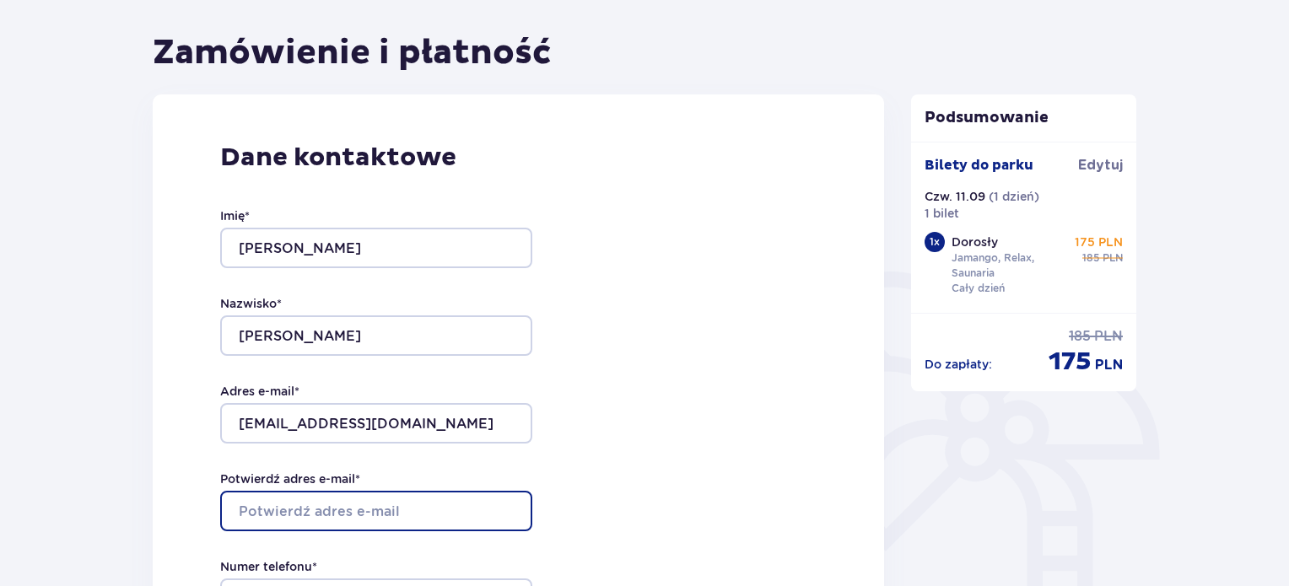
type input "[EMAIL_ADDRESS][DOMAIN_NAME]"
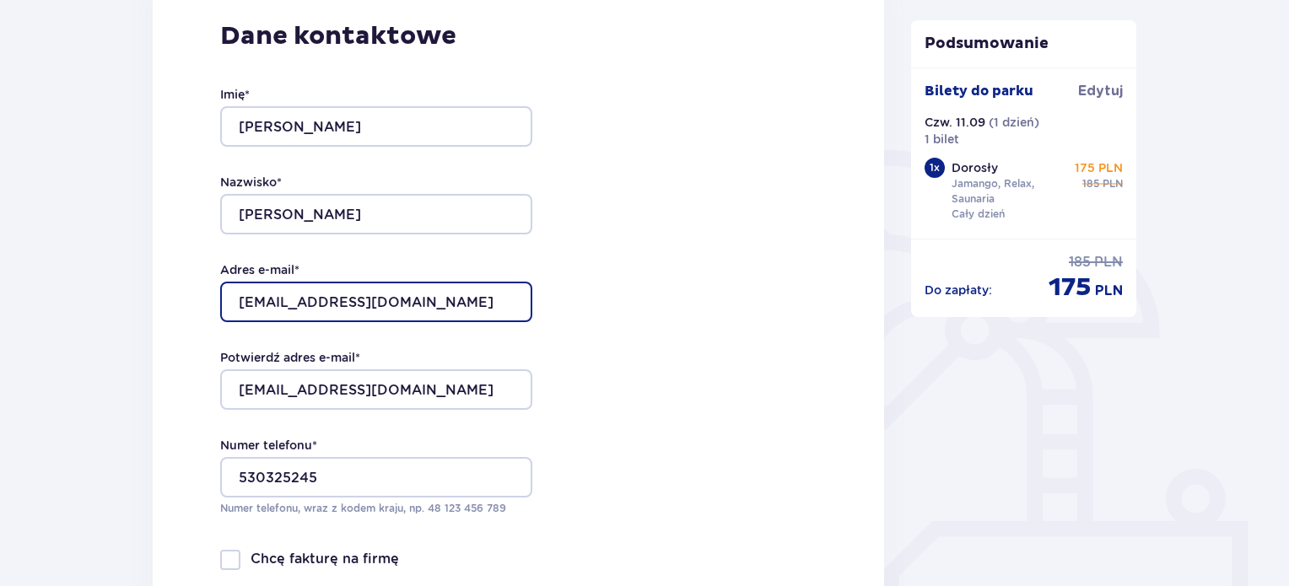
scroll to position [279, 0]
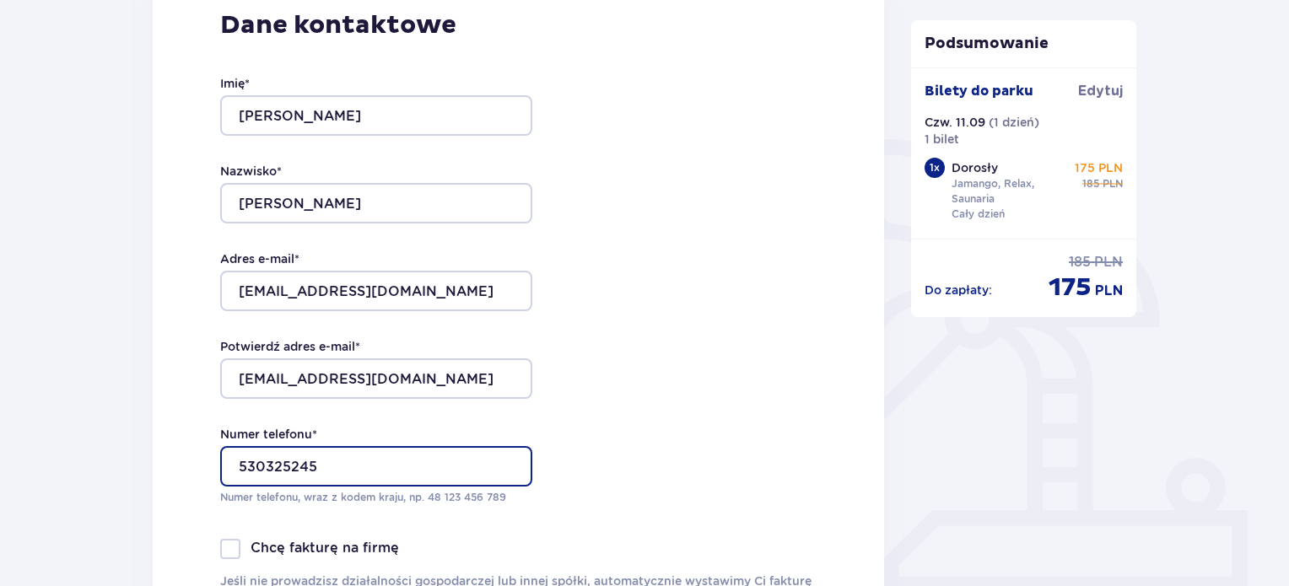
drag, startPoint x: 362, startPoint y: 466, endPoint x: 101, endPoint y: 434, distance: 262.7
type input "571359311"
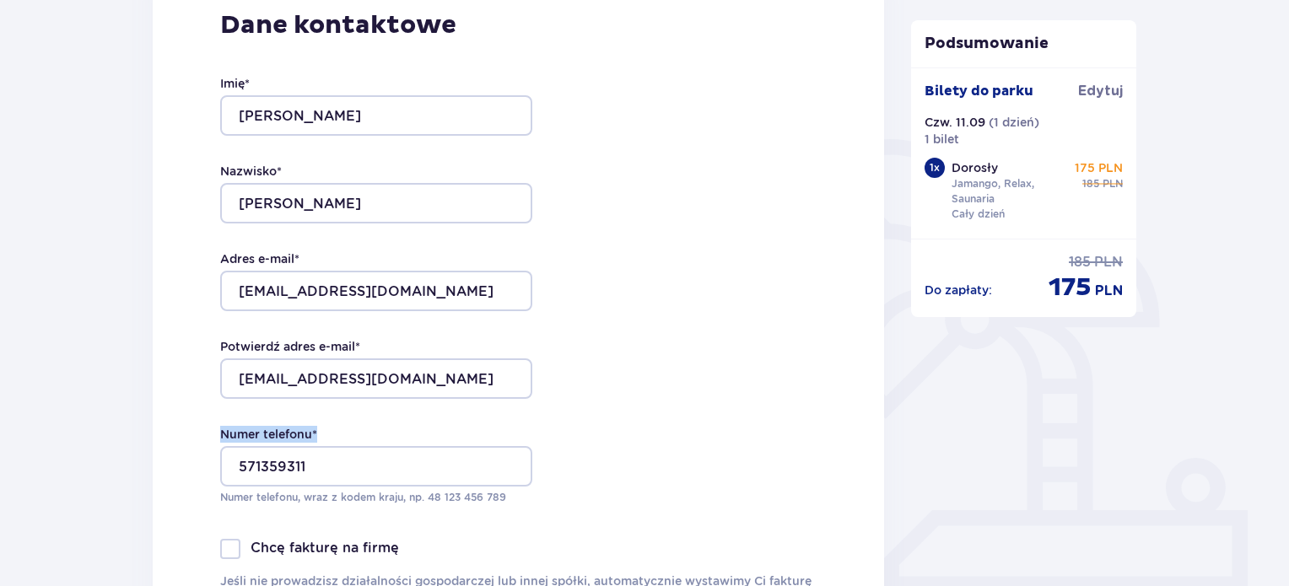
drag, startPoint x: 101, startPoint y: 434, endPoint x: 425, endPoint y: 423, distance: 324.2
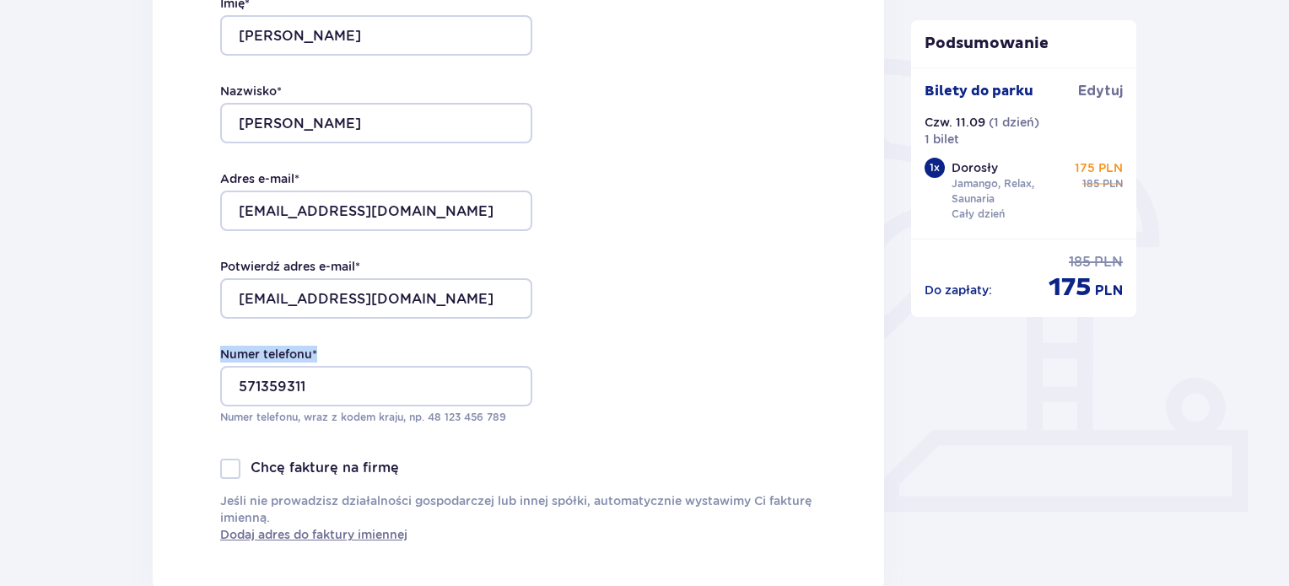
scroll to position [360, 0]
click at [651, 331] on div "Dane kontaktowe Imię * Michał Nazwisko * Mączyński Adres e-mail * wika_glowa@o2…" at bounding box center [519, 235] width 732 height 709
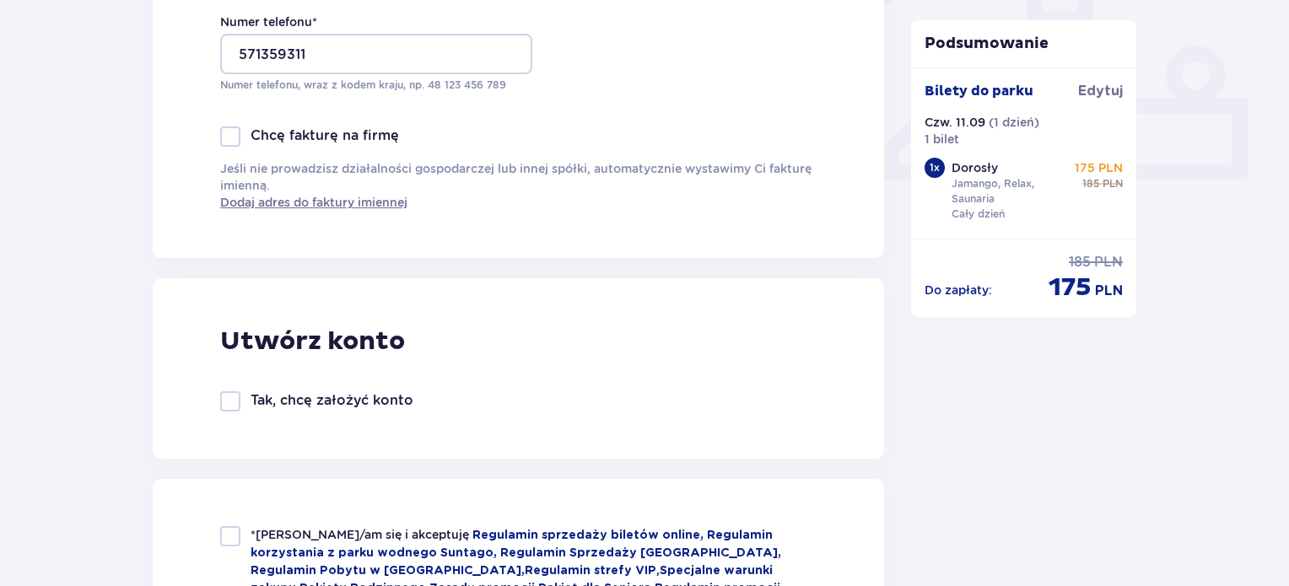
scroll to position [856, 0]
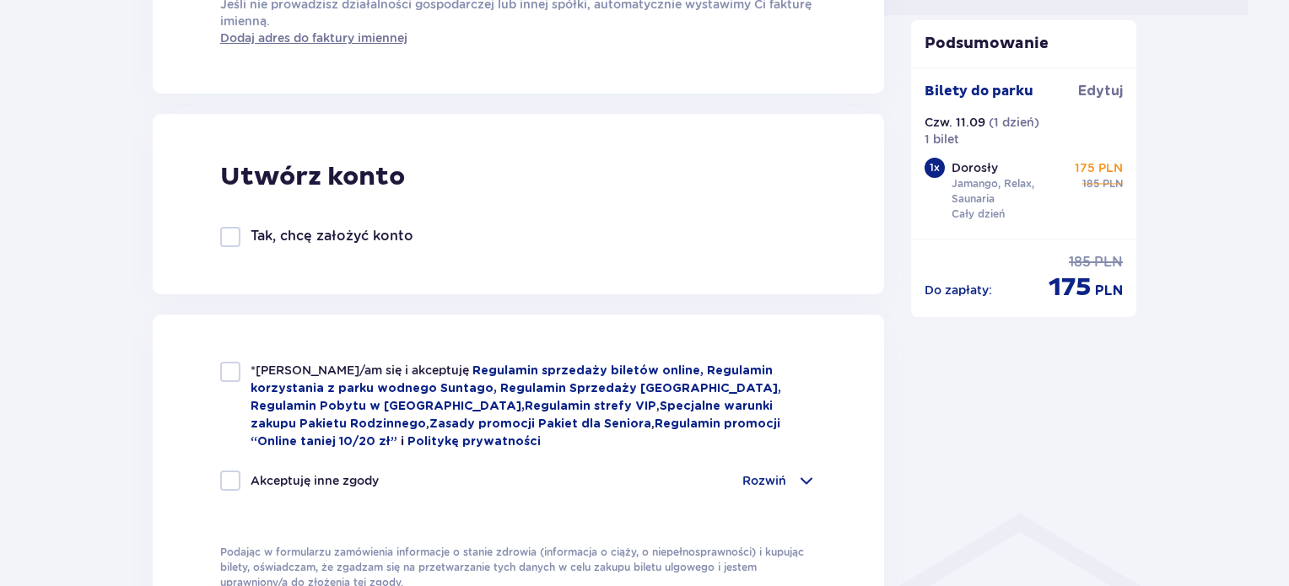
click at [216, 367] on div "*Zapoznałem/am się i akceptuję Regulamin sprzedaży biletów online, Regulamin ko…" at bounding box center [519, 476] width 732 height 323
click at [236, 370] on div at bounding box center [230, 372] width 20 height 20
checkbox input "true"
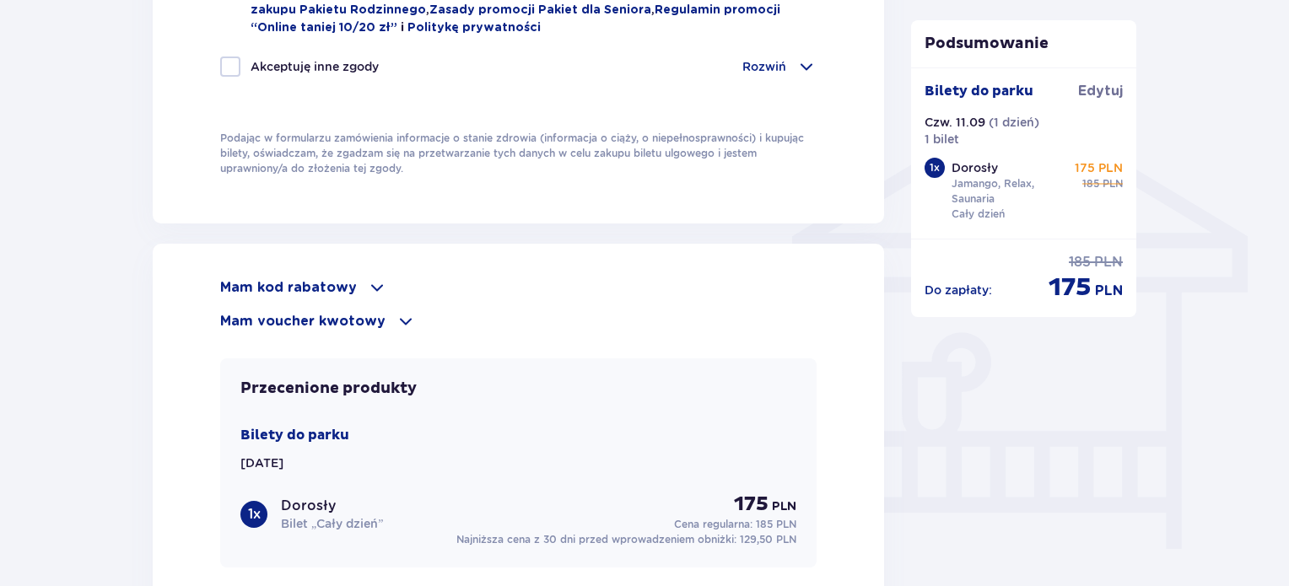
scroll to position [1273, 0]
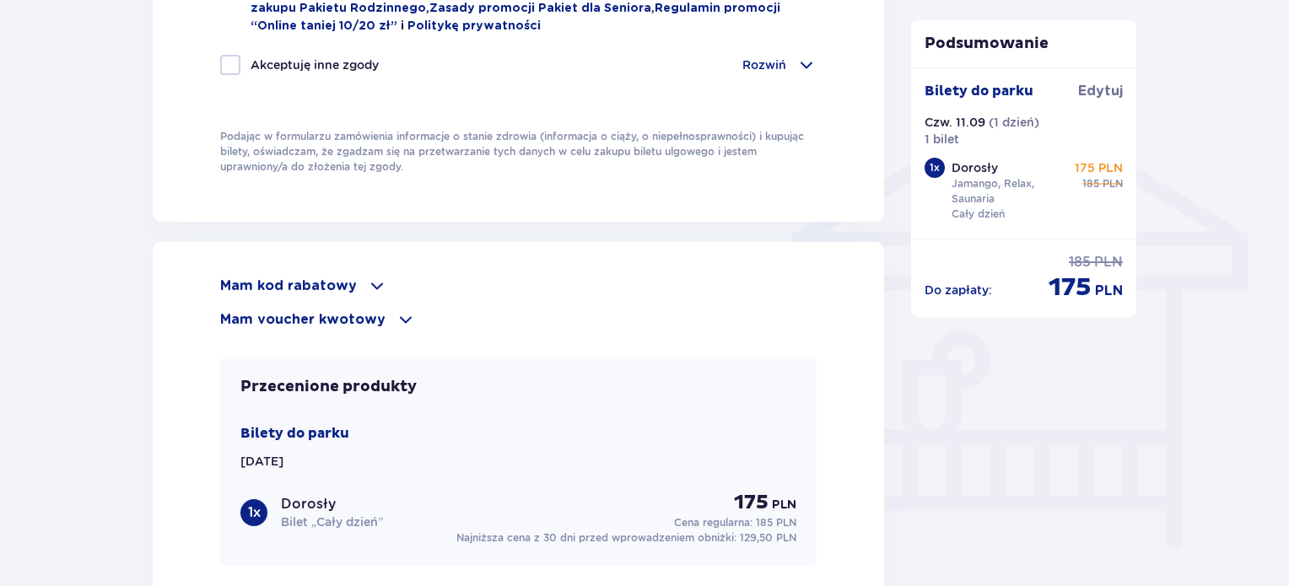
click at [334, 278] on p "Mam kod rabatowy" at bounding box center [288, 286] width 137 height 19
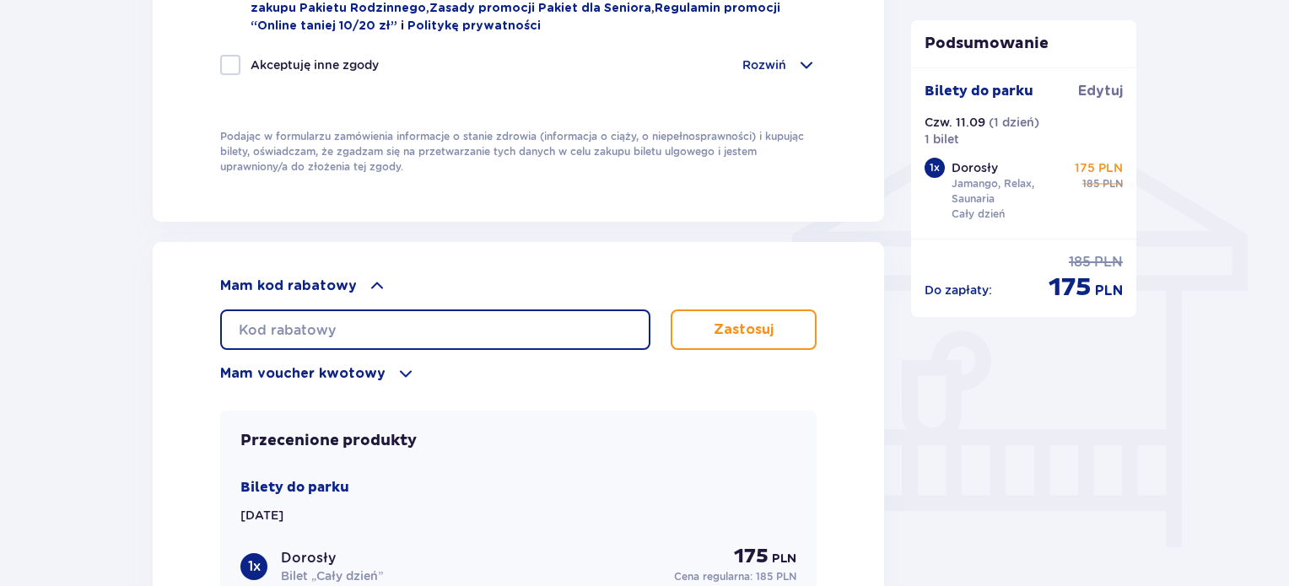
click at [430, 340] on input "text" at bounding box center [435, 330] width 430 height 41
paste input "ZN52K3PD1J7"
type input "ZN52K3PD1J7"
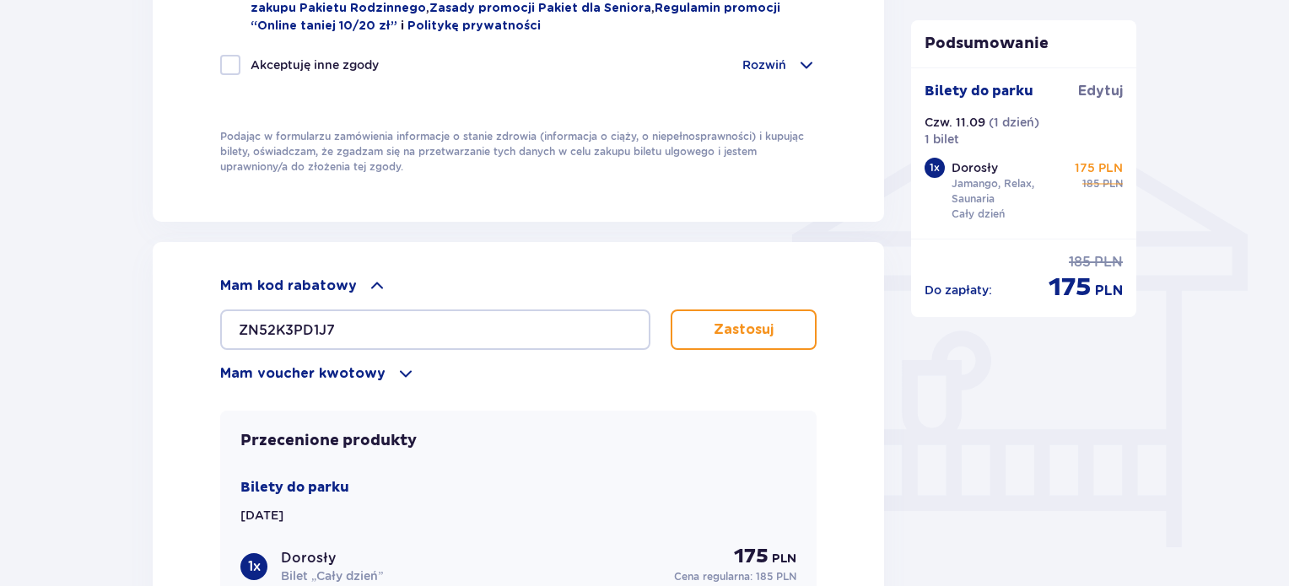
click at [743, 335] on button "Zastosuj" at bounding box center [744, 330] width 146 height 41
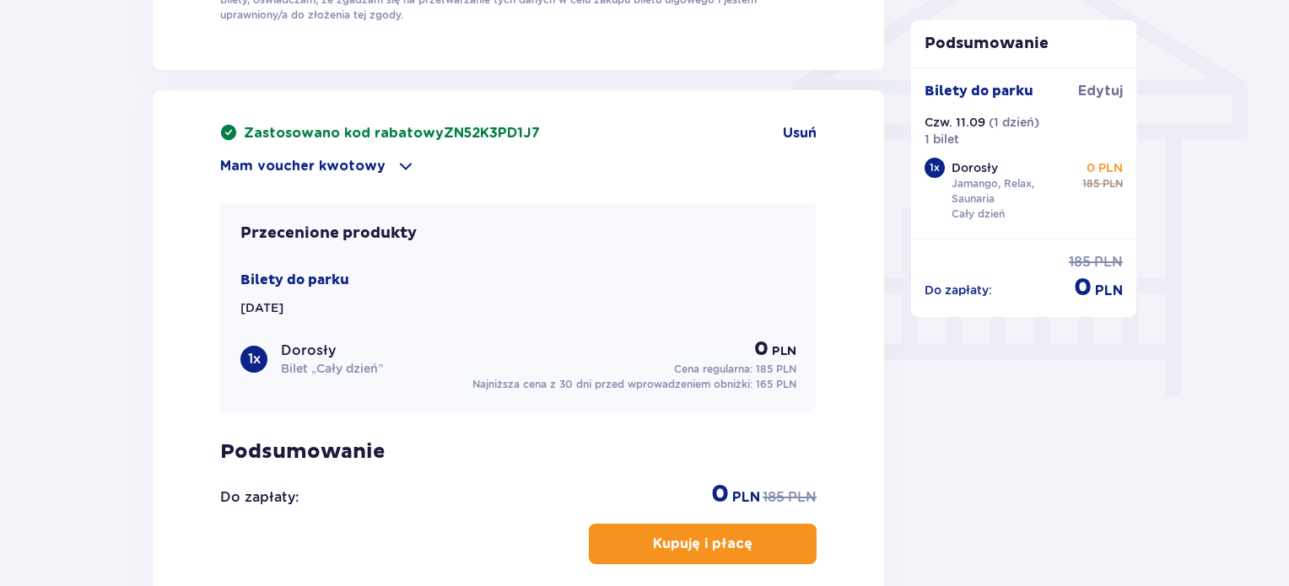
scroll to position [1489, 0]
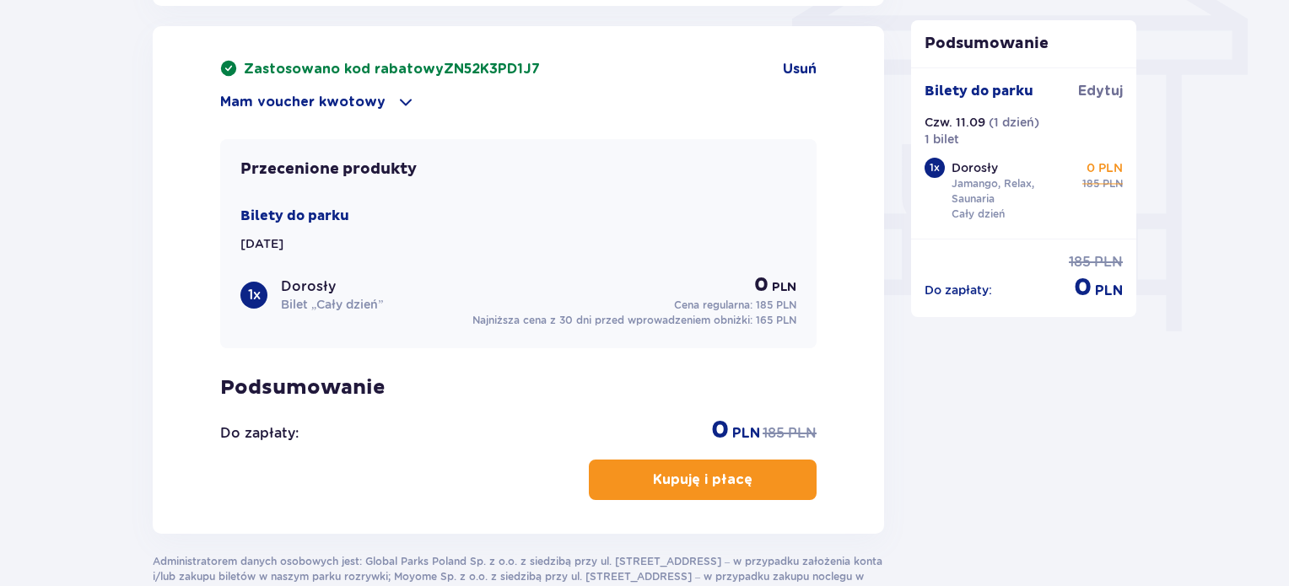
click at [700, 471] on p "Kupuję i płacę" at bounding box center [703, 480] width 100 height 19
